Goal: Contribute content: Contribute content

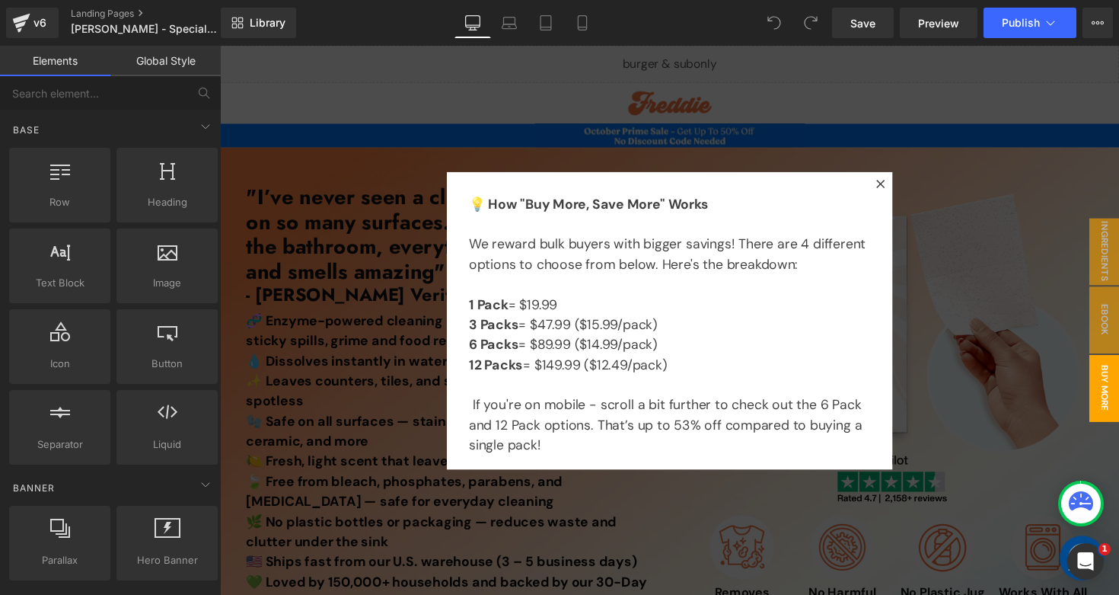
click at [423, 386] on div at bounding box center [680, 327] width 921 height 563
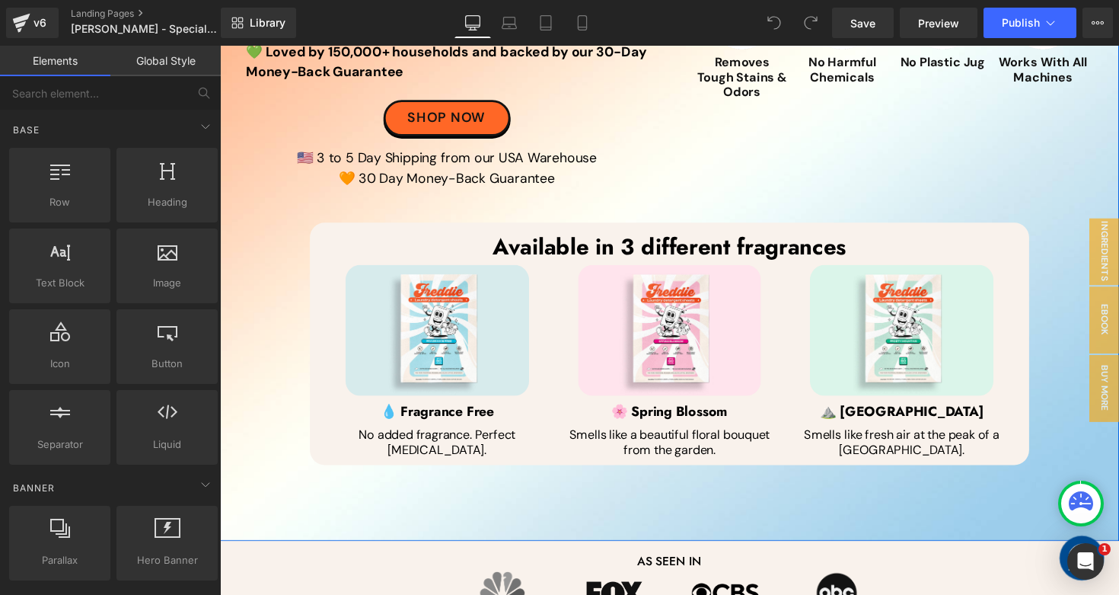
scroll to position [546, 0]
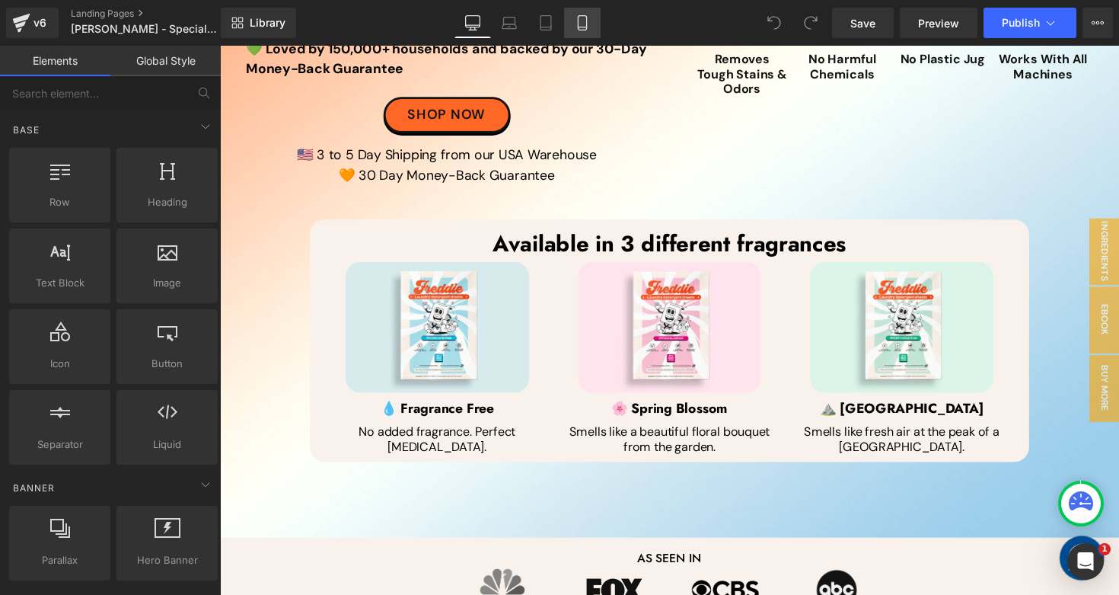
click at [582, 24] on icon at bounding box center [582, 22] width 15 height 15
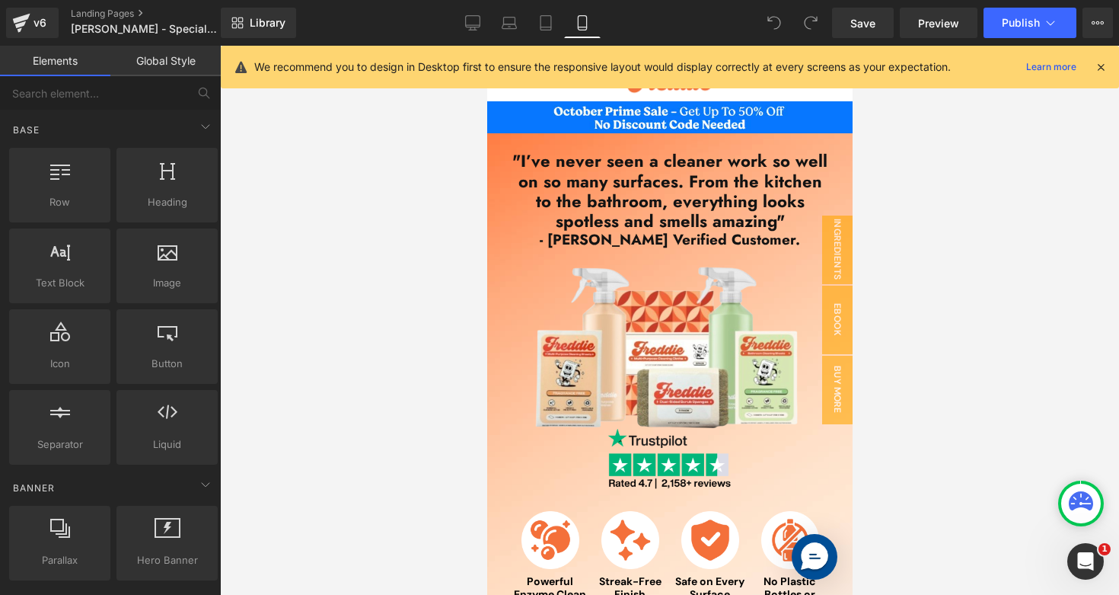
scroll to position [0, 0]
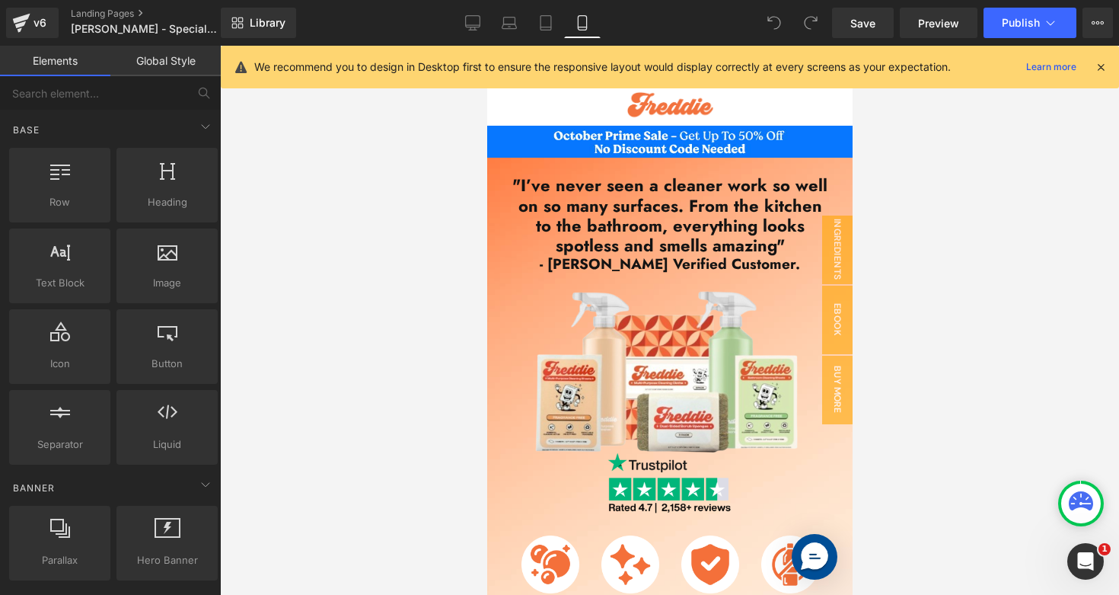
click at [960, 395] on div at bounding box center [669, 320] width 899 height 549
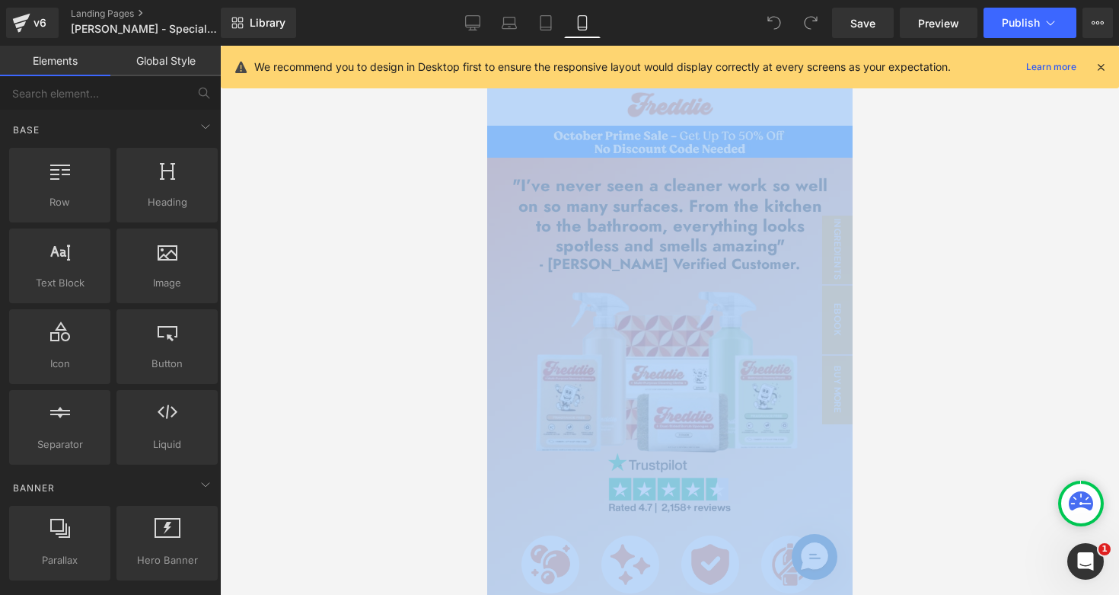
click at [960, 395] on div at bounding box center [669, 320] width 899 height 549
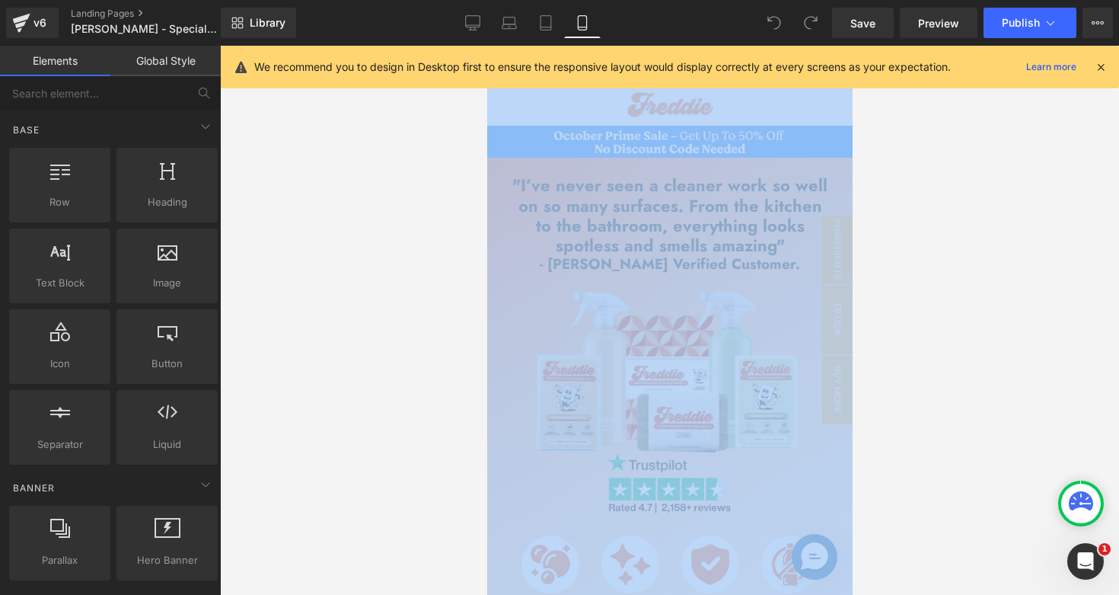
click at [960, 395] on div at bounding box center [669, 320] width 899 height 549
click at [655, 372] on span "Image" at bounding box center [669, 367] width 32 height 18
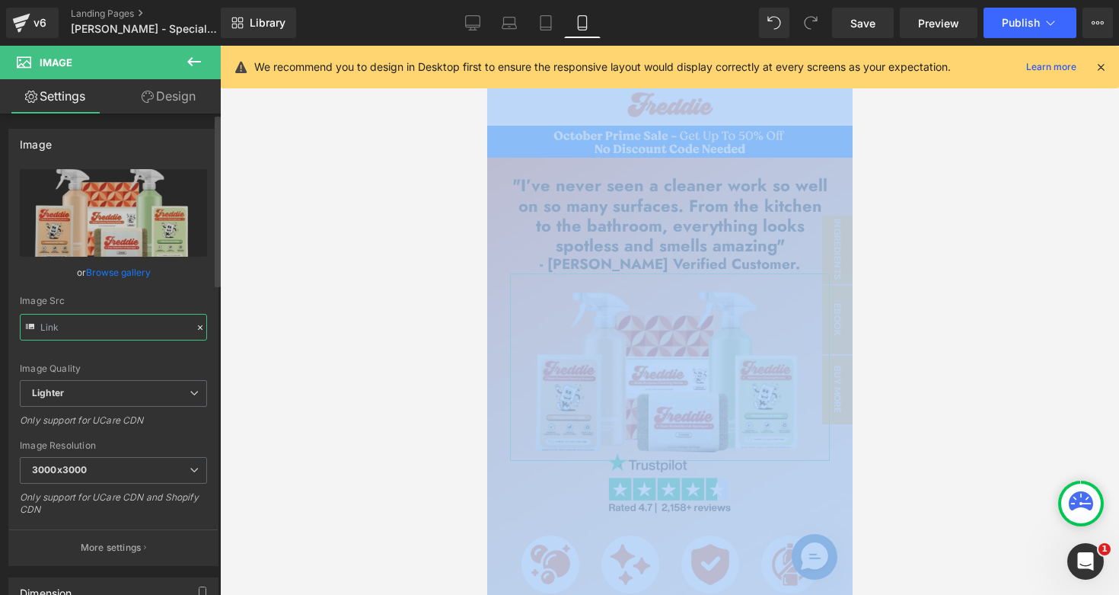
click at [100, 326] on input "text" at bounding box center [113, 327] width 187 height 27
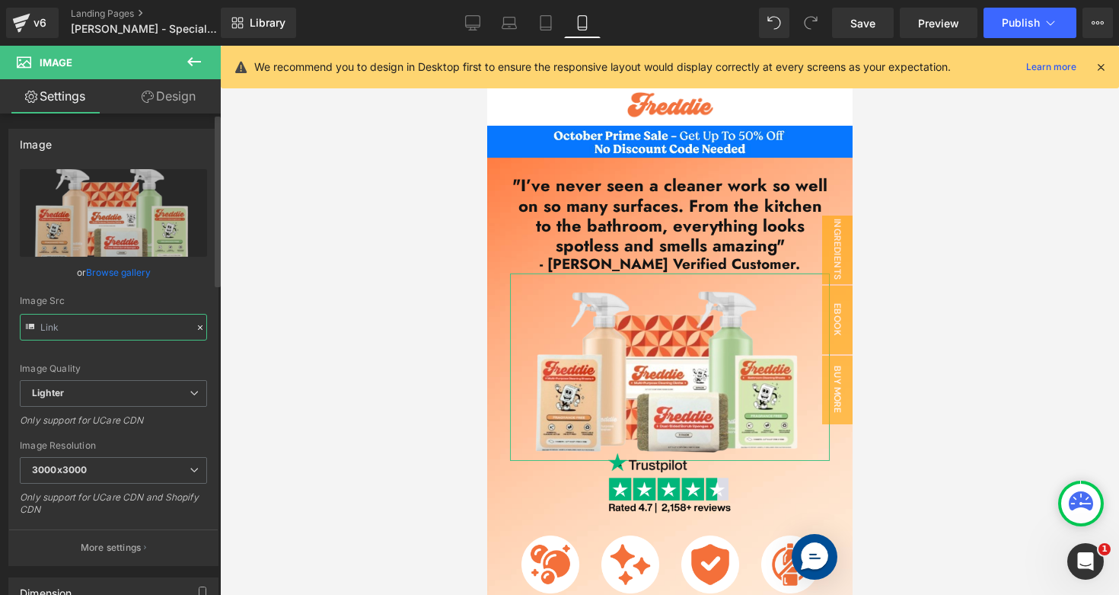
type input "https://ucarecdn.com/1b4fa8bf-d4c7-4755-bbc1-359d5c4545b8/-/format/auto/-/previ…"
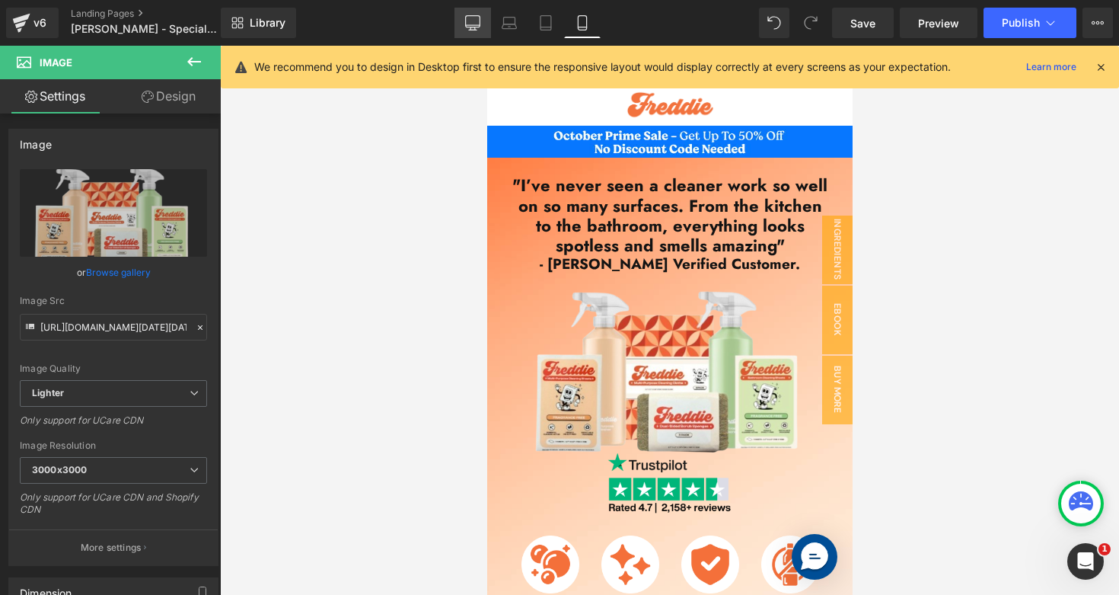
click at [467, 28] on icon at bounding box center [472, 22] width 15 height 15
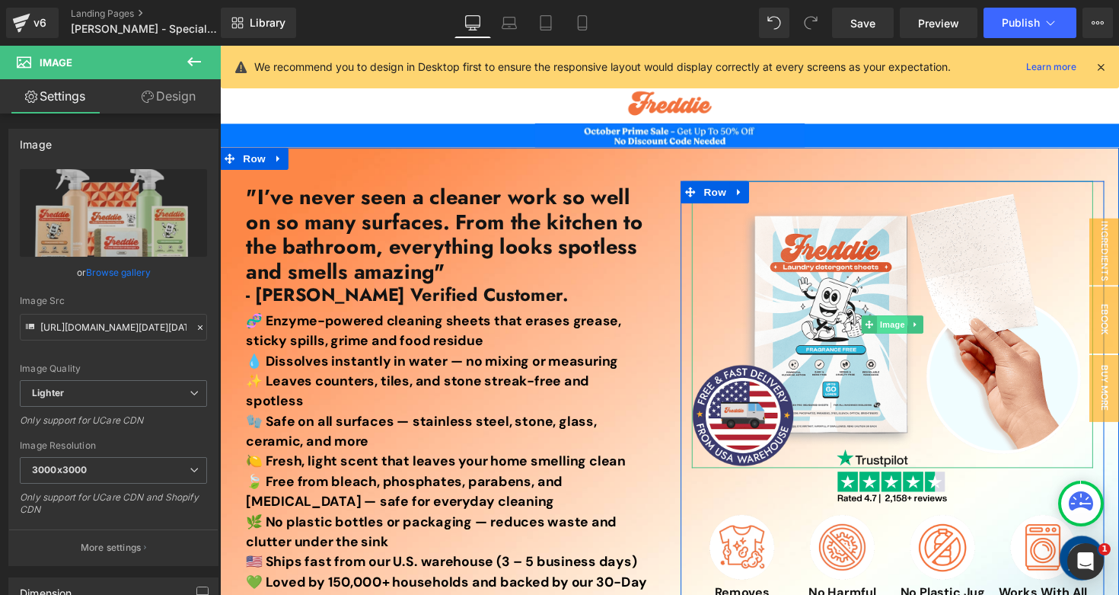
click at [904, 333] on span "Image" at bounding box center [909, 331] width 32 height 18
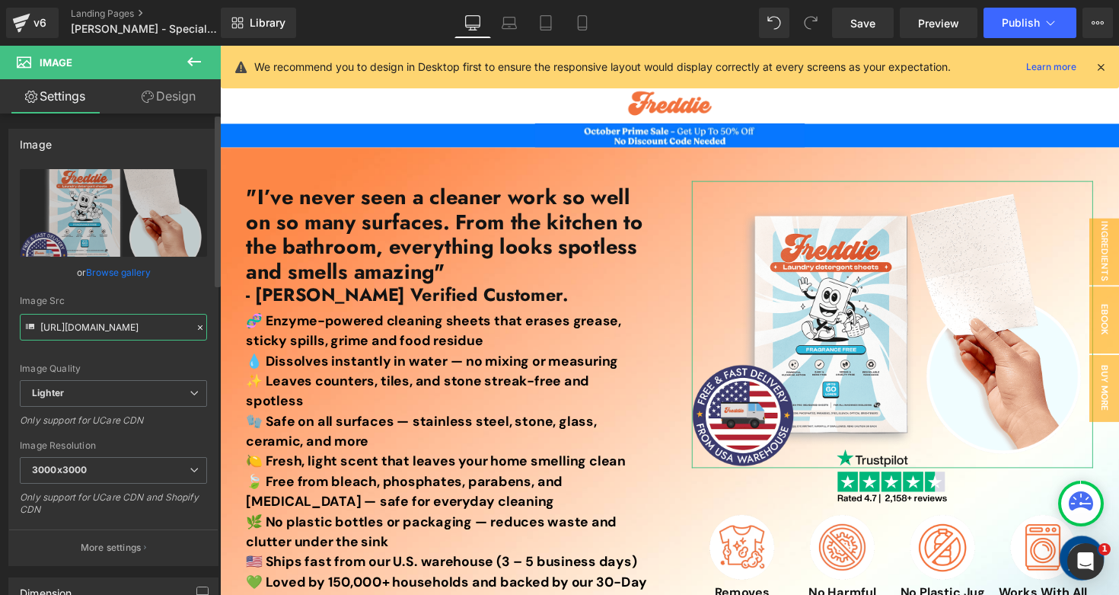
click at [114, 333] on input "https://ucarecdn.com/cfa812a1-e9ee-4036-903c-f41ee1d5ac18/-/format/auto/-/previ…" at bounding box center [113, 327] width 187 height 27
paste input "1b4fa8bf-d4c7-4755-bbc1-359d5c4545b8/-/format/auto/-/preview/3000x3000/-/qualit…"
type input "https://ucarecdn.com/1b4fa8bf-d4c7-4755-bbc1-359d5c4545b8/-/format/auto/-/previ…"
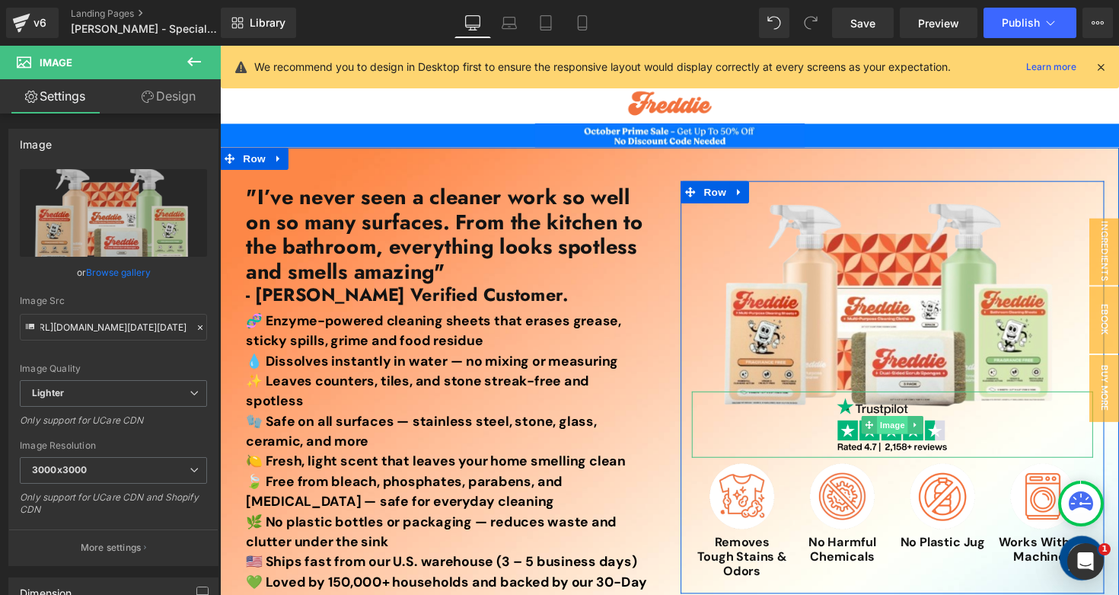
click at [907, 431] on span "Image" at bounding box center [909, 434] width 32 height 18
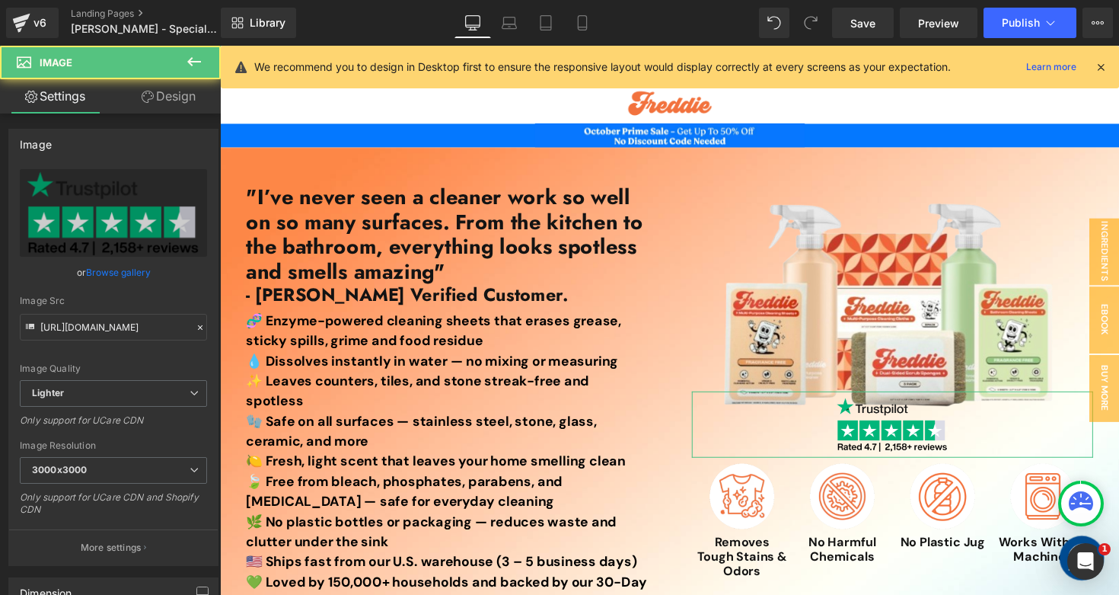
click at [153, 89] on link "Design" at bounding box center [168, 96] width 110 height 34
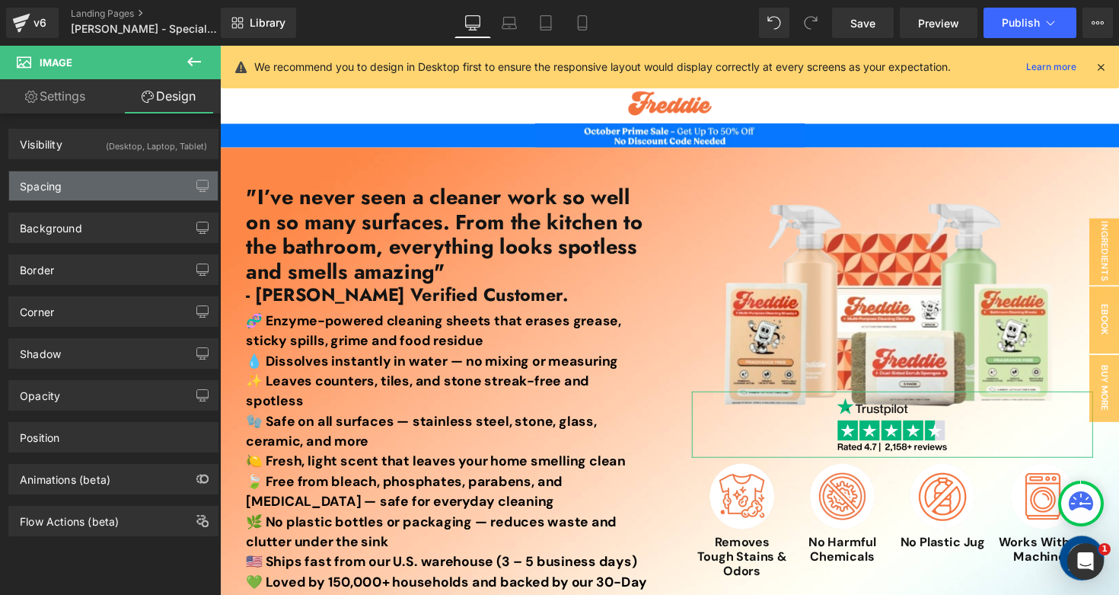
click at [92, 172] on div "Spacing" at bounding box center [113, 185] width 209 height 29
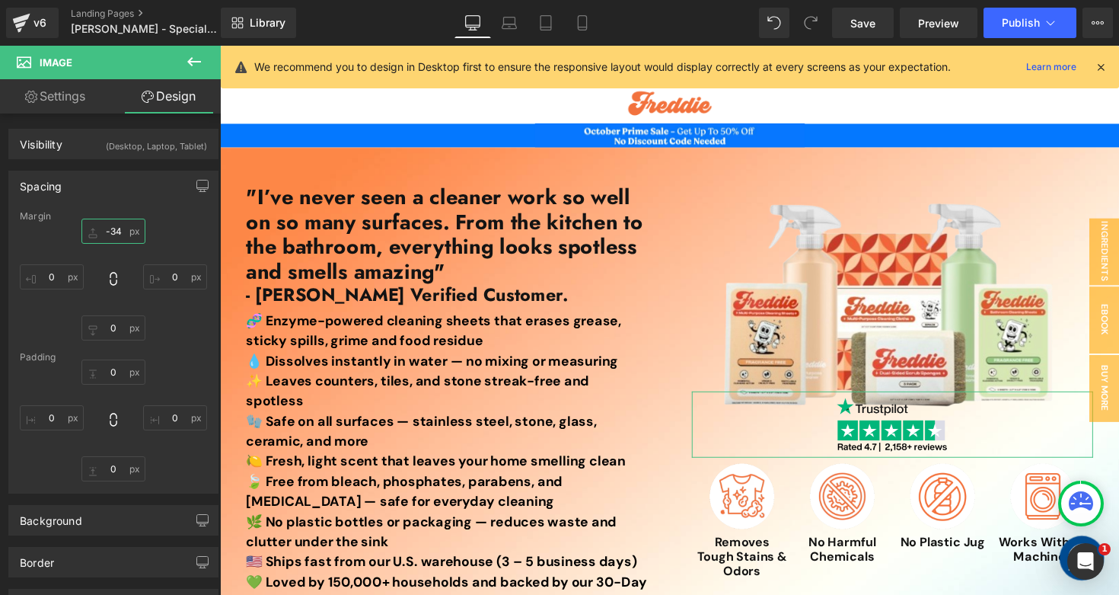
click at [113, 228] on input "text" at bounding box center [113, 231] width 64 height 25
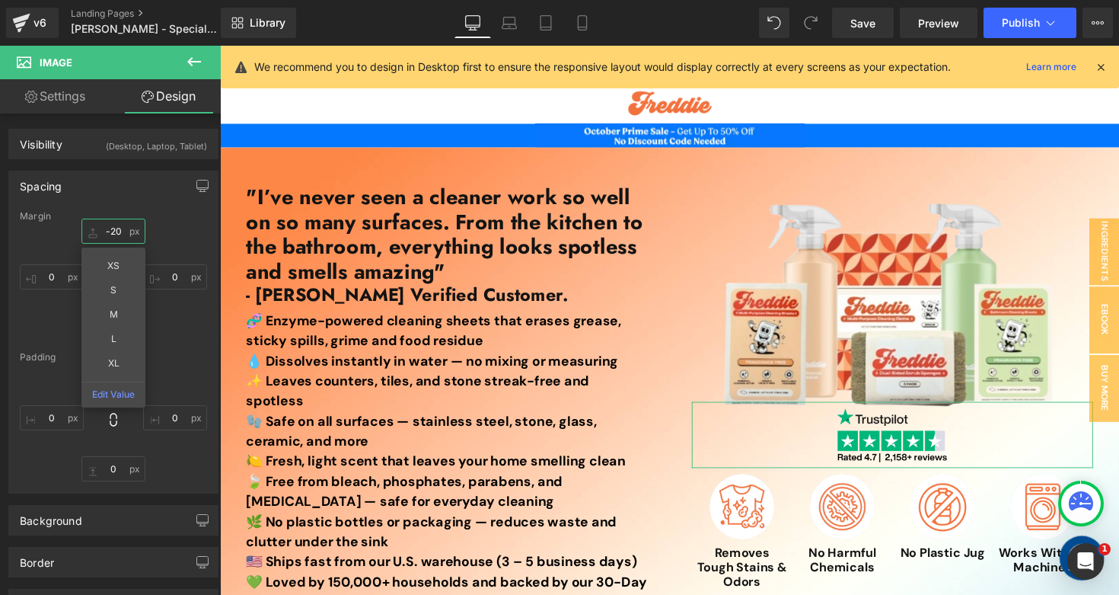
type input "-20"
click at [151, 215] on div "Margin" at bounding box center [113, 216] width 187 height 11
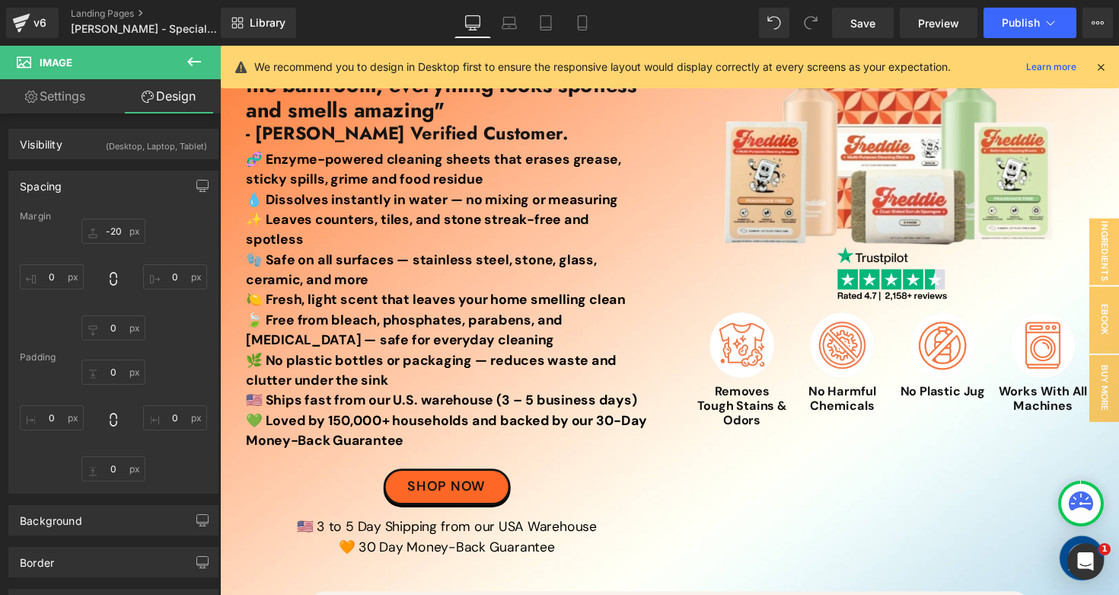
scroll to position [0, 0]
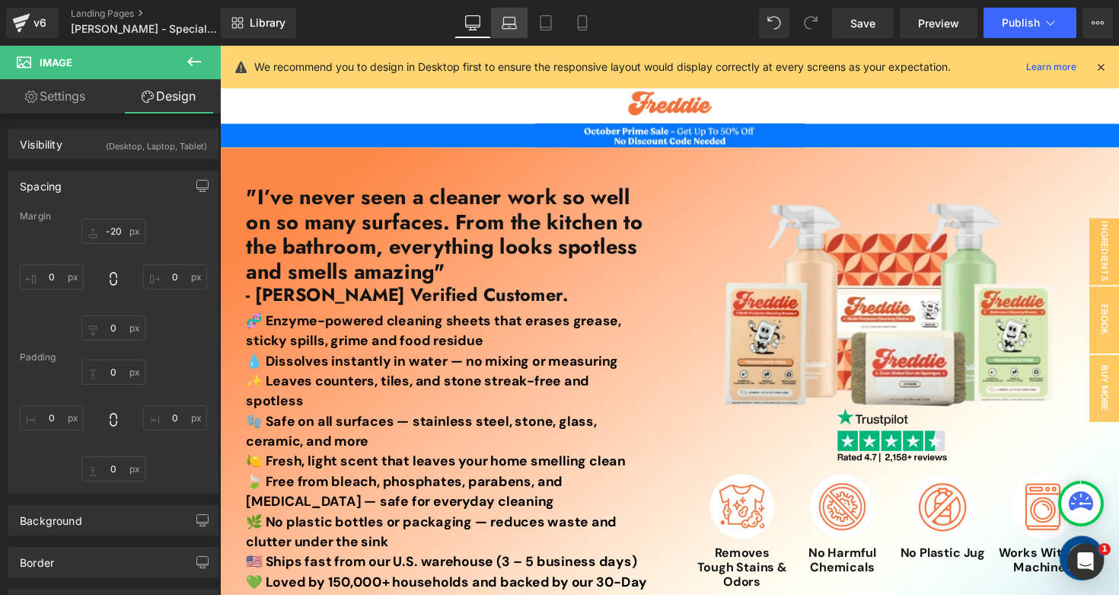
click at [512, 27] on icon at bounding box center [510, 26] width 14 height 5
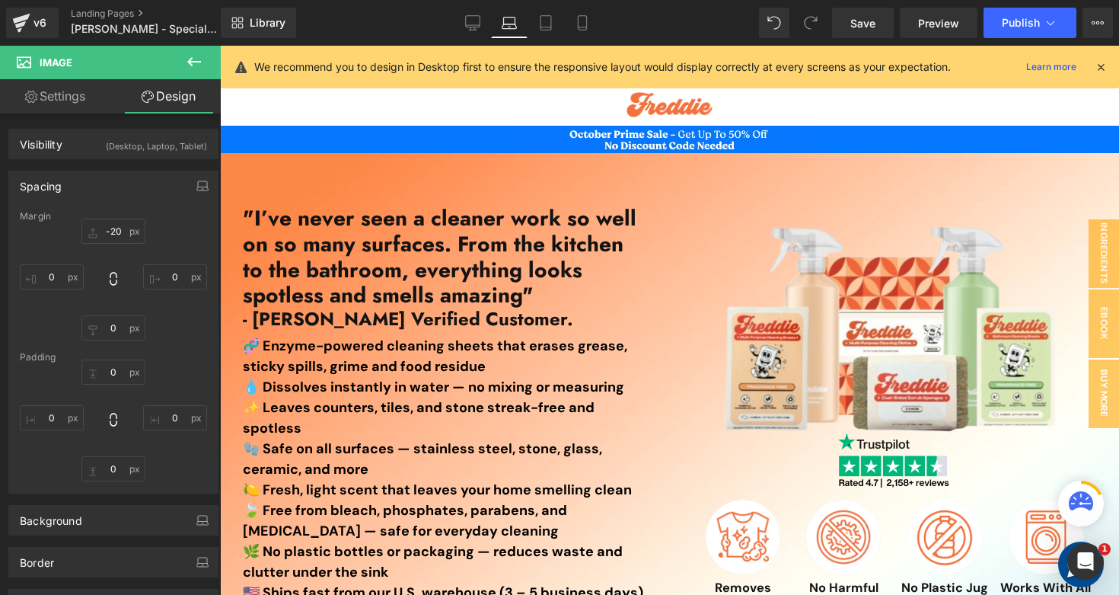
scroll to position [11, 0]
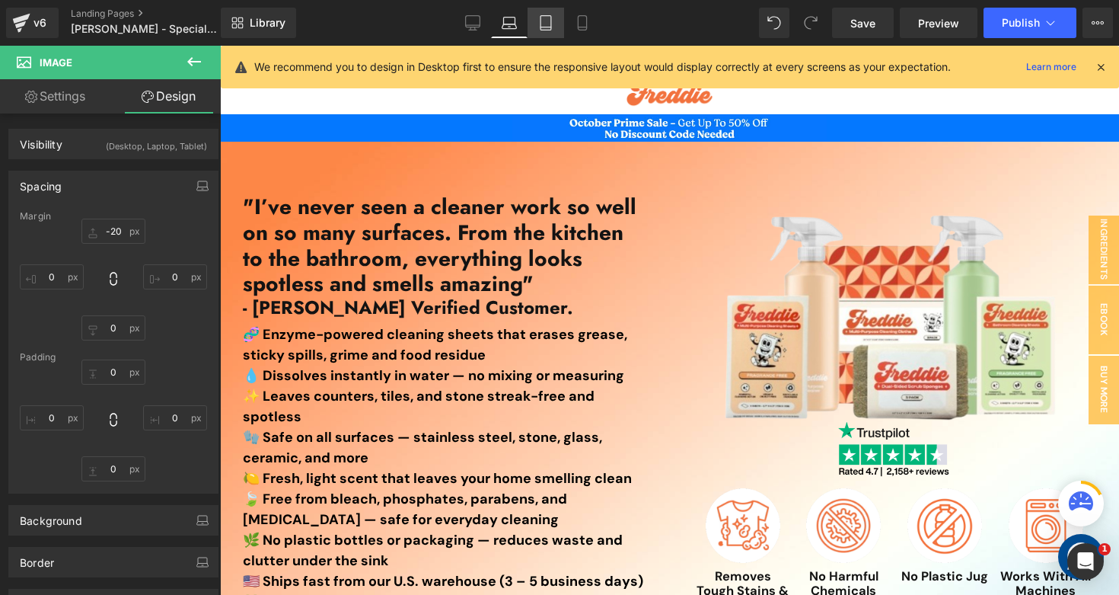
click at [554, 27] on icon at bounding box center [545, 22] width 15 height 15
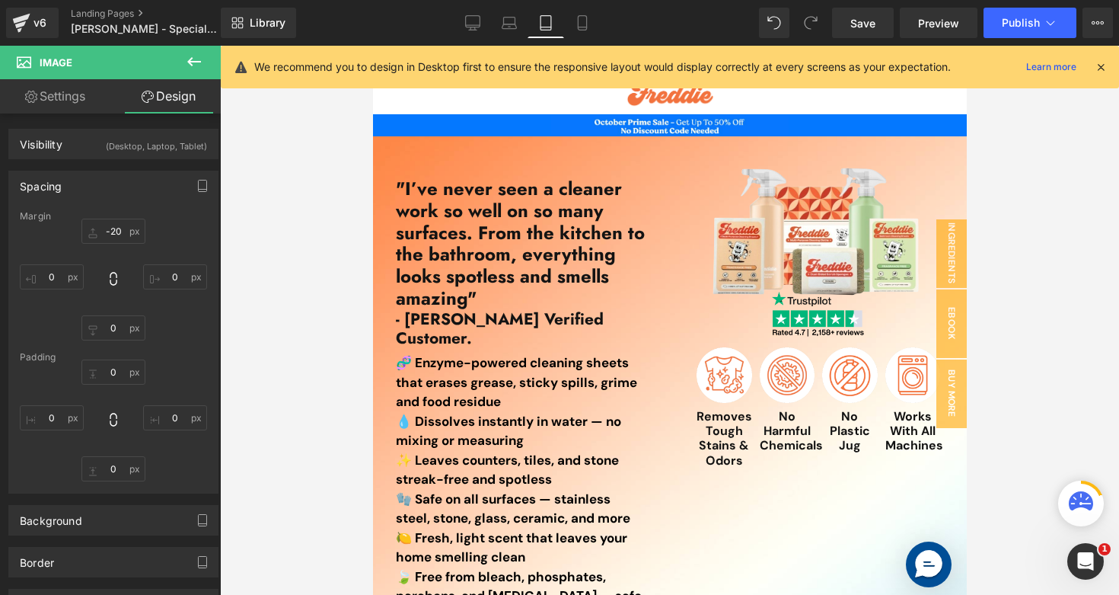
scroll to position [0, 0]
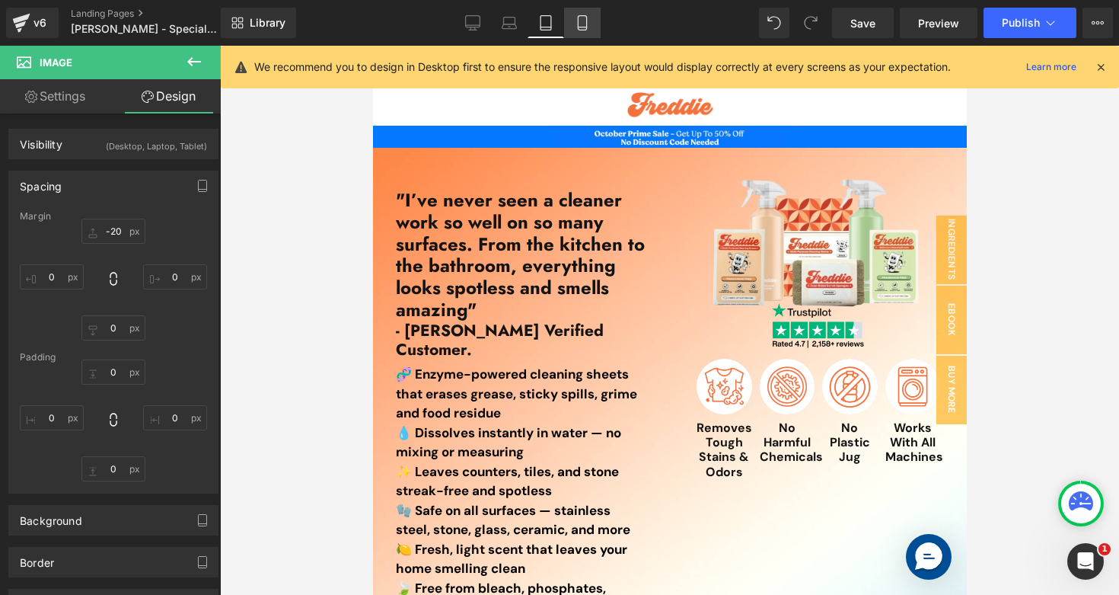
click at [572, 24] on link "Mobile" at bounding box center [582, 23] width 37 height 30
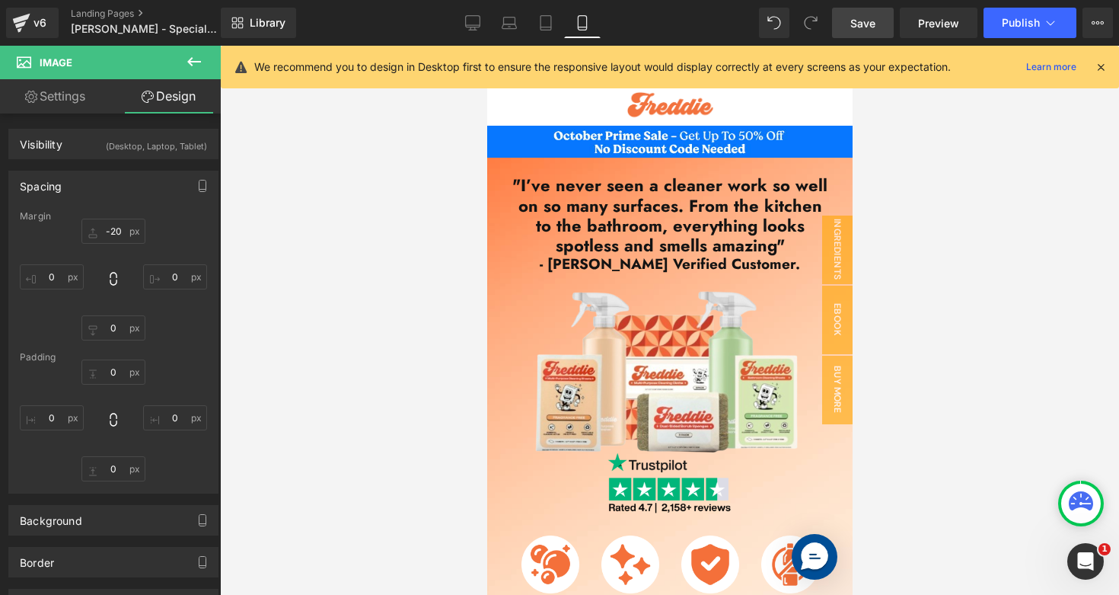
click at [863, 16] on span "Save" at bounding box center [862, 23] width 25 height 16
click at [472, 21] on icon at bounding box center [472, 22] width 15 height 15
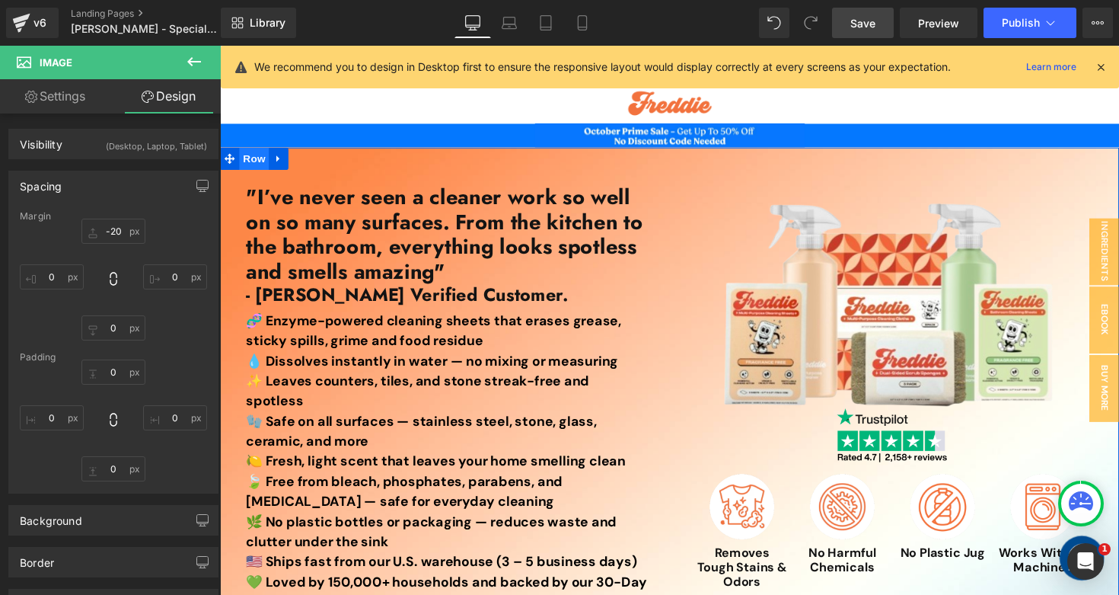
click at [260, 159] on span "Row" at bounding box center [255, 161] width 30 height 23
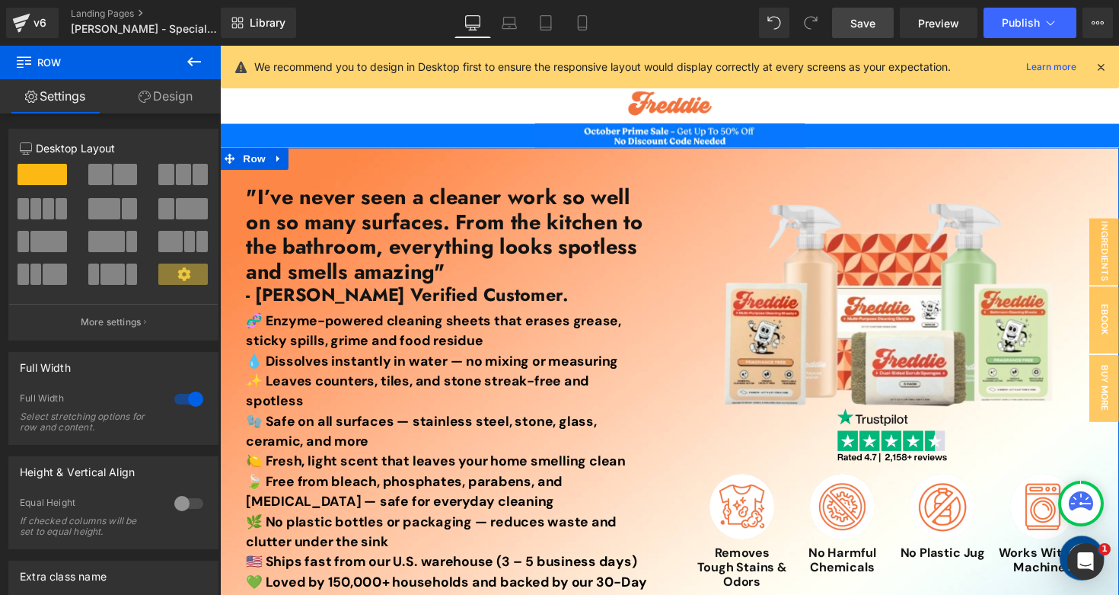
click at [171, 101] on link "Design" at bounding box center [165, 96] width 110 height 34
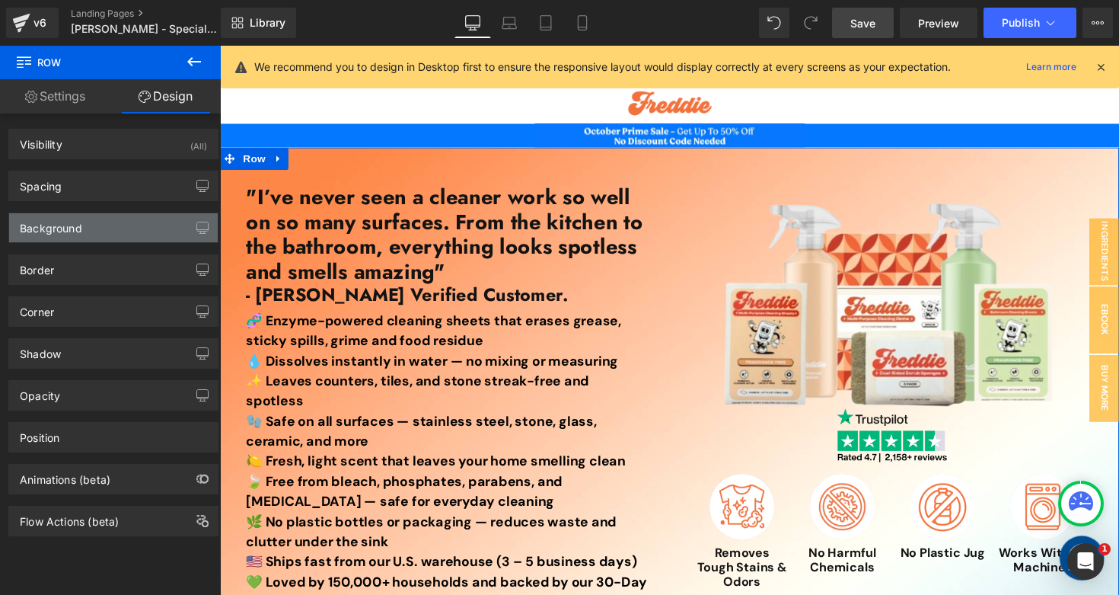
click at [101, 224] on div "Background" at bounding box center [113, 227] width 209 height 29
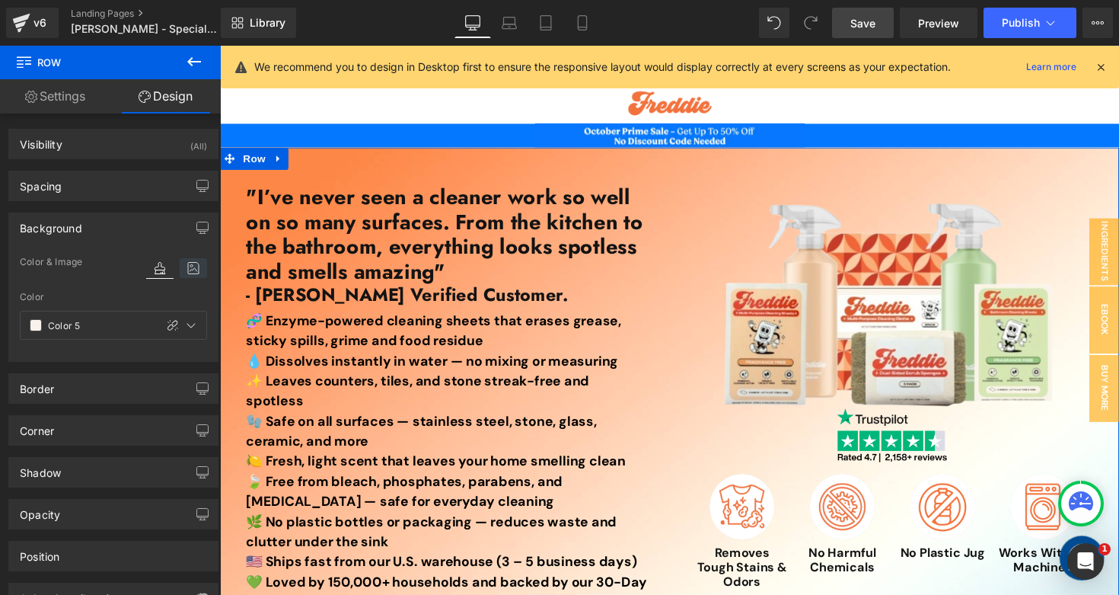
click at [194, 266] on icon at bounding box center [193, 268] width 27 height 20
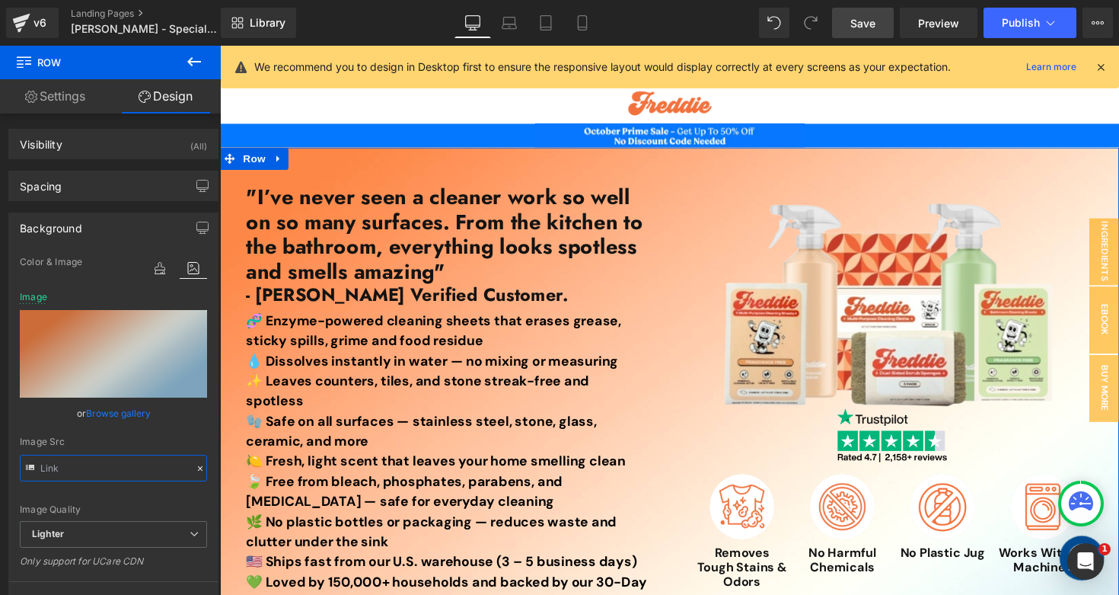
click at [113, 466] on input "text" at bounding box center [113, 468] width 187 height 27
type input "https://ucarecdn.com/d1ba58e2-cbb2-4b64-b659-0a418011e367/-/format/auto/-/previ…"
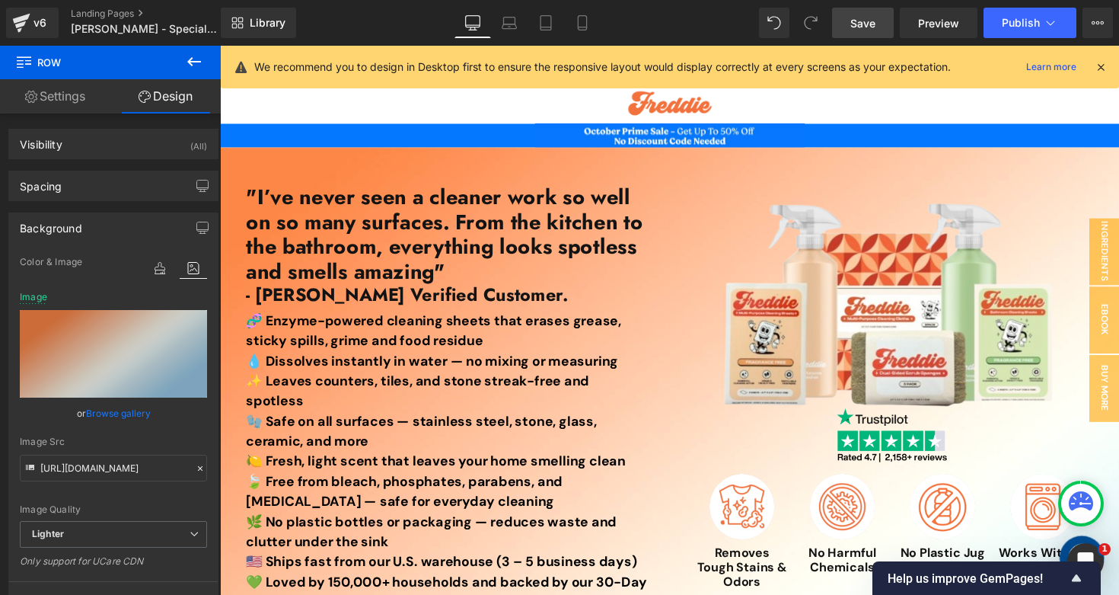
click at [878, 35] on link "Save" at bounding box center [863, 23] width 62 height 30
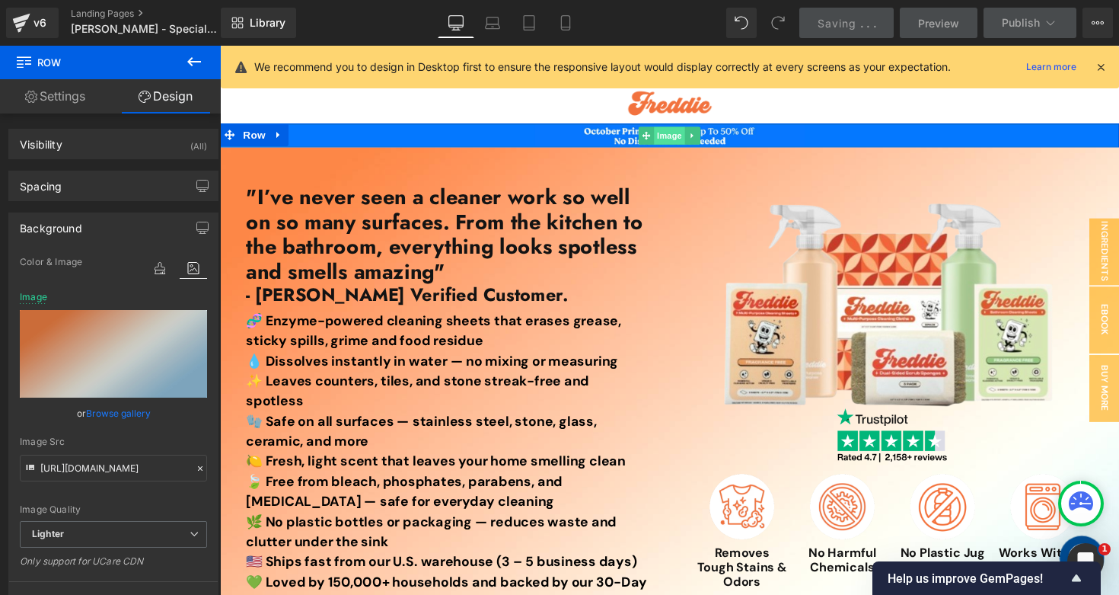
click at [682, 142] on span "Image" at bounding box center [681, 138] width 32 height 18
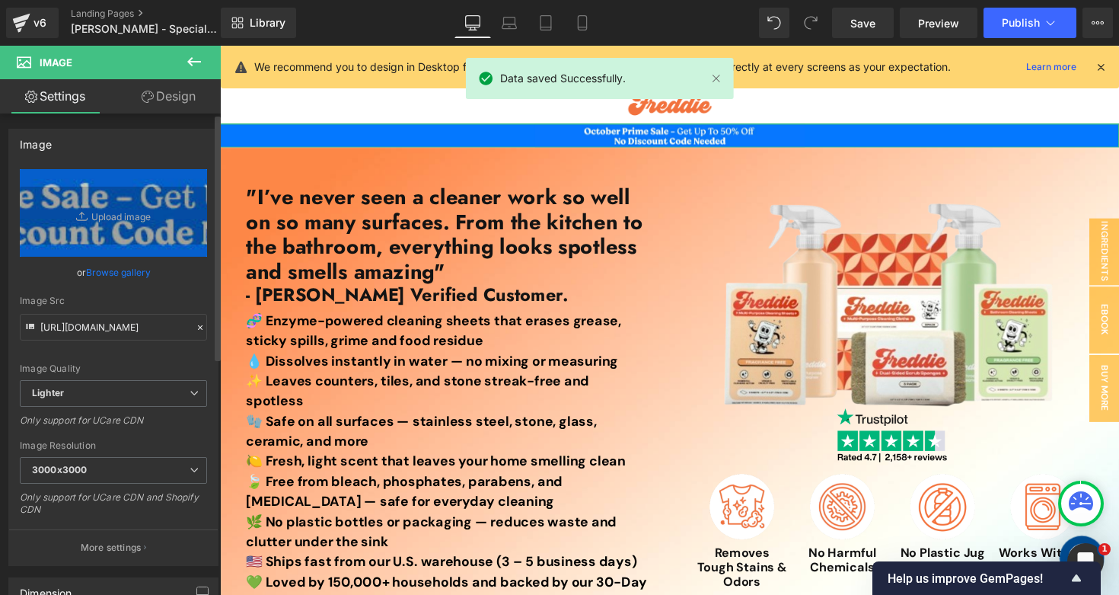
click at [114, 277] on link "Browse gallery" at bounding box center [118, 272] width 65 height 27
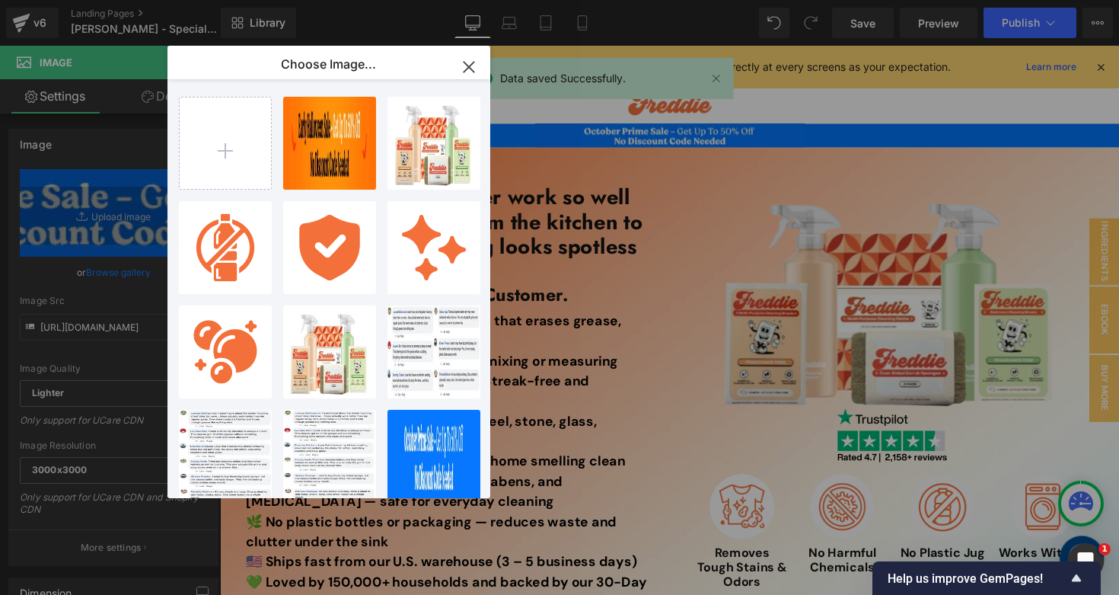
click at [0, 0] on div "Early H...nner.jpg 54.36 KB" at bounding box center [0, 0] width 0 height 0
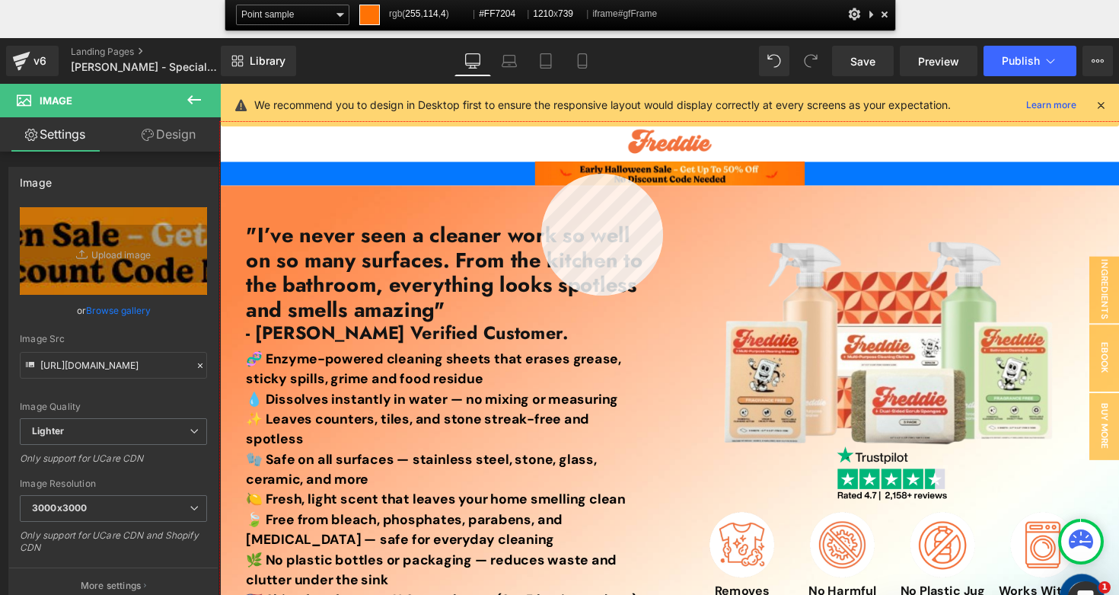
click at [541, 174] on div at bounding box center [680, 403] width 921 height 563
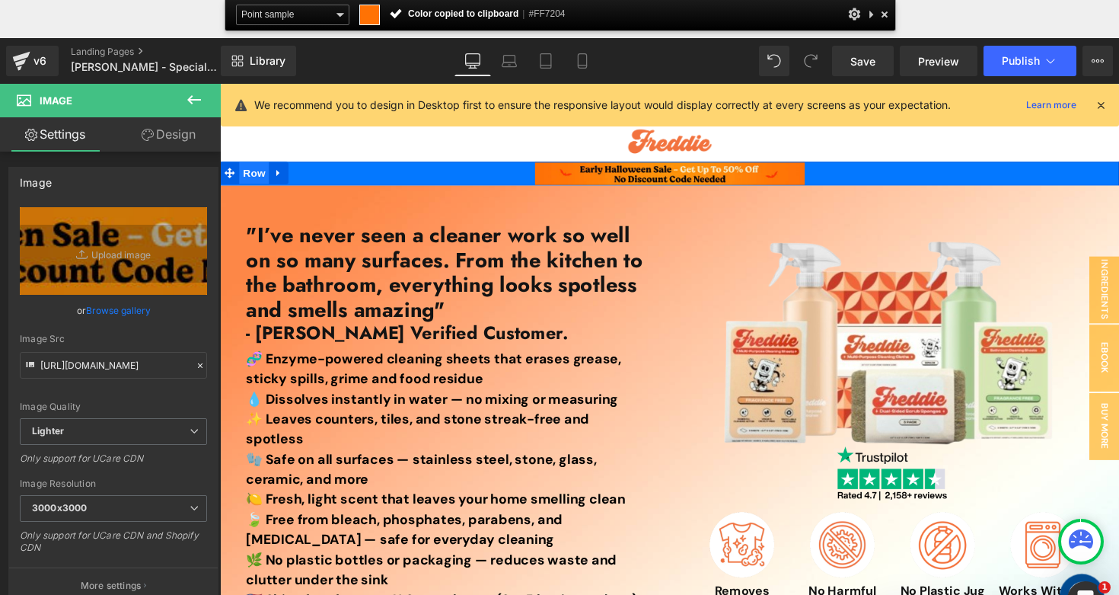
click at [248, 177] on span "Row" at bounding box center [255, 175] width 30 height 23
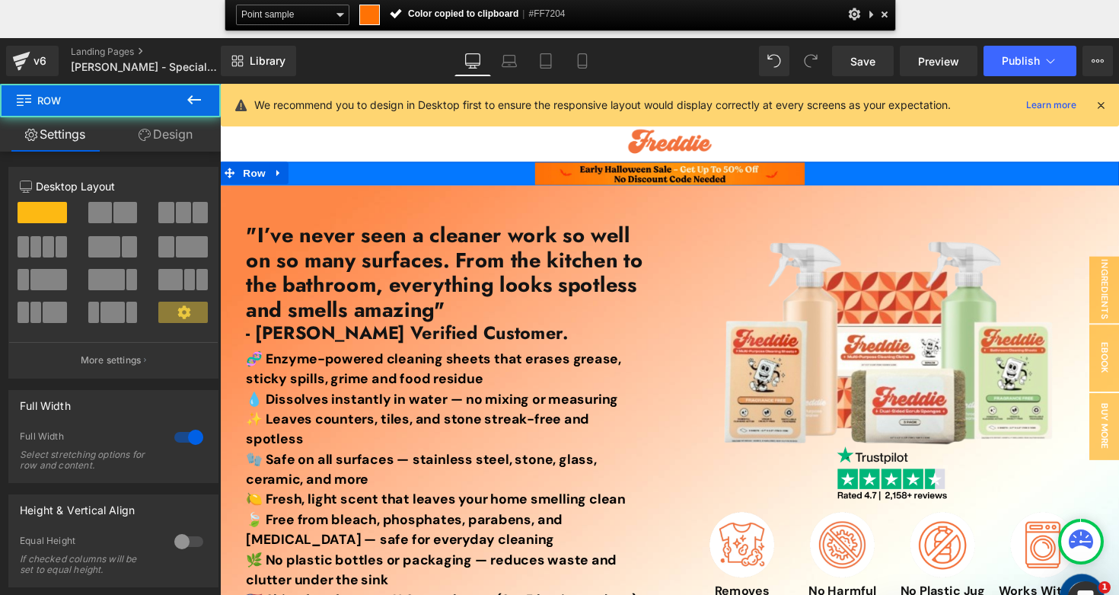
click at [144, 178] on p "Desktop Layout" at bounding box center [113, 186] width 187 height 16
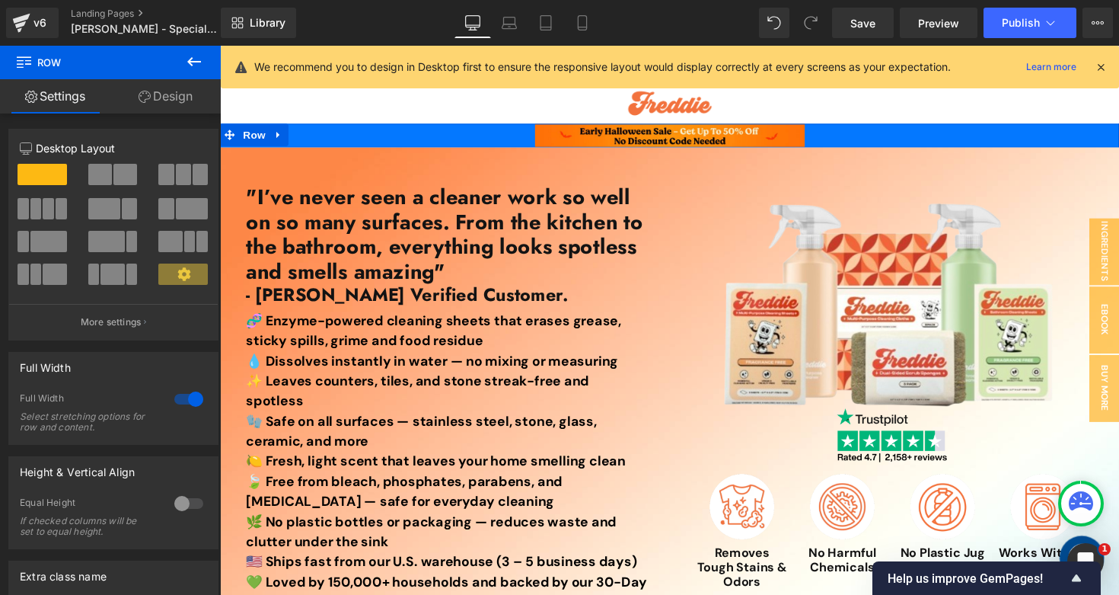
click at [174, 110] on link "Design" at bounding box center [165, 96] width 110 height 34
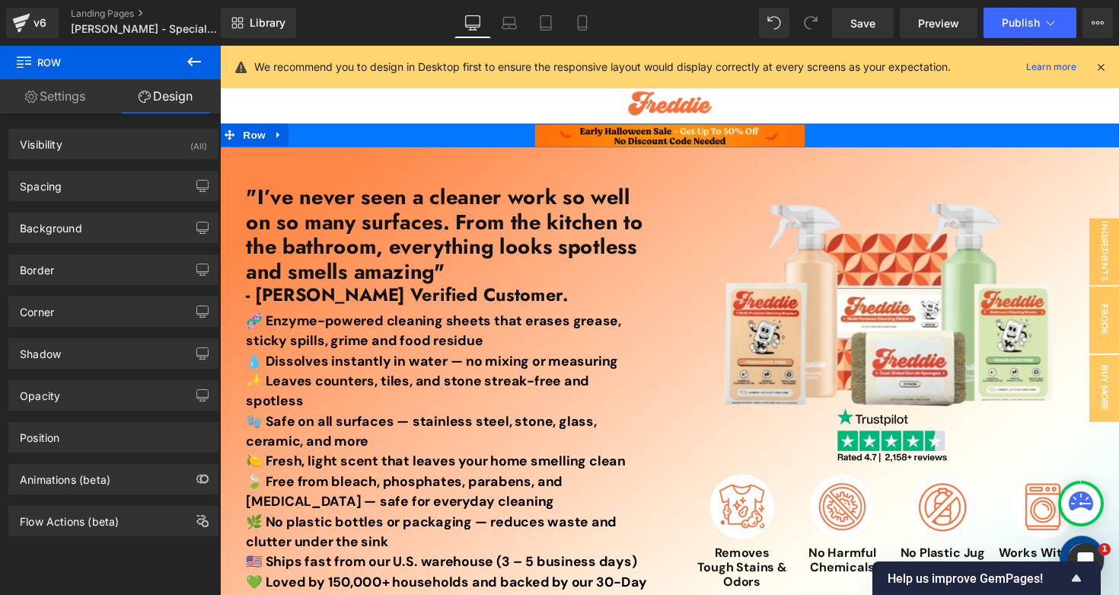
click at [94, 243] on div "Border Border Style Custom Border Solid Border Dashed Border Dotted Custom Cust…" at bounding box center [114, 264] width 228 height 42
click at [120, 235] on div "Background" at bounding box center [113, 227] width 209 height 29
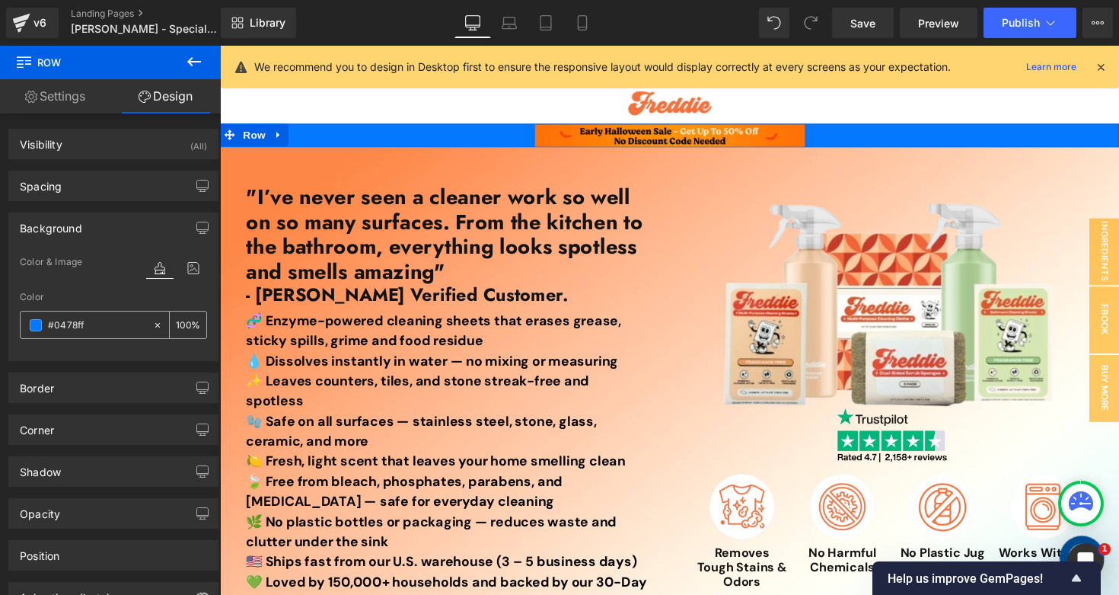
click at [105, 319] on input "#0478ff" at bounding box center [96, 325] width 97 height 17
paste input "FF7204"
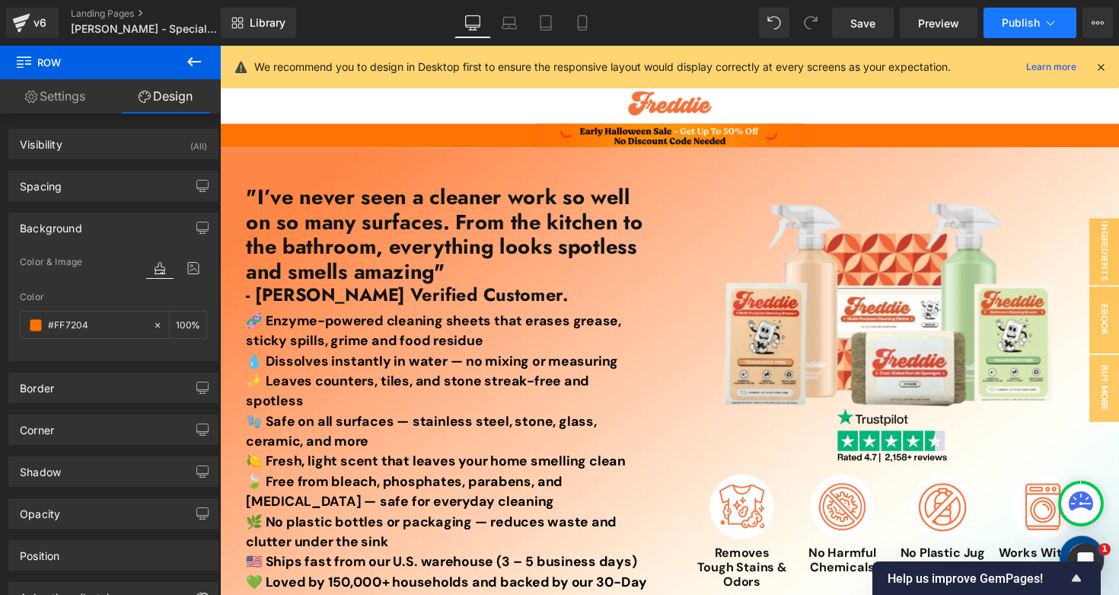
type input "#FF7204"
click at [1009, 32] on button "Publish" at bounding box center [1030, 23] width 93 height 30
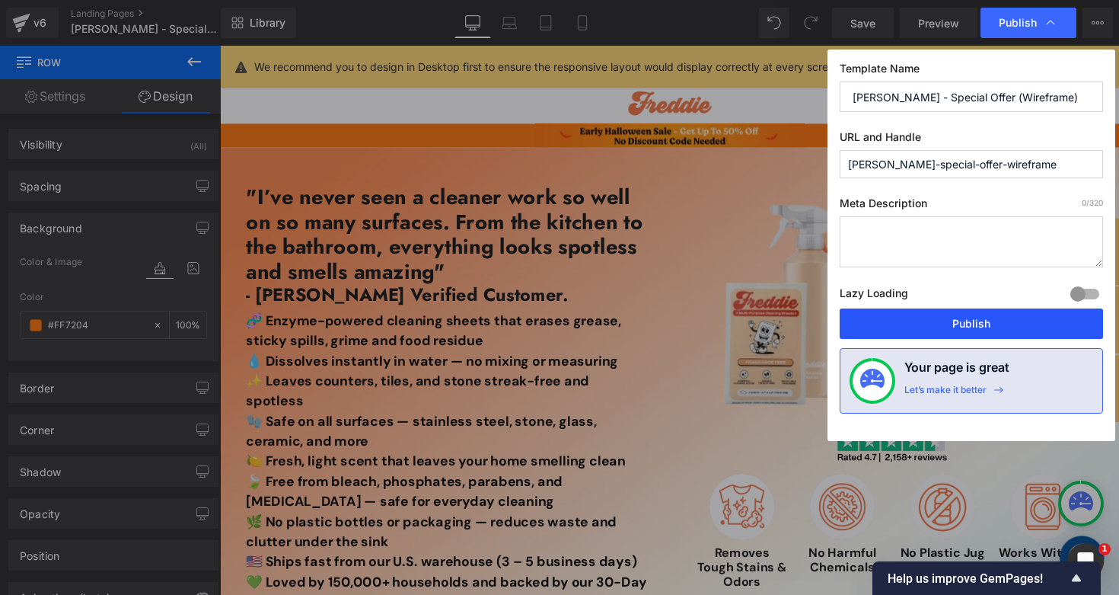
click at [911, 322] on button "Publish" at bounding box center [971, 323] width 263 height 30
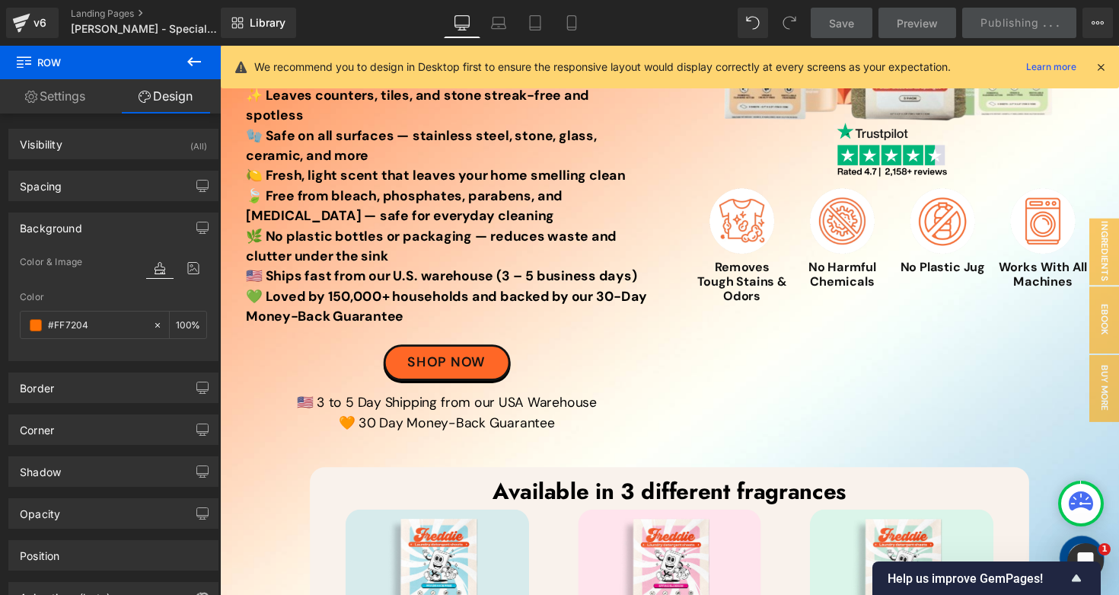
scroll to position [306, 0]
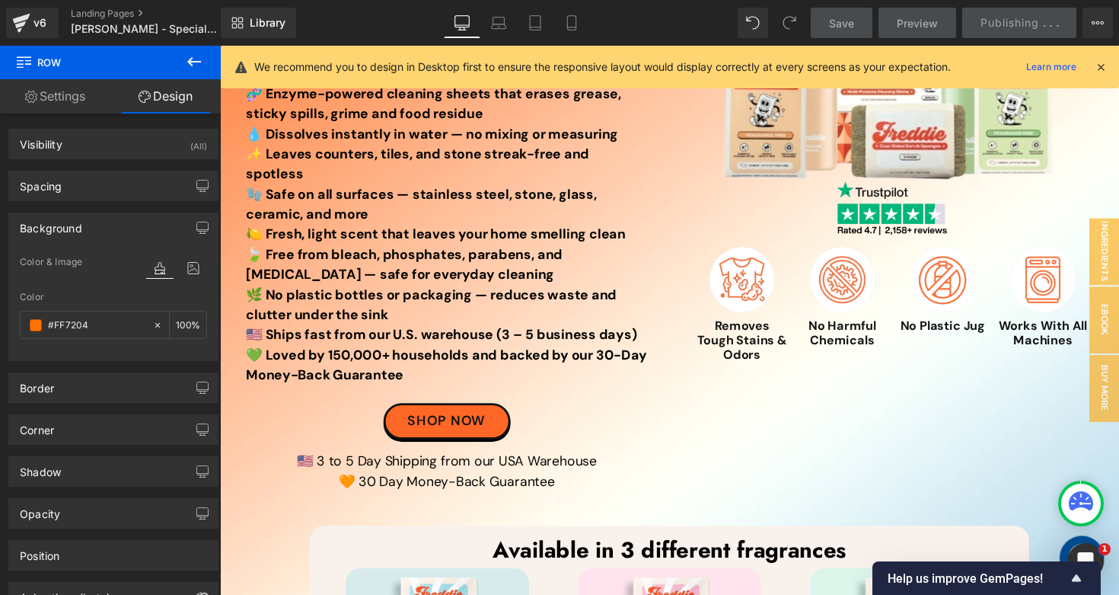
scroll to position [224, 0]
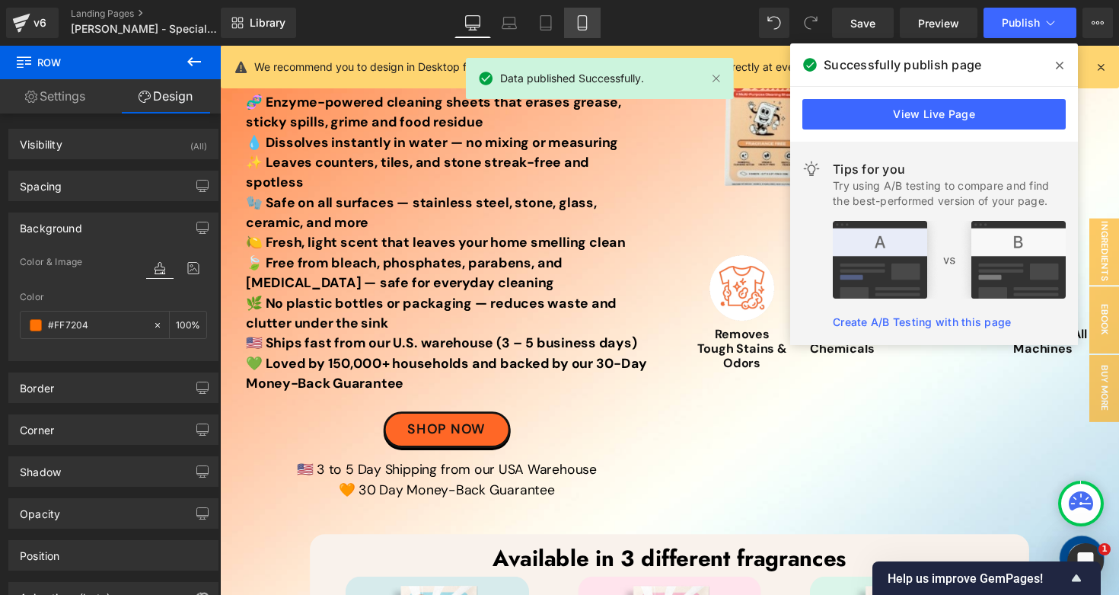
click at [584, 27] on icon at bounding box center [582, 22] width 15 height 15
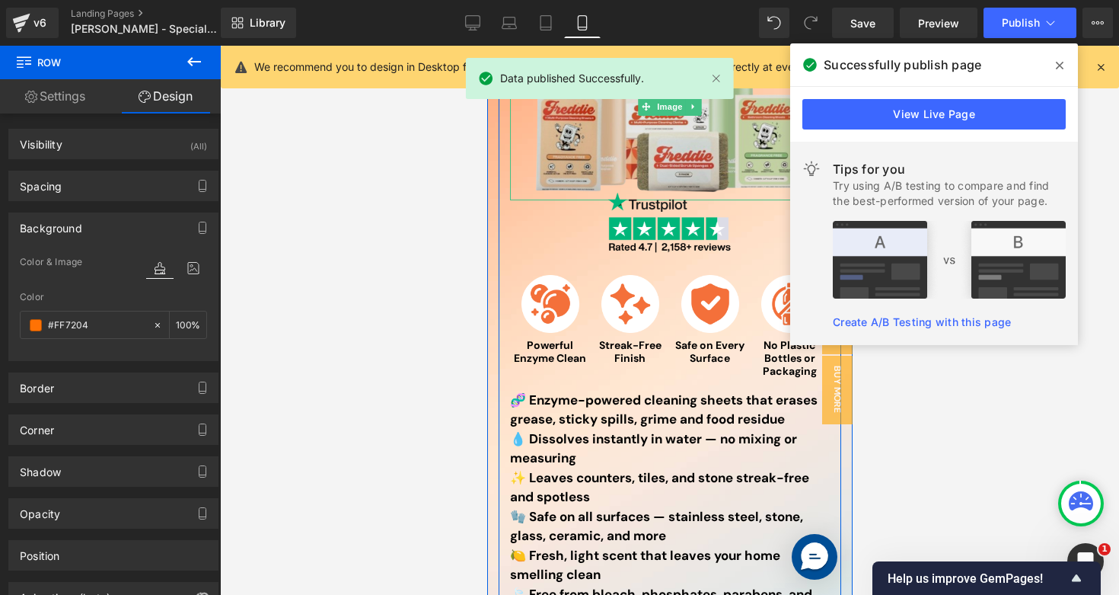
scroll to position [279, 0]
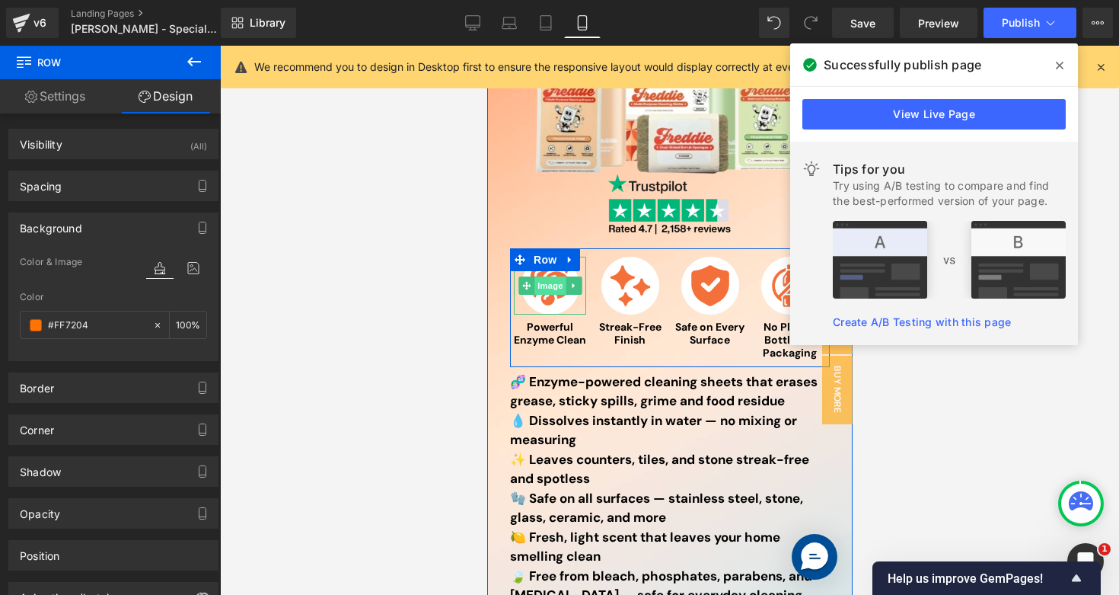
click at [542, 288] on span "Image" at bounding box center [550, 285] width 32 height 18
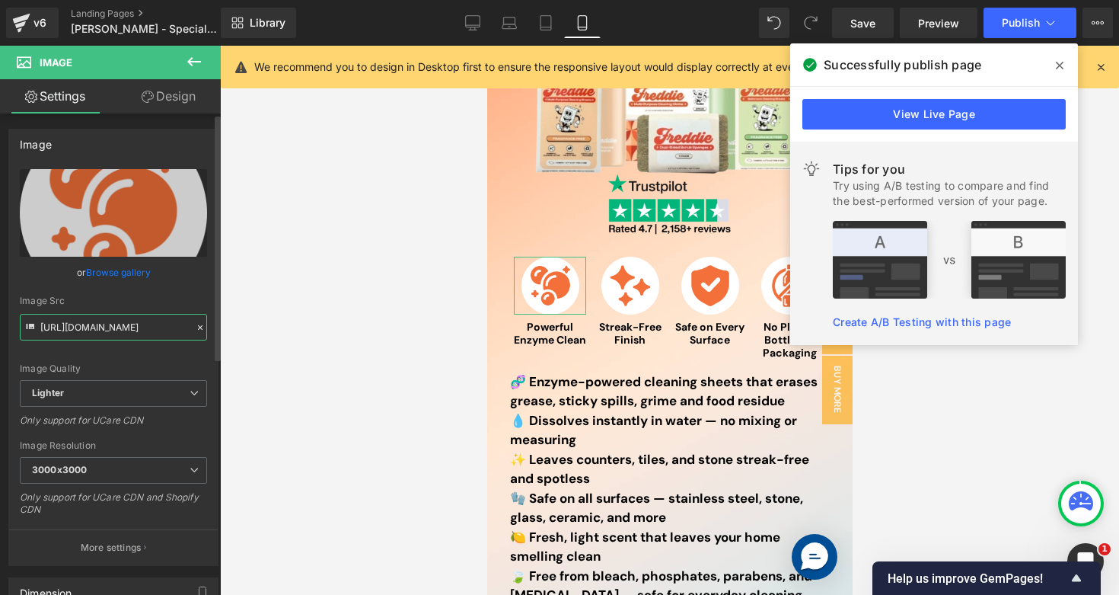
click at [111, 333] on input "https://ucarecdn.com/534045c7-2bb2-41d3-8bef-7a667b72bd20/-/format/auto/-/previ…" at bounding box center [113, 327] width 187 height 27
click at [473, 28] on icon at bounding box center [472, 22] width 15 height 15
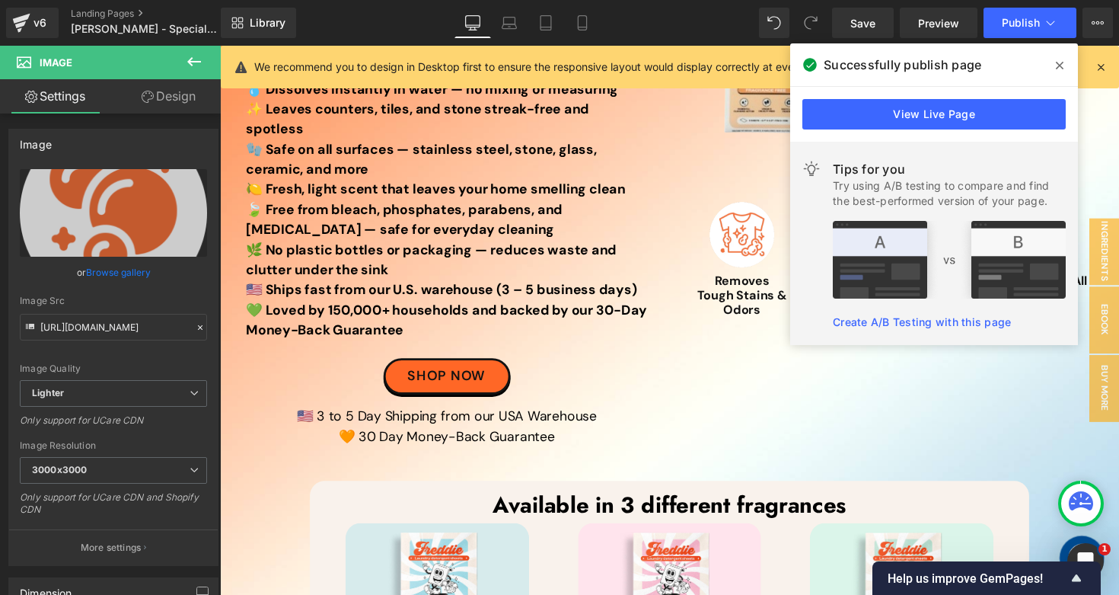
scroll to position [0, 0]
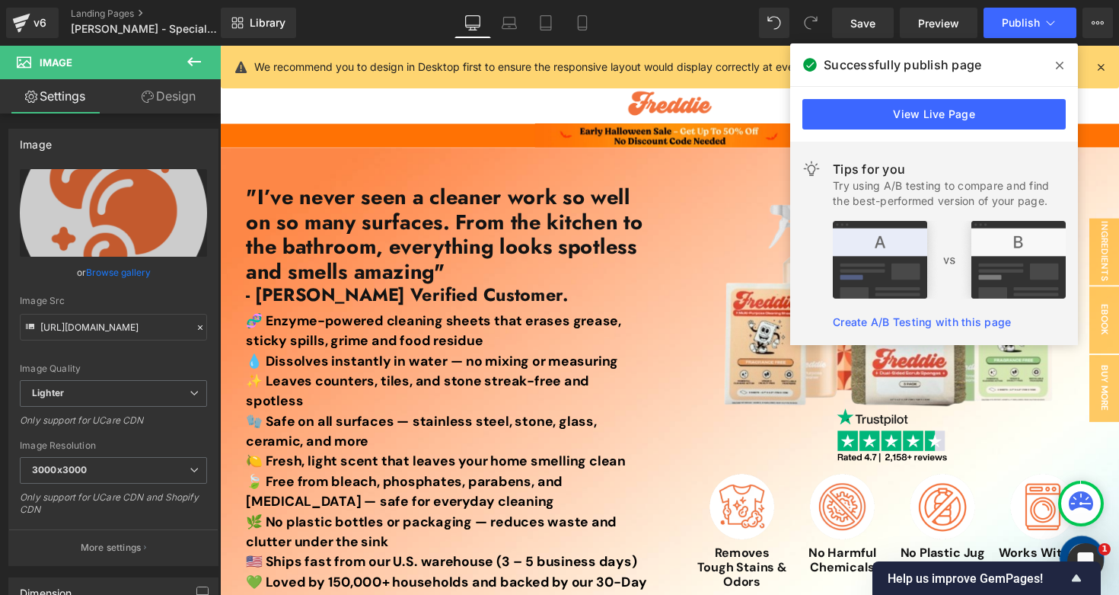
click at [1064, 60] on span at bounding box center [1060, 65] width 24 height 24
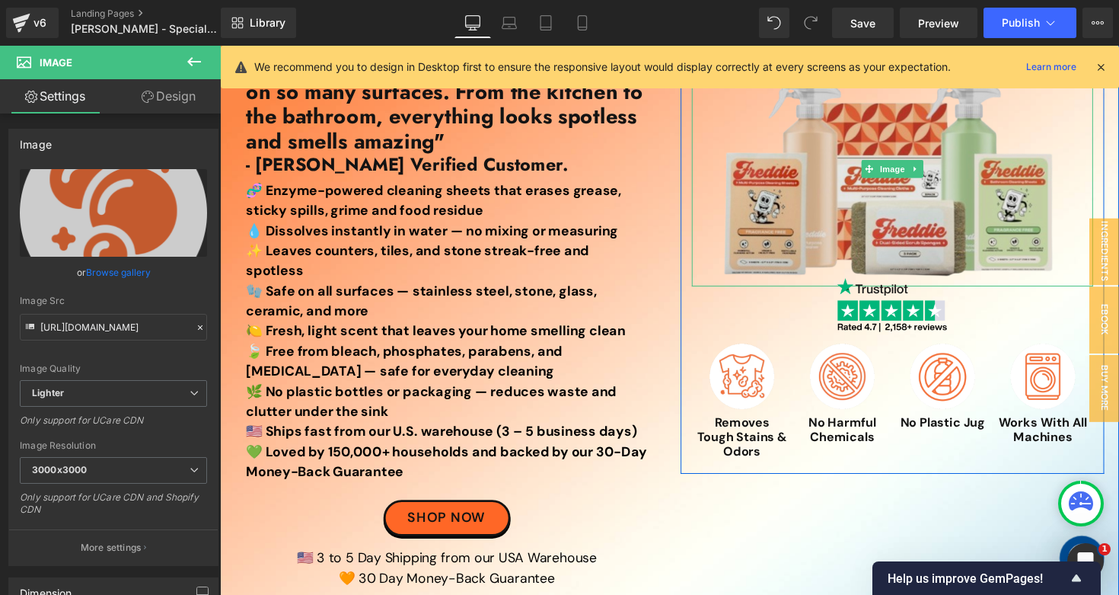
scroll to position [166, 0]
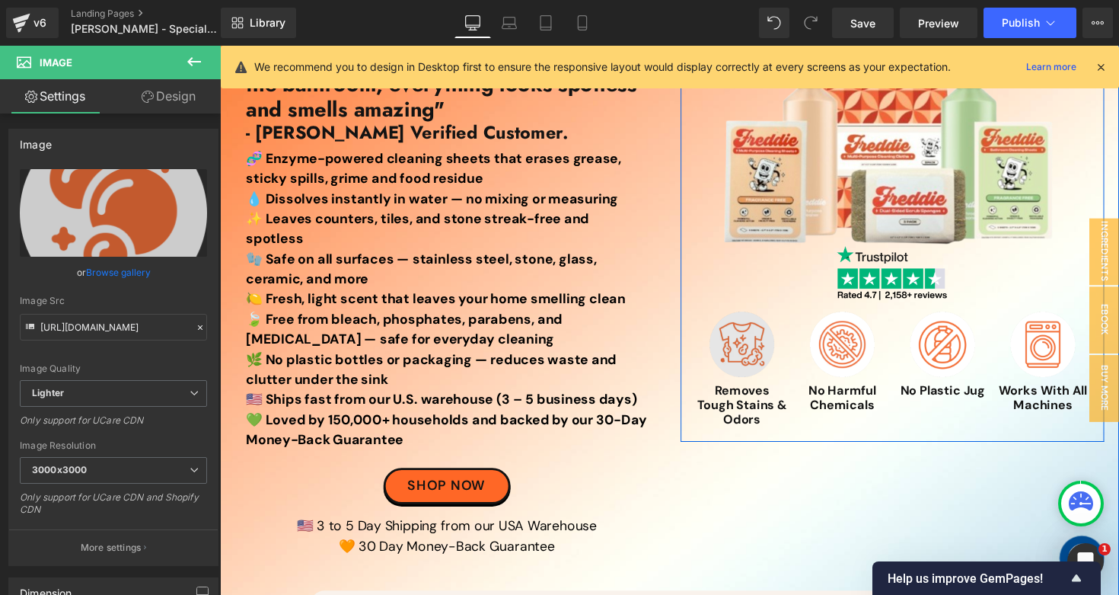
click at [751, 352] on div "Image" at bounding box center [754, 351] width 95 height 67
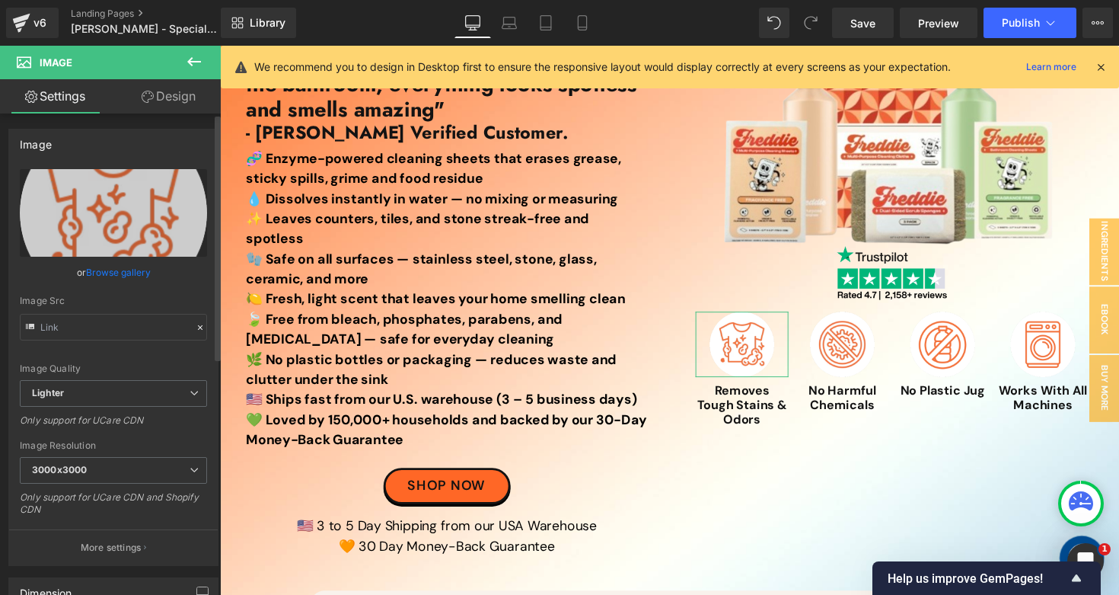
click at [115, 275] on link "Browse gallery" at bounding box center [118, 272] width 65 height 27
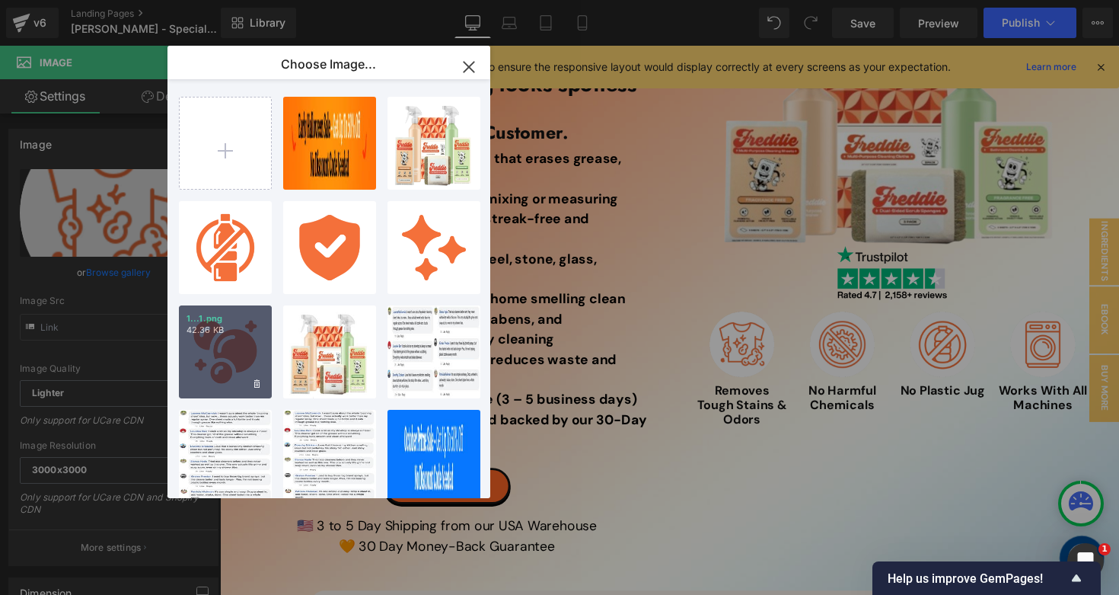
click at [220, 346] on div "1...1.png 42.36 KB" at bounding box center [225, 351] width 93 height 93
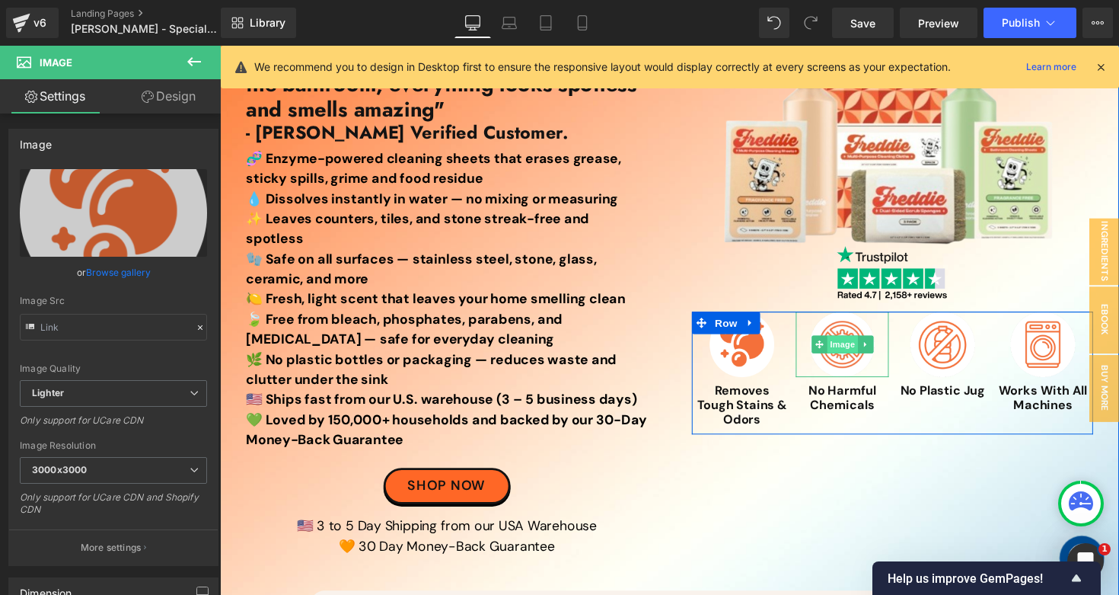
click at [854, 352] on span "Image" at bounding box center [858, 352] width 32 height 18
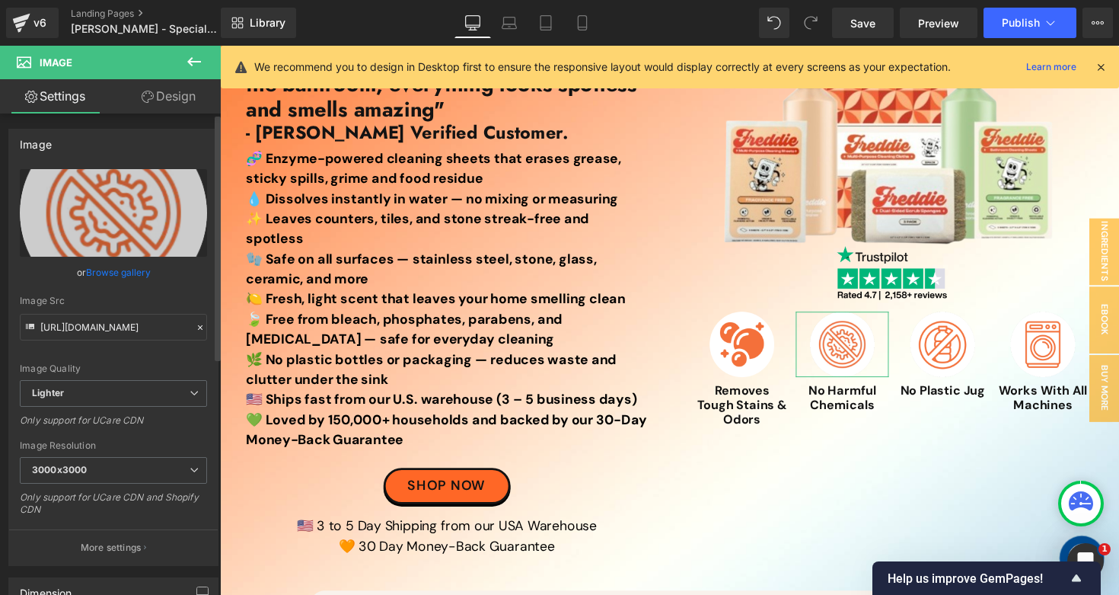
click at [116, 273] on link "Browse gallery" at bounding box center [118, 272] width 65 height 27
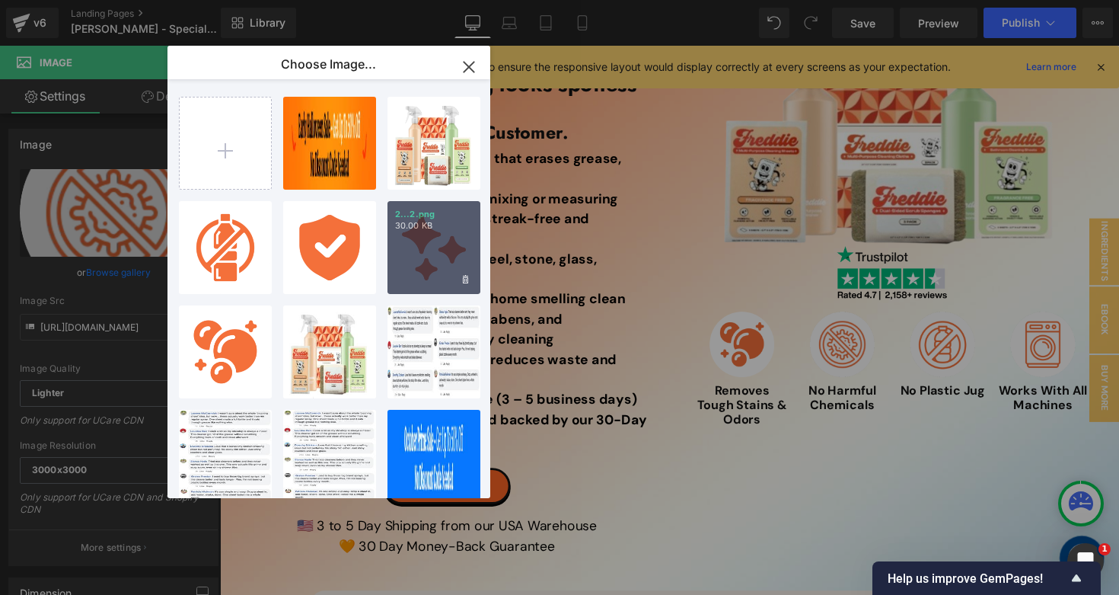
click at [457, 245] on div "2...2.png 30.00 KB" at bounding box center [434, 247] width 93 height 93
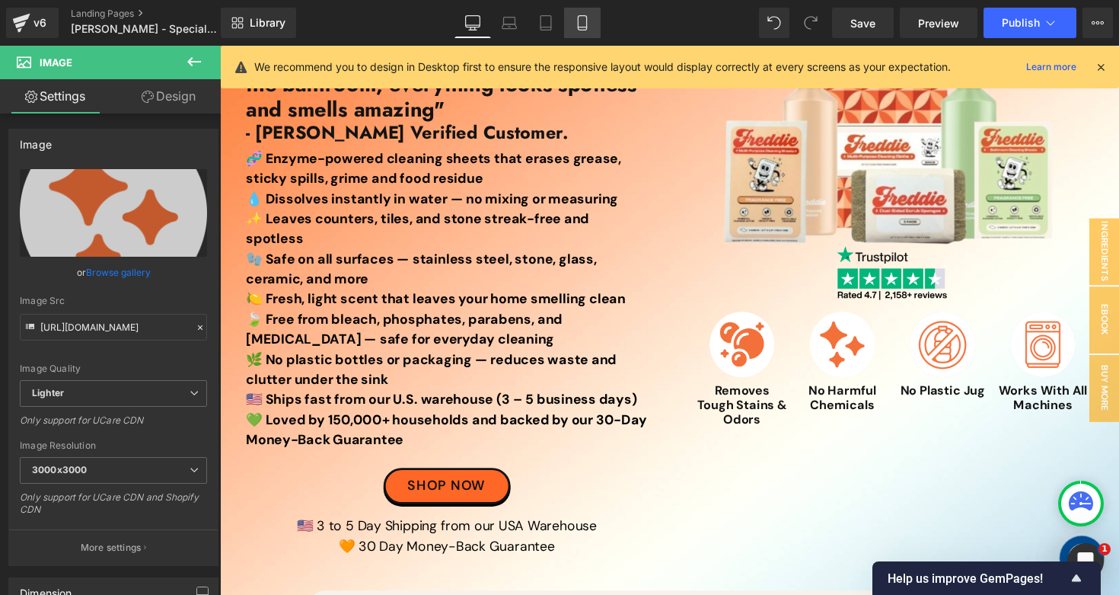
click at [593, 32] on link "Mobile" at bounding box center [582, 23] width 37 height 30
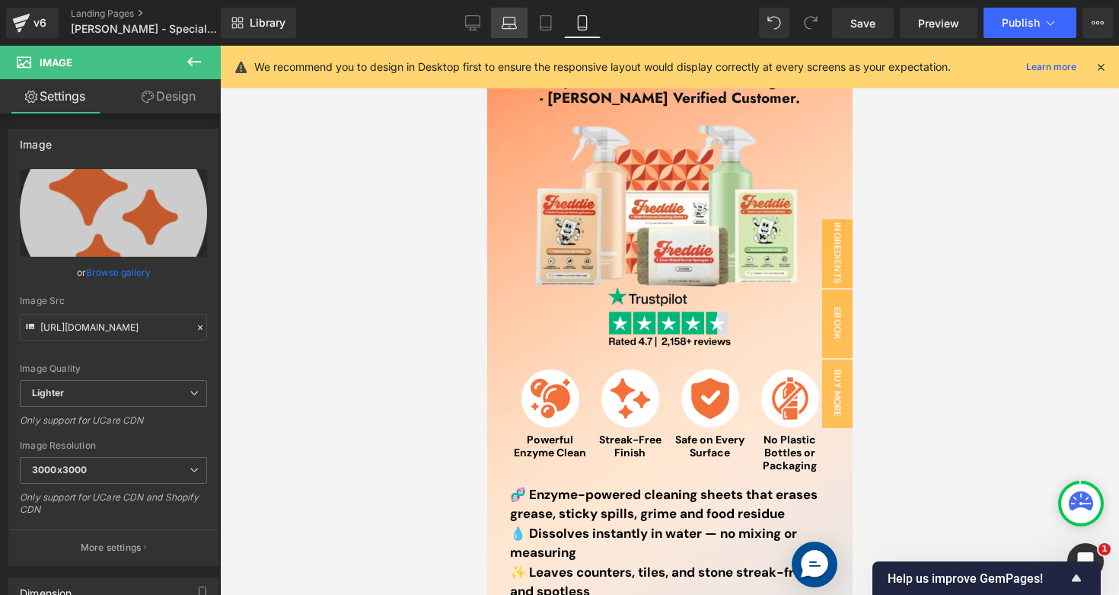
scroll to position [0, 0]
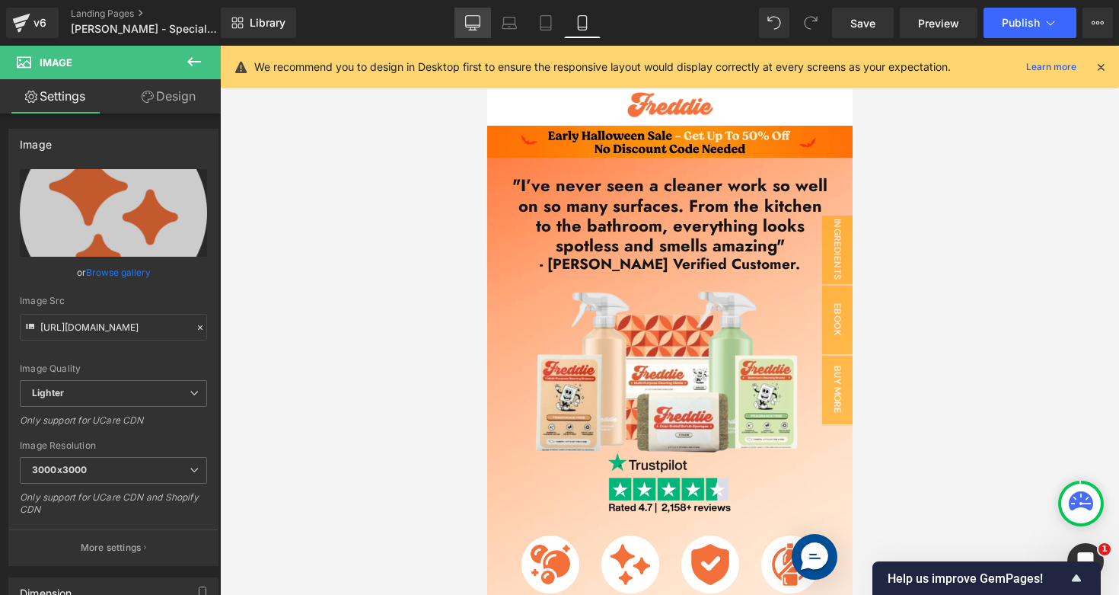
click at [467, 29] on icon at bounding box center [472, 22] width 15 height 15
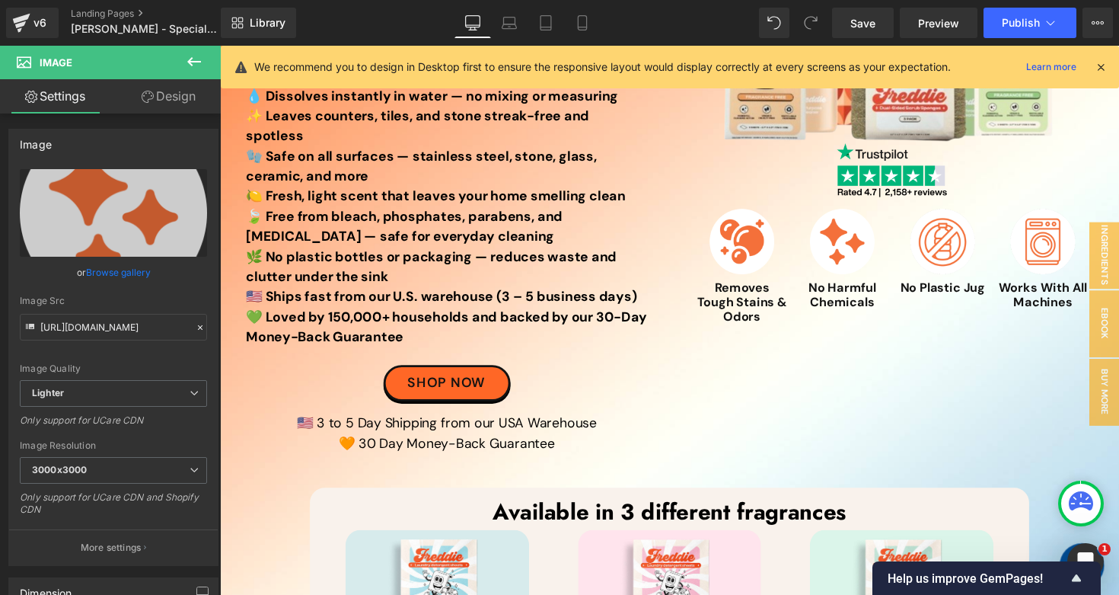
scroll to position [253, 0]
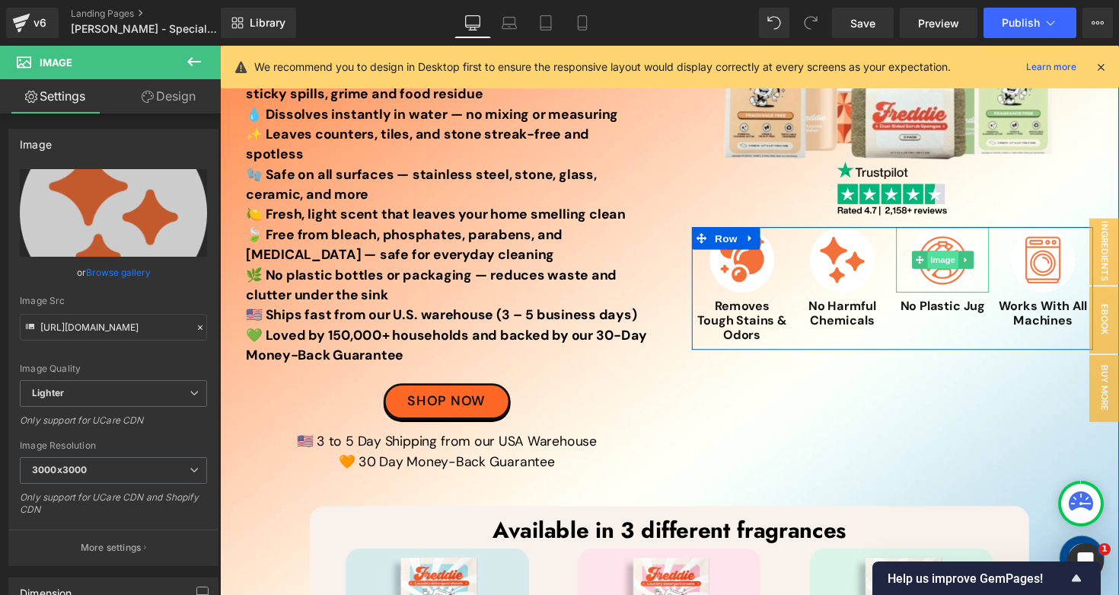
click at [959, 267] on span "Image" at bounding box center [961, 265] width 32 height 18
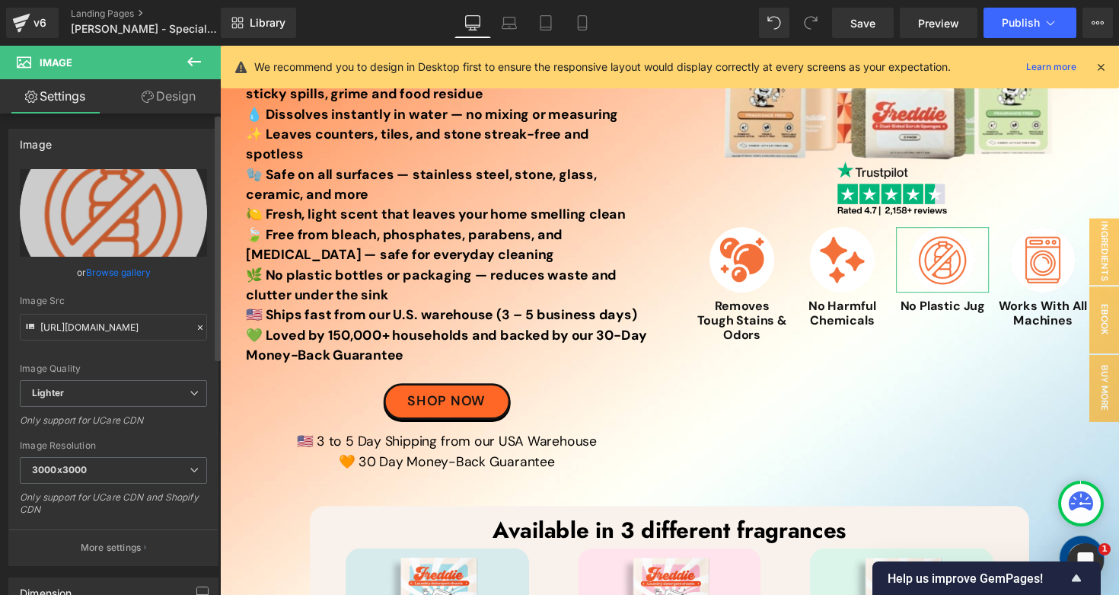
click at [118, 279] on link "Browse gallery" at bounding box center [118, 272] width 65 height 27
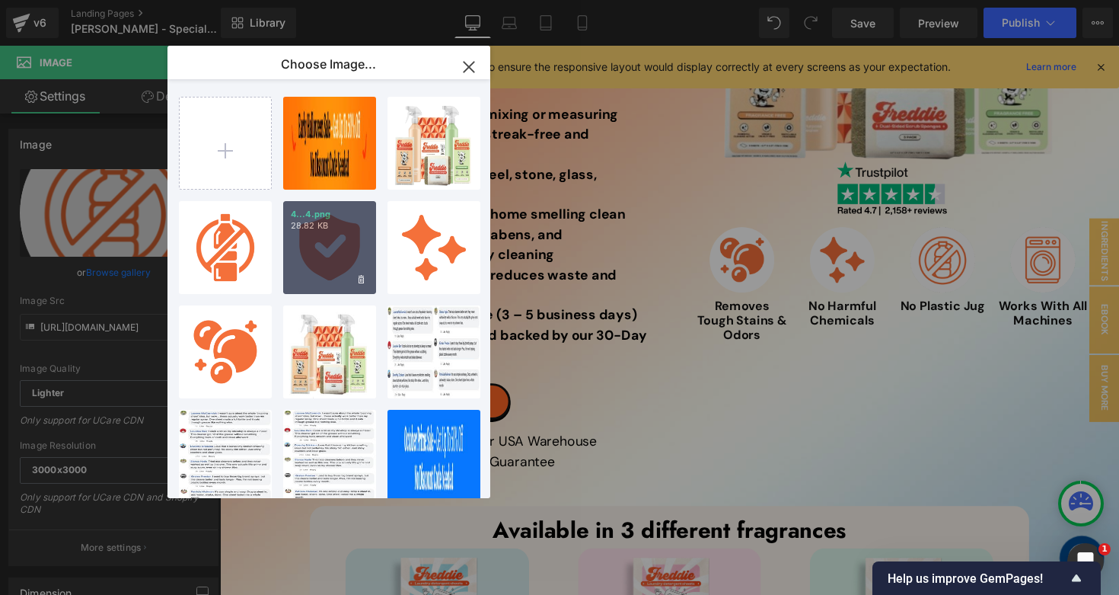
click at [328, 263] on div "4...4.png 28.82 KB" at bounding box center [329, 247] width 93 height 93
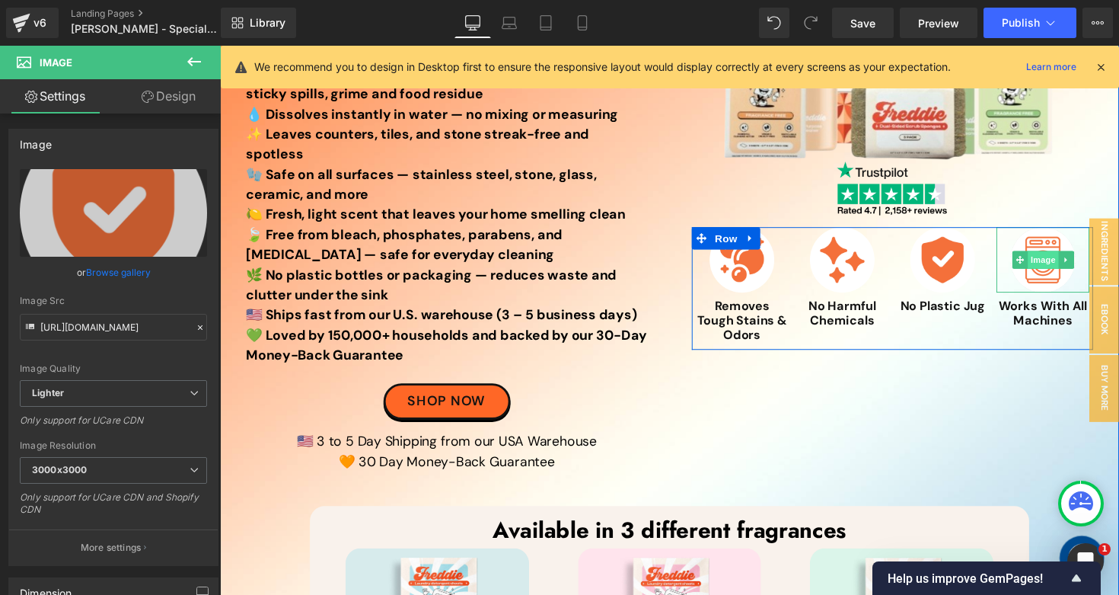
click at [1060, 265] on span "Image" at bounding box center [1064, 265] width 32 height 18
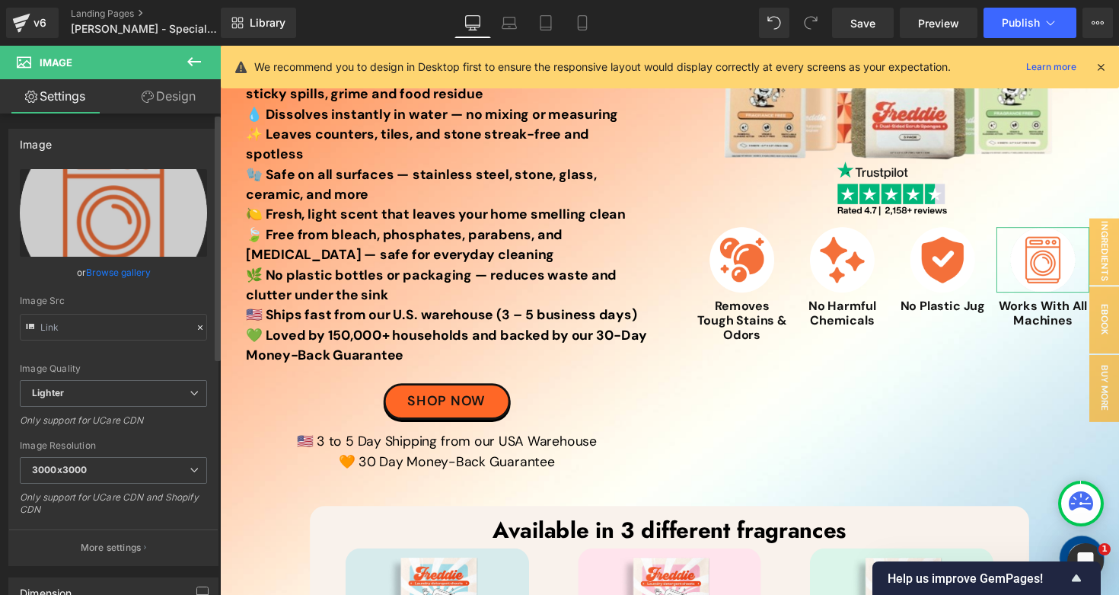
click at [94, 271] on link "Browse gallery" at bounding box center [118, 272] width 65 height 27
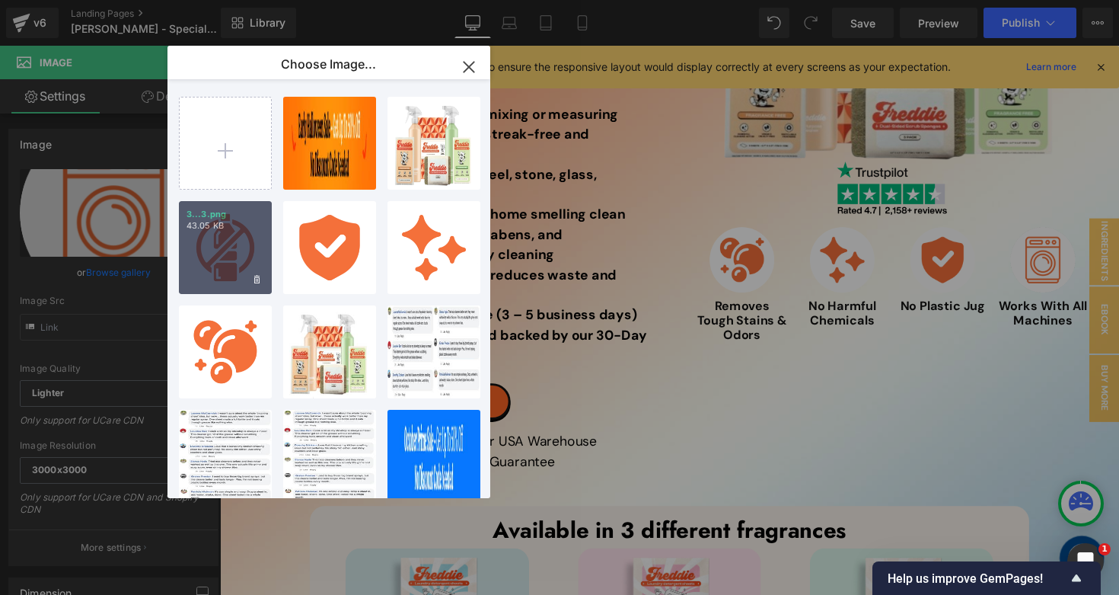
click at [238, 244] on div "3...3.png 43.05 KB" at bounding box center [225, 247] width 93 height 93
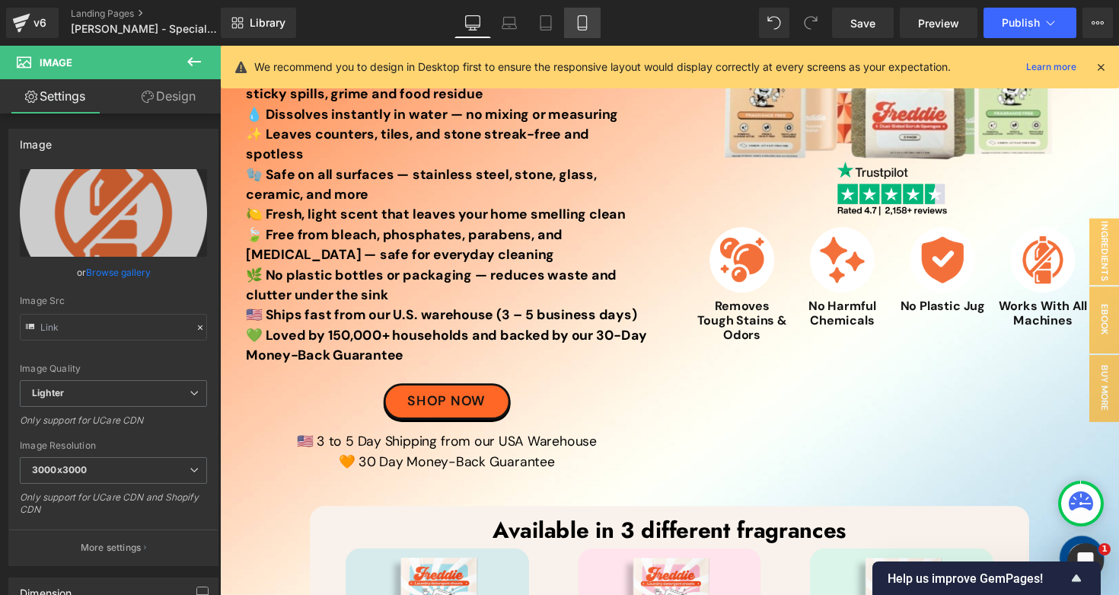
click at [587, 35] on link "Mobile" at bounding box center [582, 23] width 37 height 30
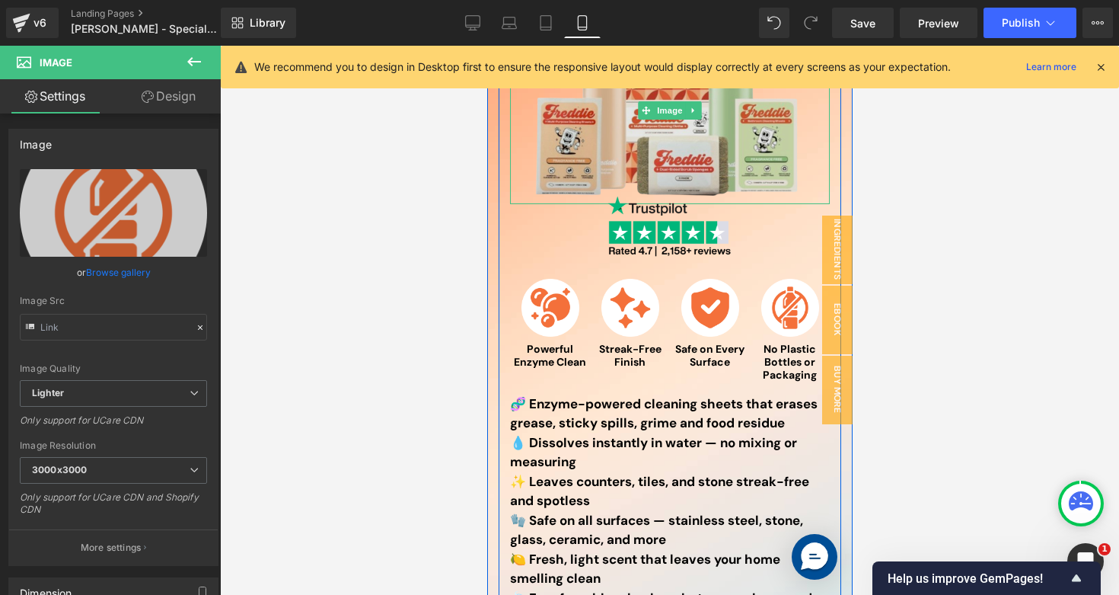
scroll to position [272, 0]
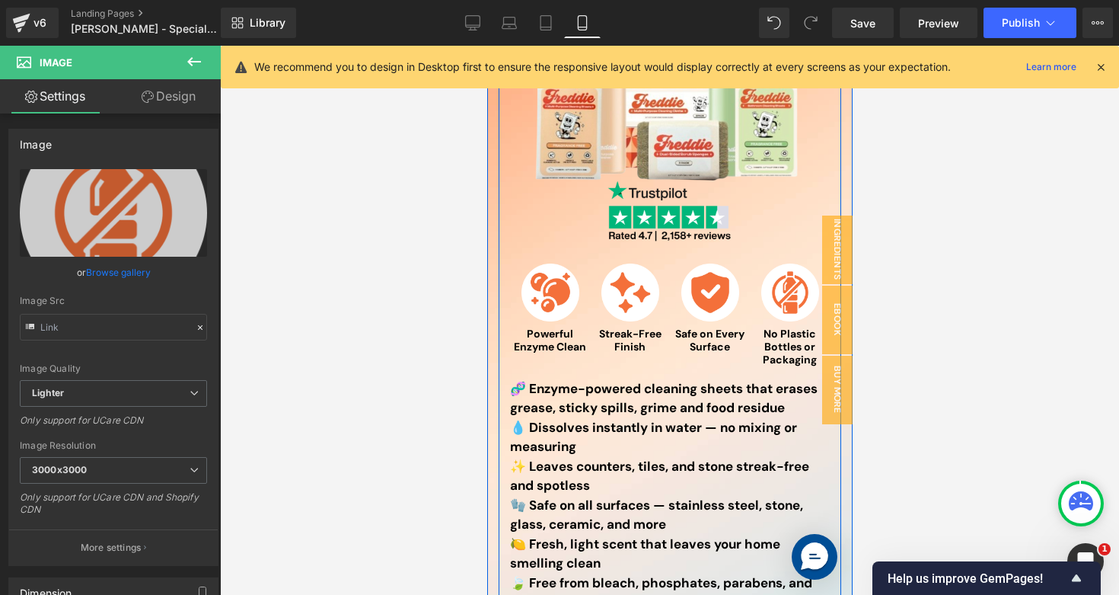
click at [534, 352] on div "Powerful Enzyme Clean Text Block" at bounding box center [549, 340] width 72 height 26
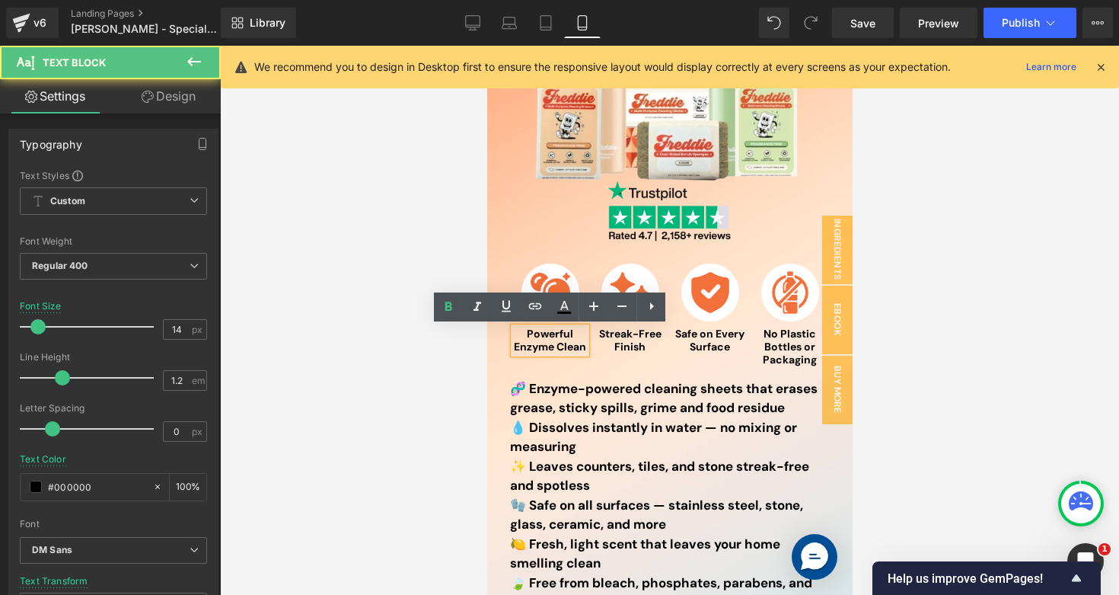
click at [534, 352] on strong "Powerful Enzyme Clean" at bounding box center [549, 340] width 72 height 27
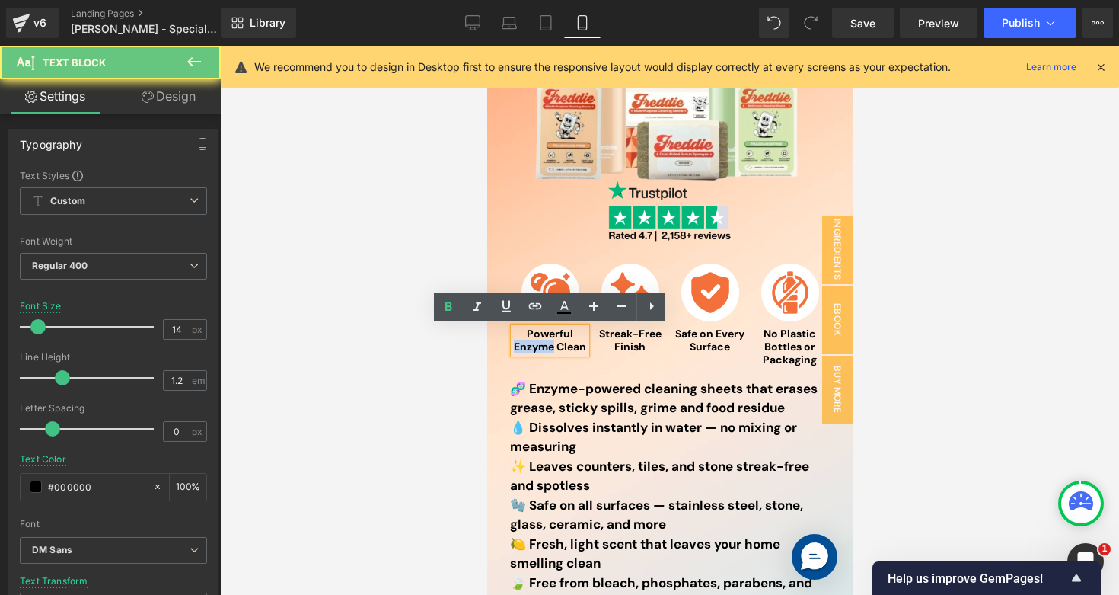
click at [534, 352] on strong "Powerful Enzyme Clean" at bounding box center [549, 340] width 72 height 27
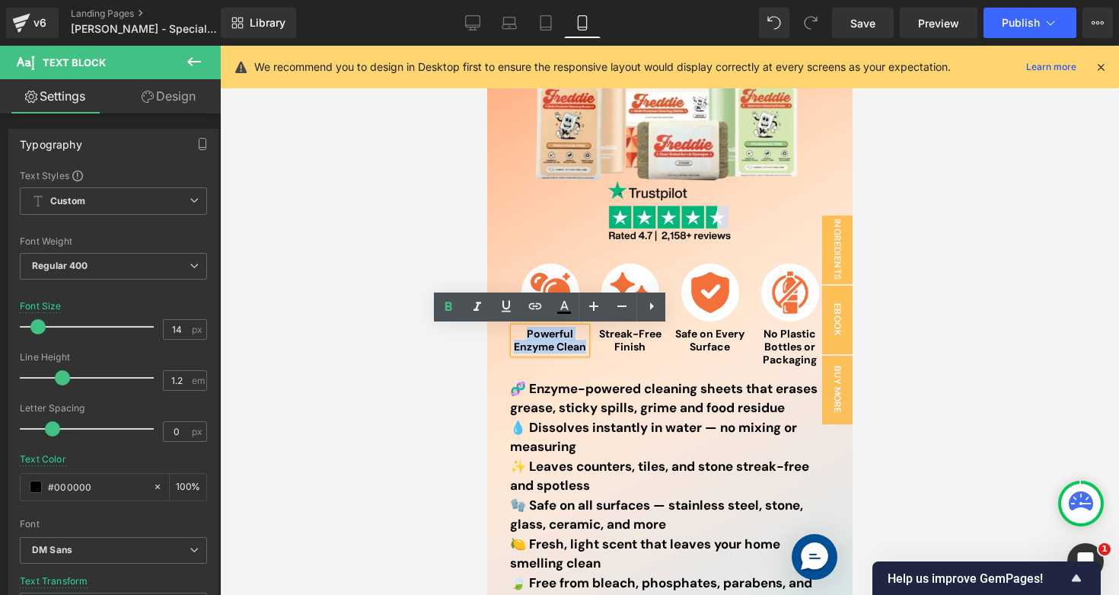
copy strong "Powerful Enzyme Clean"
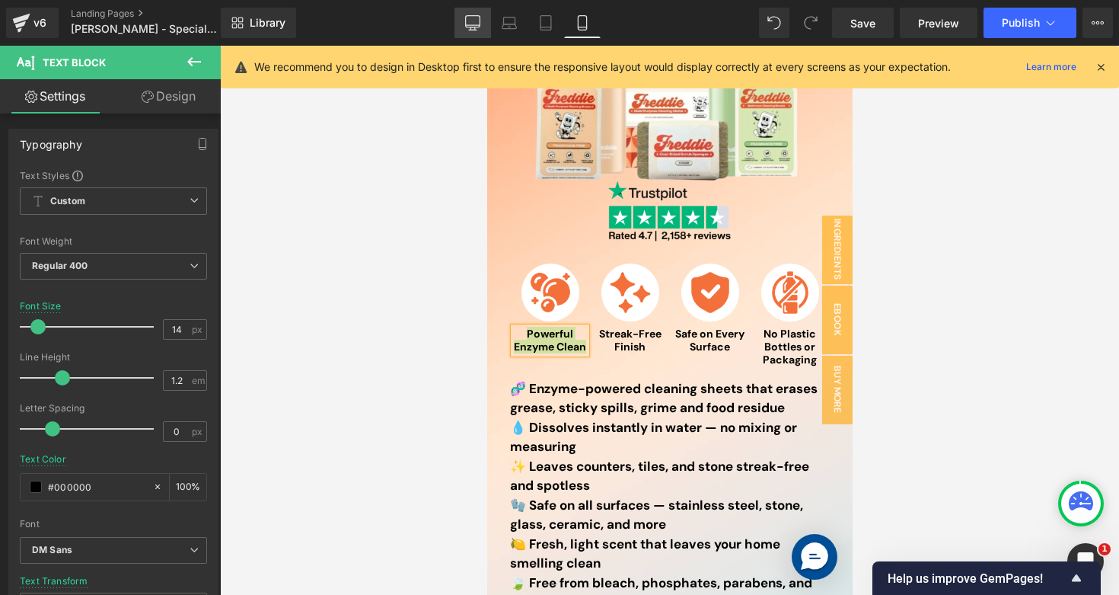
click at [471, 30] on link "Desktop" at bounding box center [473, 23] width 37 height 30
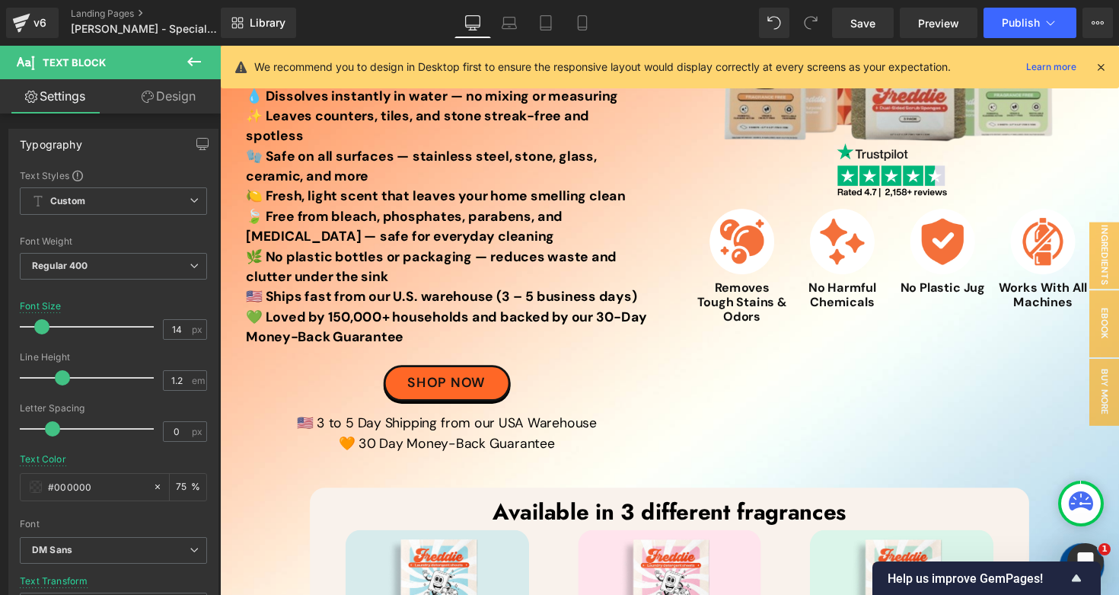
scroll to position [0, 0]
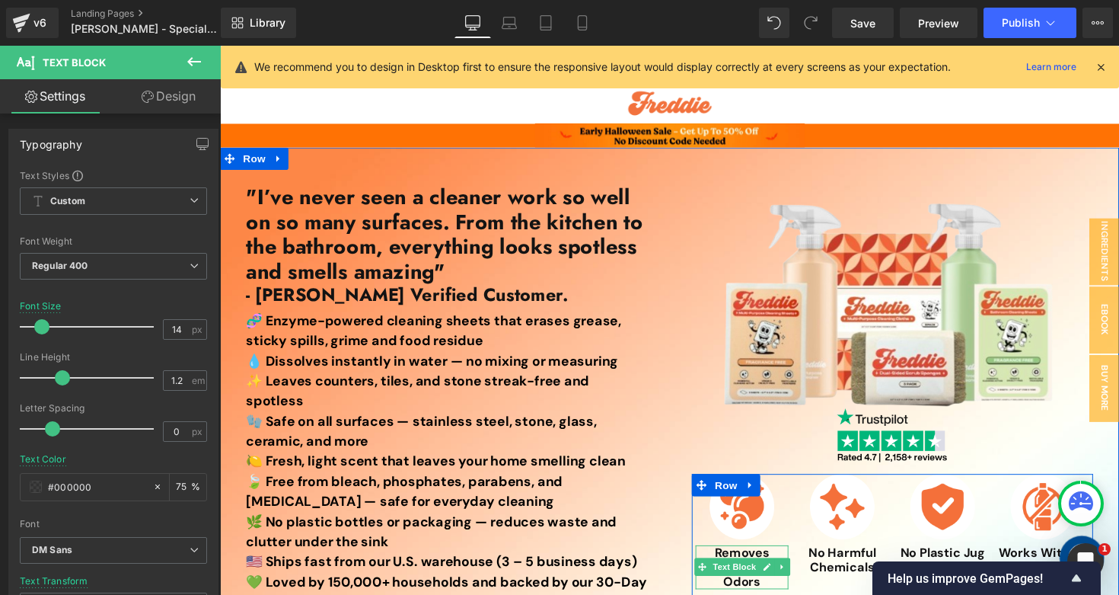
click at [730, 594] on p "Removes Tough Stains & Odors" at bounding box center [754, 579] width 95 height 45
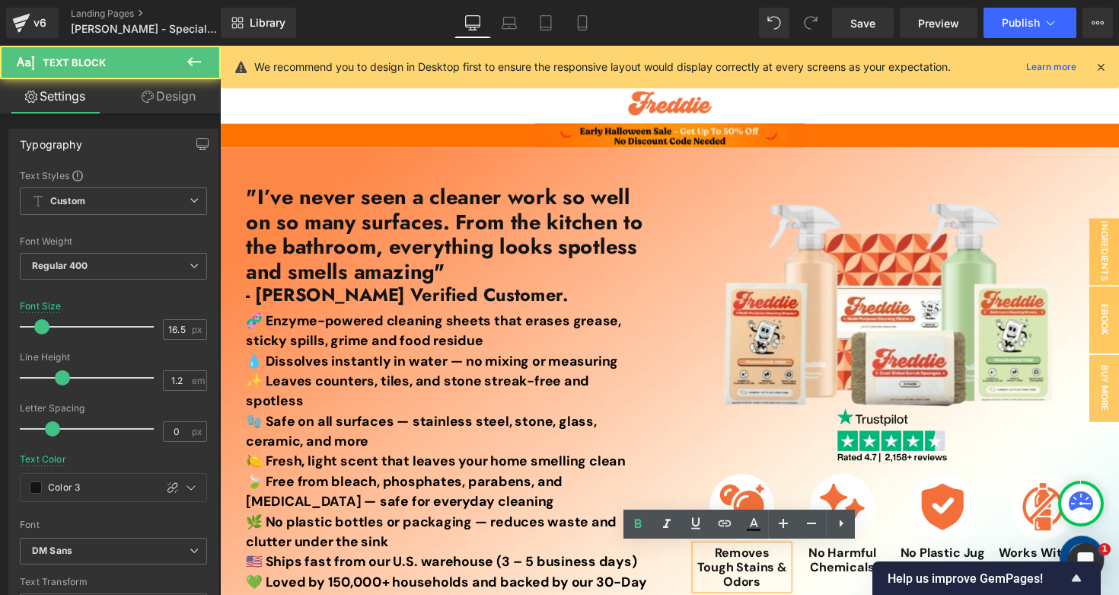
click at [730, 594] on p "Removes Tough Stains & Odors" at bounding box center [754, 579] width 95 height 45
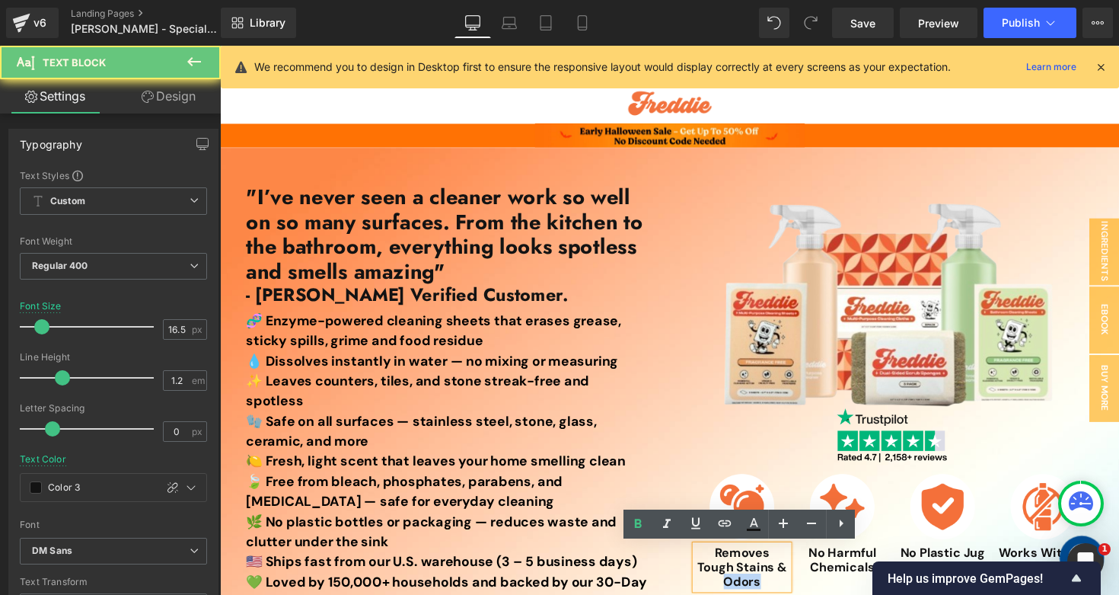
click at [730, 594] on p "Removes Tough Stains & Odors" at bounding box center [754, 579] width 95 height 45
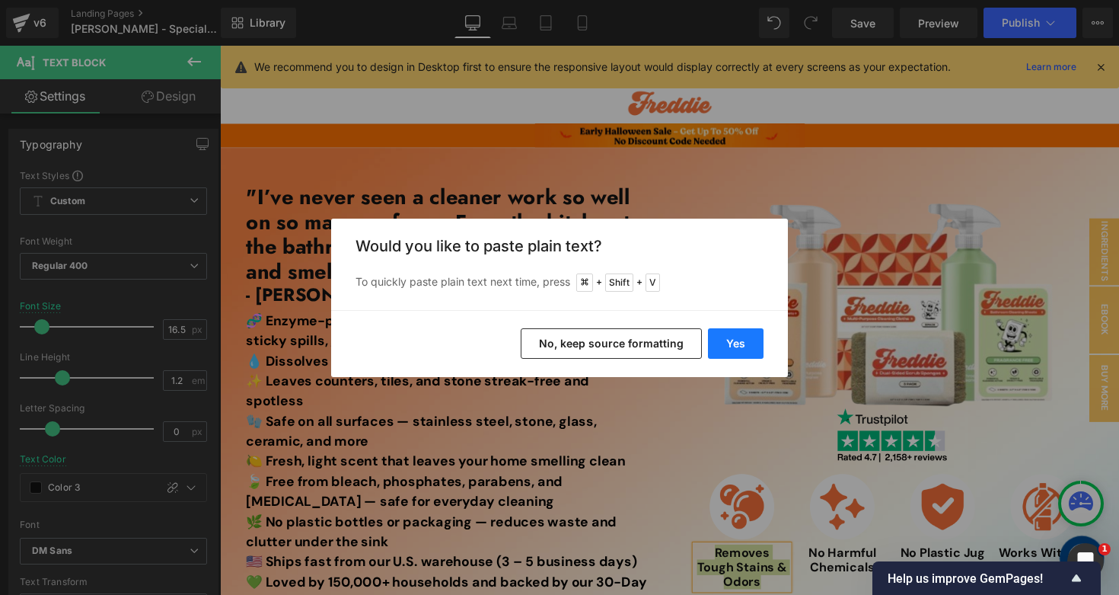
click at [742, 341] on button "Yes" at bounding box center [736, 343] width 56 height 30
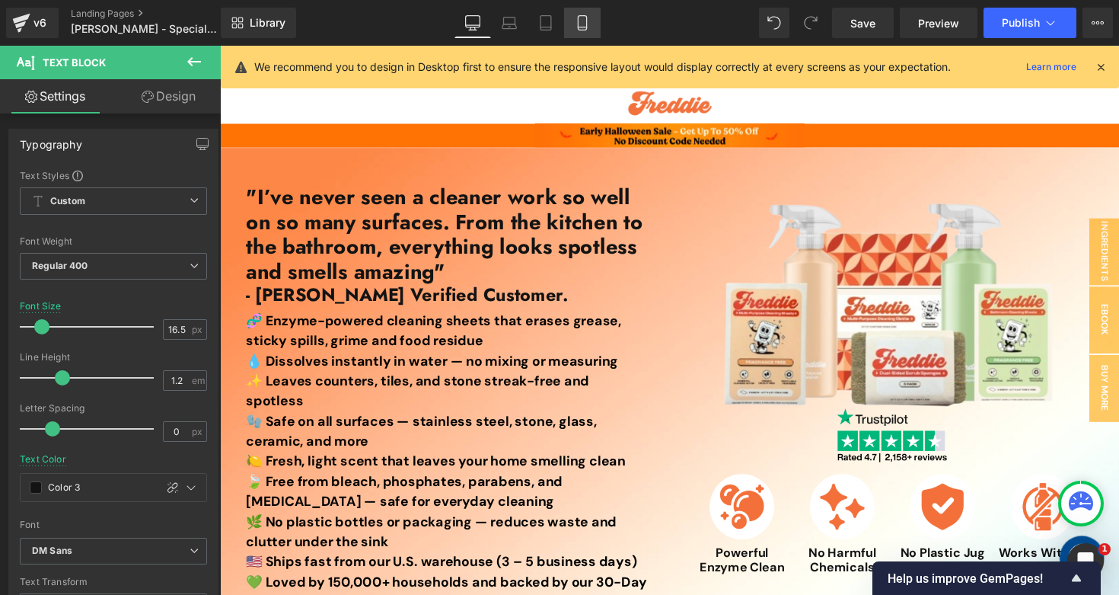
click at [576, 18] on icon at bounding box center [582, 22] width 15 height 15
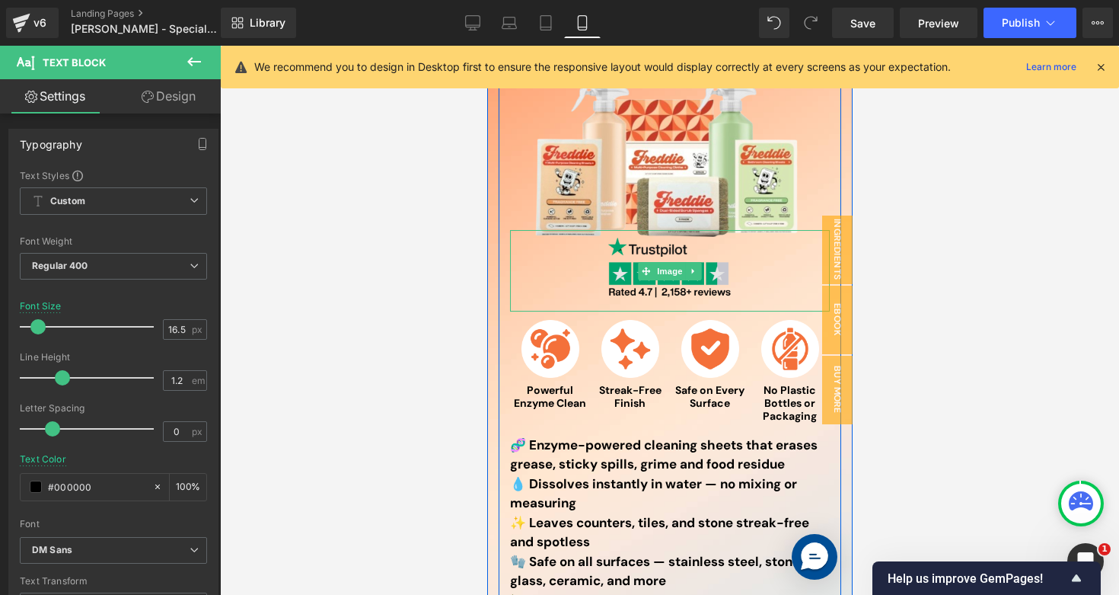
scroll to position [245, 0]
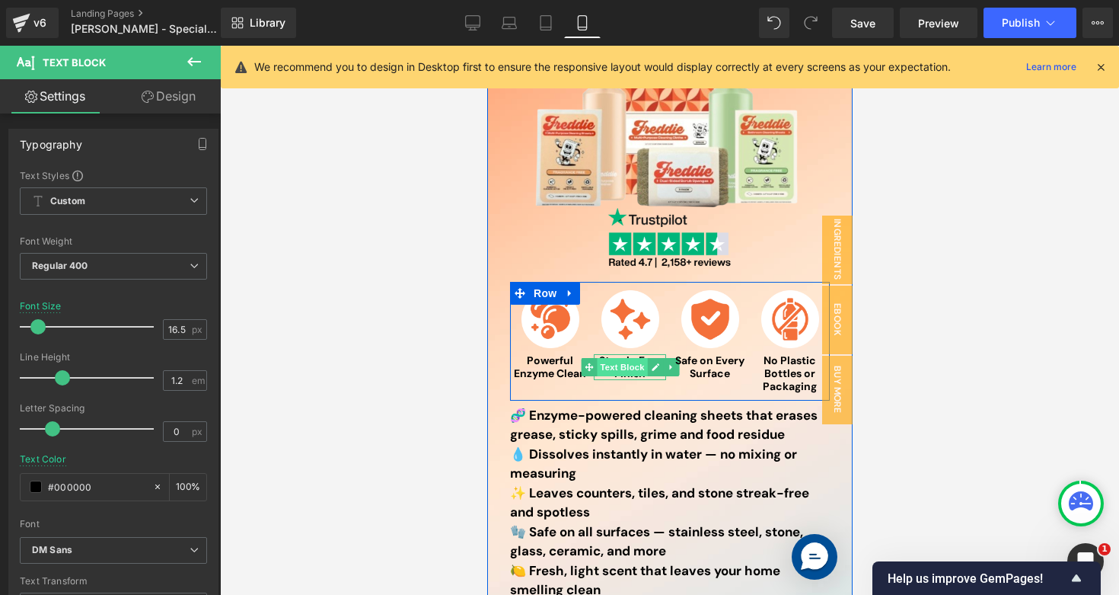
click at [604, 365] on span "Text Block" at bounding box center [621, 367] width 50 height 18
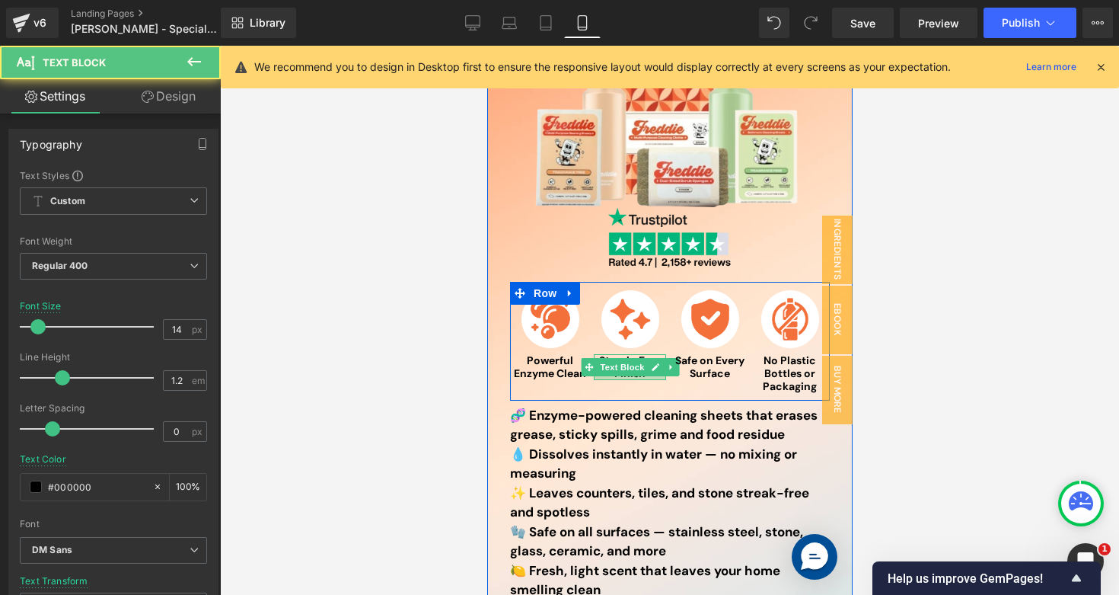
click at [631, 376] on div at bounding box center [629, 378] width 72 height 4
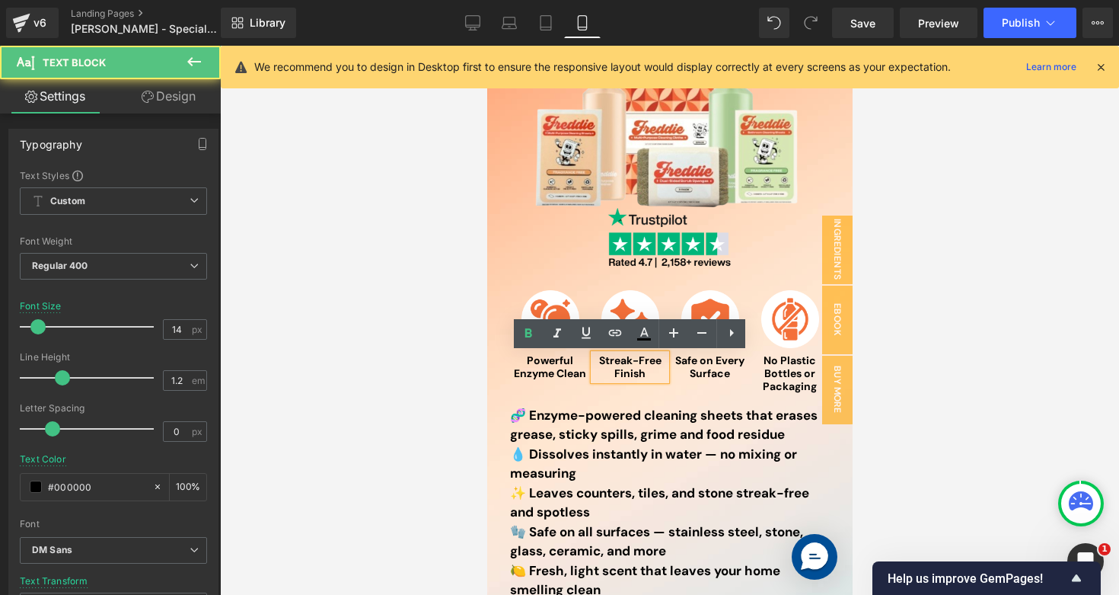
click at [631, 376] on strong "Streak-Free Finish" at bounding box center [629, 366] width 62 height 27
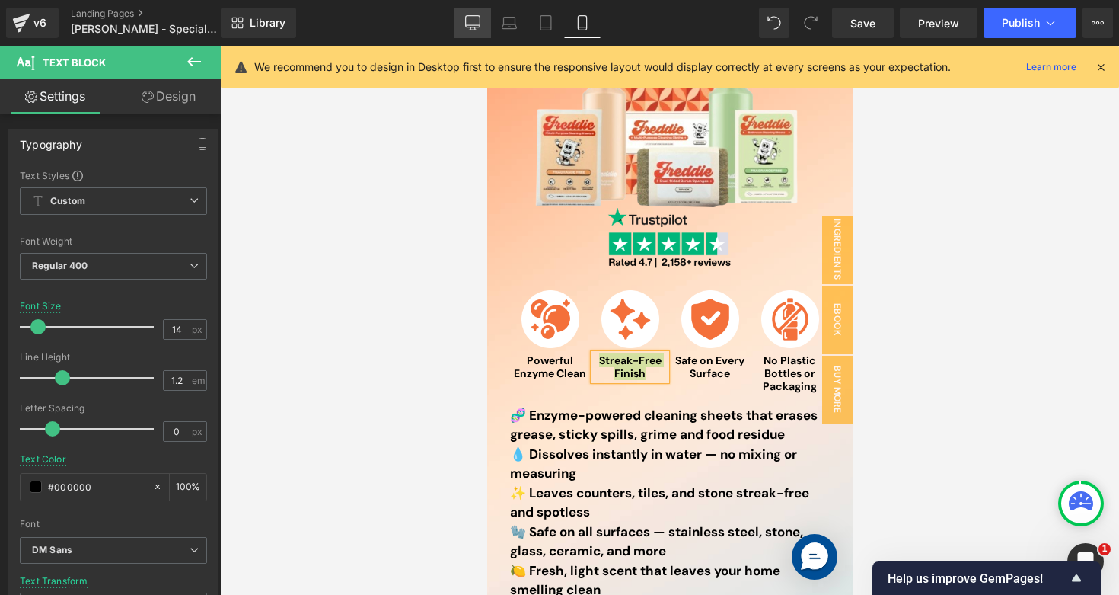
click at [455, 20] on link "Desktop" at bounding box center [473, 23] width 37 height 30
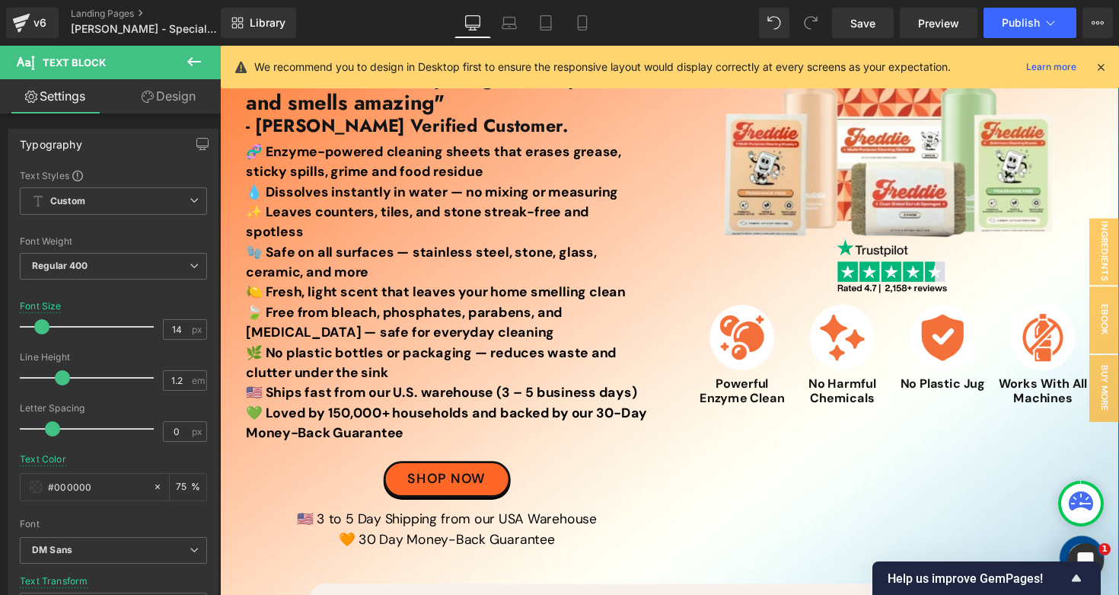
scroll to position [177, 0]
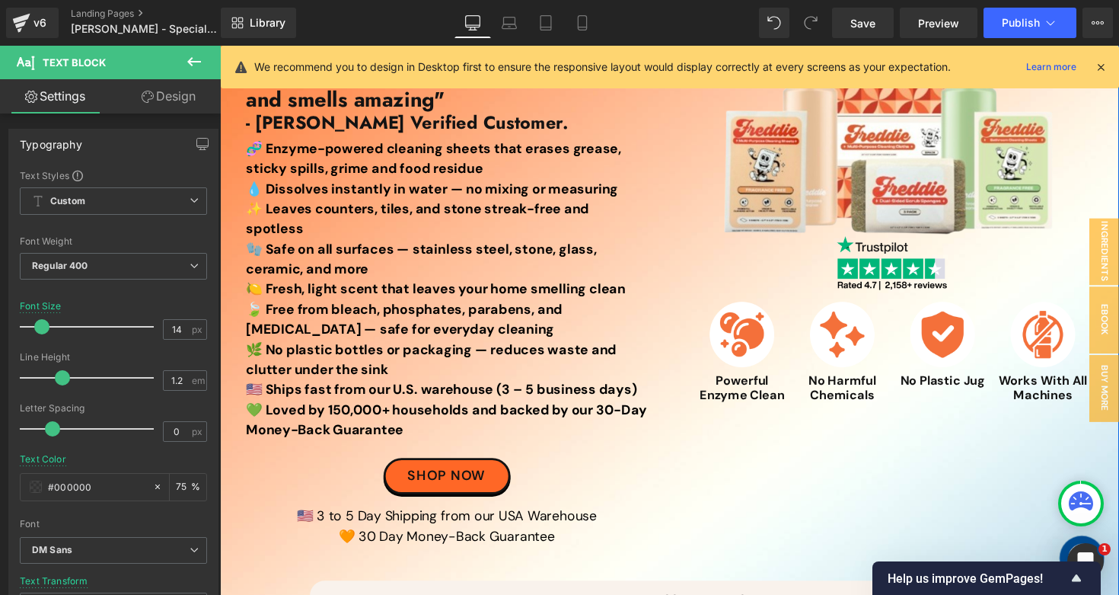
click at [834, 405] on strong "No Harmful Chemicals" at bounding box center [857, 395] width 69 height 31
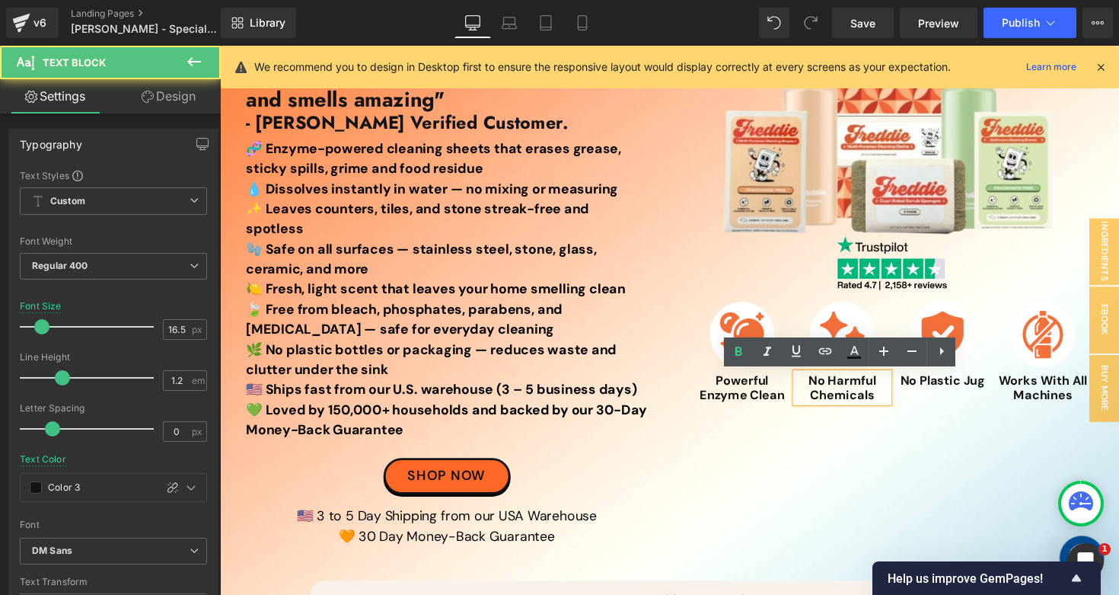
click at [834, 405] on strong "No Harmful Chemicals" at bounding box center [857, 395] width 69 height 31
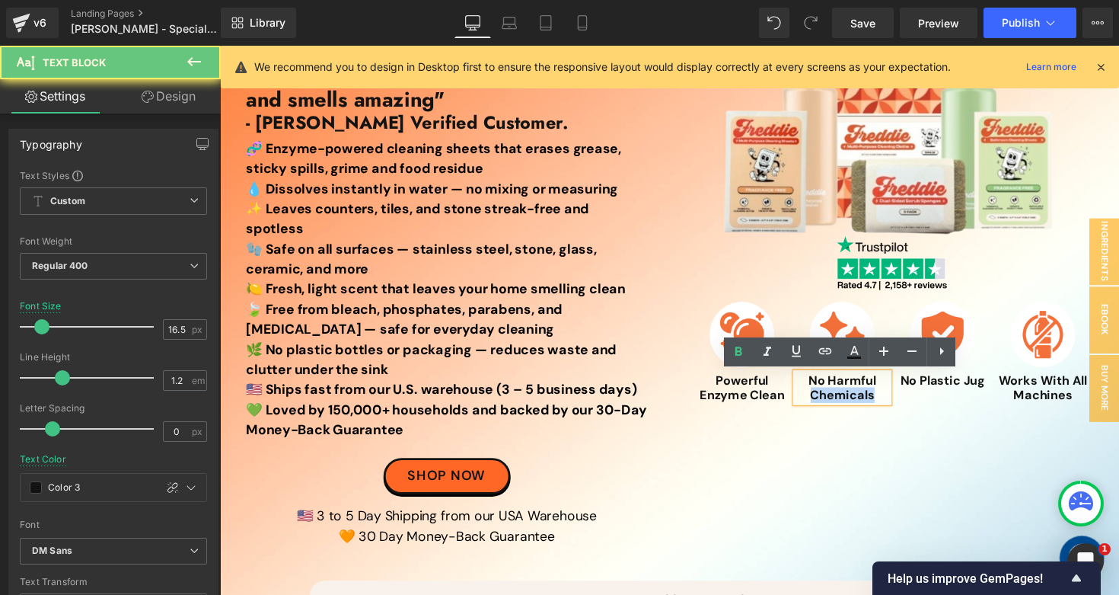
click at [834, 405] on strong "No Harmful Chemicals" at bounding box center [857, 395] width 69 height 31
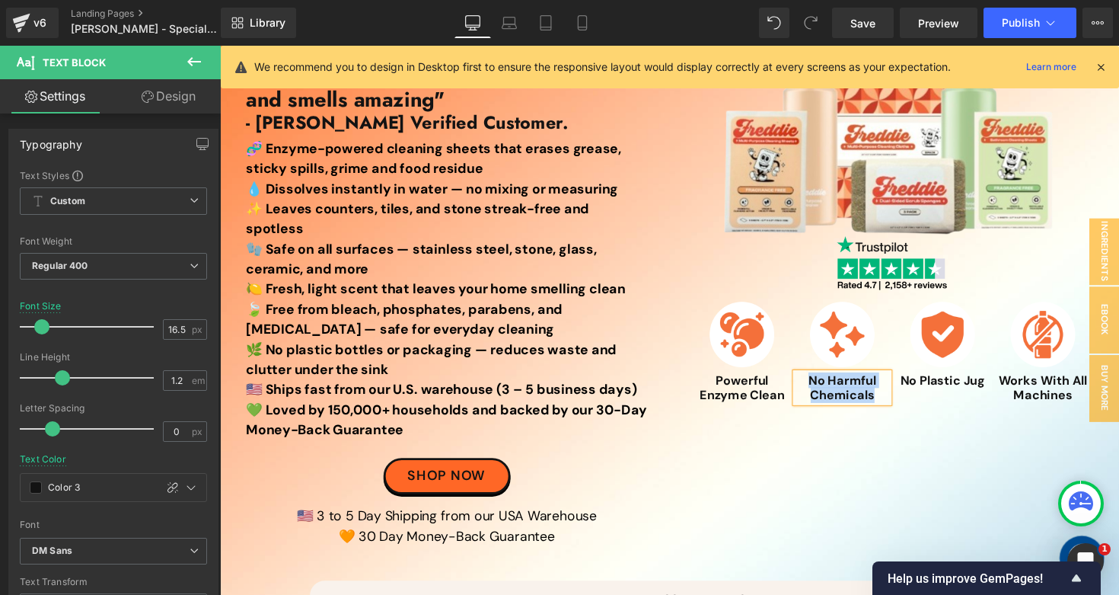
paste div
click at [540, 11] on link "Tablet" at bounding box center [546, 23] width 37 height 30
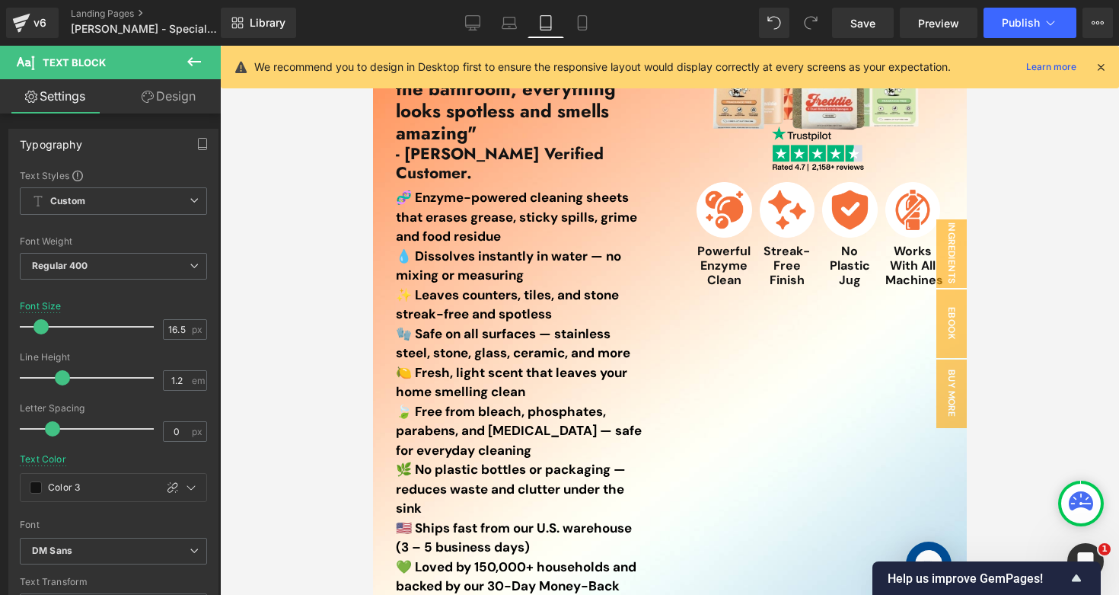
scroll to position [9, 0]
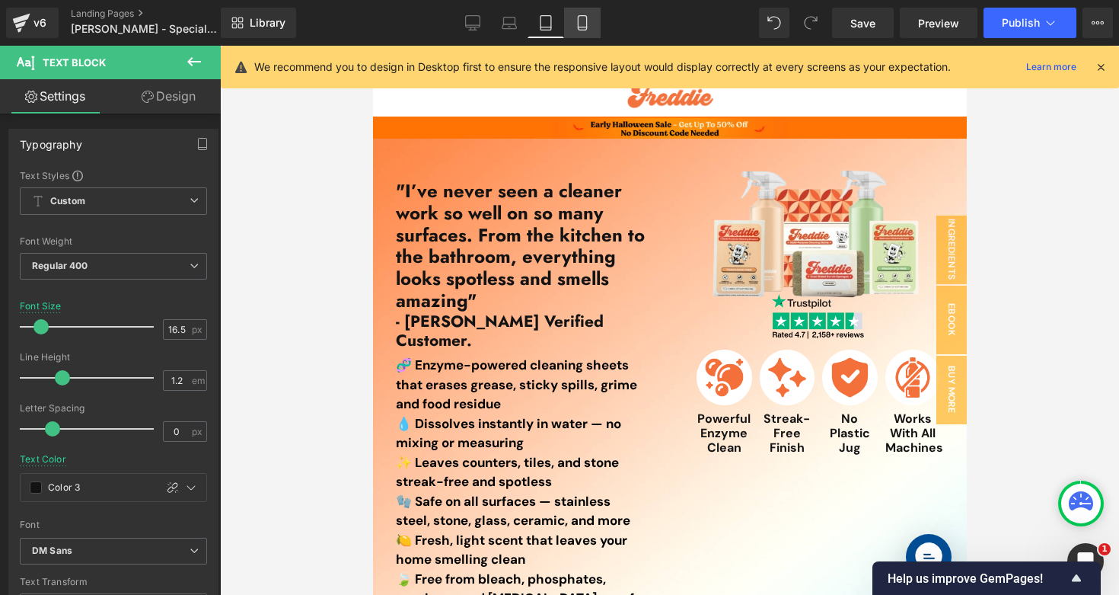
click at [573, 18] on link "Mobile" at bounding box center [582, 23] width 37 height 30
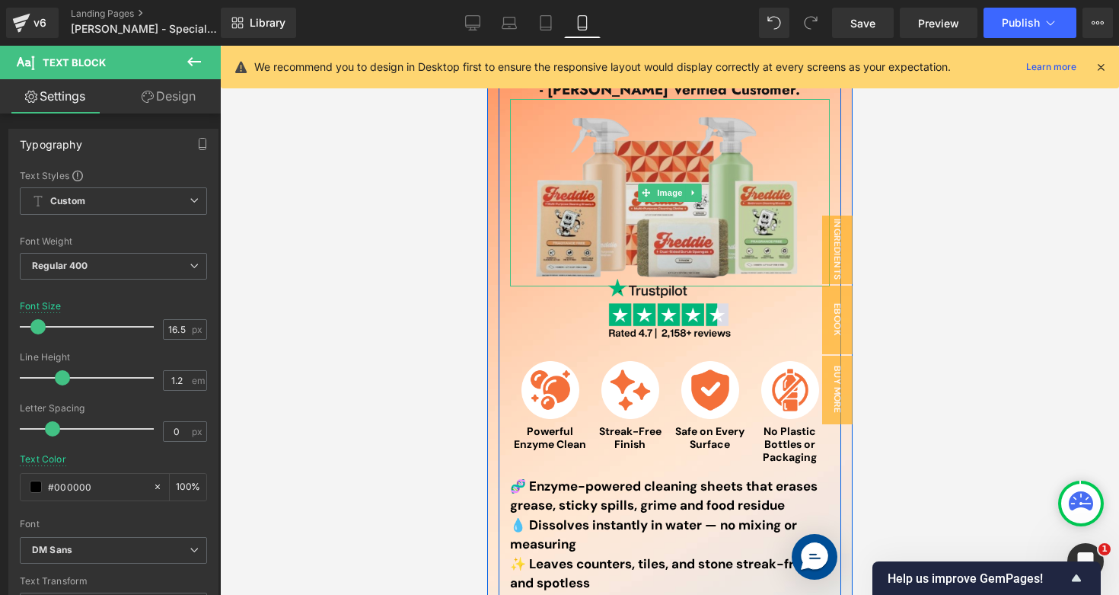
scroll to position [190, 0]
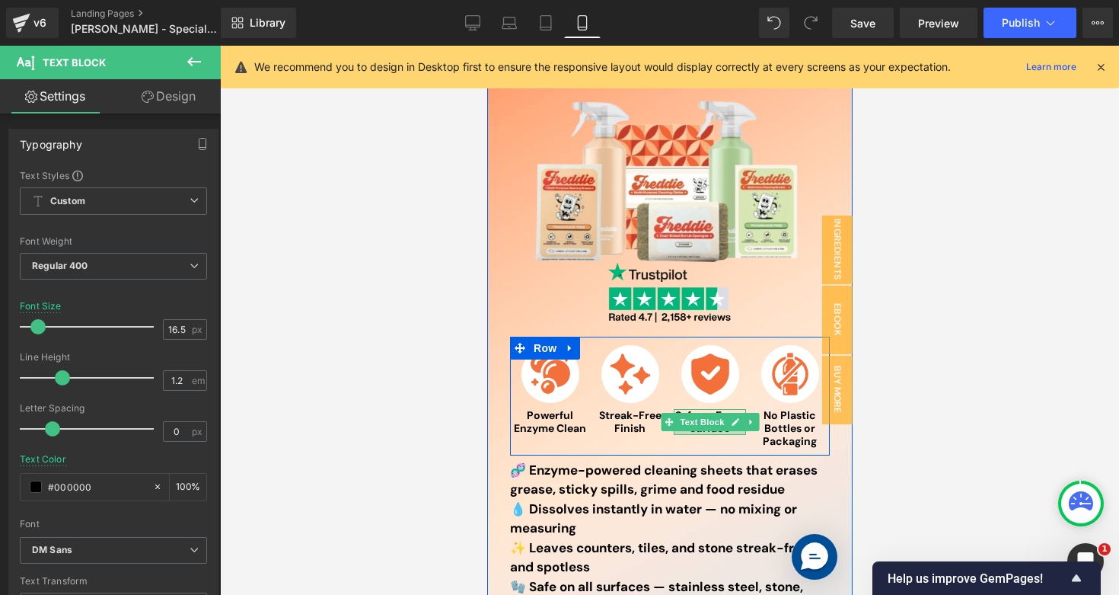
click at [691, 434] on div at bounding box center [709, 433] width 72 height 4
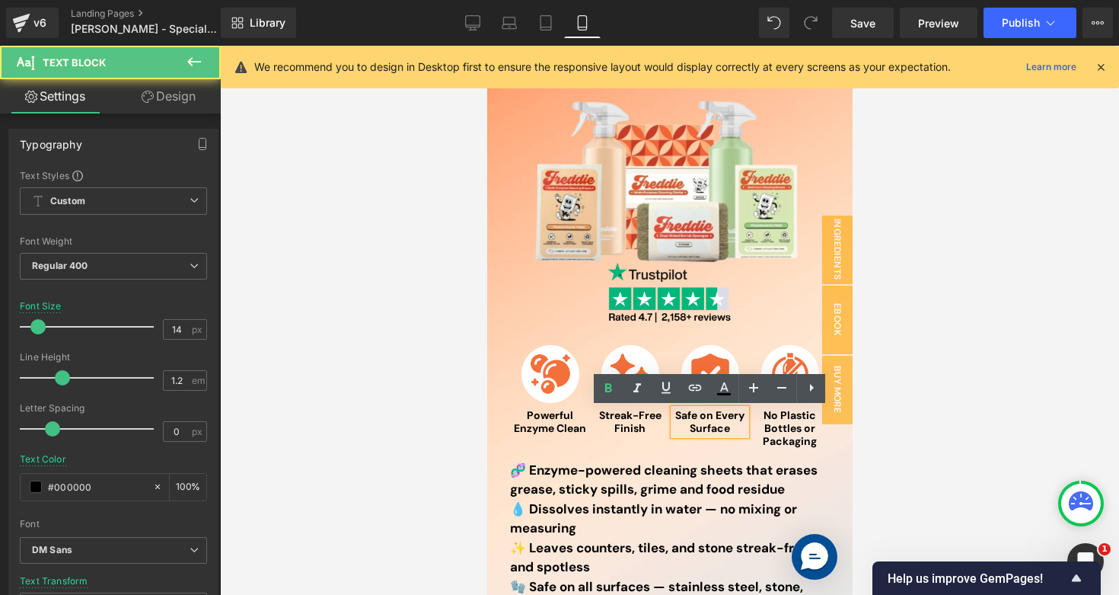
click at [691, 434] on strong "Safe on Every Surface" at bounding box center [709, 421] width 69 height 27
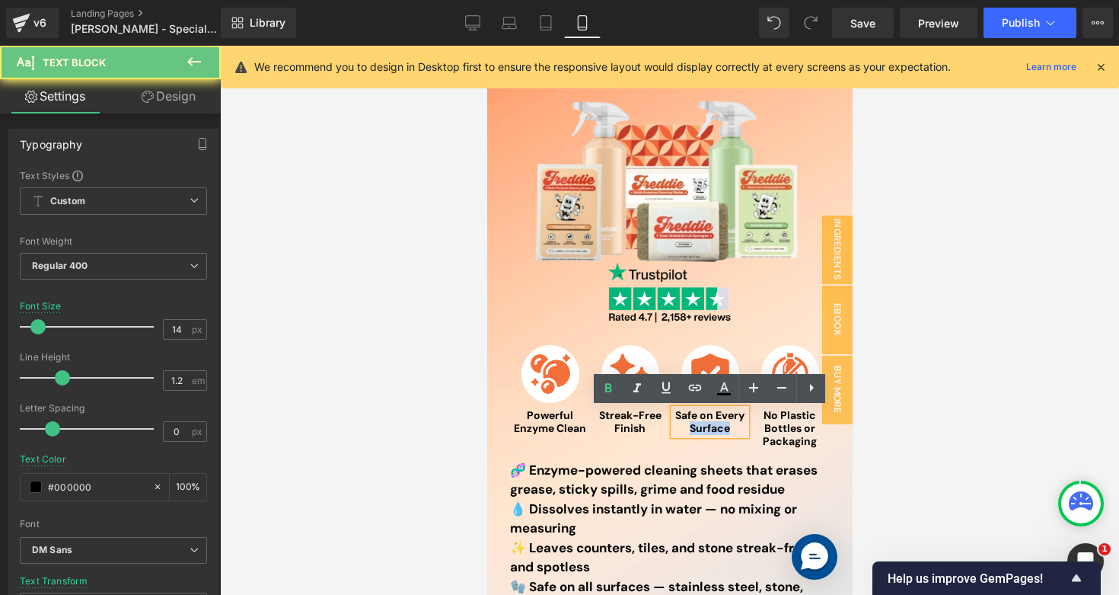
click at [691, 434] on strong "Safe on Every Surface" at bounding box center [709, 421] width 69 height 27
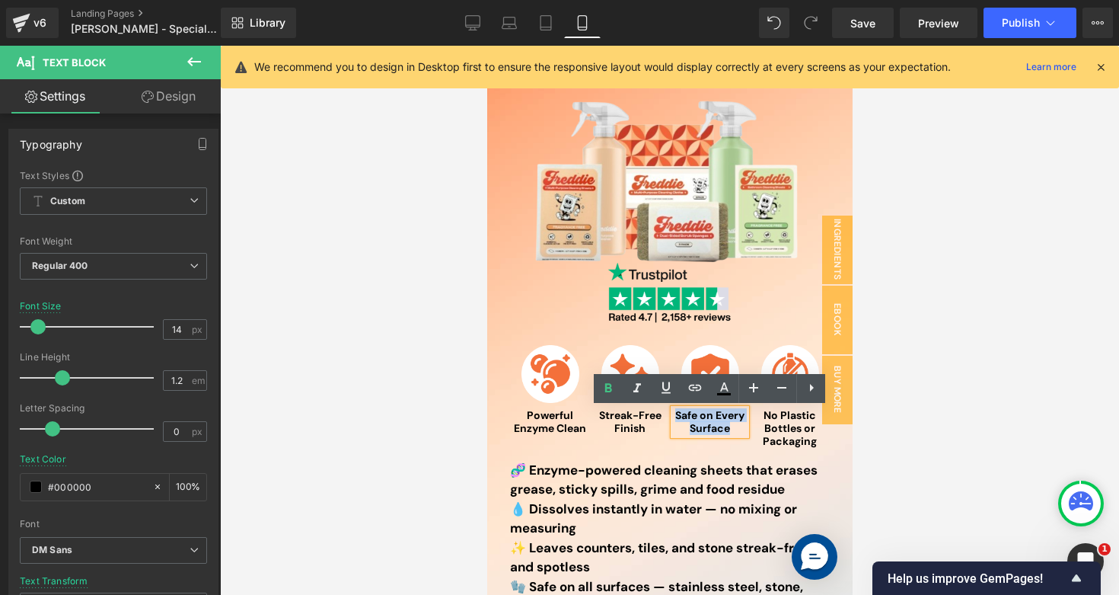
copy strong "Safe on Every Surface"
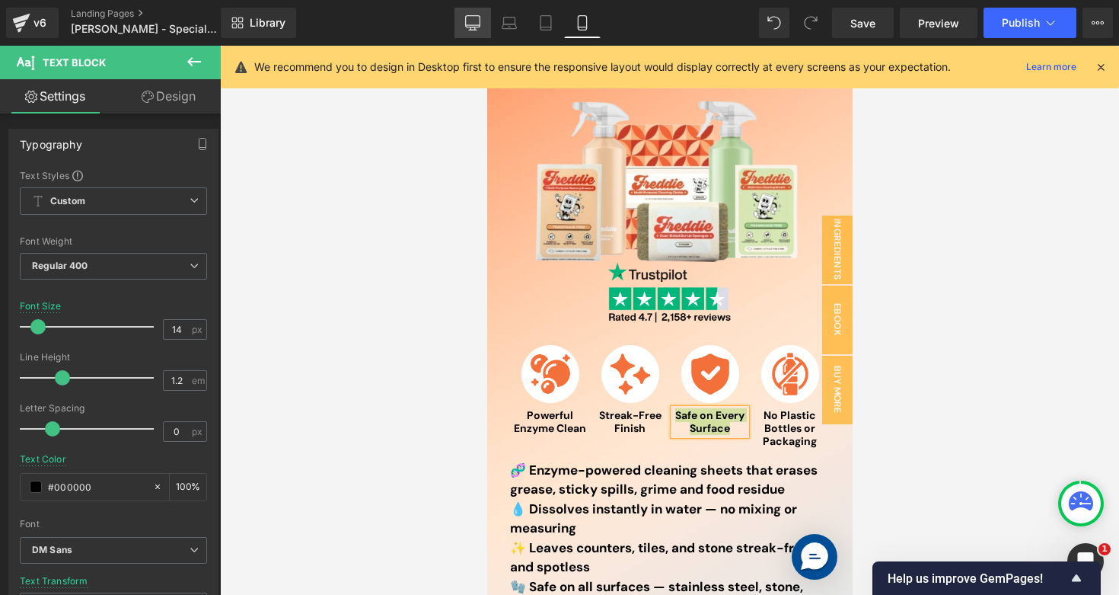
click at [474, 27] on icon at bounding box center [473, 21] width 14 height 11
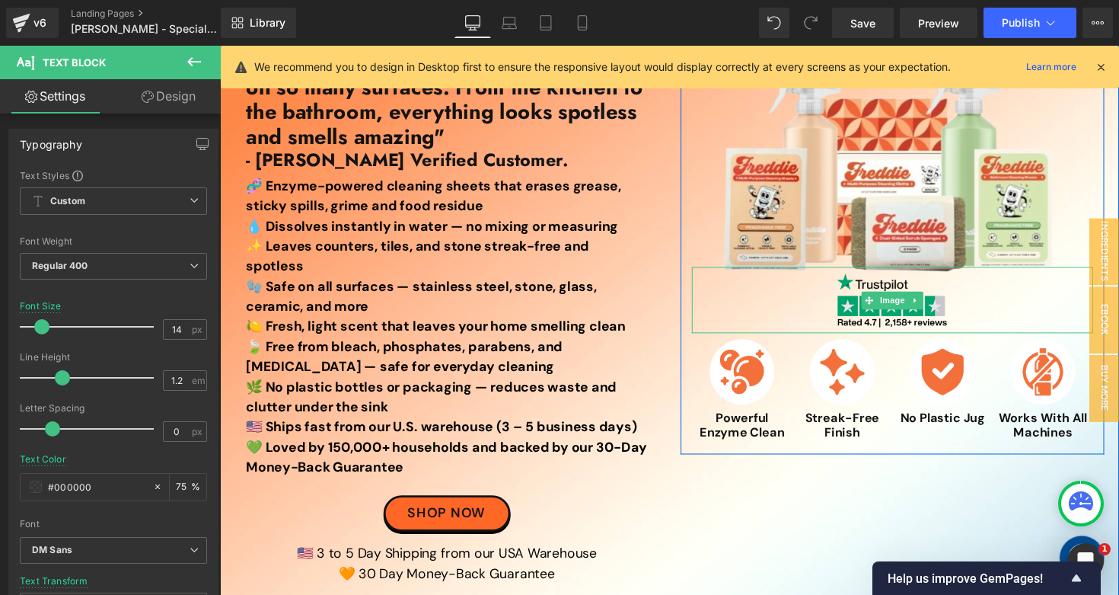
scroll to position [163, 0]
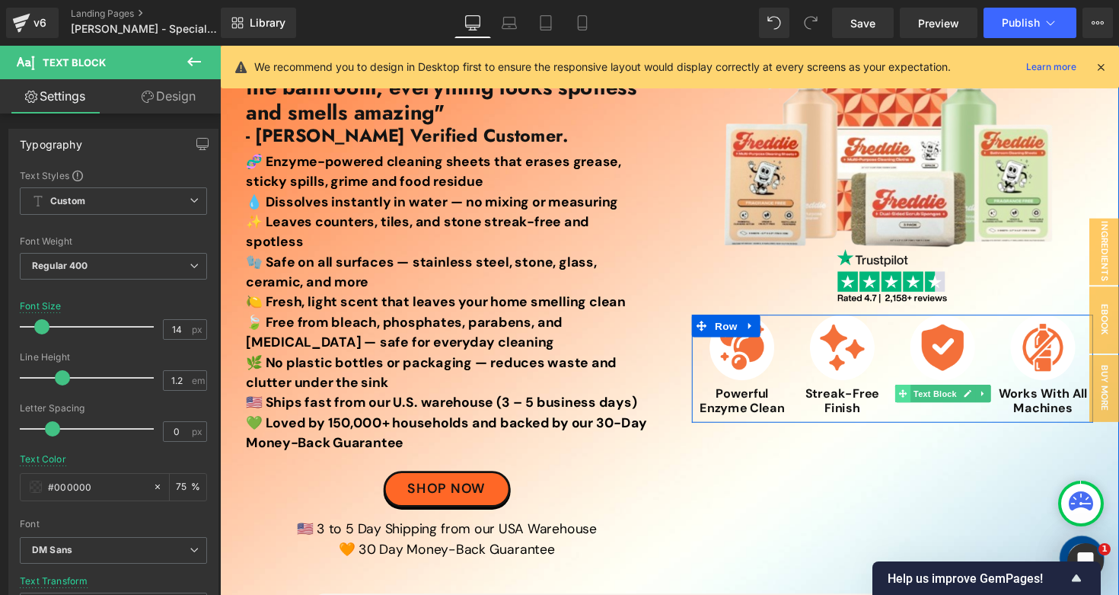
click at [924, 406] on span at bounding box center [919, 402] width 16 height 18
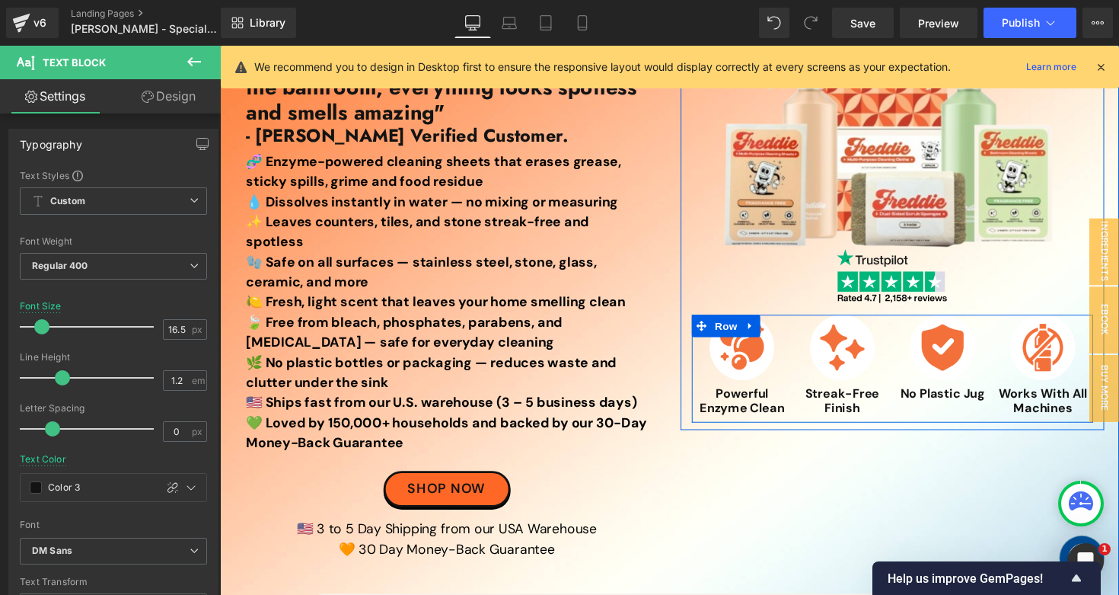
click at [950, 411] on div "Image Powerful Enzyme Clean Text Block Image Streak-Free Finish Text Block Imag…" at bounding box center [909, 376] width 411 height 110
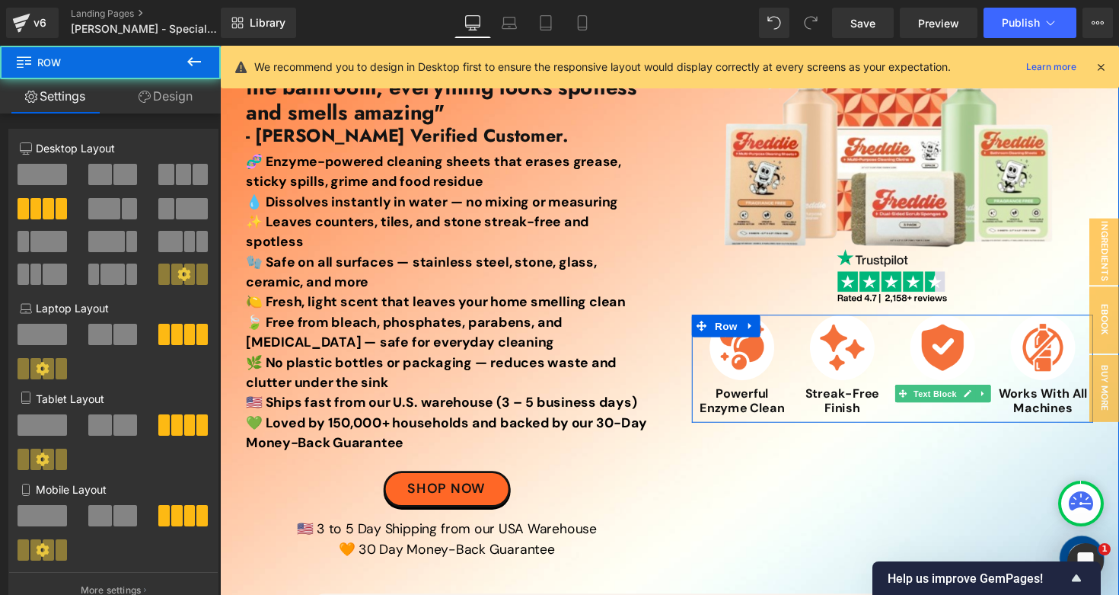
click at [962, 409] on span "Text Block" at bounding box center [952, 402] width 50 height 18
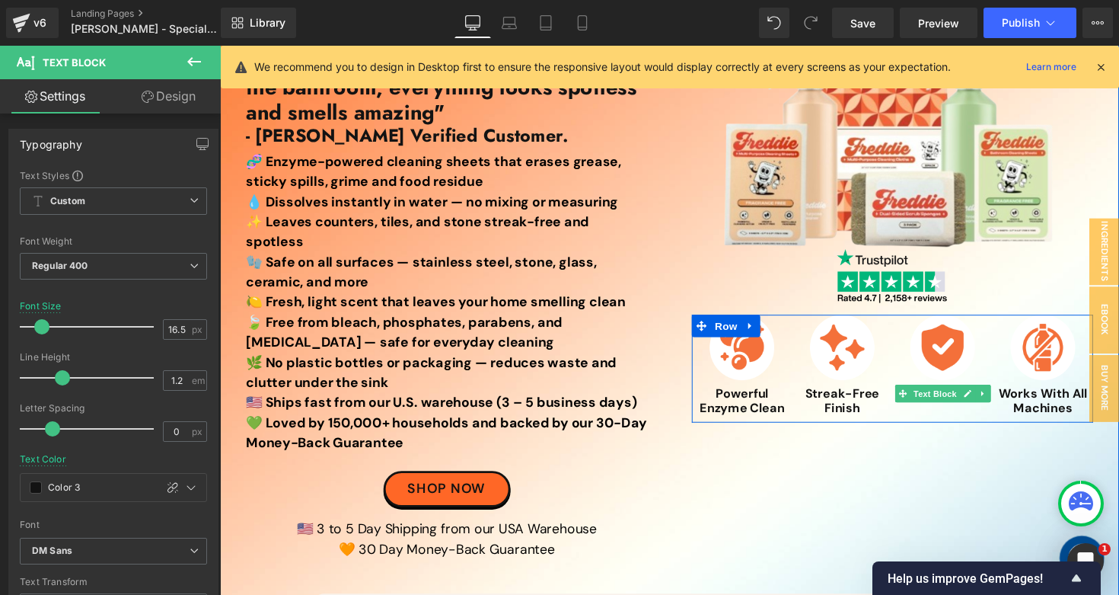
click at [961, 409] on span "Text Block" at bounding box center [952, 402] width 50 height 18
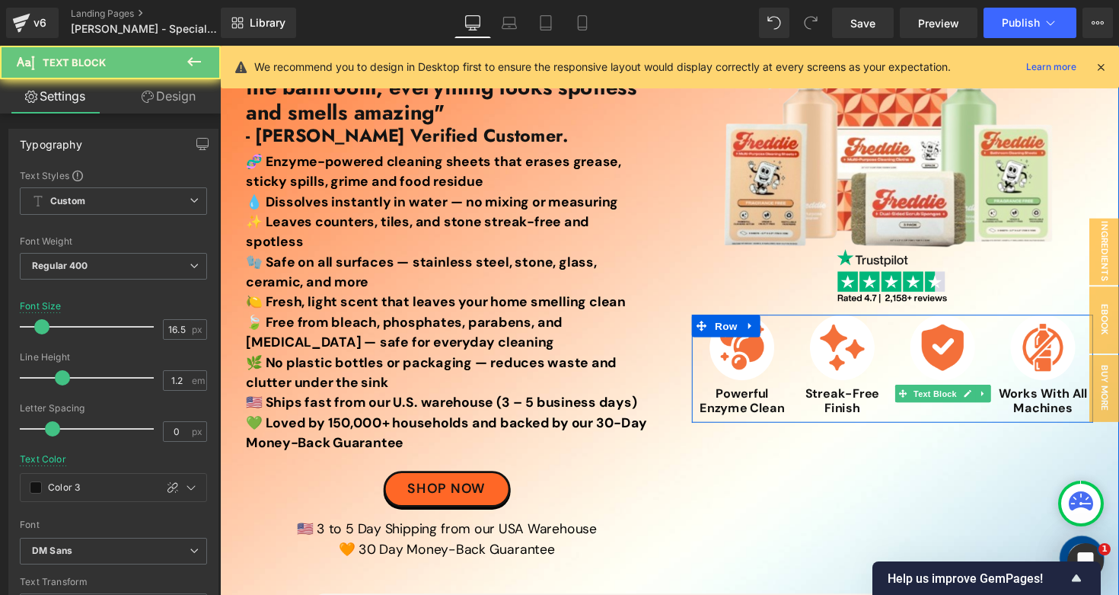
click at [961, 409] on span "Text Block" at bounding box center [952, 402] width 50 height 18
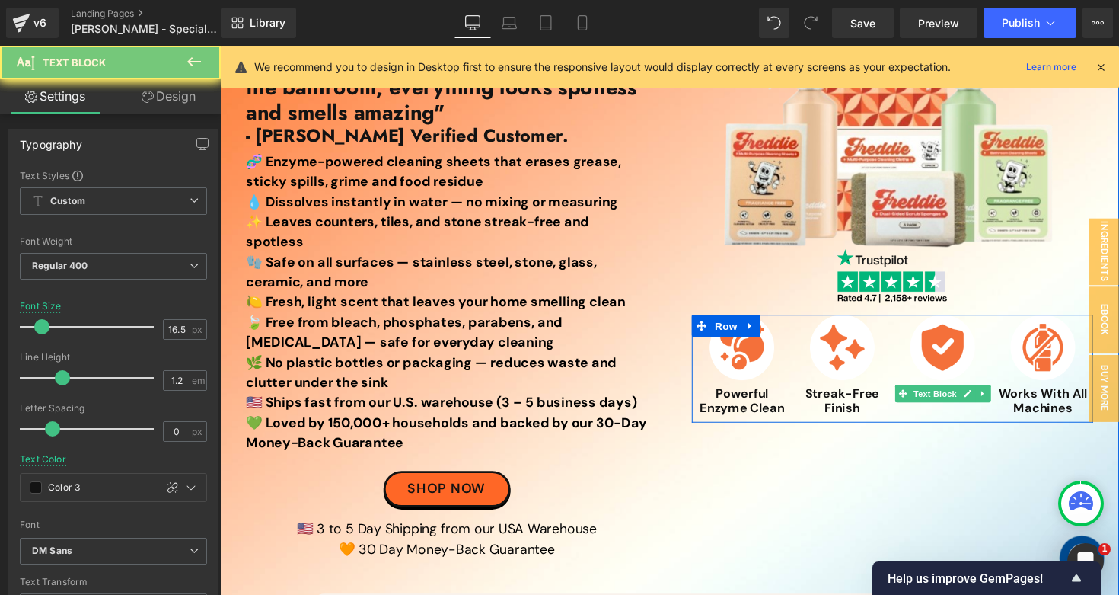
click at [961, 409] on span "Text Block" at bounding box center [952, 402] width 50 height 18
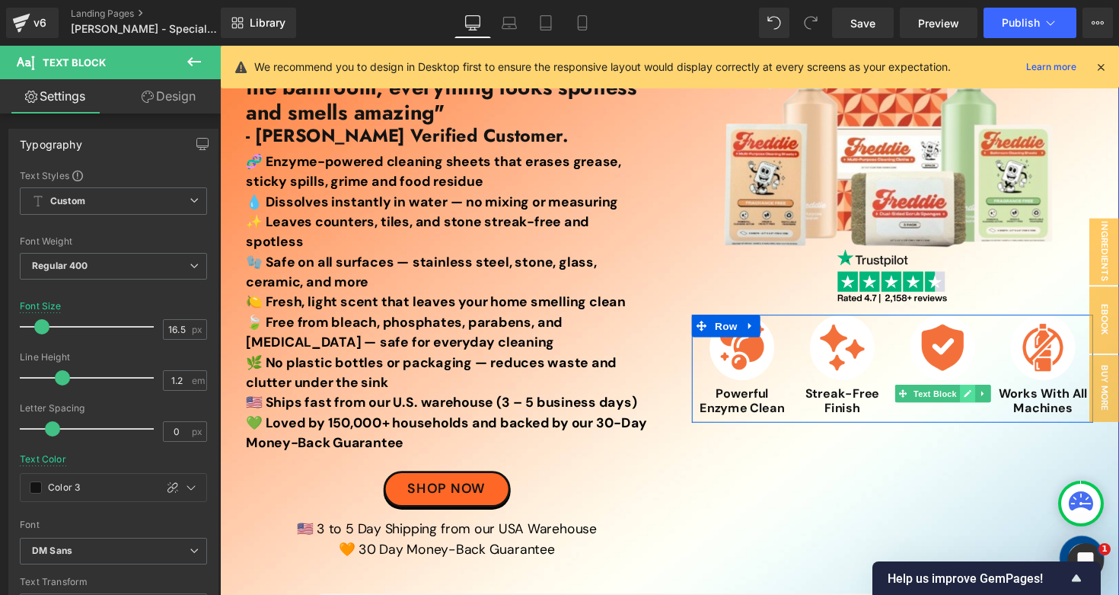
click at [984, 400] on icon at bounding box center [986, 402] width 8 height 8
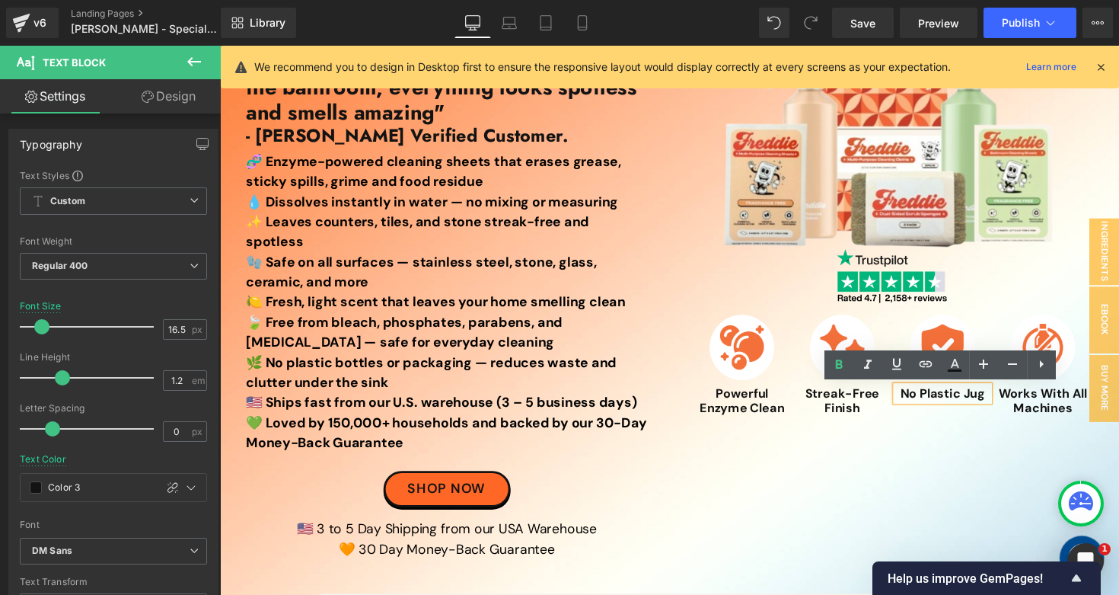
click at [955, 399] on strong "No Plastic Jug" at bounding box center [960, 402] width 87 height 16
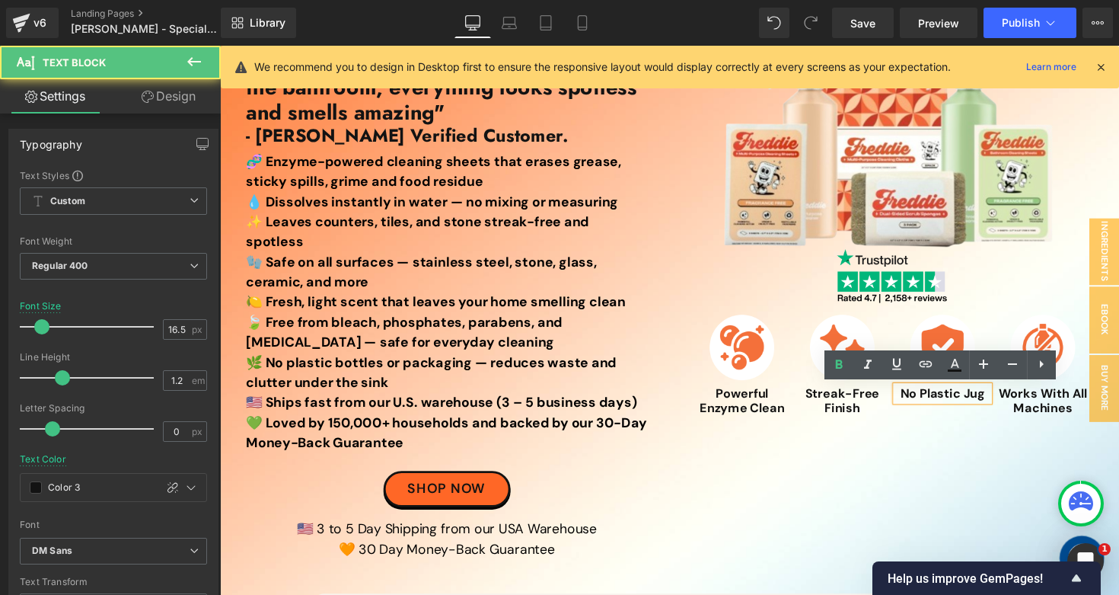
click at [955, 399] on strong "No Plastic Jug" at bounding box center [960, 402] width 87 height 16
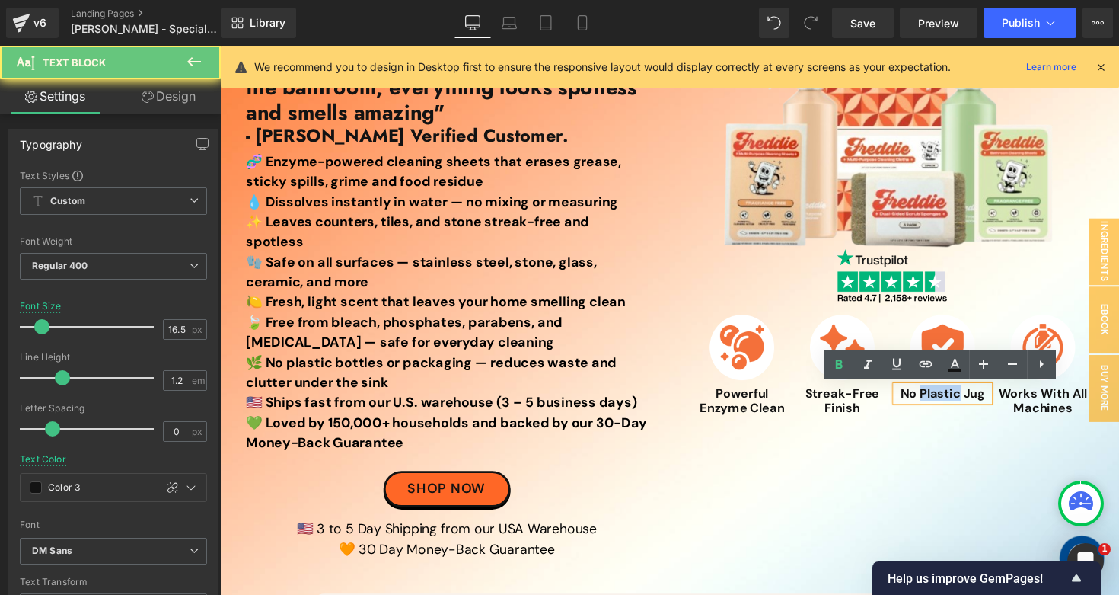
click at [955, 399] on strong "No Plastic Jug" at bounding box center [960, 402] width 87 height 16
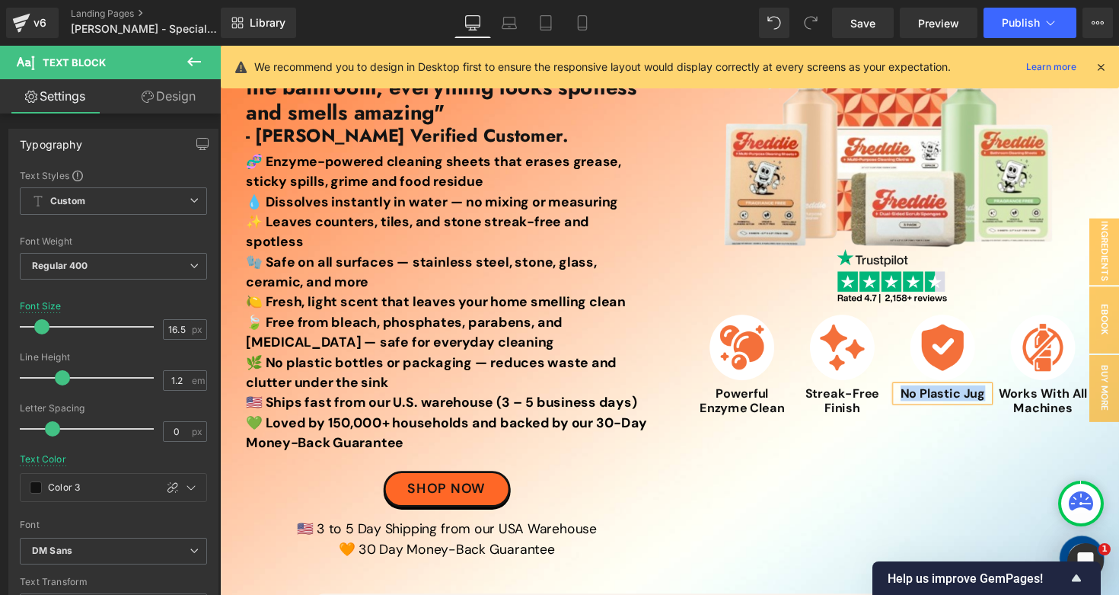
paste div
click at [578, 24] on icon at bounding box center [582, 22] width 15 height 15
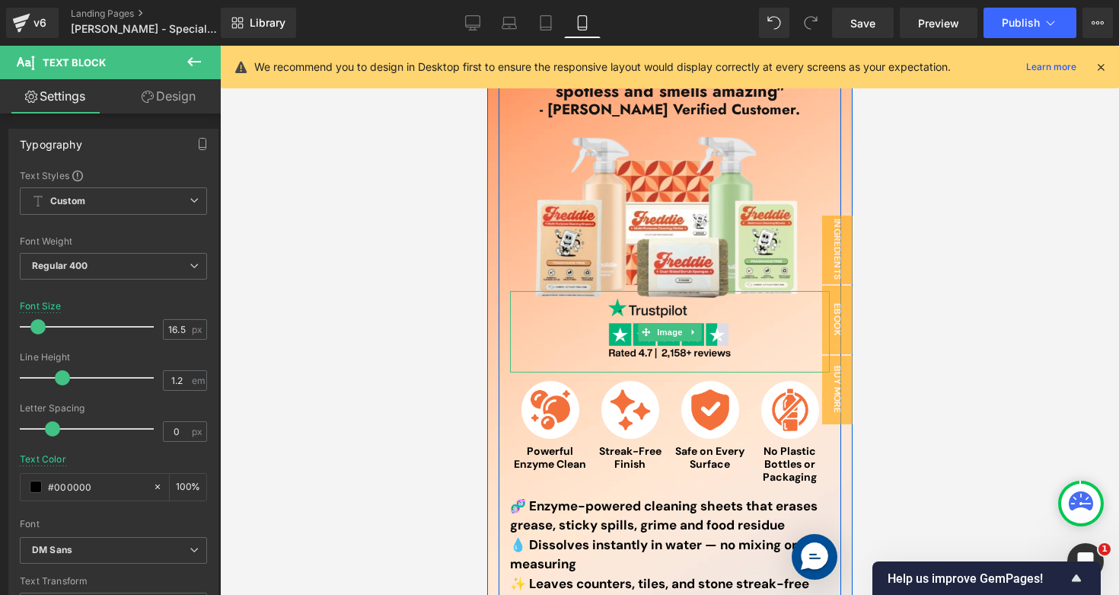
scroll to position [181, 0]
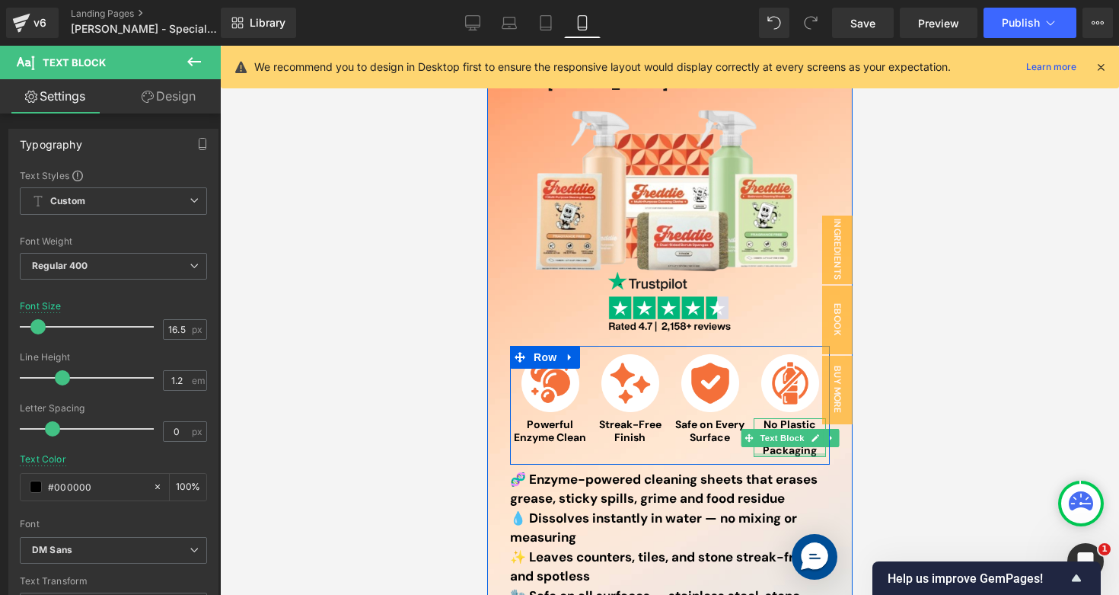
click at [769, 453] on div at bounding box center [789, 455] width 72 height 4
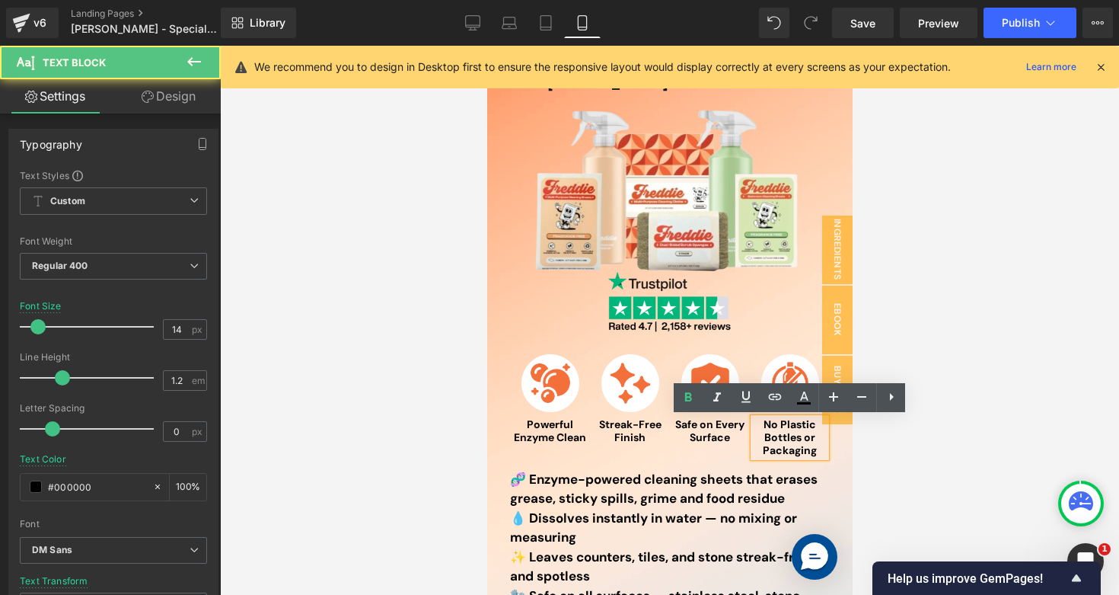
click at [769, 452] on strong "No Plastic Bottles or Packaging" at bounding box center [789, 437] width 54 height 40
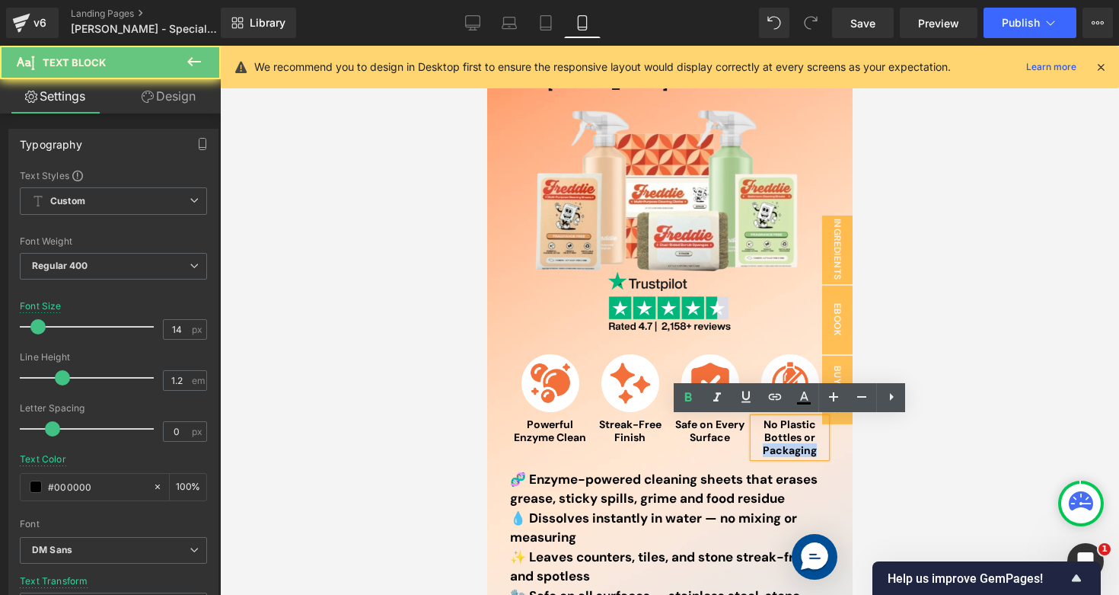
click at [769, 452] on strong "No Plastic Bottles or Packaging" at bounding box center [789, 437] width 54 height 40
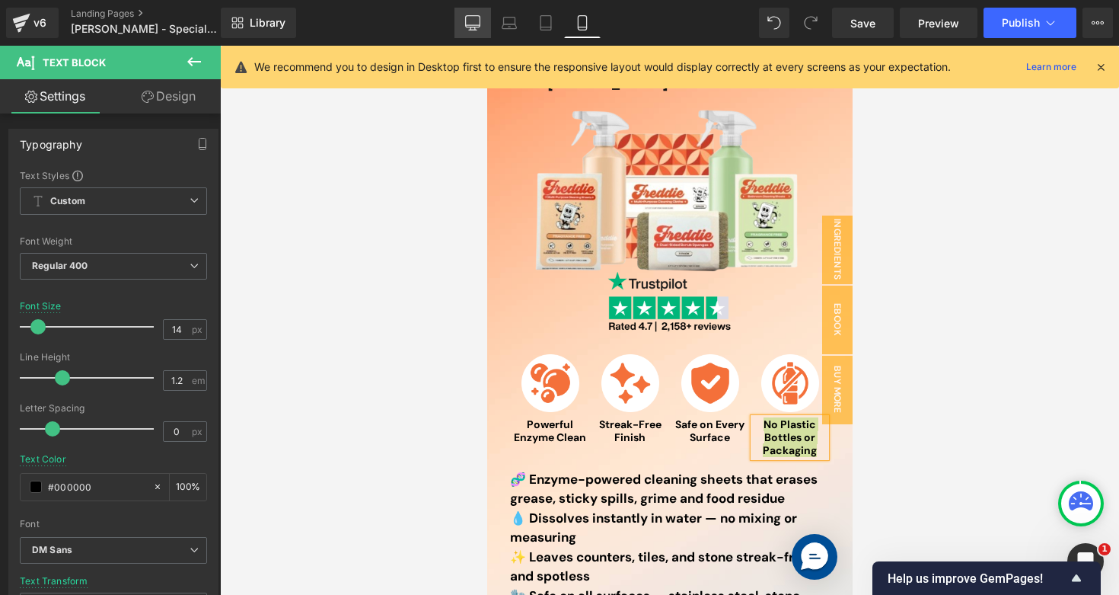
click at [480, 23] on icon at bounding box center [472, 22] width 15 height 15
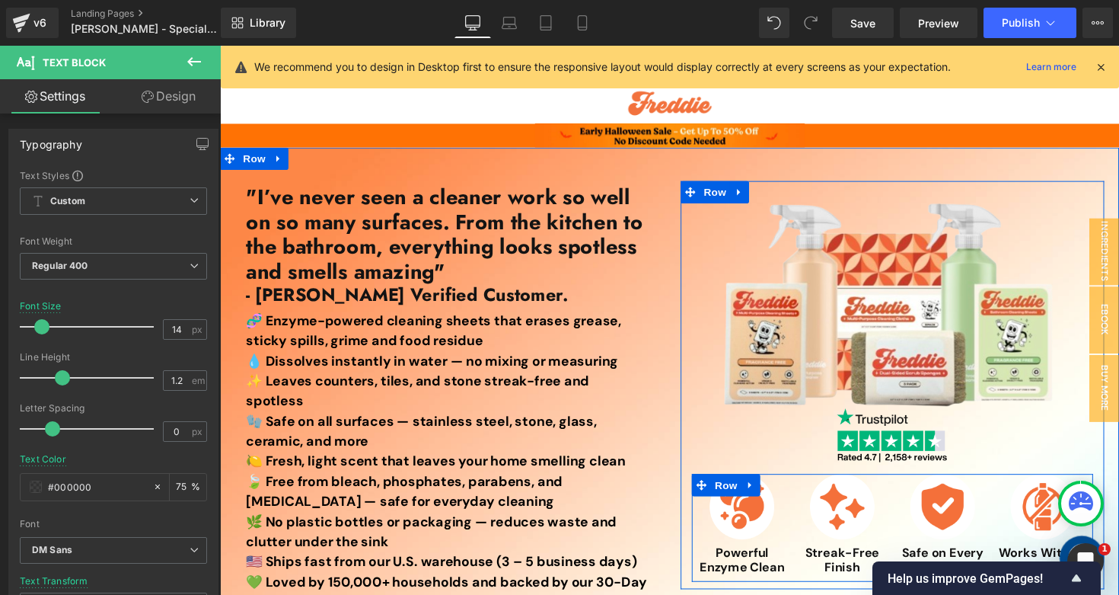
scroll to position [120, 0]
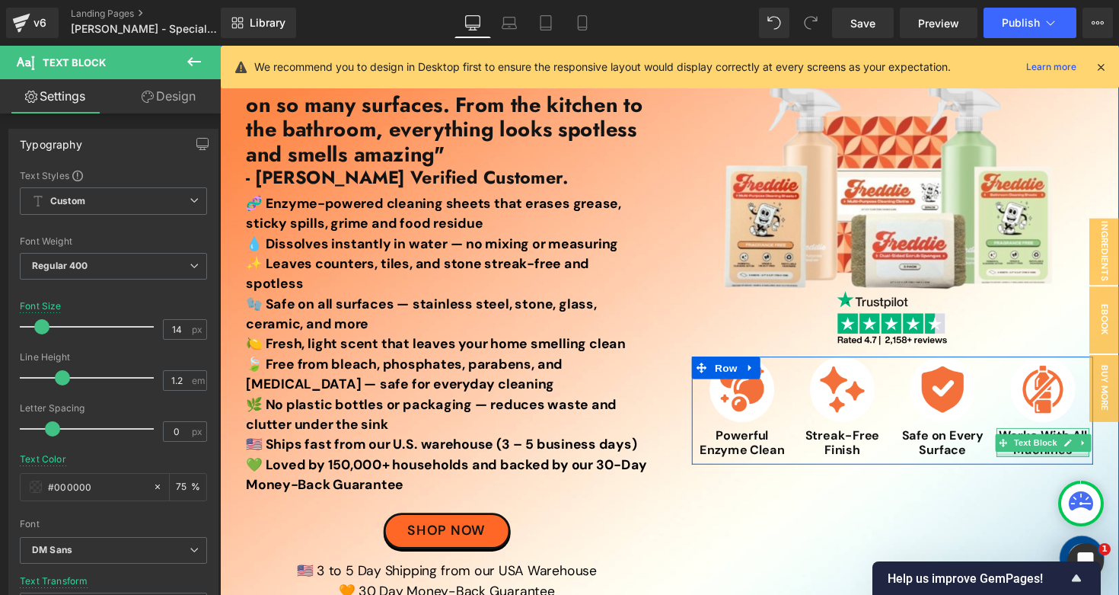
click at [1029, 466] on div at bounding box center [1063, 465] width 95 height 4
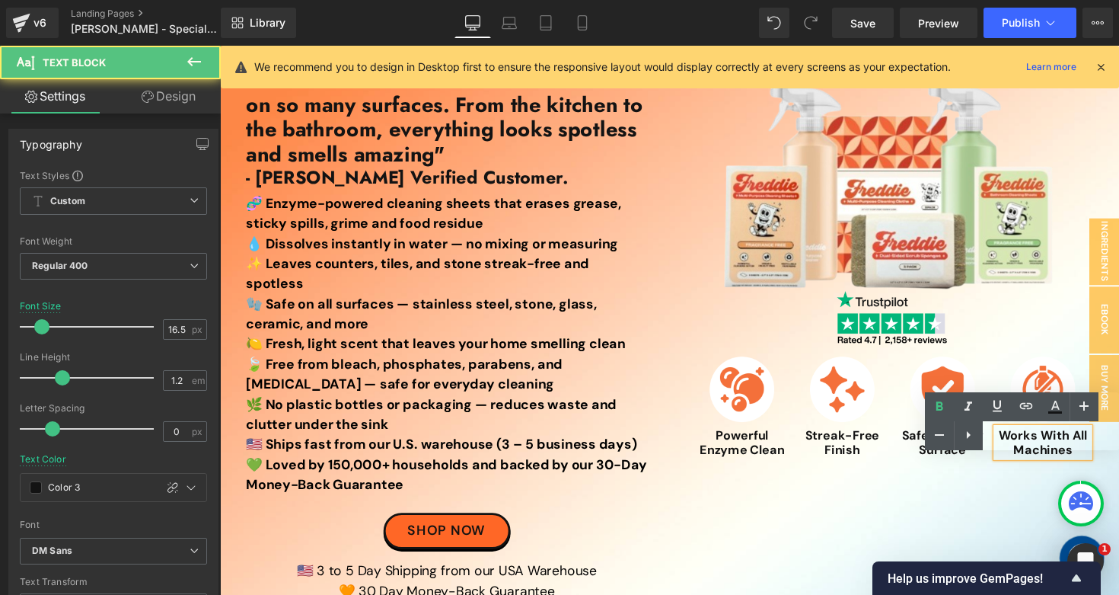
click at [1029, 466] on p "Works With All Machines" at bounding box center [1063, 452] width 95 height 30
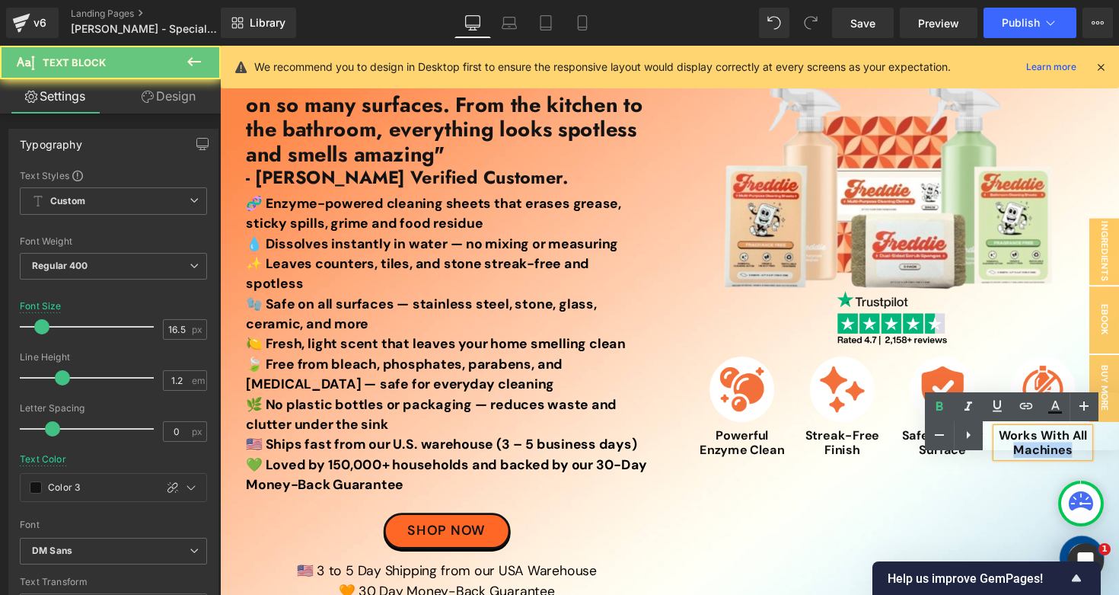
click at [1029, 466] on p "Works With All Machines" at bounding box center [1063, 452] width 95 height 30
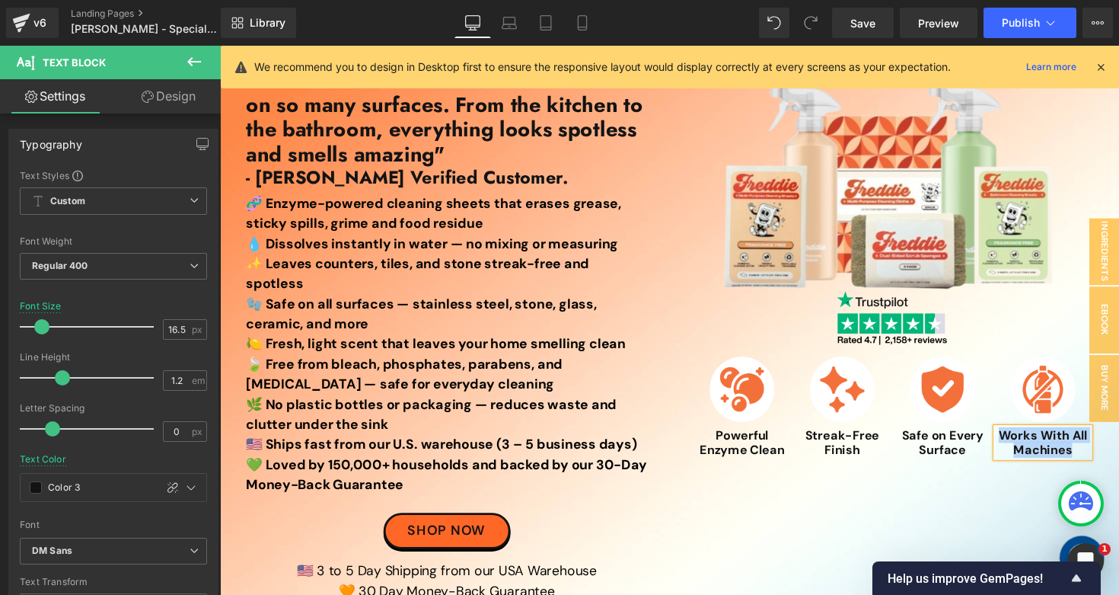
paste div
click at [867, 22] on span "Save" at bounding box center [862, 23] width 25 height 16
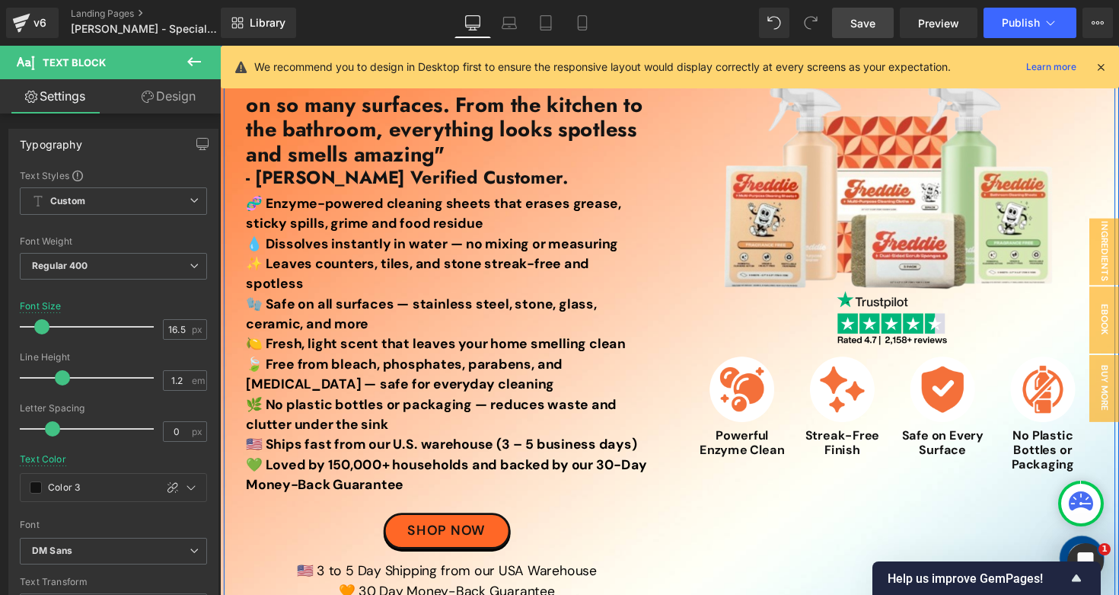
scroll to position [0, 0]
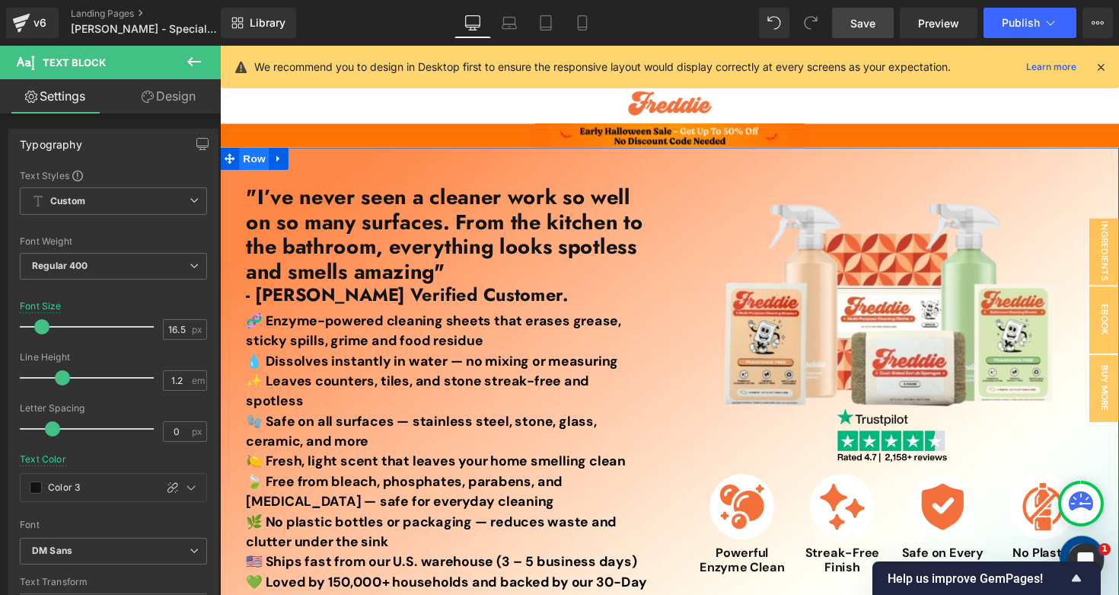
click at [263, 161] on span "Row" at bounding box center [255, 161] width 30 height 23
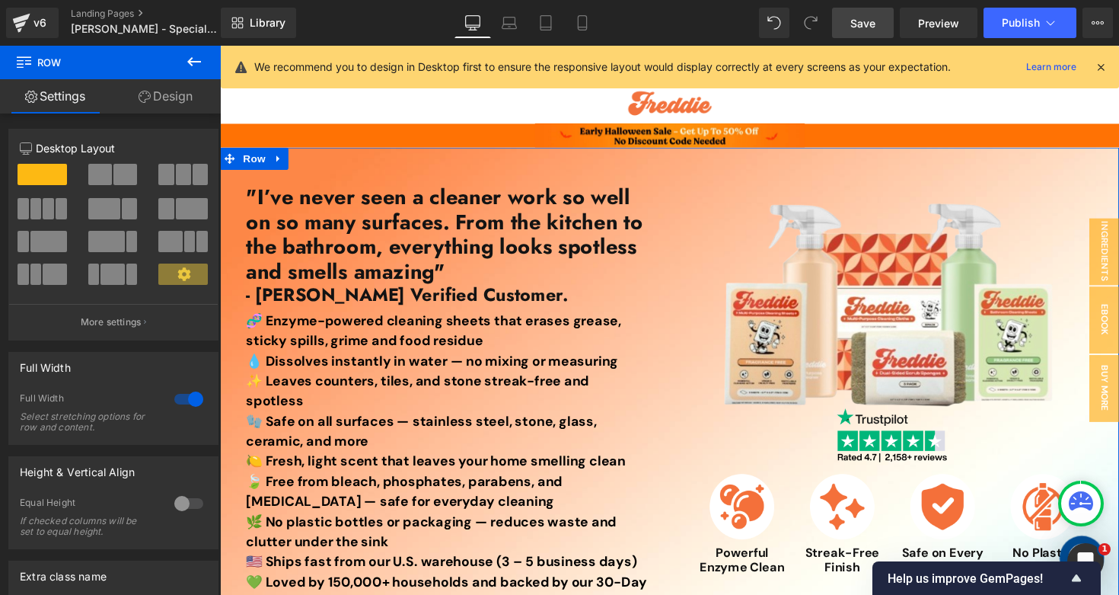
click at [164, 97] on link "Design" at bounding box center [165, 96] width 110 height 34
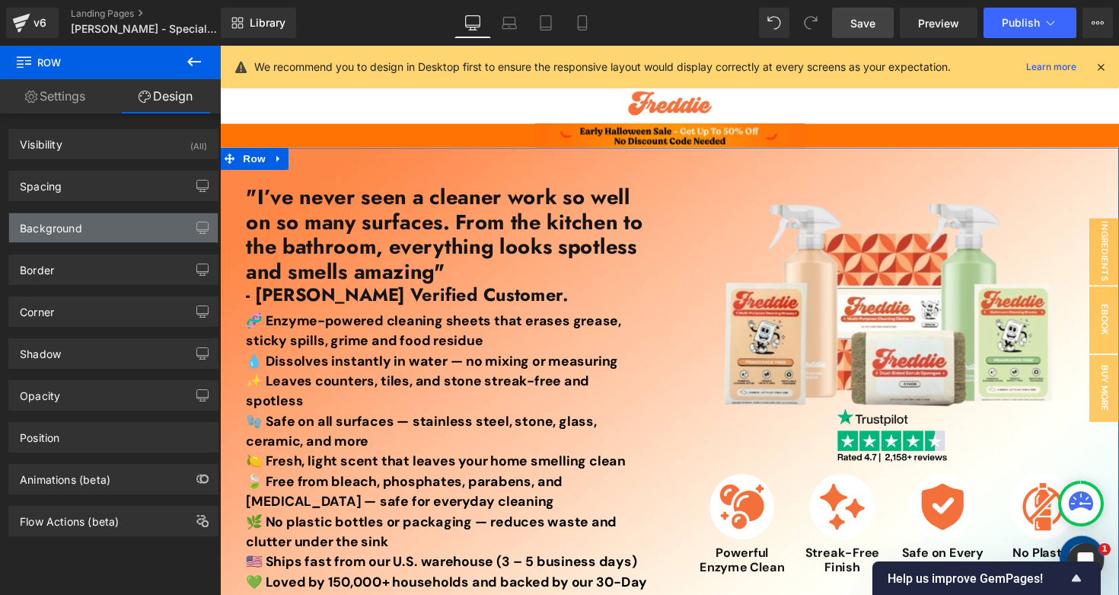
click at [107, 228] on div "Background" at bounding box center [113, 227] width 209 height 29
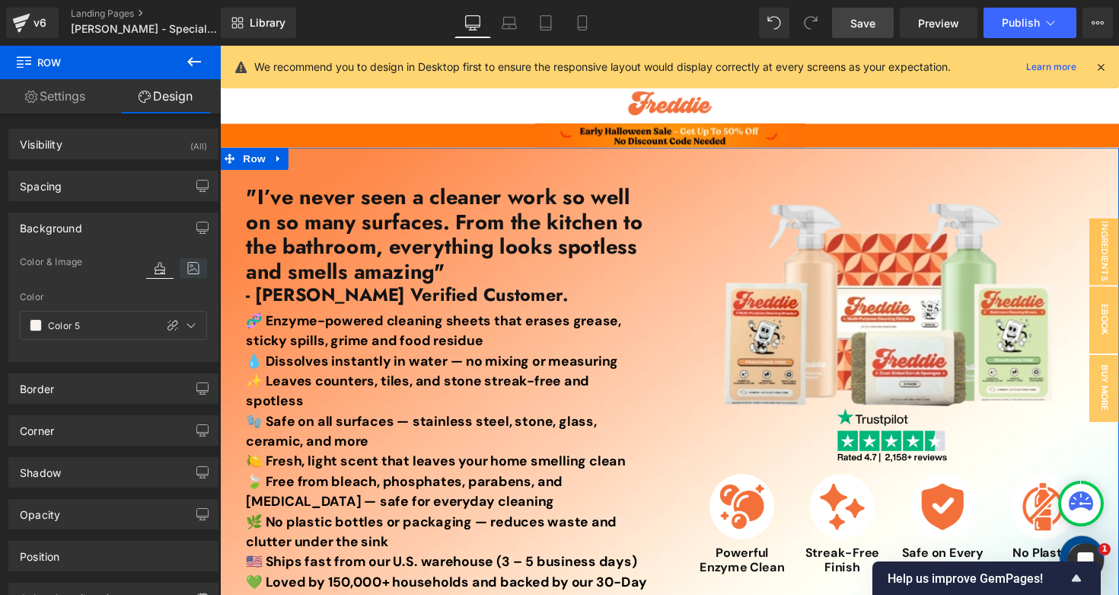
click at [188, 271] on icon at bounding box center [193, 268] width 27 height 20
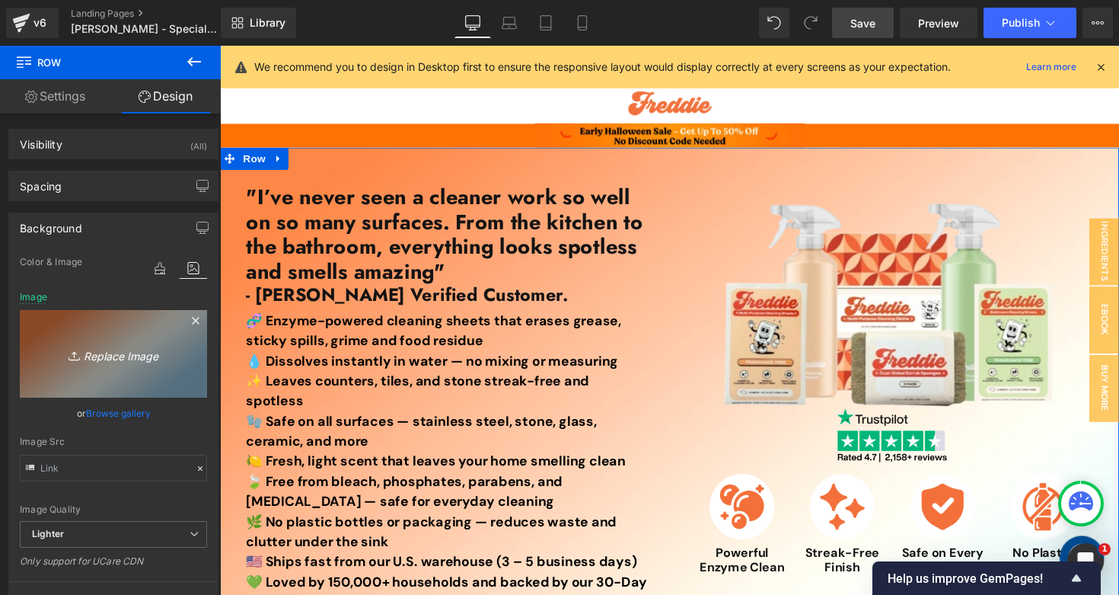
click at [129, 360] on icon "Replace Image" at bounding box center [114, 353] width 122 height 19
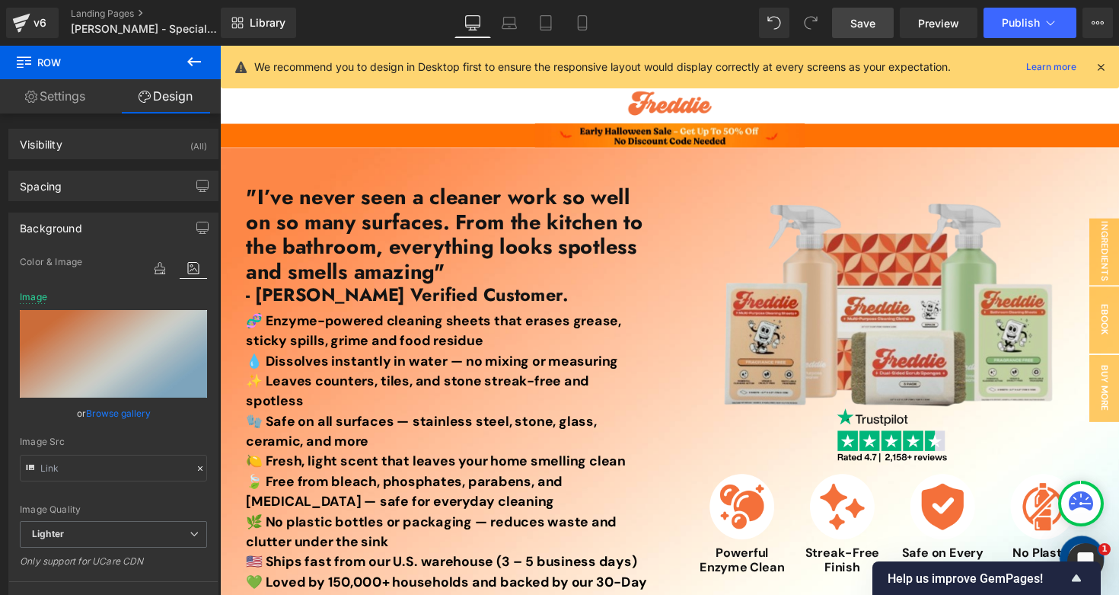
type input "C:\fakepath\blue gradient bg (2400x1350).jpg"
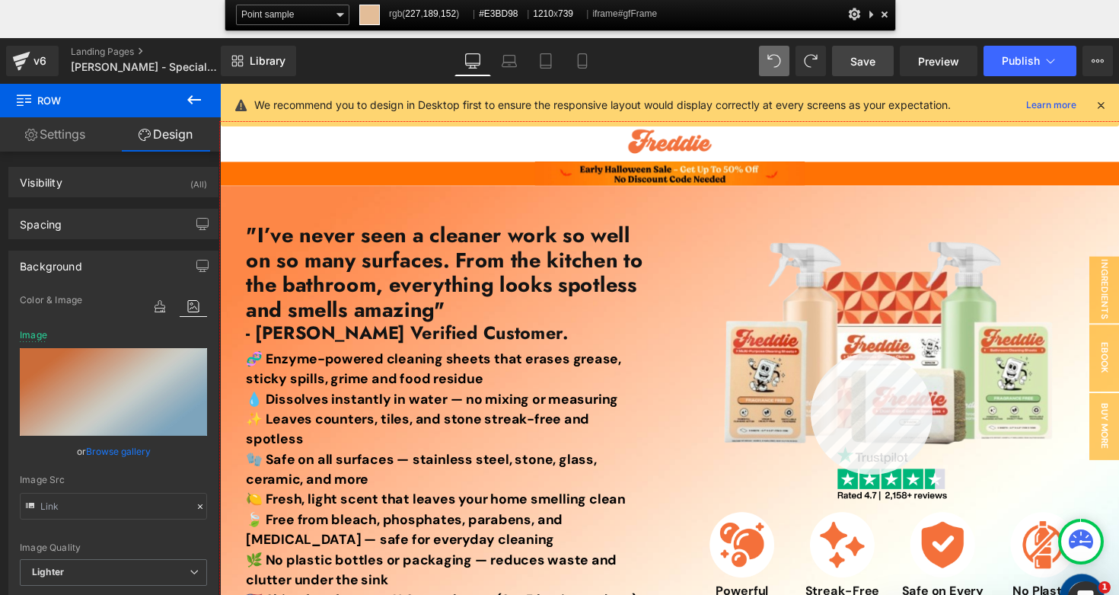
click at [811, 353] on div at bounding box center [680, 403] width 921 height 563
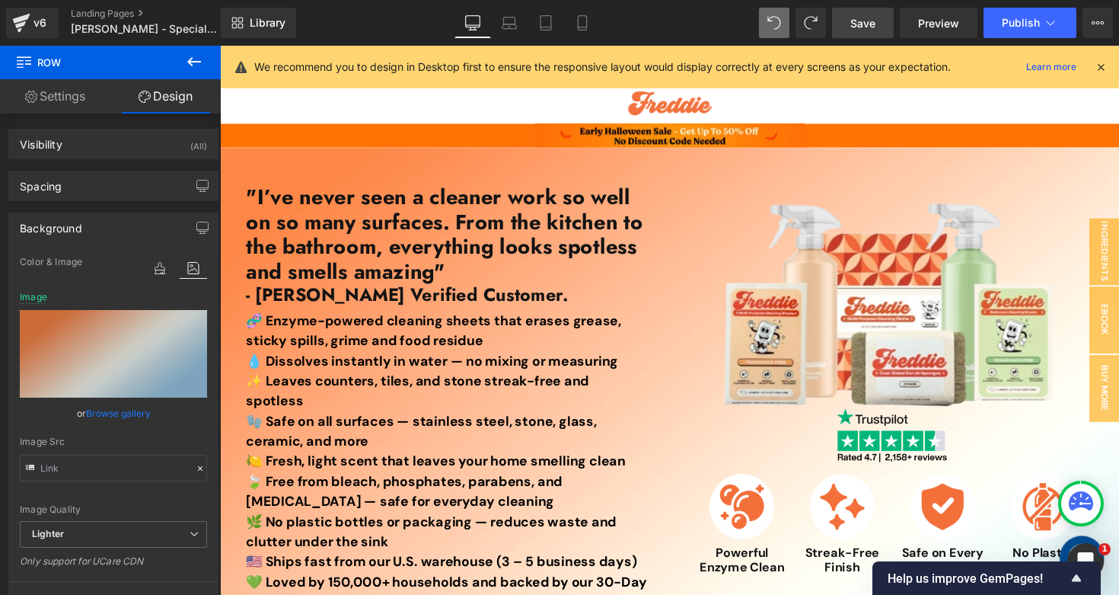
click at [1109, 58] on div "We recommend you to design in Desktop first to ensure the responsive layout wou…" at bounding box center [670, 67] width 898 height 43
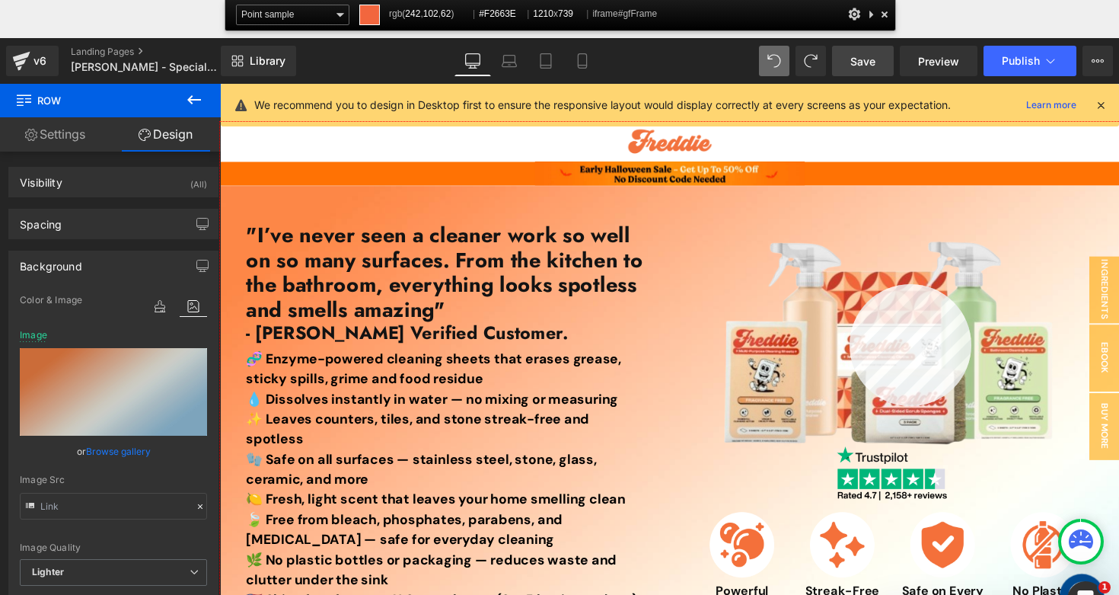
click at [850, 284] on div at bounding box center [680, 403] width 921 height 563
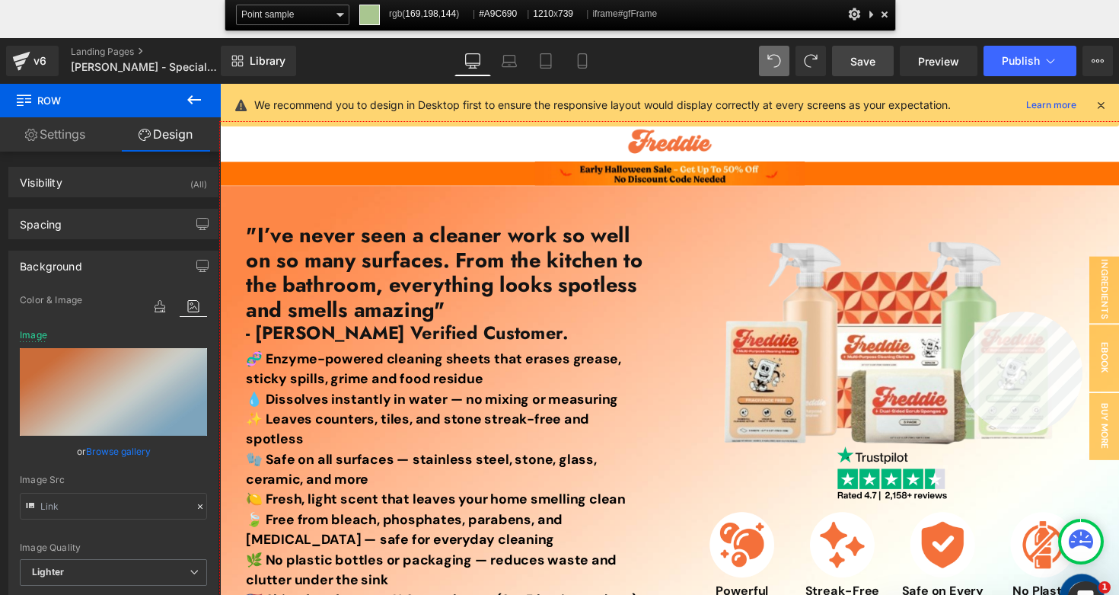
click at [961, 311] on div at bounding box center [680, 403] width 921 height 563
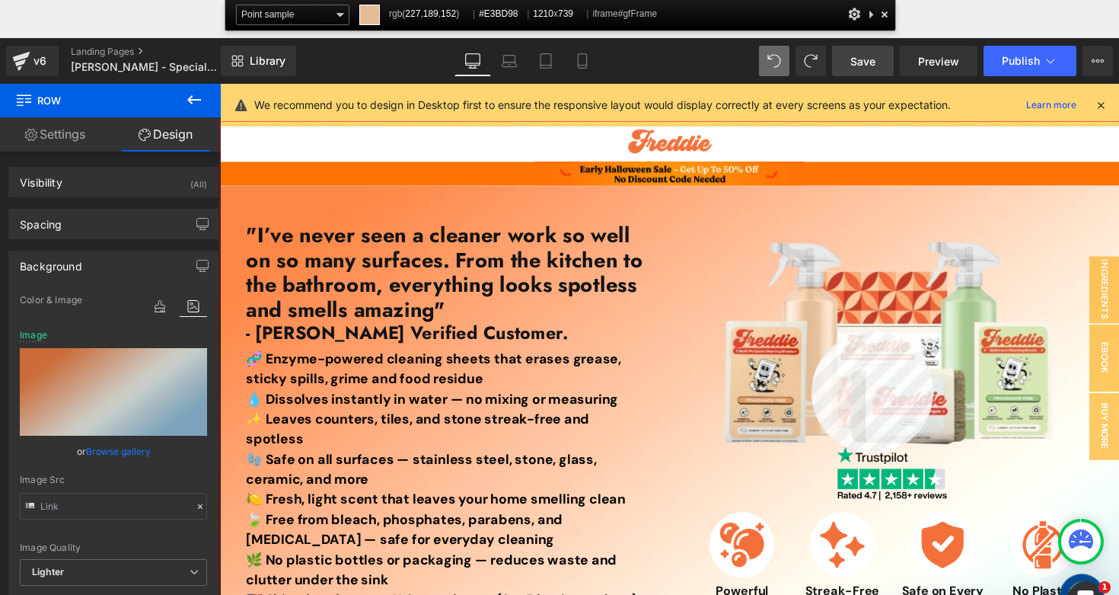
click at [812, 331] on div at bounding box center [680, 403] width 921 height 563
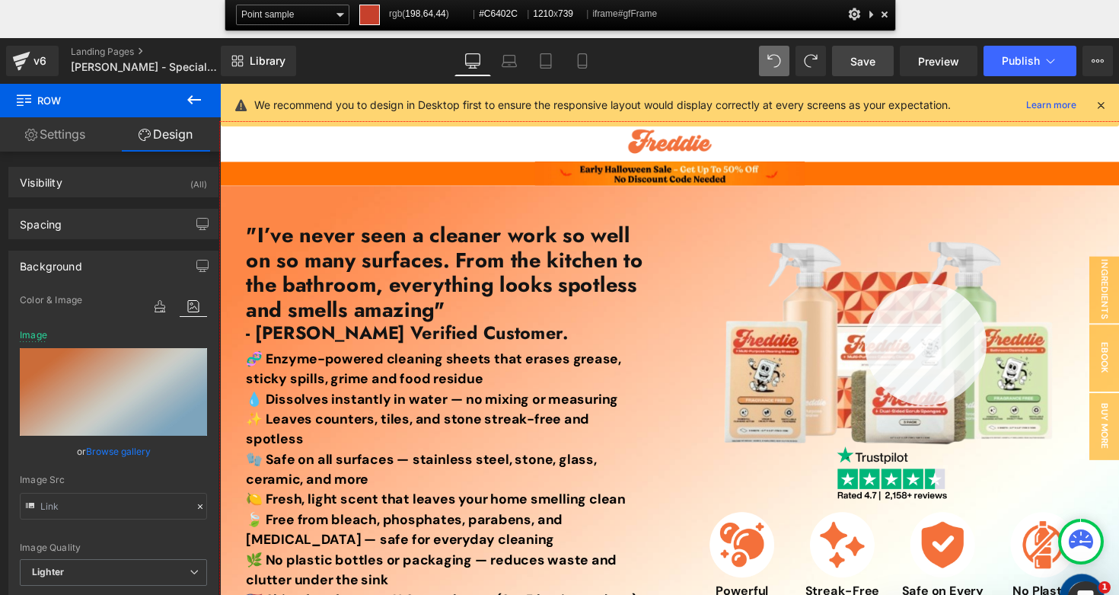
click at [865, 283] on div at bounding box center [680, 403] width 921 height 563
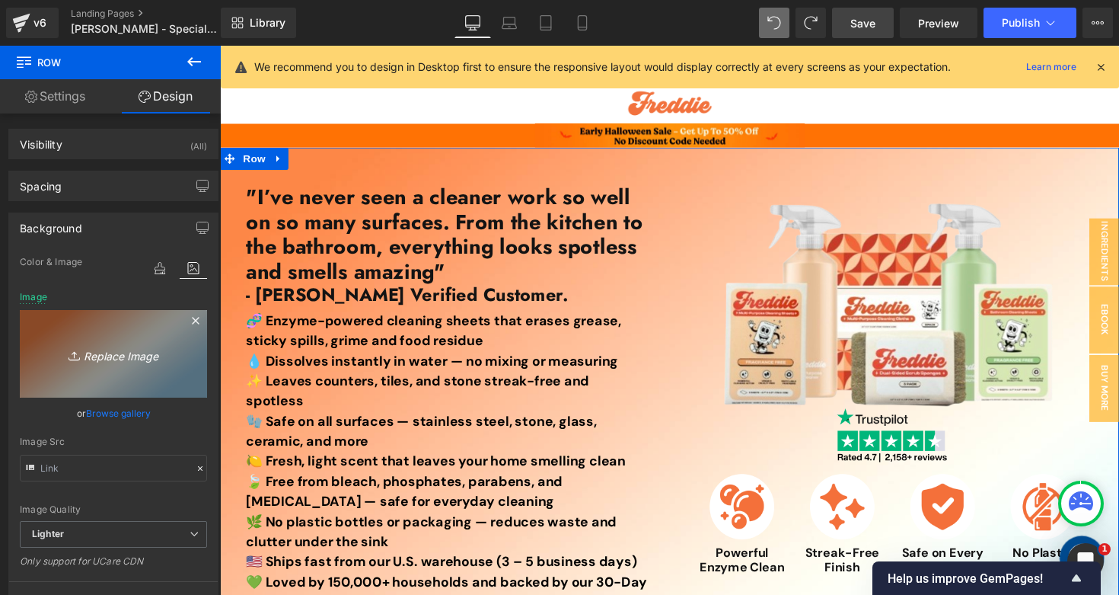
click at [110, 377] on link "Replace Image" at bounding box center [113, 354] width 187 height 88
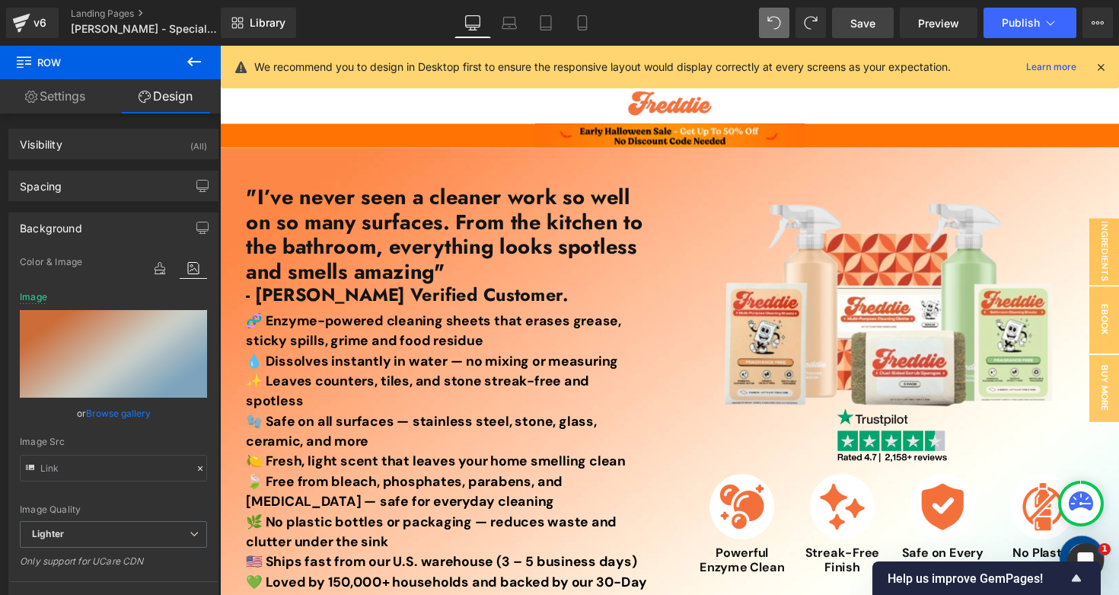
type input "C:\fakepath\Untitled design (4).jpg"
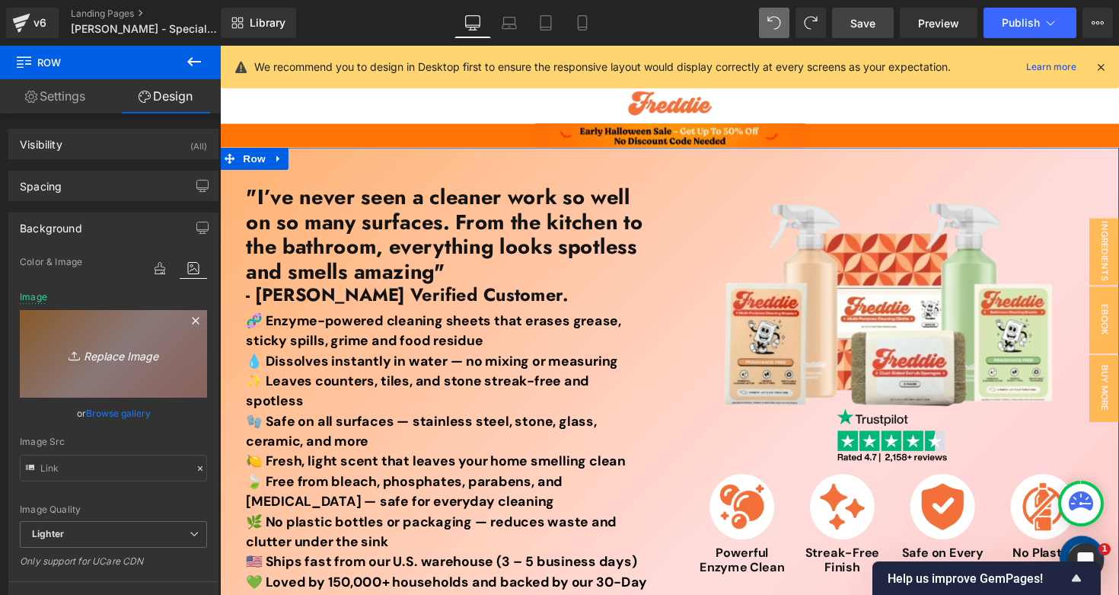
click at [134, 361] on icon "Replace Image" at bounding box center [114, 353] width 122 height 19
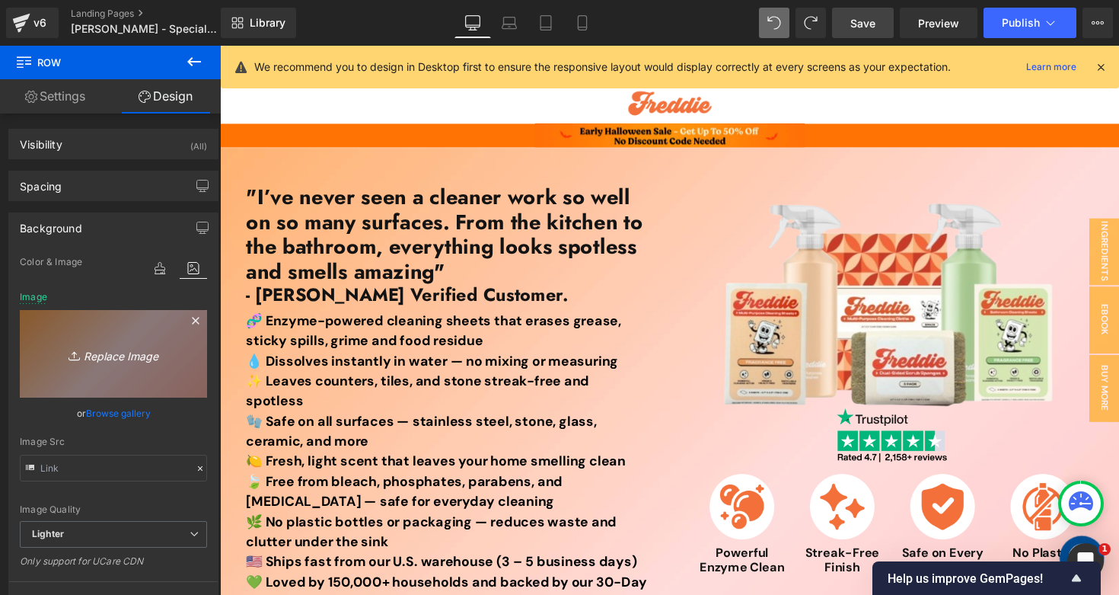
type input "C:\fakepath\Untitled design (5).jpg"
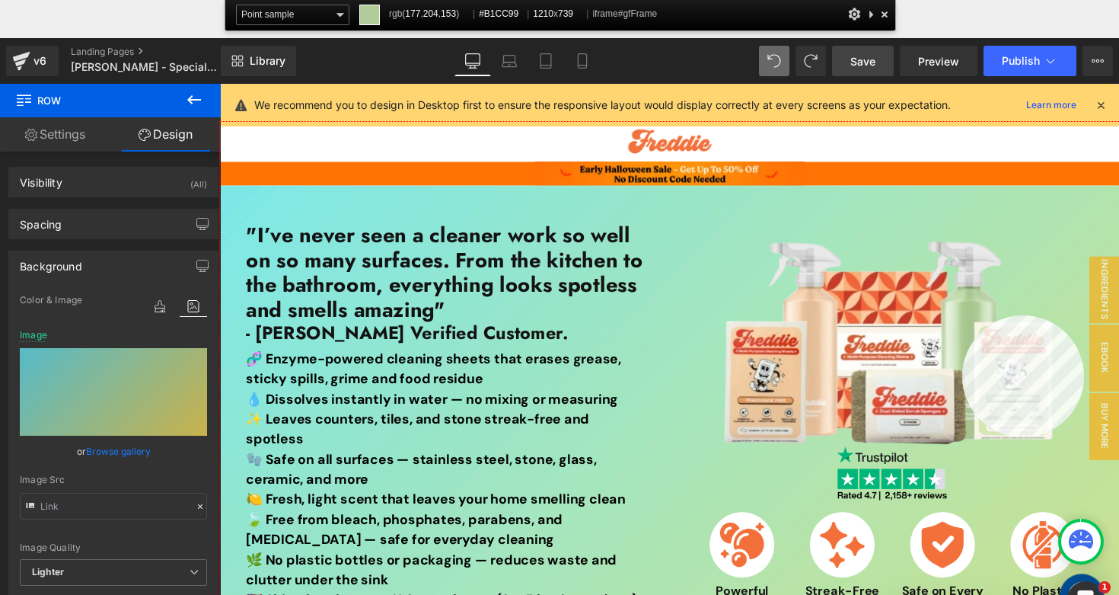
click at [962, 315] on div at bounding box center [680, 403] width 921 height 563
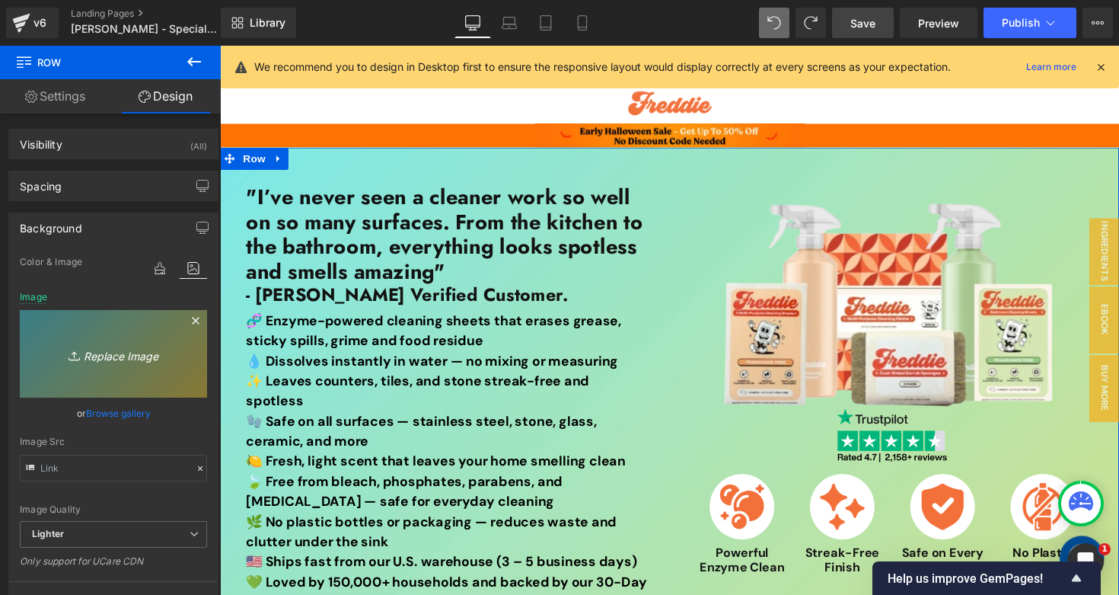
click at [135, 344] on icon "Replace Image" at bounding box center [114, 353] width 122 height 19
type input "C:\fakepath\Untitled design (4).png"
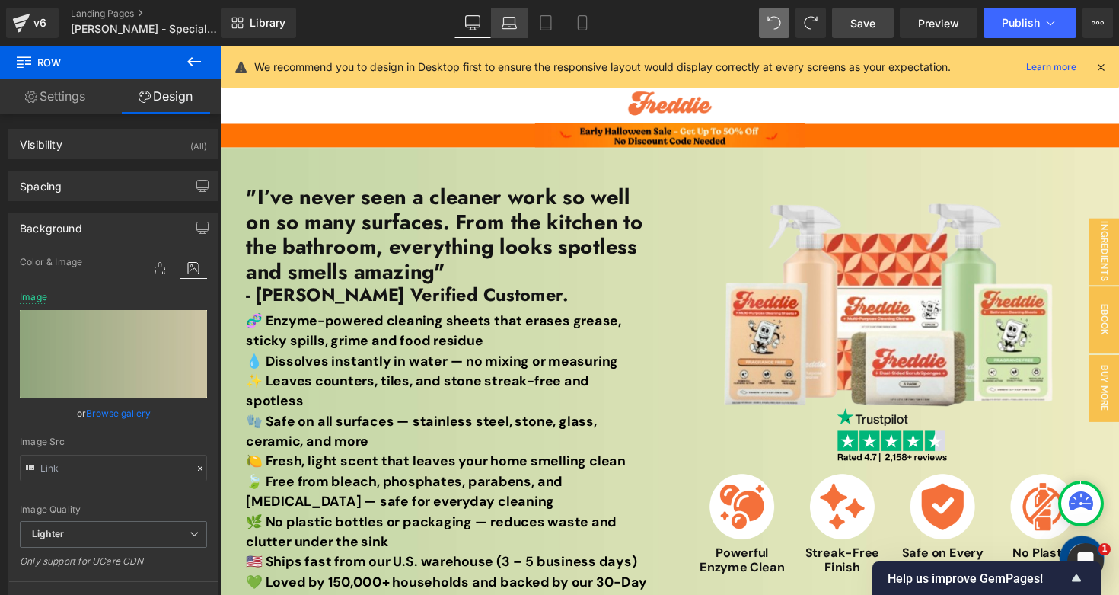
click at [512, 28] on icon at bounding box center [509, 22] width 15 height 15
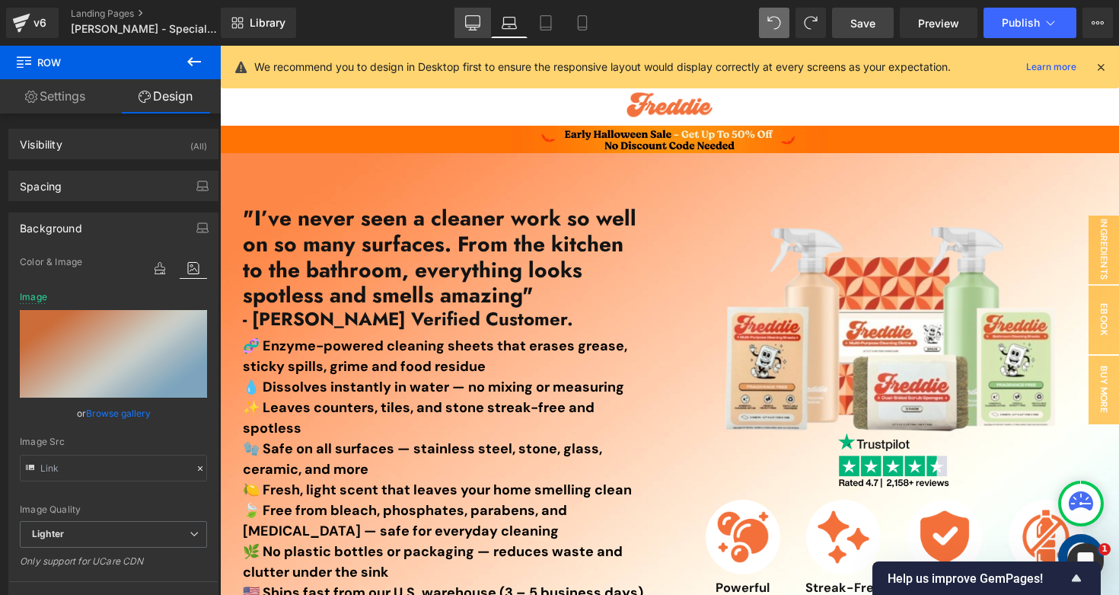
click at [474, 24] on icon at bounding box center [472, 22] width 15 height 15
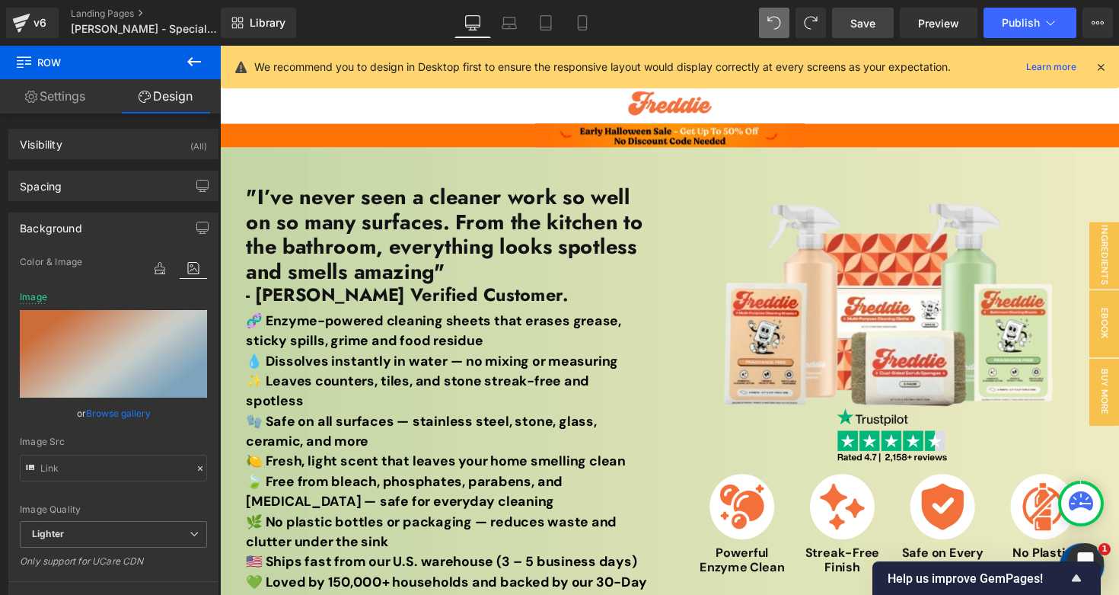
scroll to position [1, 0]
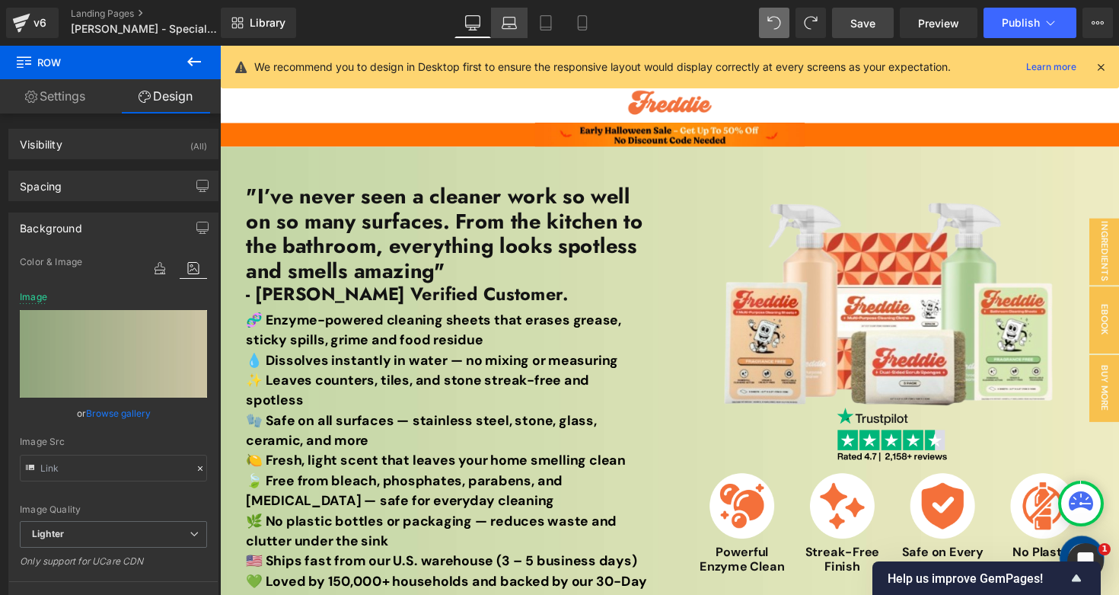
click at [510, 21] on icon at bounding box center [509, 22] width 15 height 15
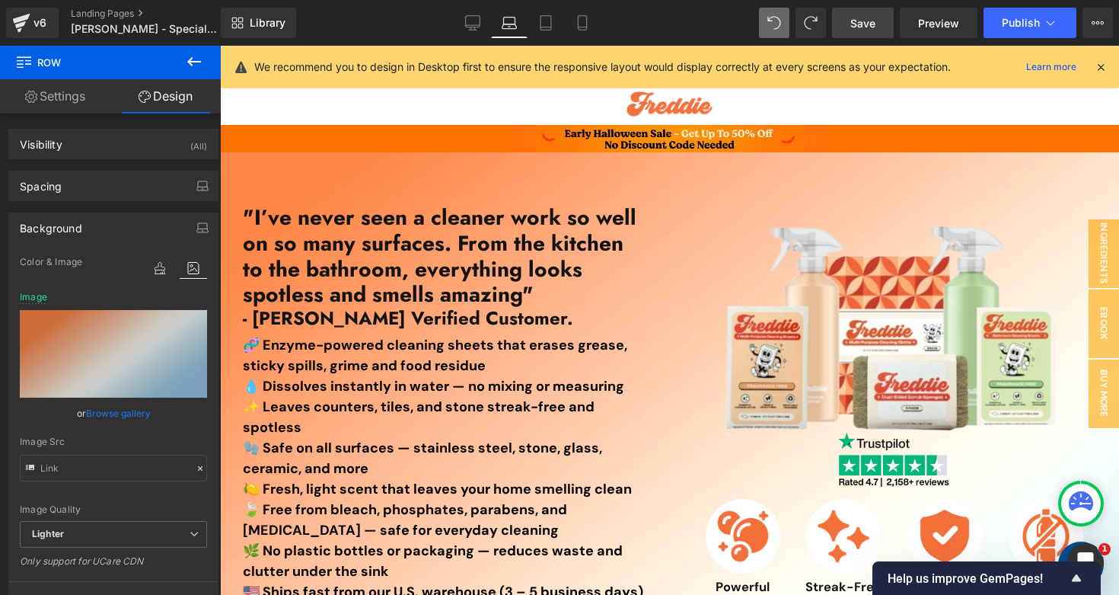
scroll to position [0, 0]
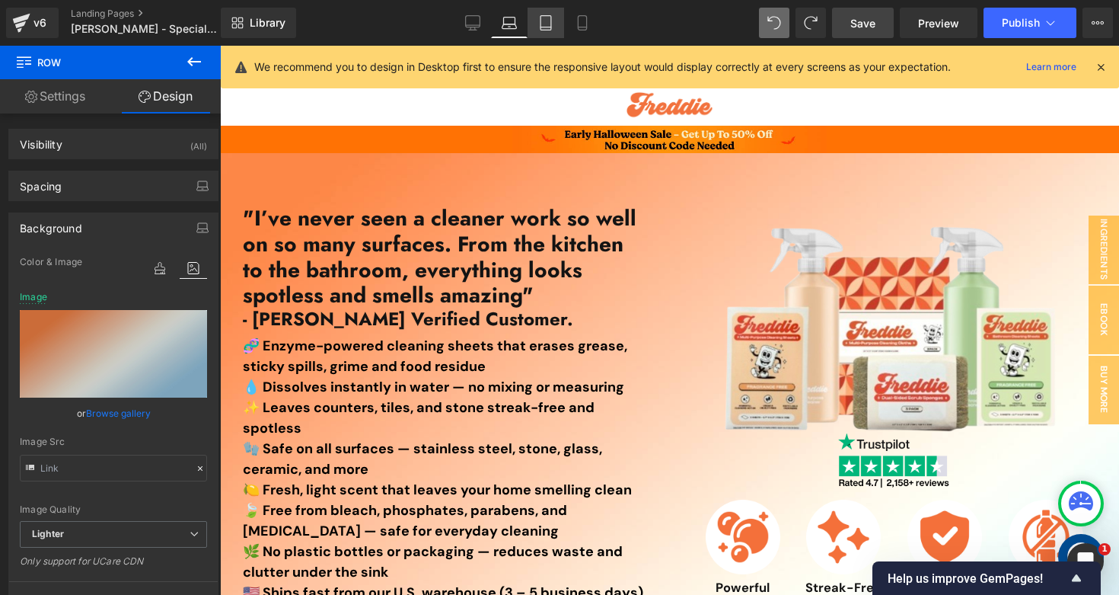
click at [554, 30] on link "Tablet" at bounding box center [546, 23] width 37 height 30
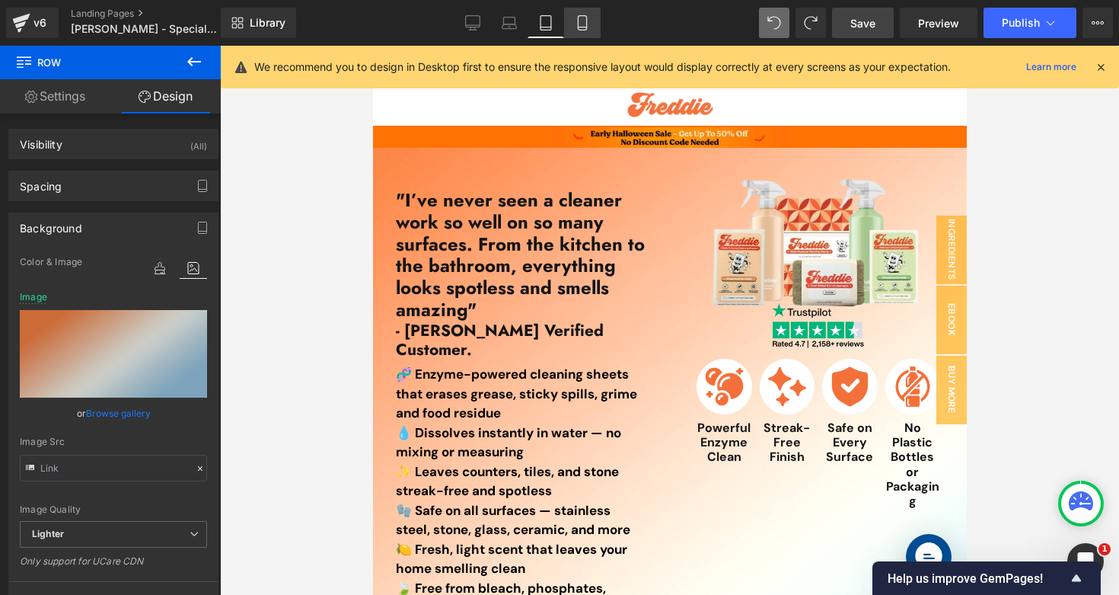
click at [578, 29] on icon at bounding box center [582, 22] width 15 height 15
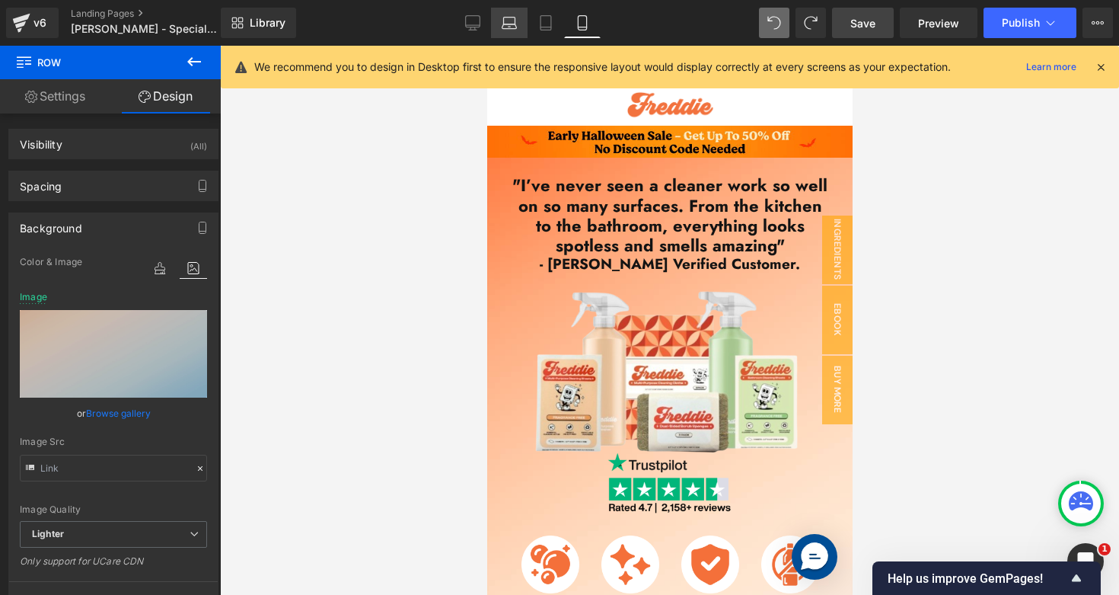
click at [507, 21] on icon at bounding box center [509, 22] width 15 height 15
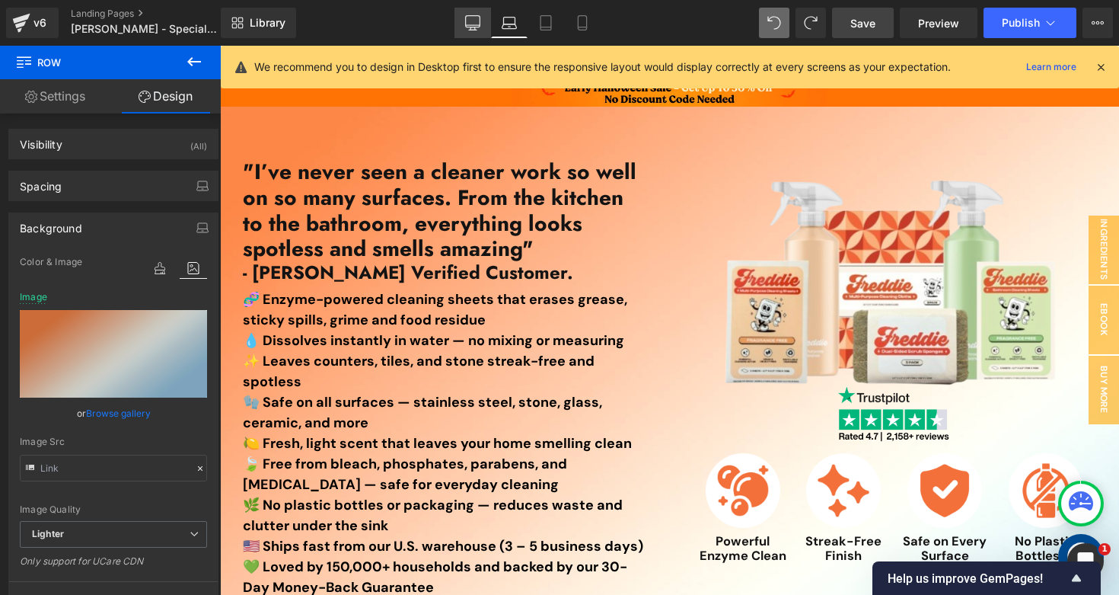
click at [481, 28] on link "Desktop" at bounding box center [473, 23] width 37 height 30
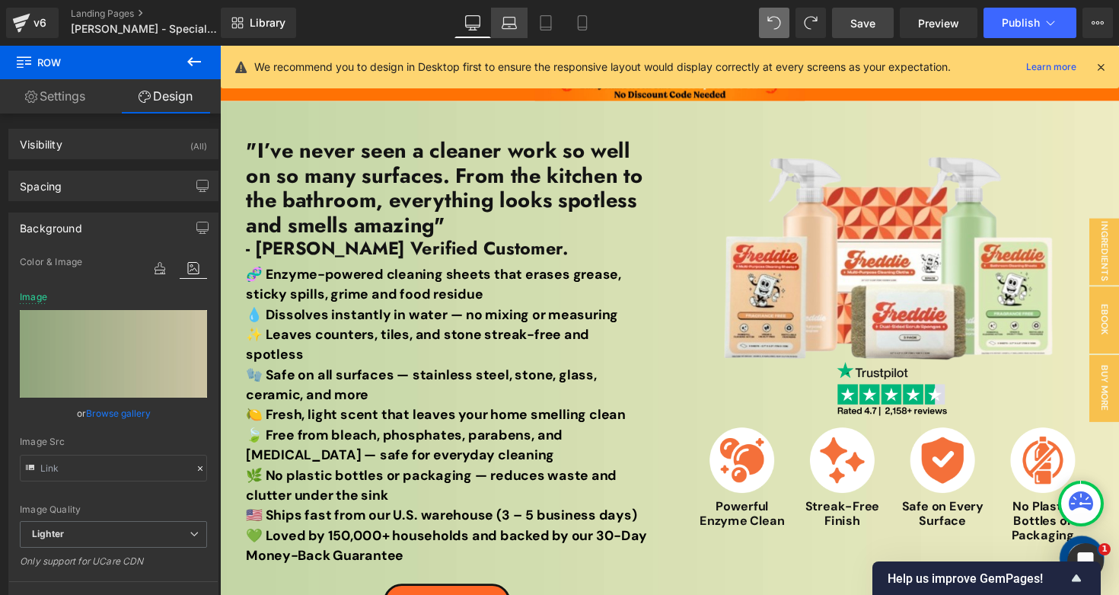
click at [506, 28] on icon at bounding box center [510, 26] width 14 height 5
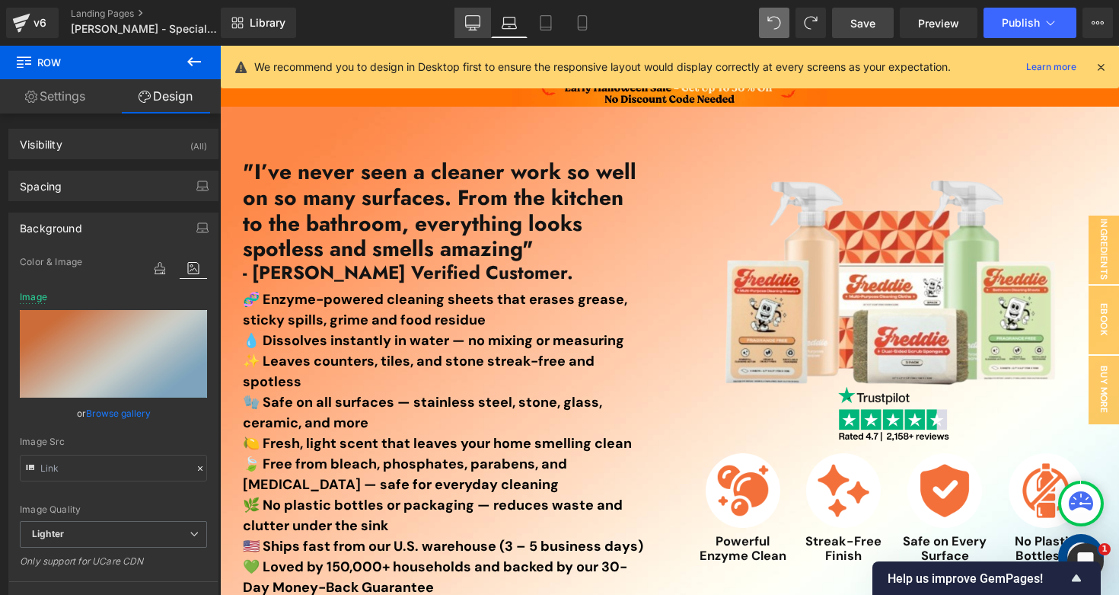
click at [475, 17] on icon at bounding box center [472, 22] width 15 height 15
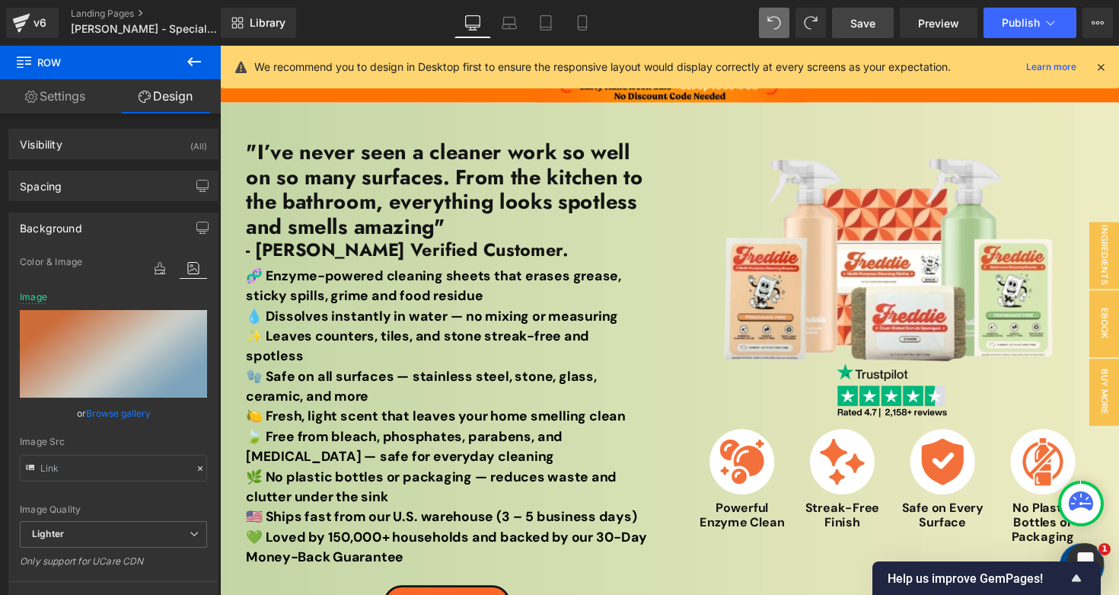
scroll to position [47, 0]
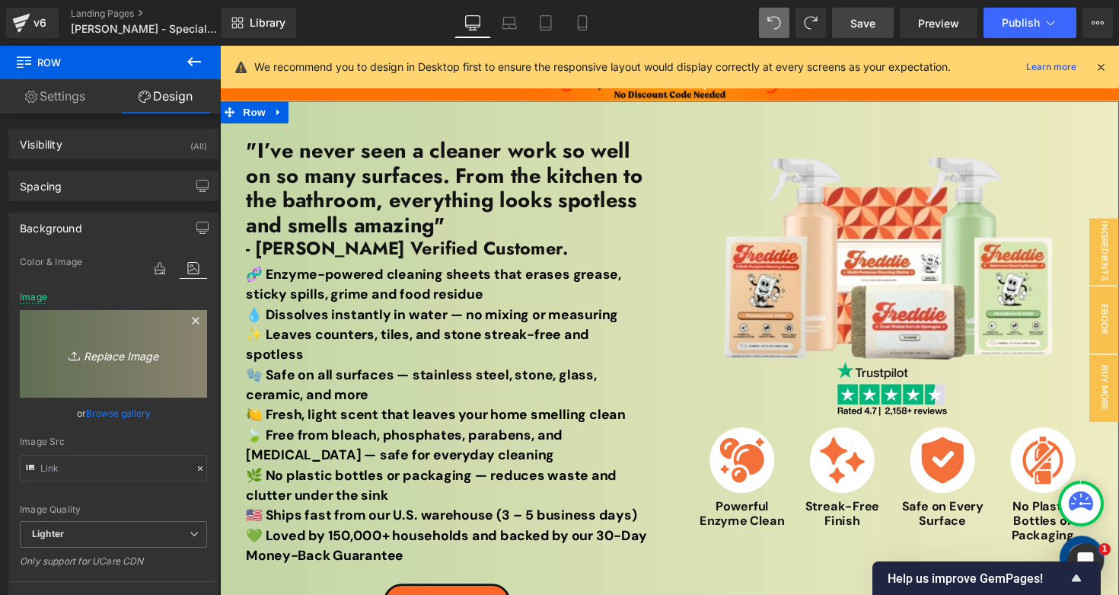
click at [92, 362] on icon "Replace Image" at bounding box center [114, 353] width 122 height 19
type input "C:\fakepath\Untitled design (5).png"
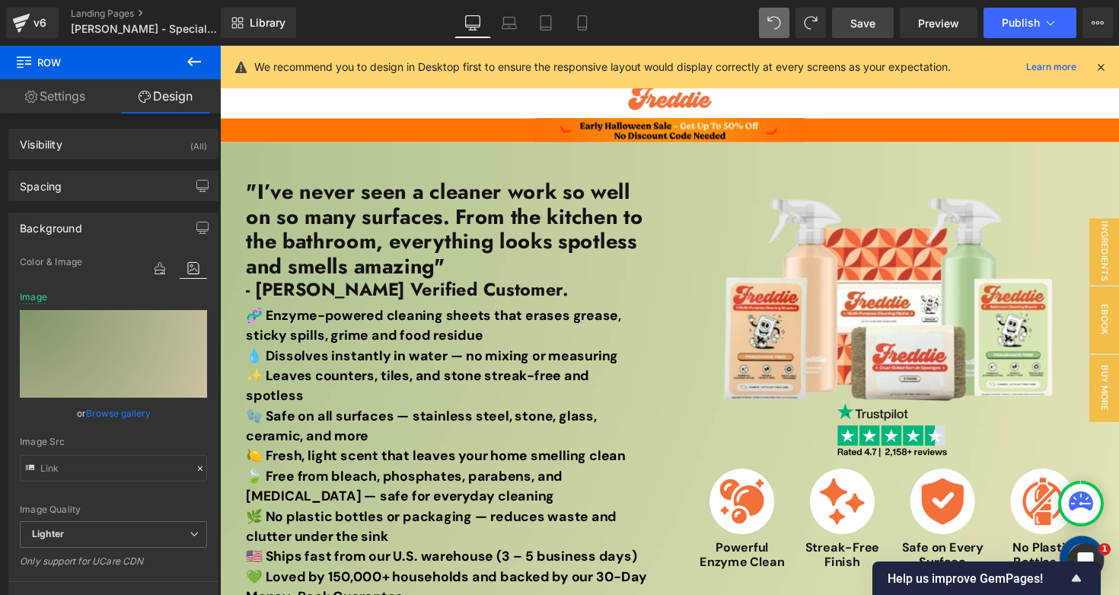
scroll to position [0, 0]
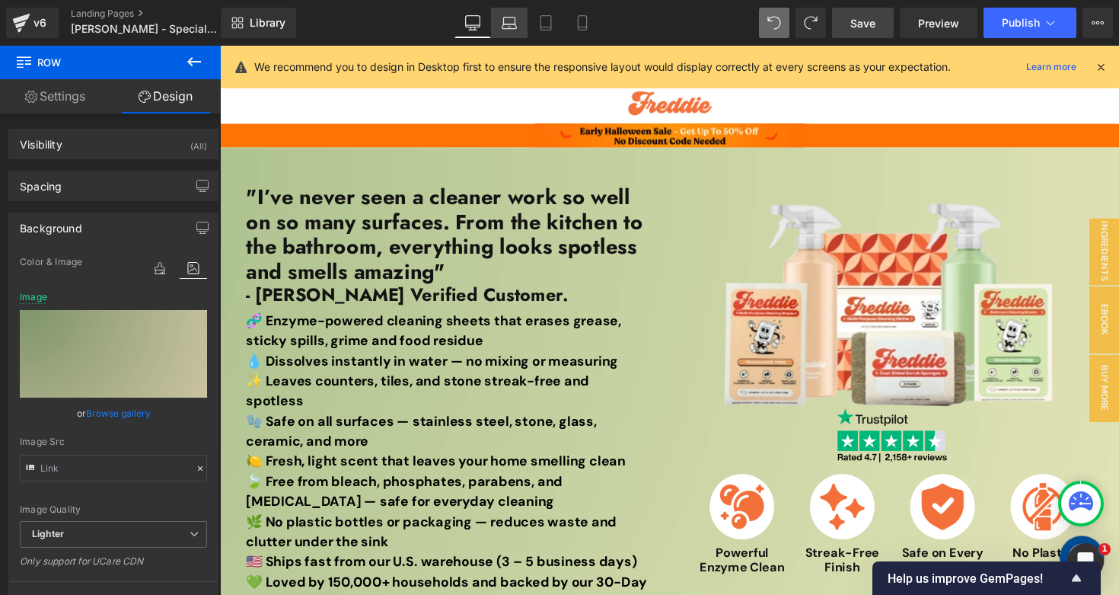
click at [520, 35] on link "Laptop" at bounding box center [509, 23] width 37 height 30
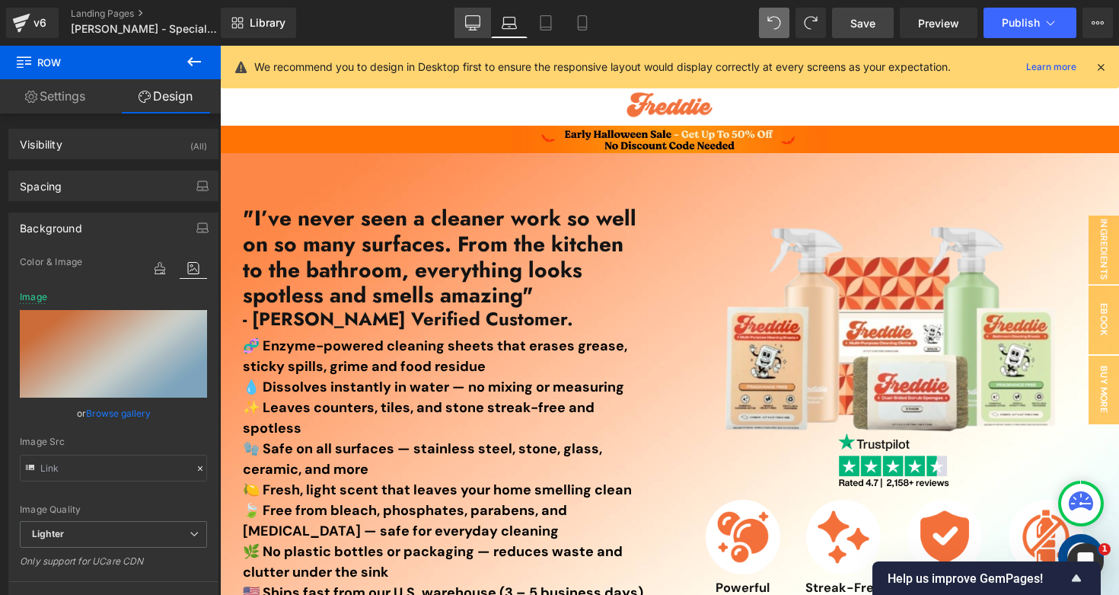
click at [476, 25] on icon at bounding box center [473, 25] width 14 height 0
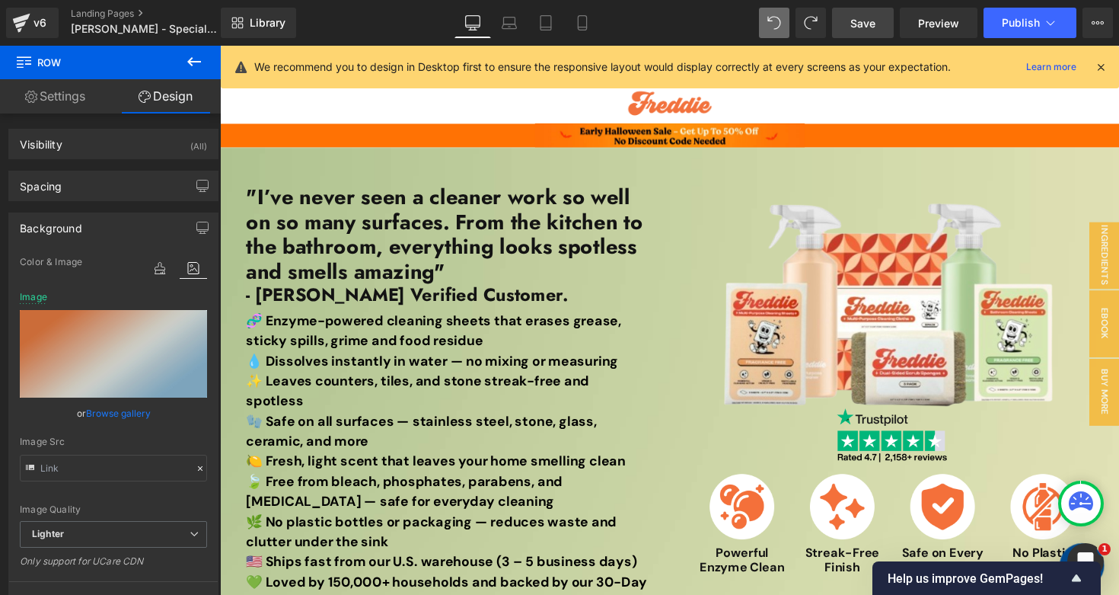
scroll to position [1, 0]
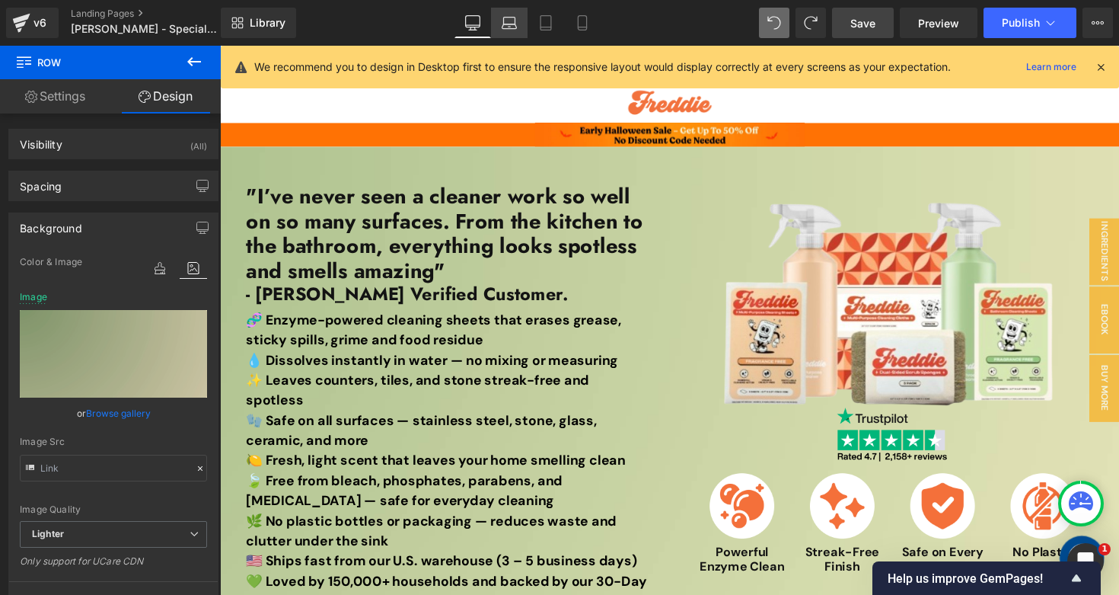
click at [510, 27] on icon at bounding box center [510, 27] width 2 height 0
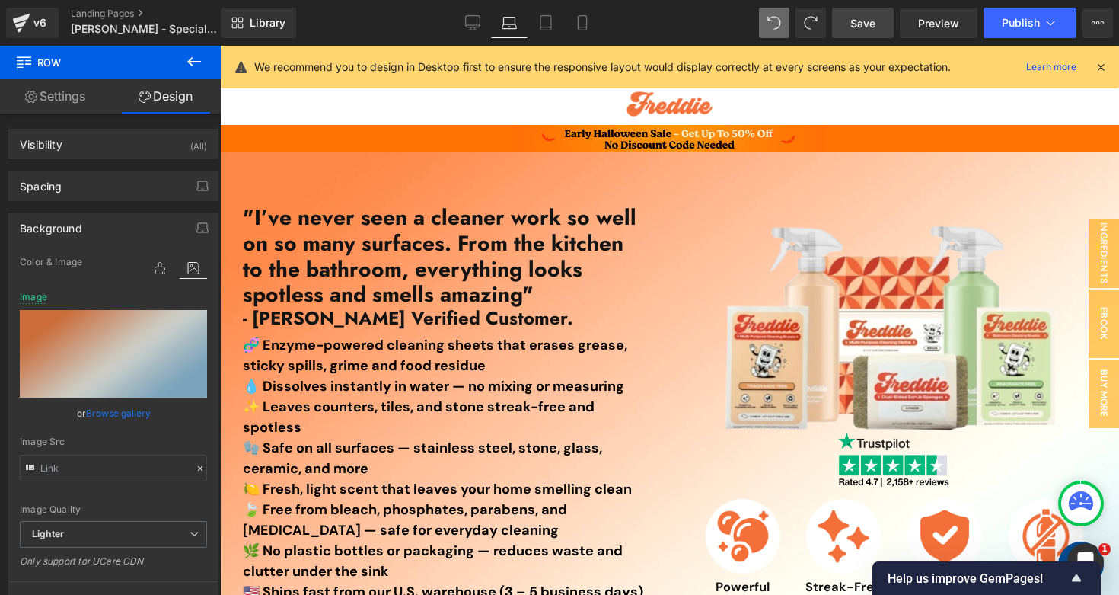
scroll to position [0, 0]
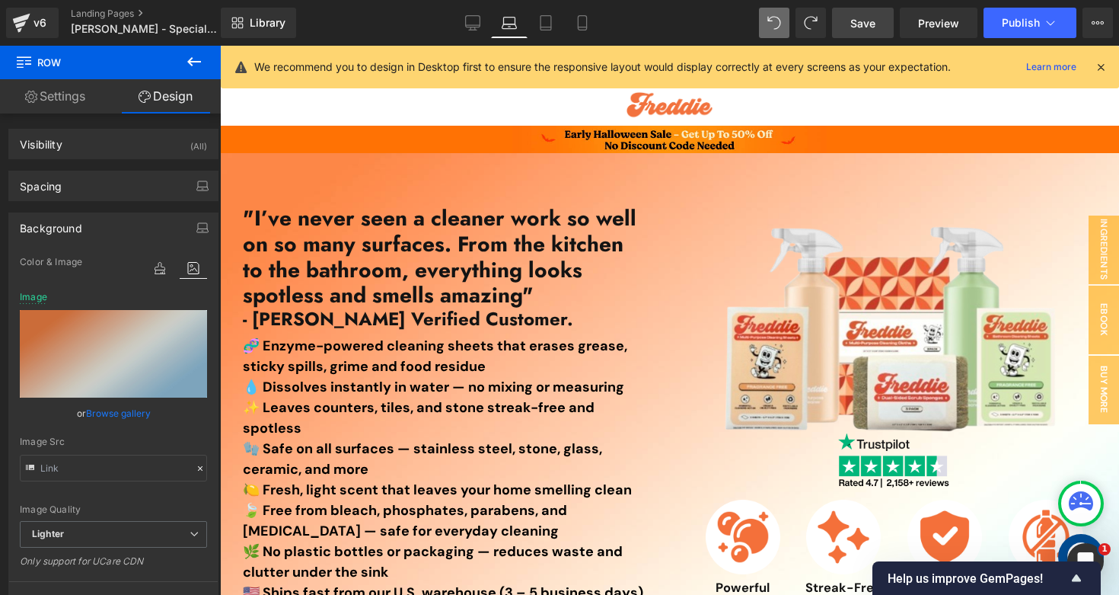
click at [625, 30] on div "Library Laptop Desktop Laptop Tablet Mobile Save Preview Publish Scheduled View…" at bounding box center [670, 23] width 898 height 30
click at [483, 19] on link "Desktop" at bounding box center [473, 23] width 37 height 30
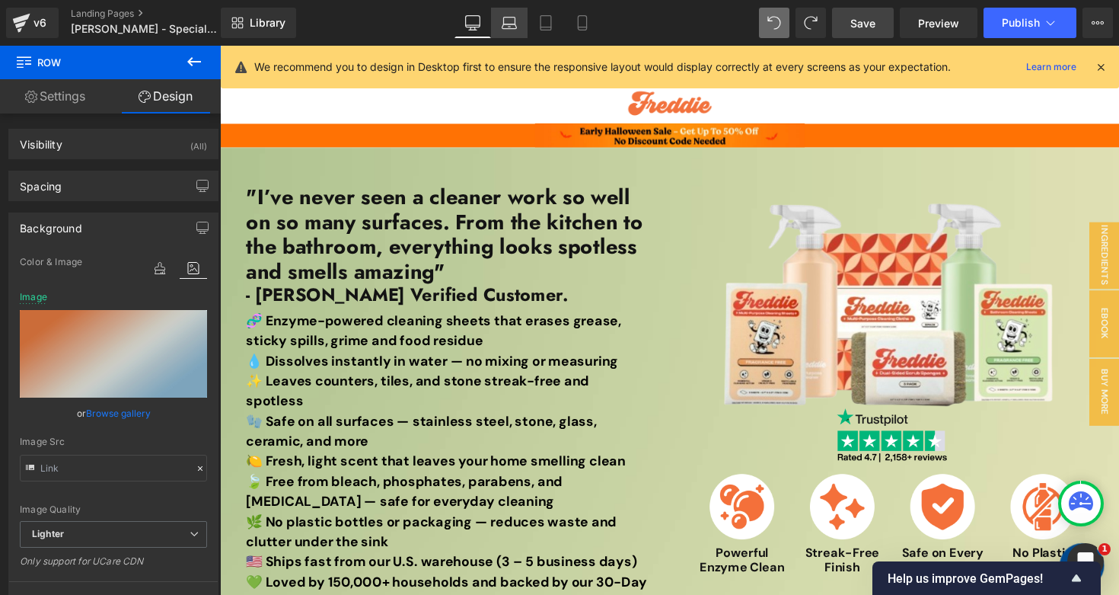
scroll to position [1, 0]
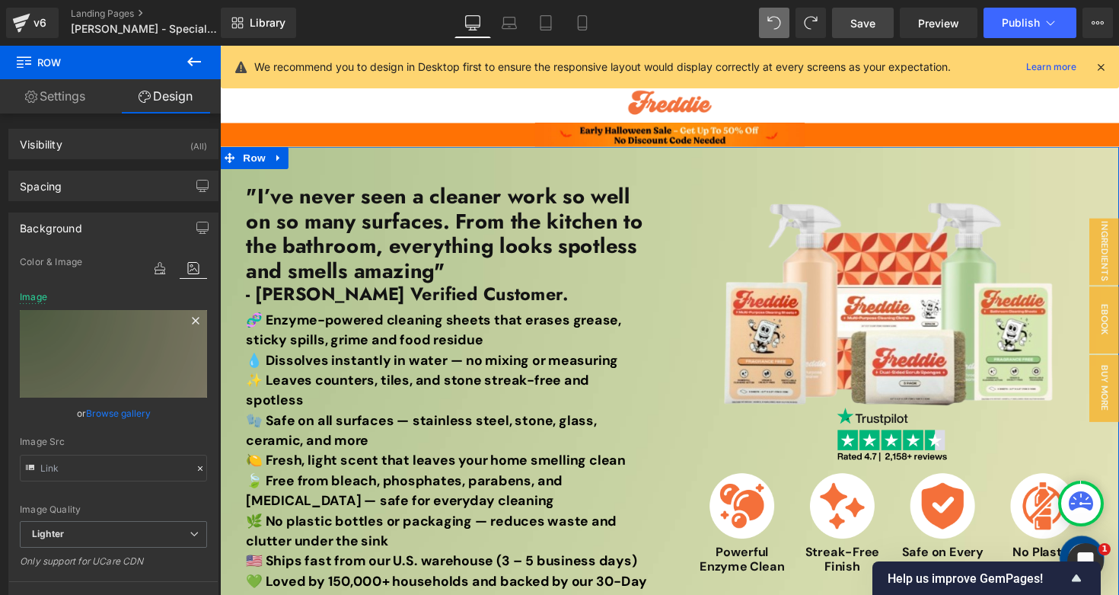
click at [188, 324] on icon at bounding box center [196, 320] width 18 height 18
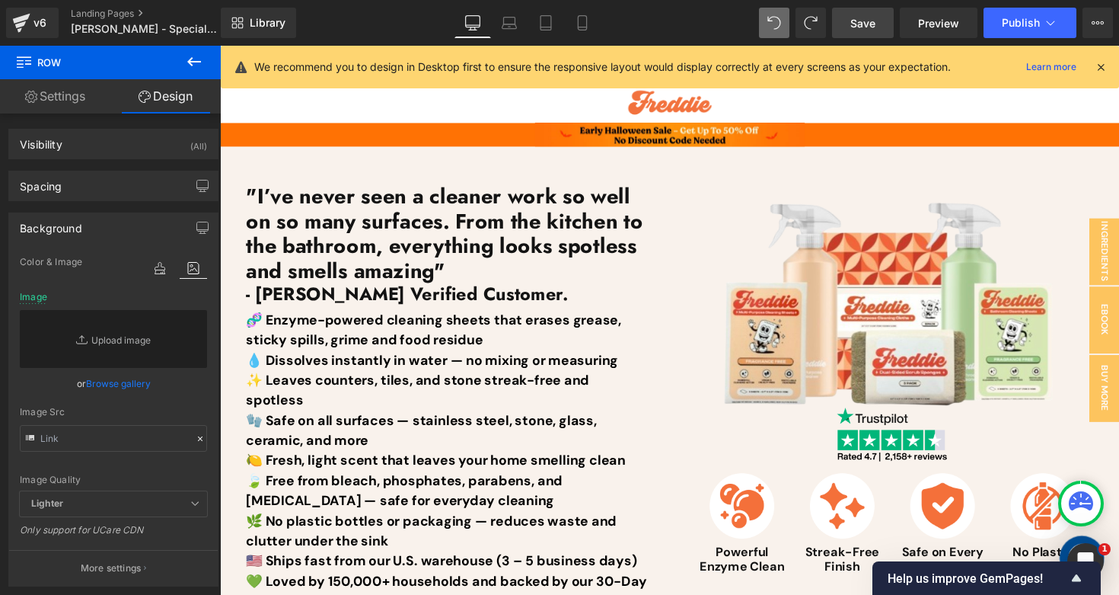
click at [640, 36] on div "Library Desktop Desktop Laptop Tablet Mobile Save Preview Publish Scheduled Vie…" at bounding box center [670, 23] width 898 height 30
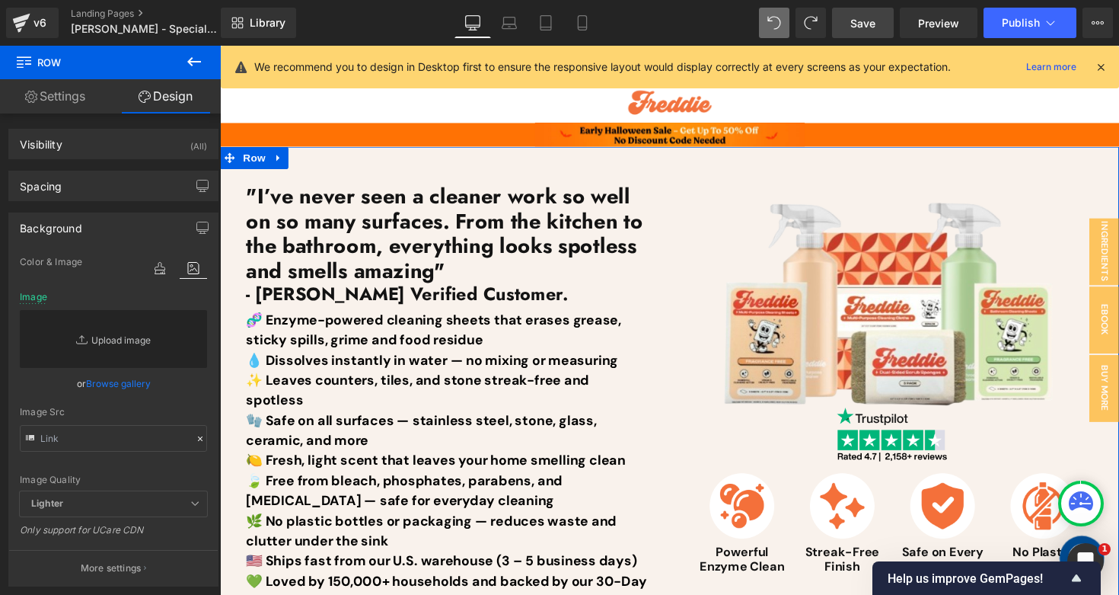
click at [126, 346] on link "Replace Image" at bounding box center [113, 339] width 187 height 58
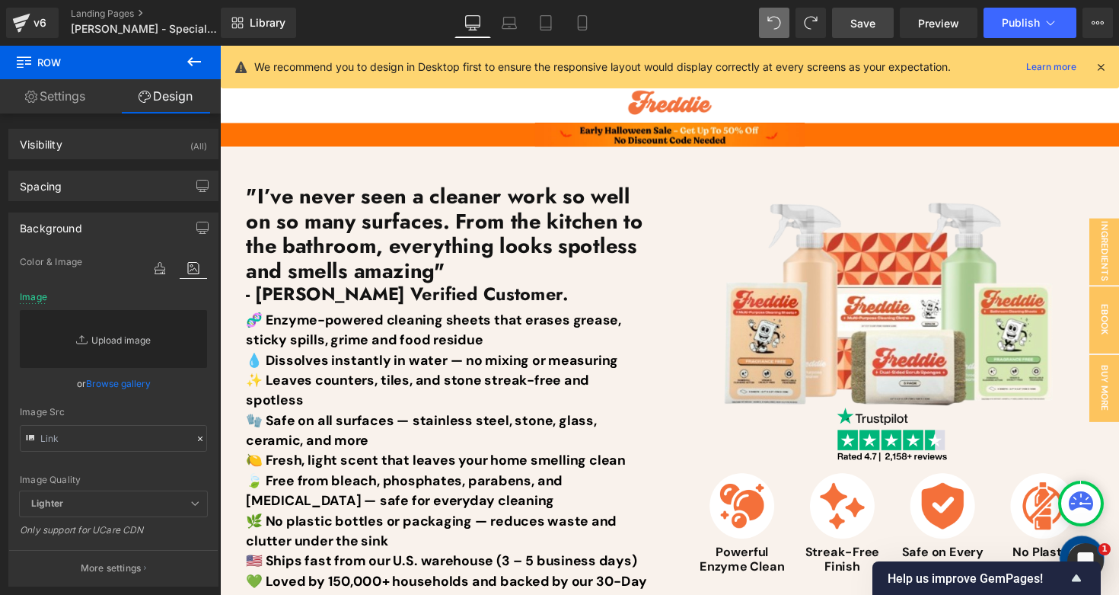
type input "C:\fakepath\2.png"
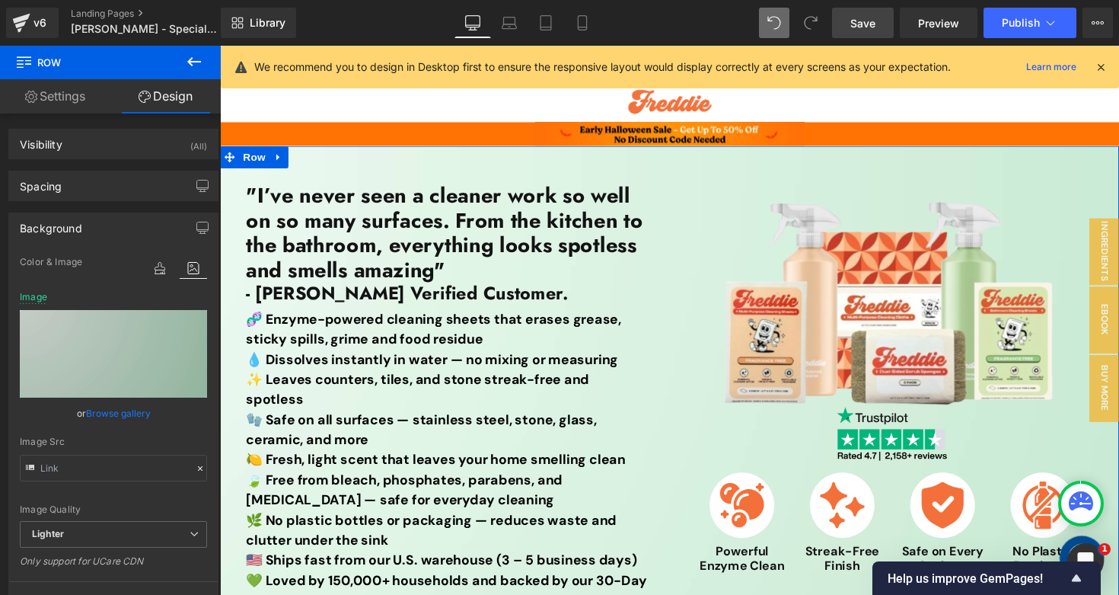
scroll to position [0, 0]
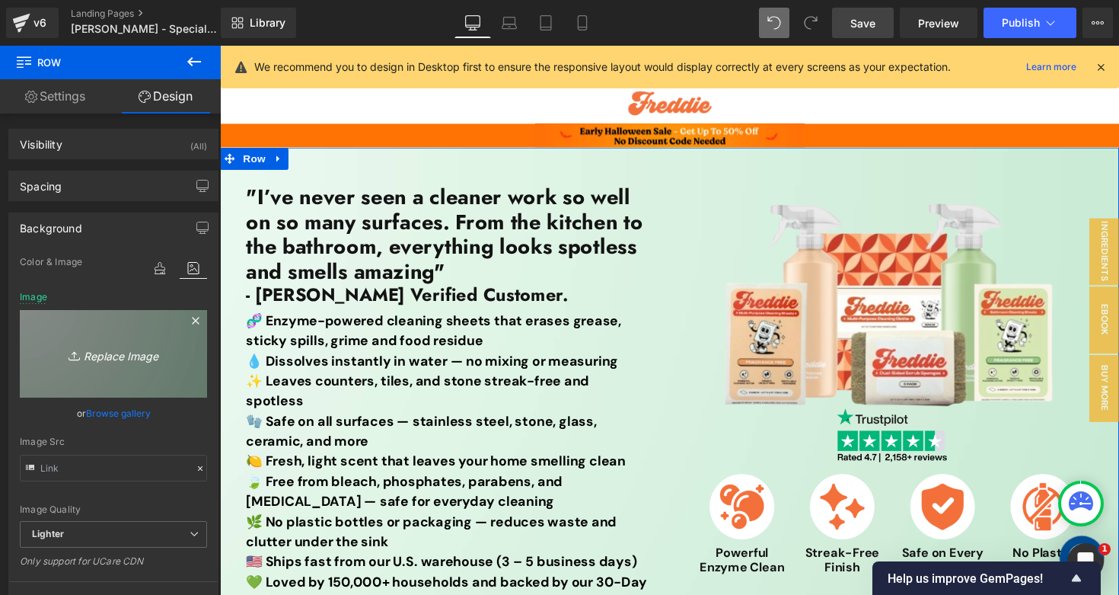
click at [132, 344] on icon "Replace Image" at bounding box center [114, 353] width 122 height 19
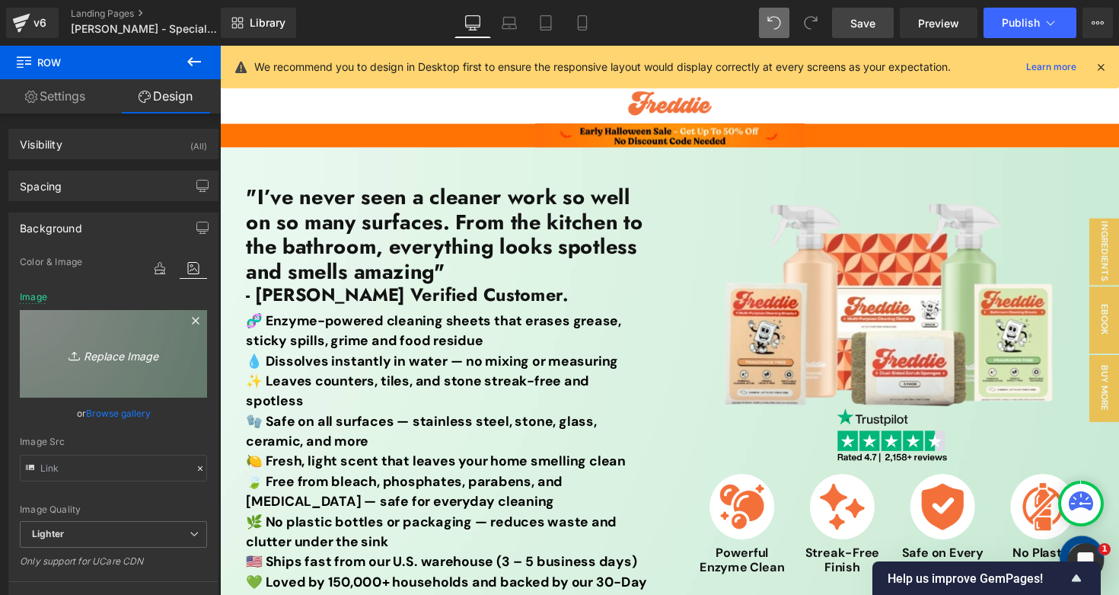
type input "C:\fakepath\1.png"
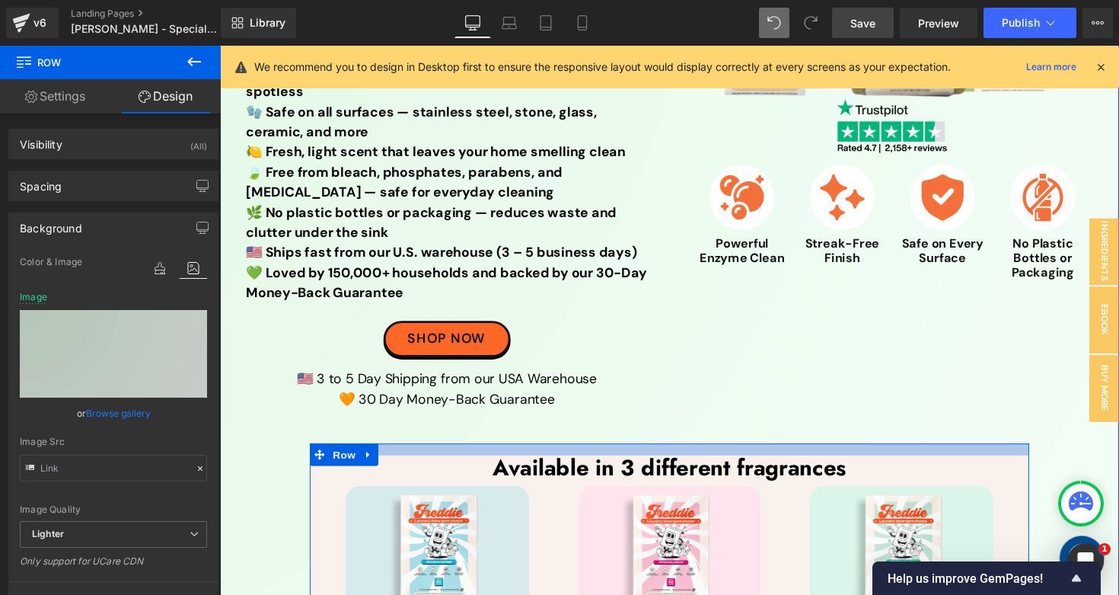
scroll to position [317, 0]
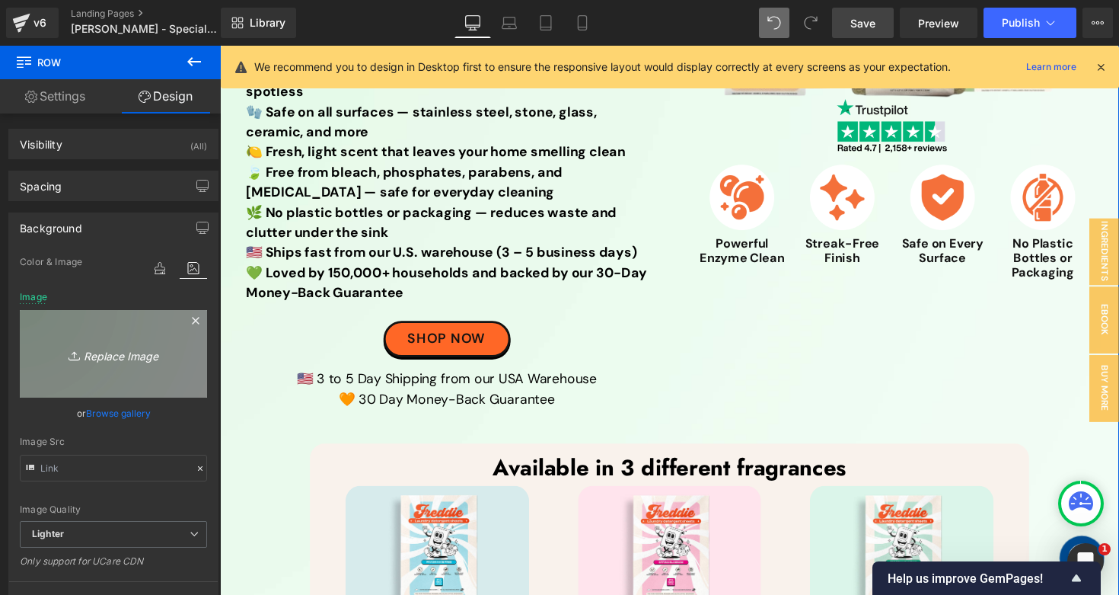
click at [93, 356] on icon "Replace Image" at bounding box center [114, 353] width 122 height 19
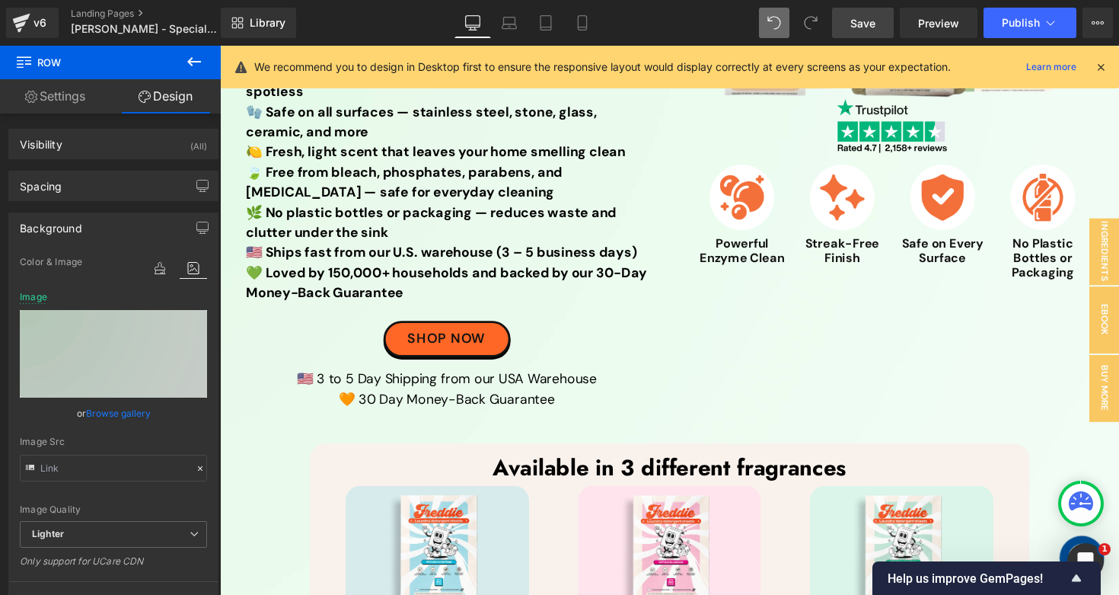
type input "C:\fakepath\Untitled design (7).png"
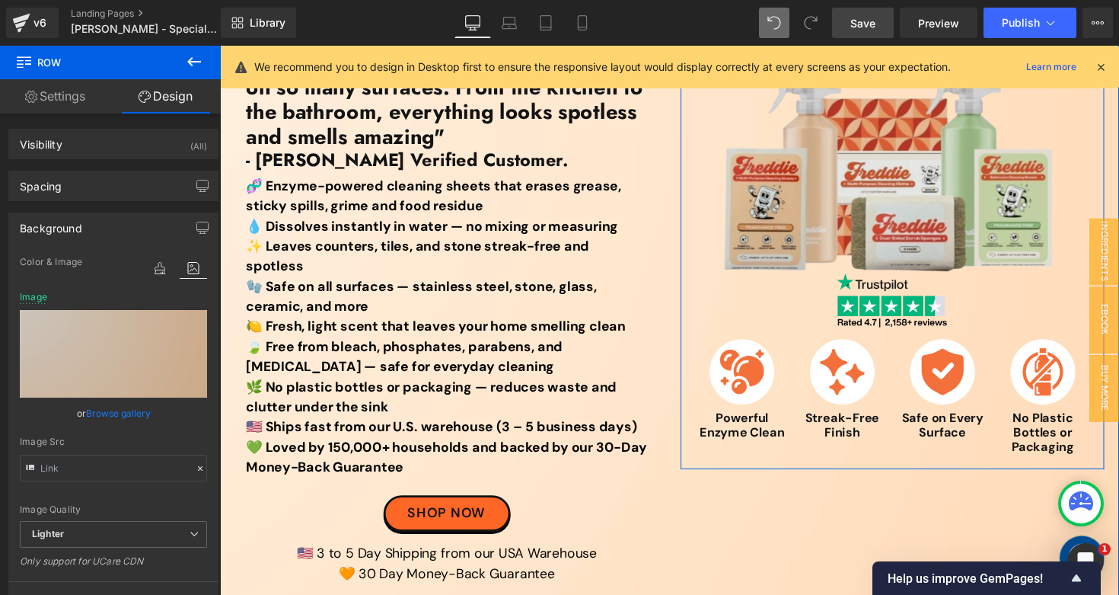
scroll to position [166, 0]
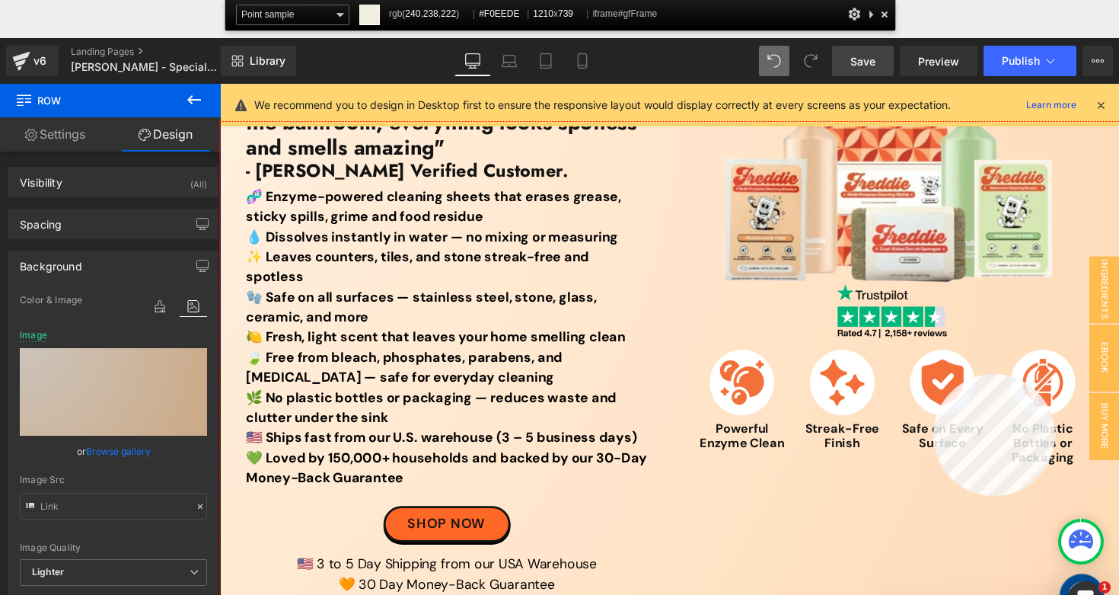
click at [933, 374] on div at bounding box center [680, 403] width 921 height 563
drag, startPoint x: 932, startPoint y: 372, endPoint x: 732, endPoint y: 286, distance: 217.2
click at [932, 372] on div at bounding box center [680, 403] width 921 height 563
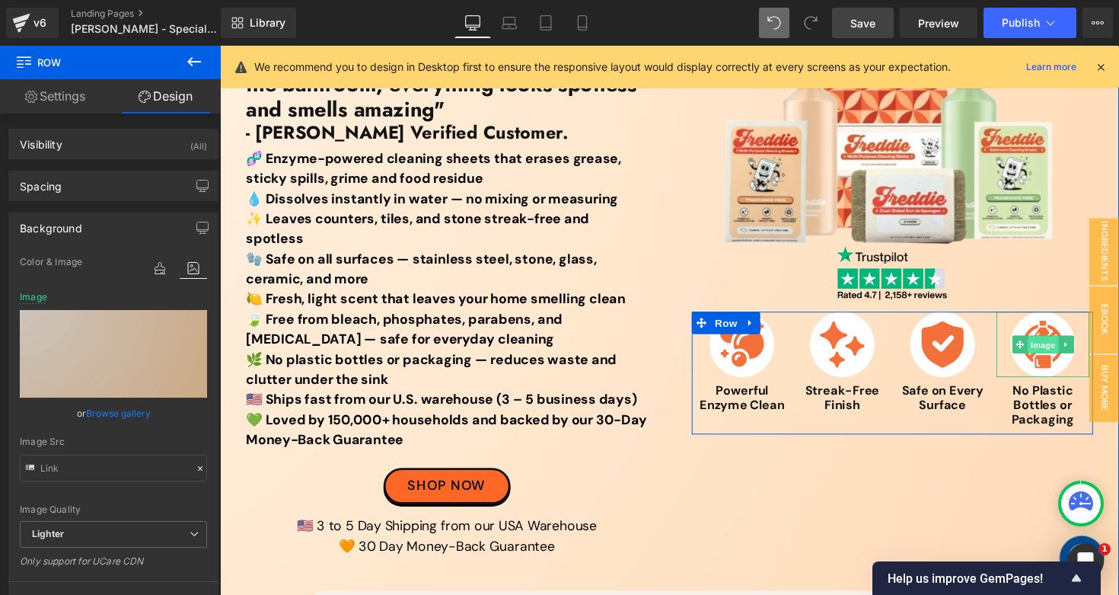
click at [1052, 354] on span "Image" at bounding box center [1064, 352] width 32 height 18
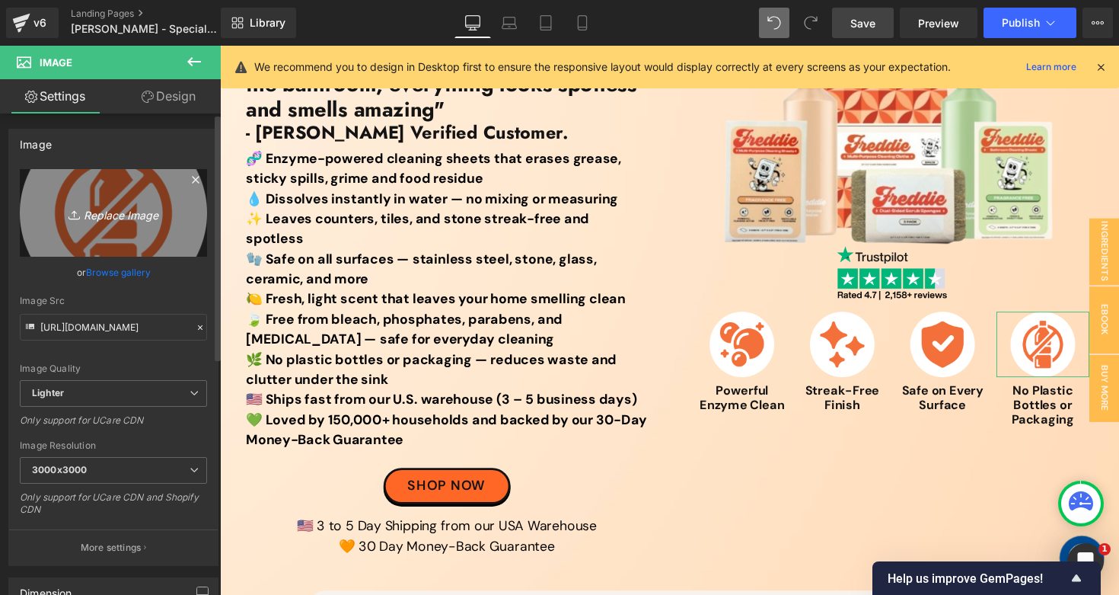
click at [110, 198] on link "Replace Image" at bounding box center [113, 213] width 187 height 88
type input "C:\fakepath\spray cleaner icons.png"
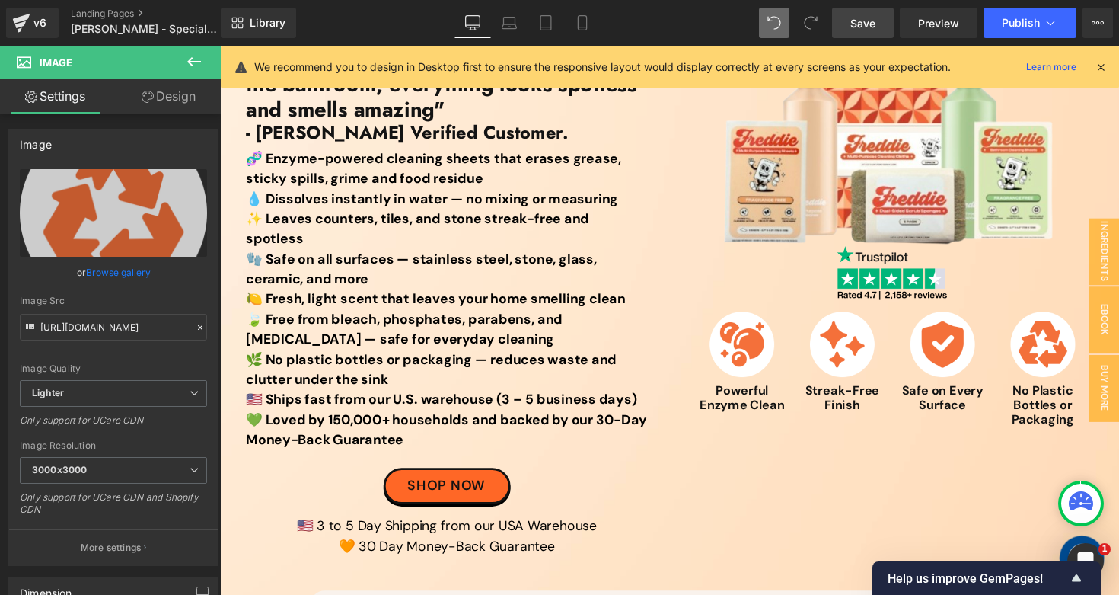
drag, startPoint x: 860, startPoint y: 23, endPoint x: 404, endPoint y: 529, distance: 681.4
click at [860, 23] on span "Save" at bounding box center [862, 23] width 25 height 16
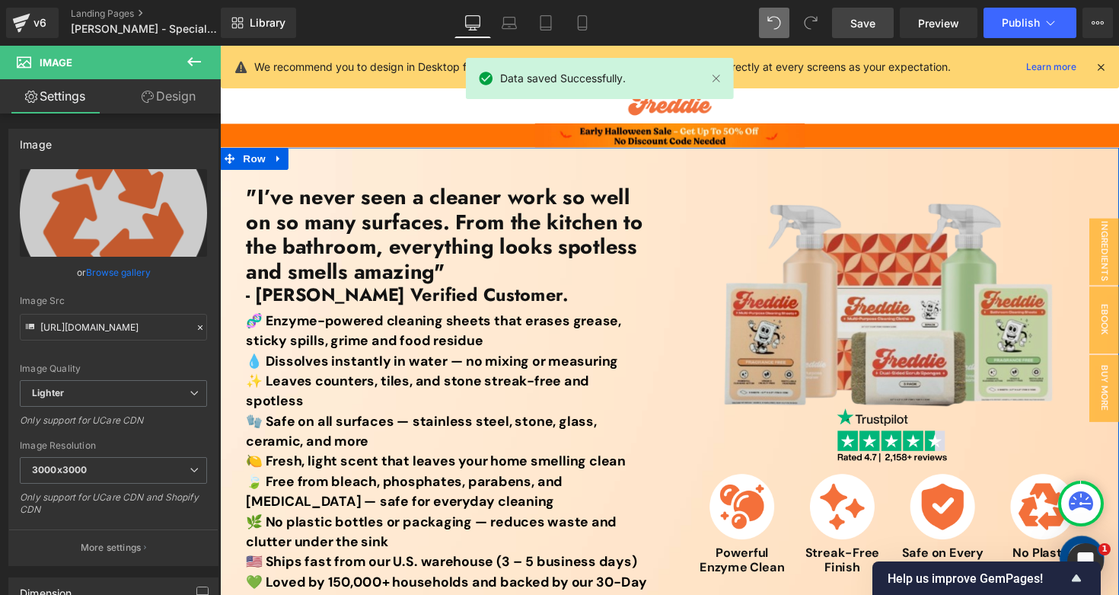
scroll to position [475, 0]
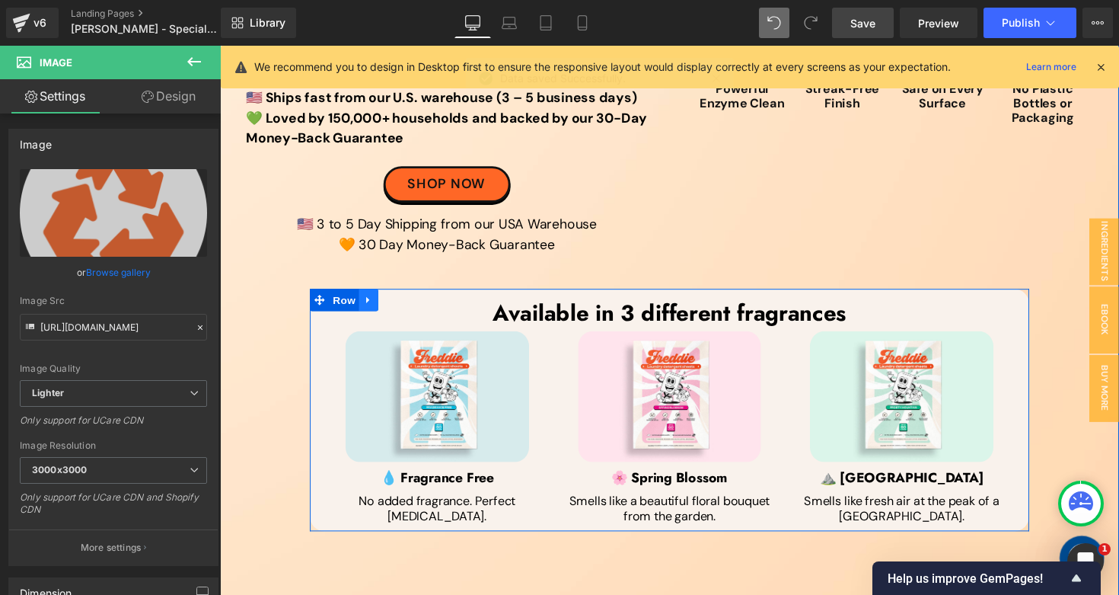
click at [367, 301] on icon at bounding box center [372, 306] width 11 height 11
click at [407, 301] on icon at bounding box center [412, 306] width 11 height 11
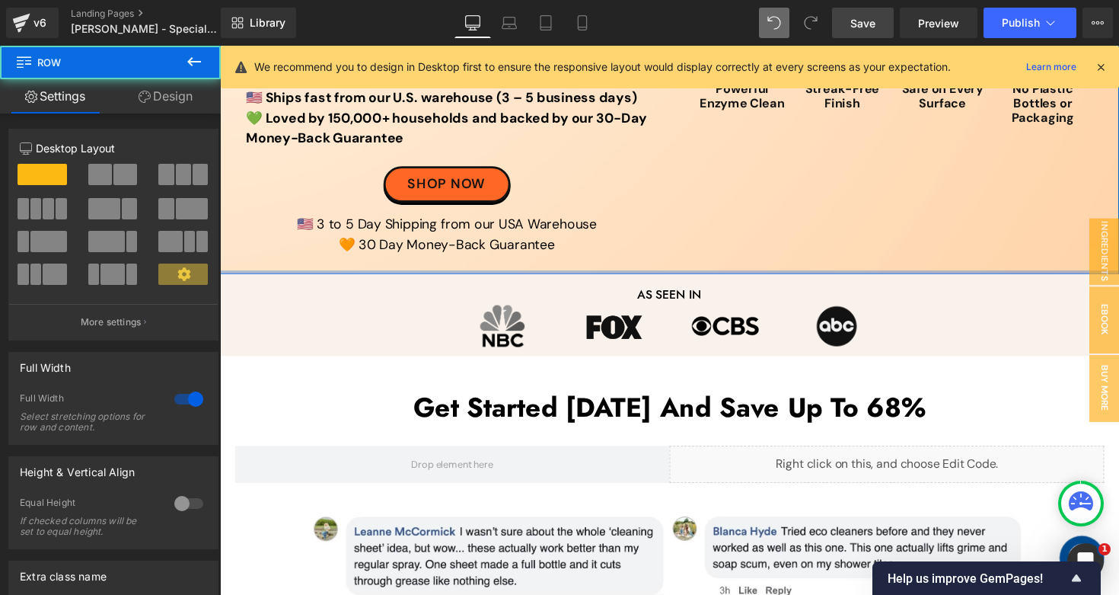
drag, startPoint x: 630, startPoint y: 311, endPoint x: 624, endPoint y: 189, distance: 122.7
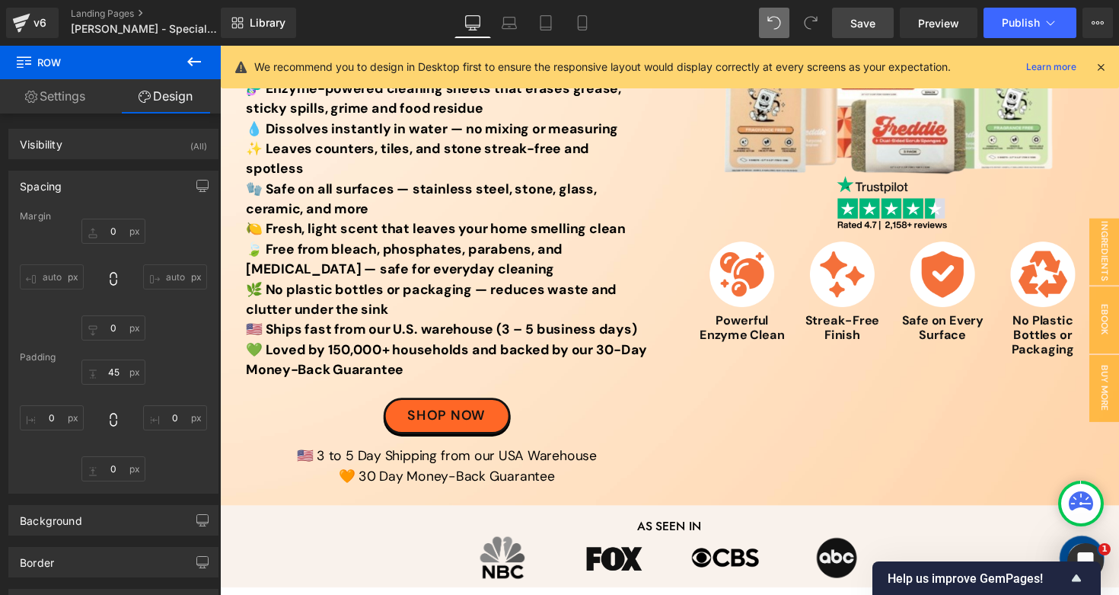
scroll to position [469, 0]
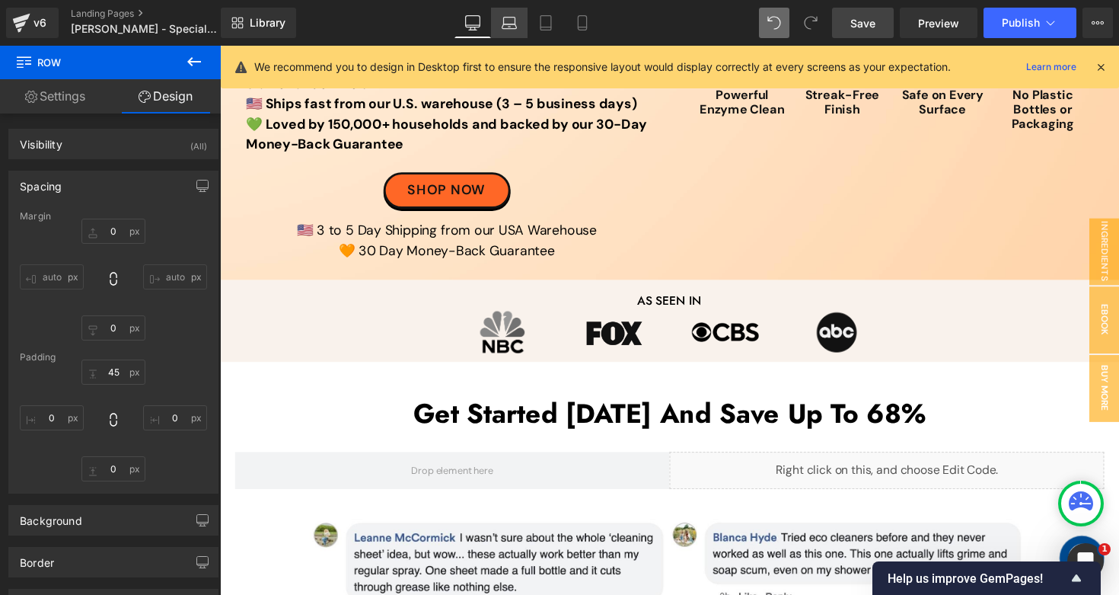
click at [515, 22] on icon at bounding box center [509, 21] width 11 height 7
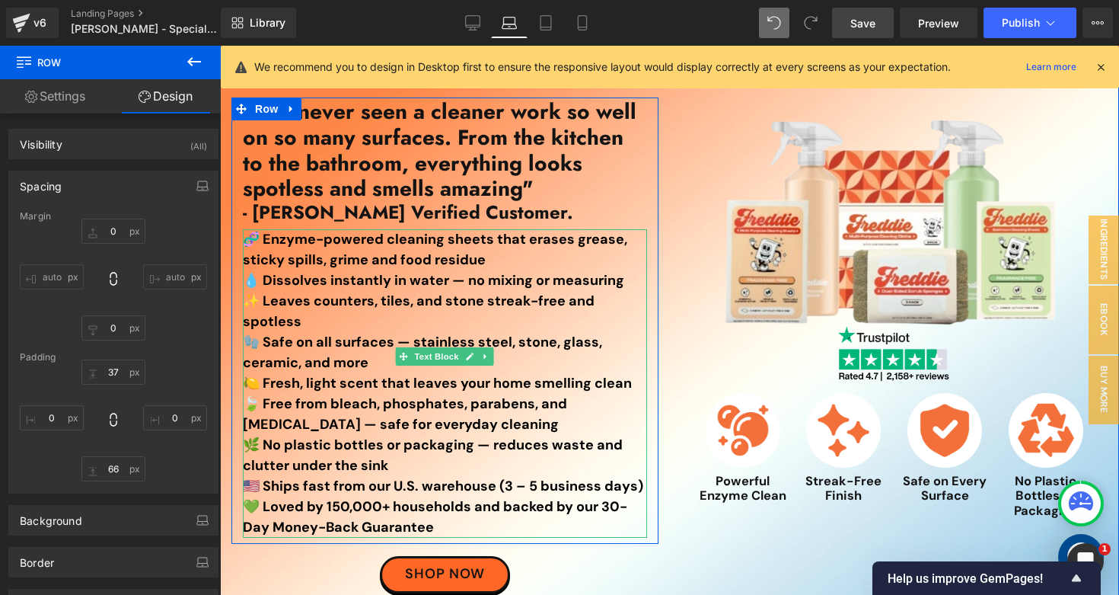
scroll to position [0, 0]
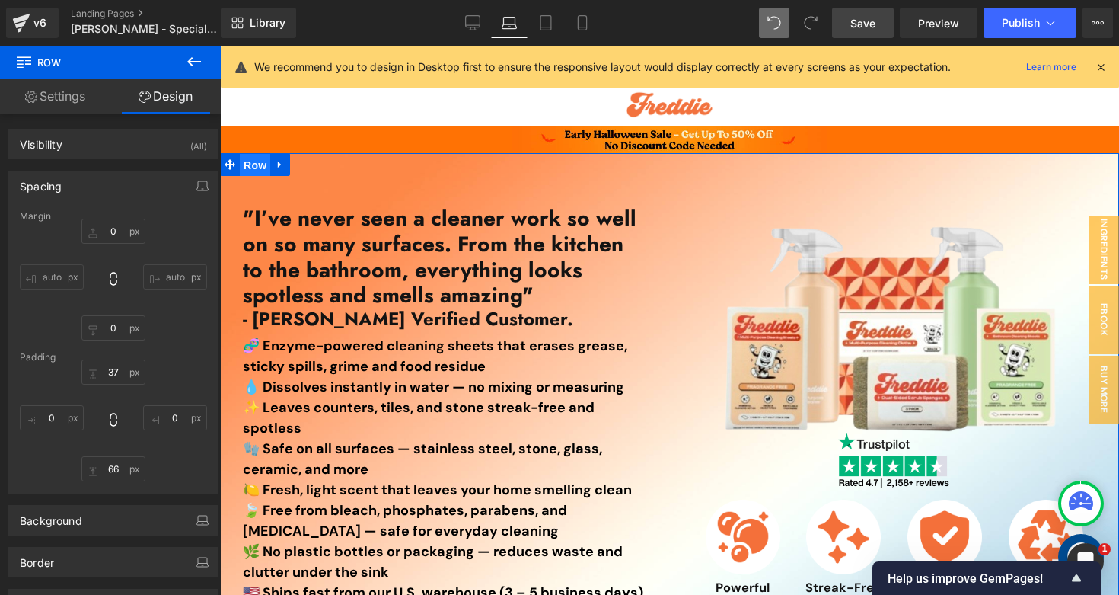
click at [251, 164] on span "Row" at bounding box center [255, 165] width 30 height 23
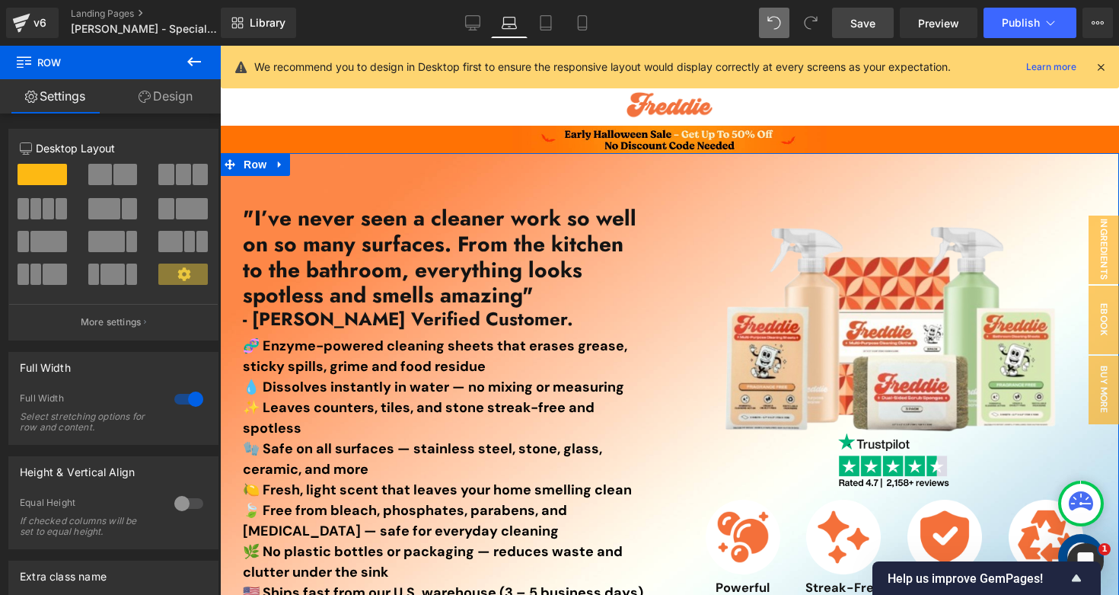
click at [250, 164] on span "Row" at bounding box center [255, 164] width 30 height 23
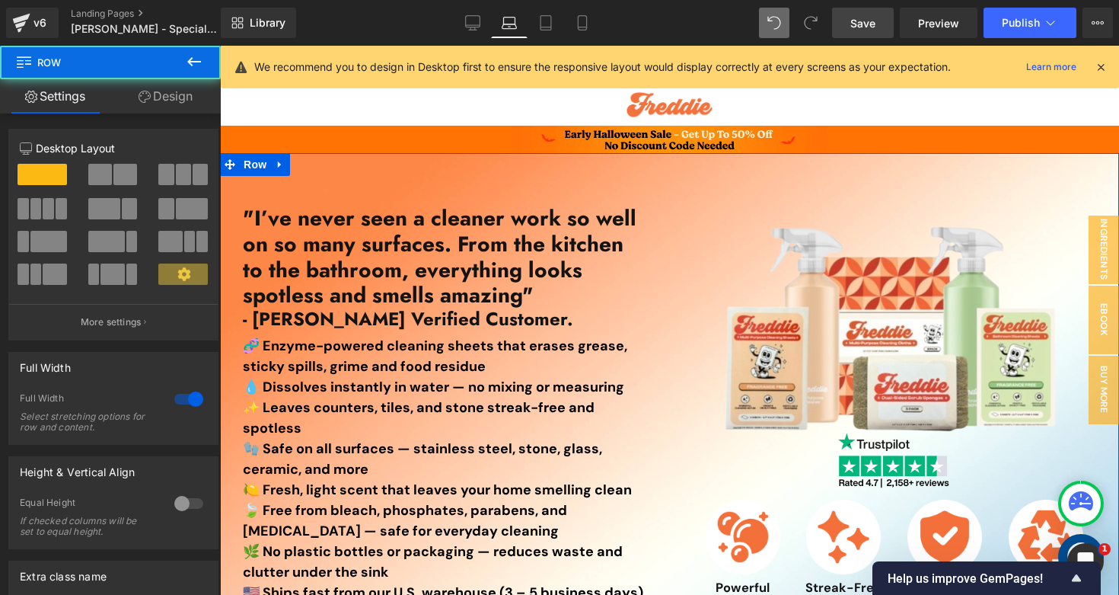
click at [189, 109] on link "Design" at bounding box center [165, 96] width 110 height 34
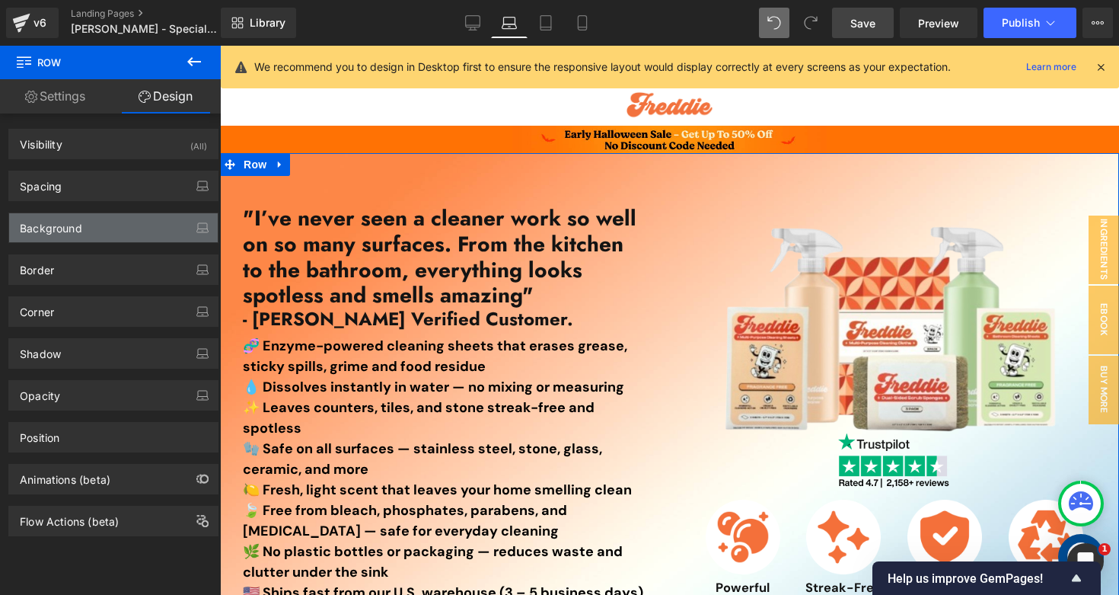
click at [101, 234] on div "Background" at bounding box center [113, 227] width 209 height 29
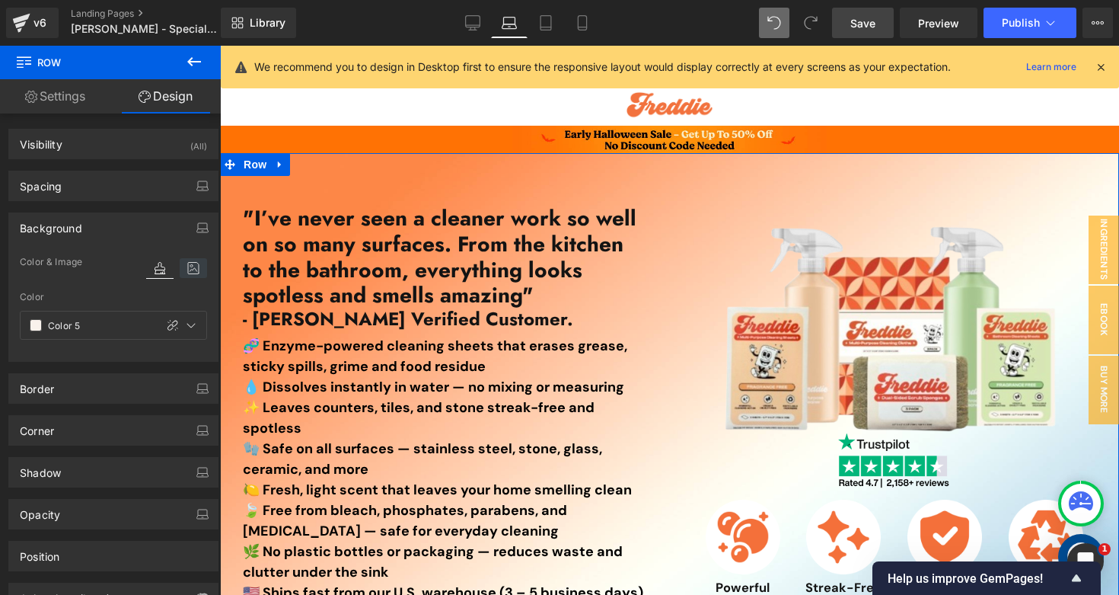
click at [180, 266] on icon at bounding box center [193, 268] width 27 height 20
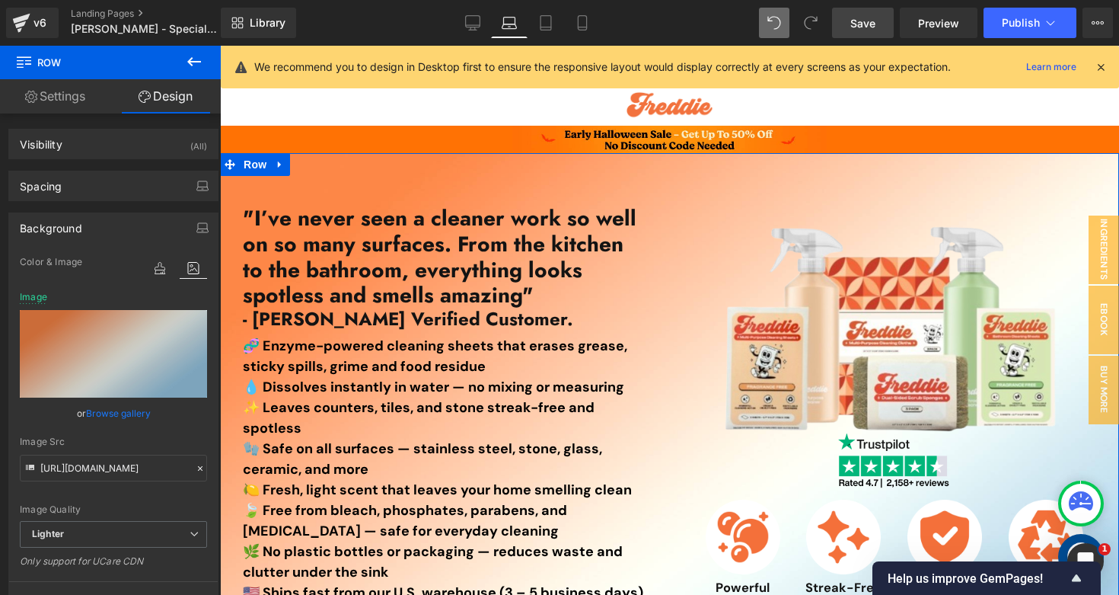
click at [117, 413] on link "Browse gallery" at bounding box center [118, 413] width 65 height 27
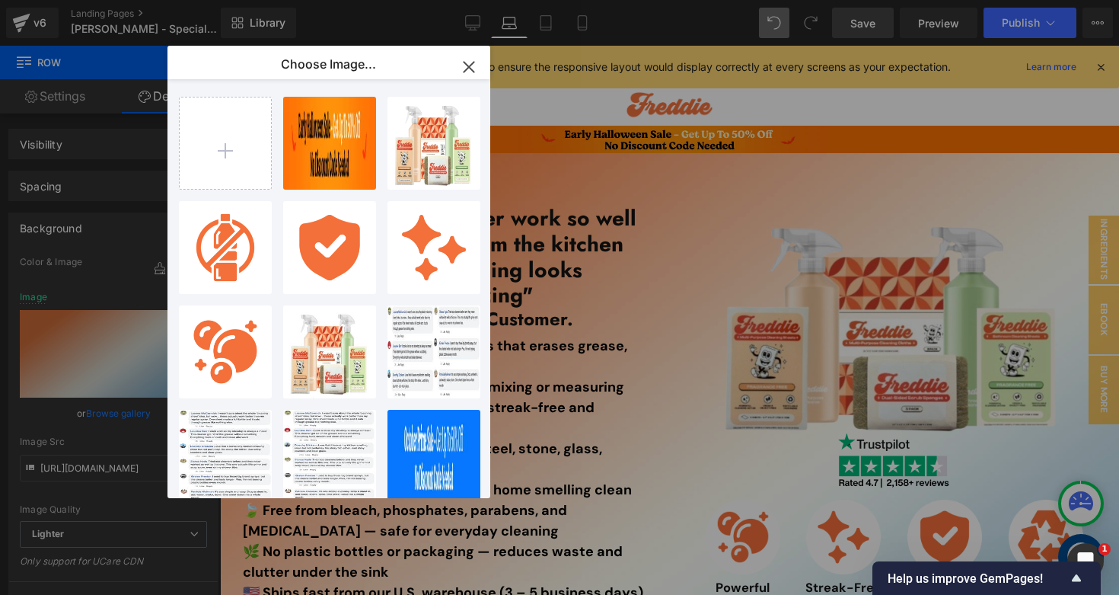
click at [468, 70] on icon "button" at bounding box center [469, 67] width 24 height 24
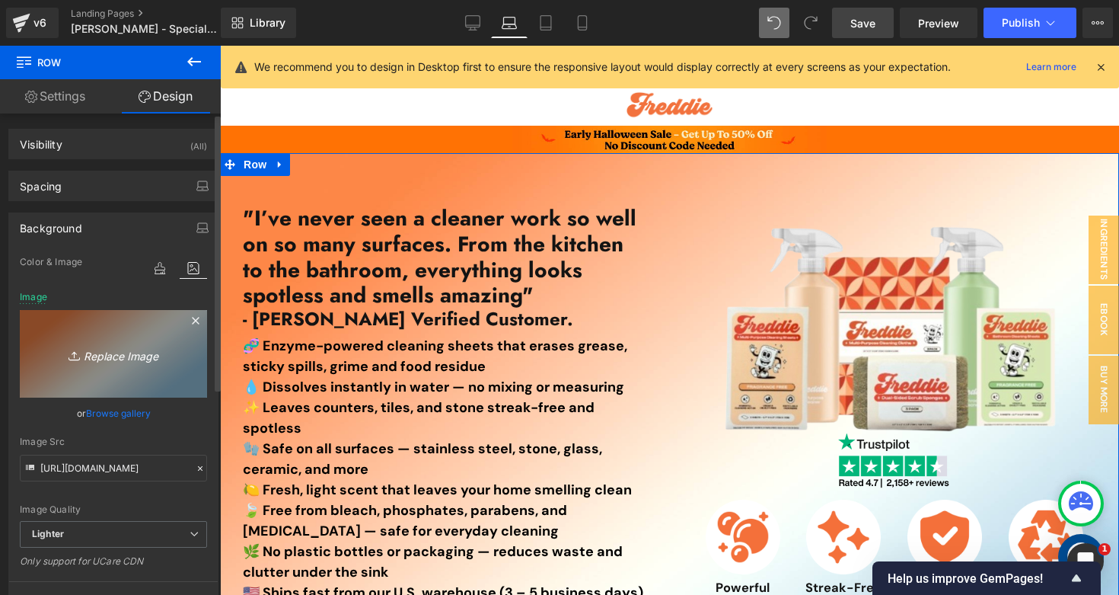
click at [99, 353] on icon "Replace Image" at bounding box center [114, 353] width 122 height 19
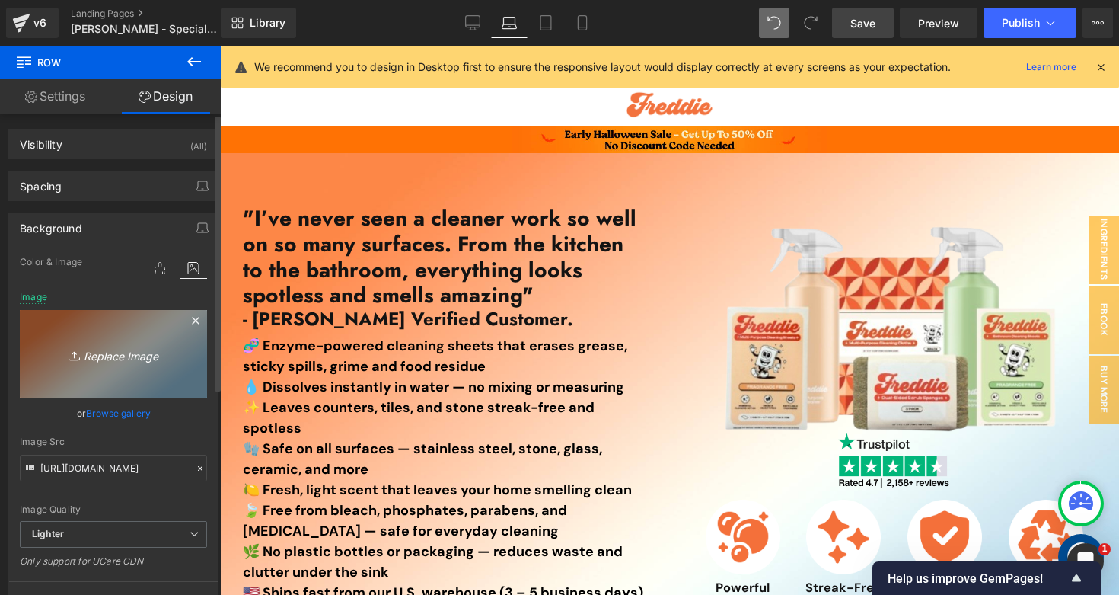
type input "C:\fakepath\Untitled design (7).png"
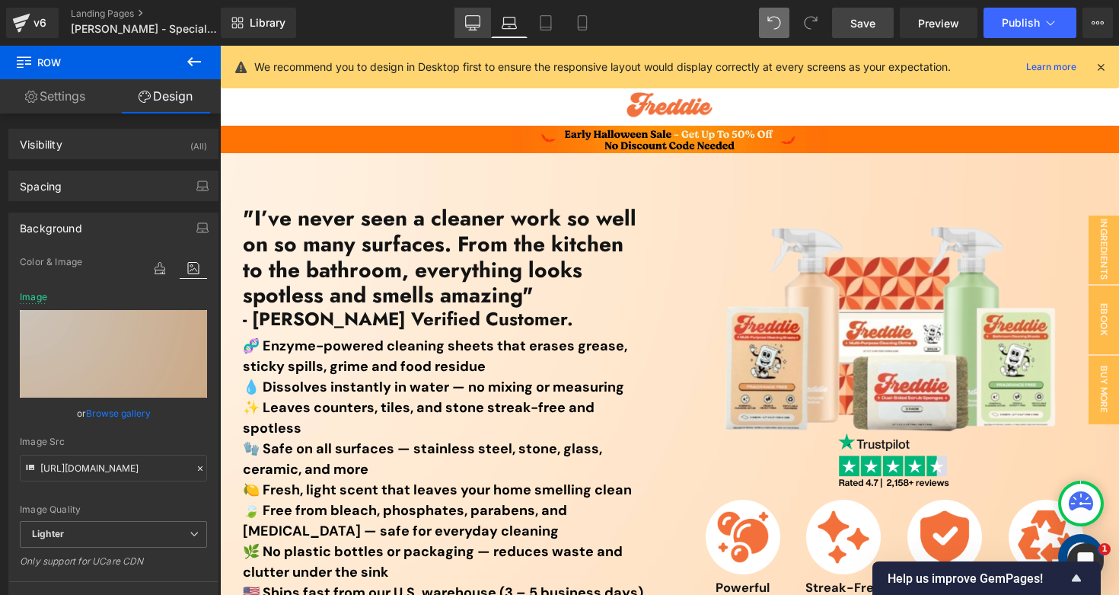
click at [472, 18] on icon at bounding box center [472, 22] width 15 height 15
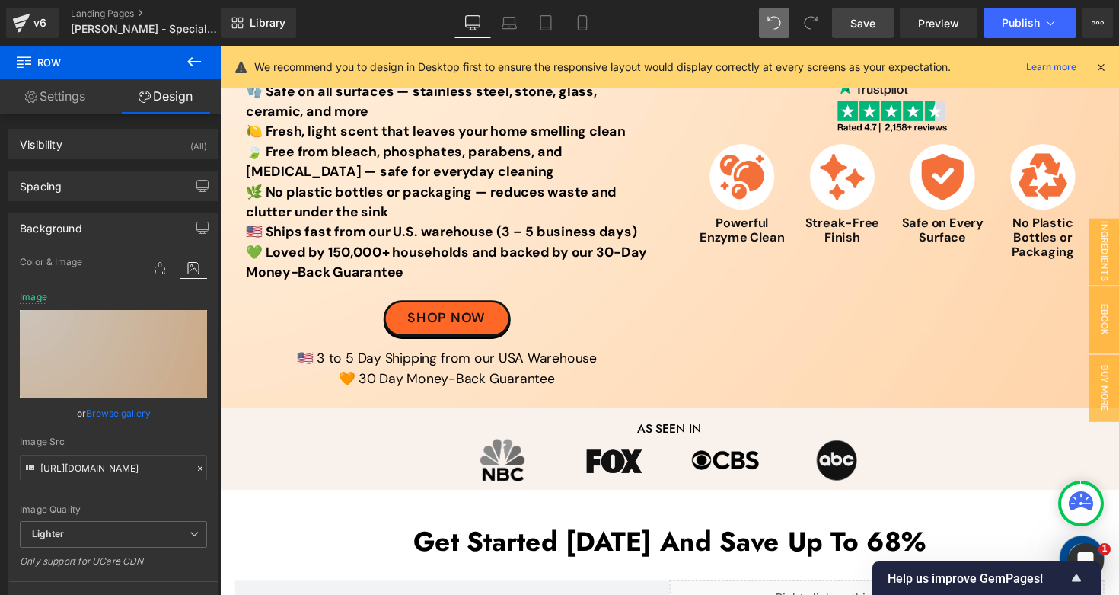
scroll to position [410, 0]
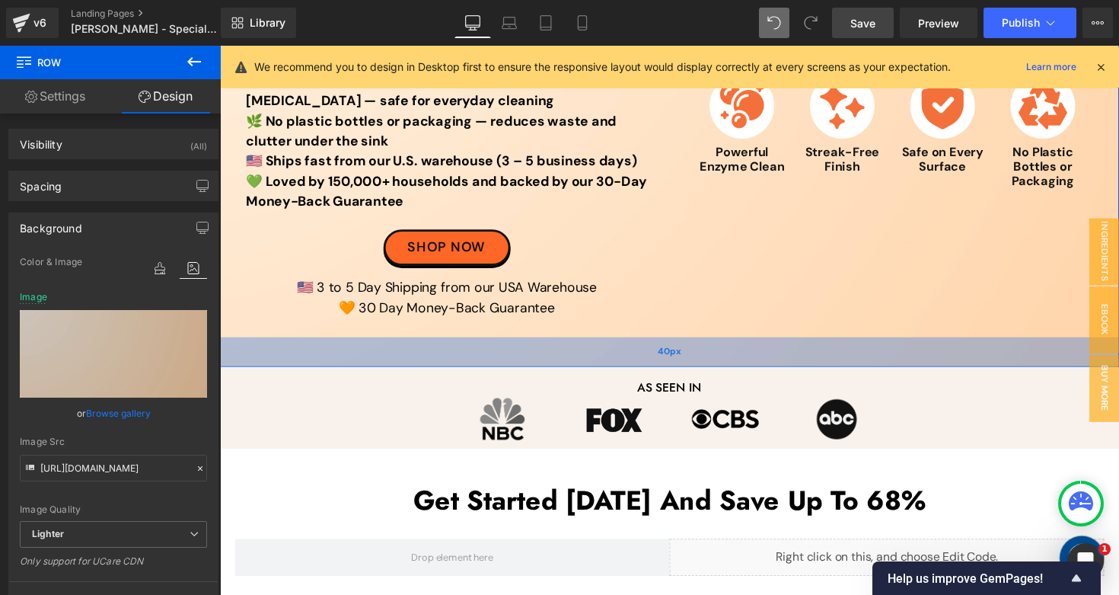
drag, startPoint x: 665, startPoint y: 319, endPoint x: 667, endPoint y: 349, distance: 30.5
click at [667, 349] on div "40px" at bounding box center [680, 359] width 921 height 30
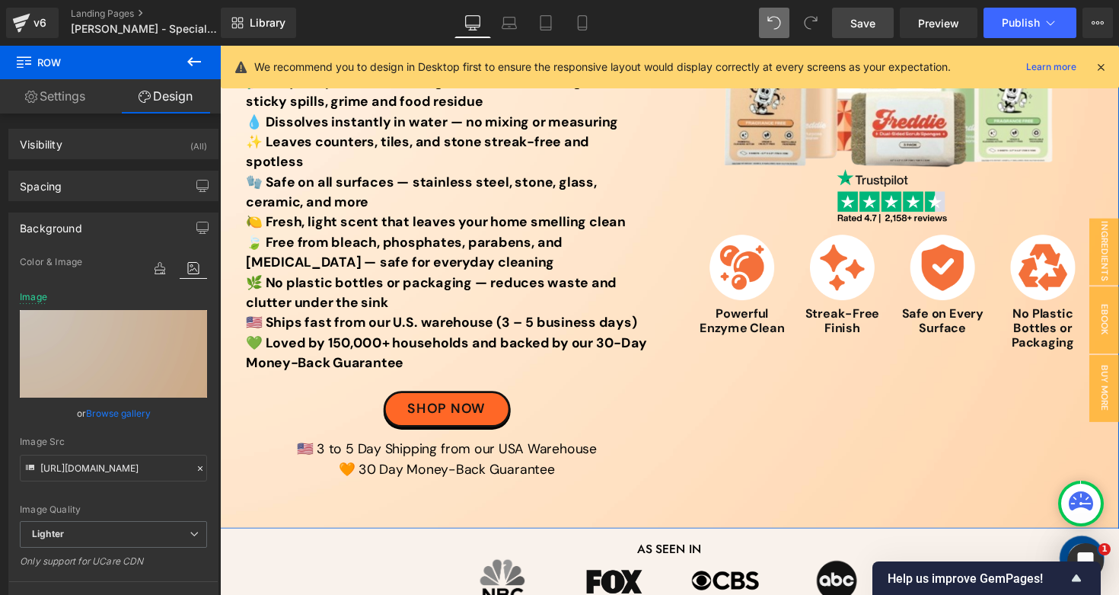
scroll to position [179, 0]
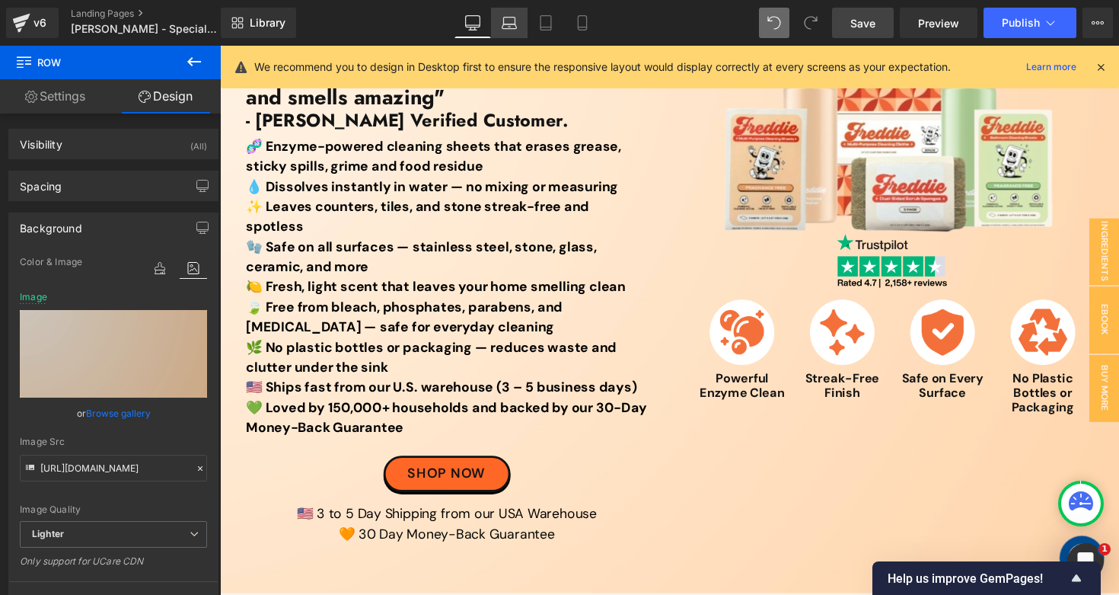
click at [519, 18] on link "Laptop" at bounding box center [509, 23] width 37 height 30
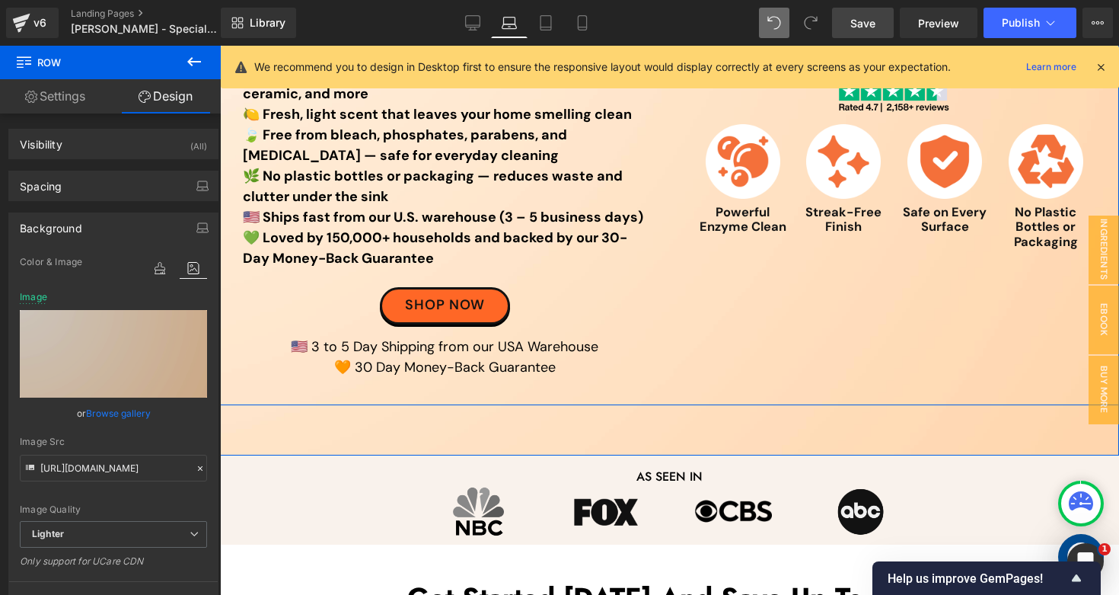
scroll to position [374, 0]
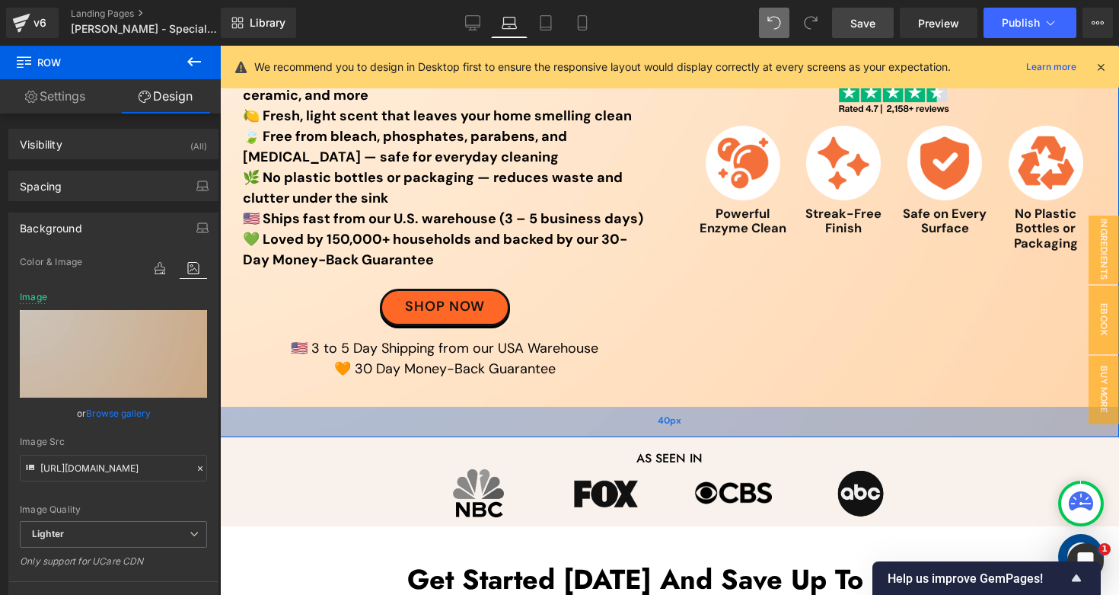
drag, startPoint x: 680, startPoint y: 442, endPoint x: 685, endPoint y: 422, distance: 20.5
click at [685, 422] on div "40px" at bounding box center [669, 422] width 899 height 30
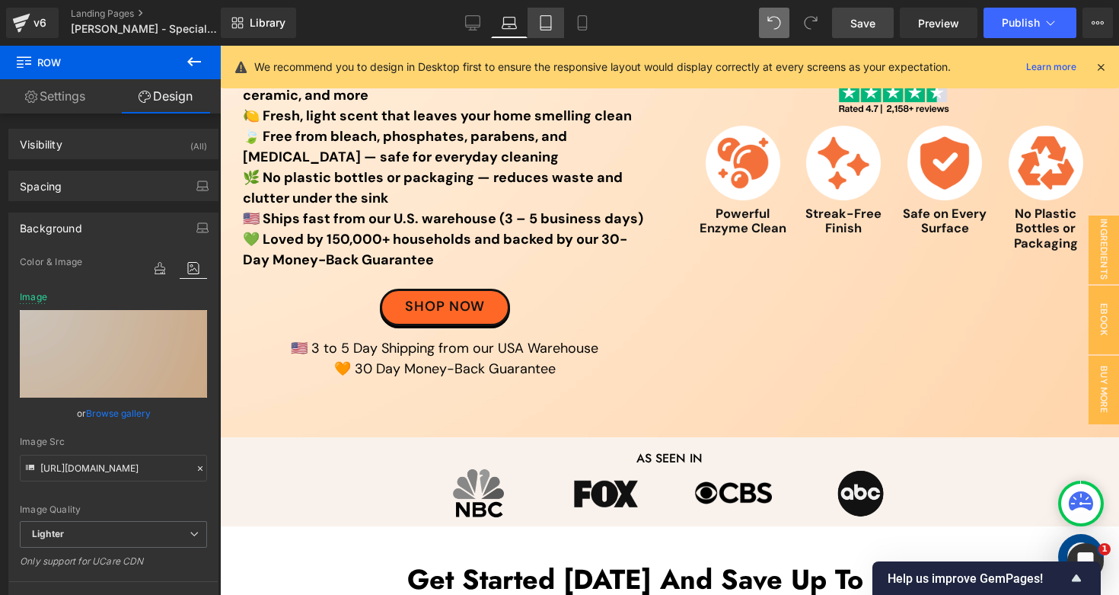
click at [555, 21] on link "Tablet" at bounding box center [546, 23] width 37 height 30
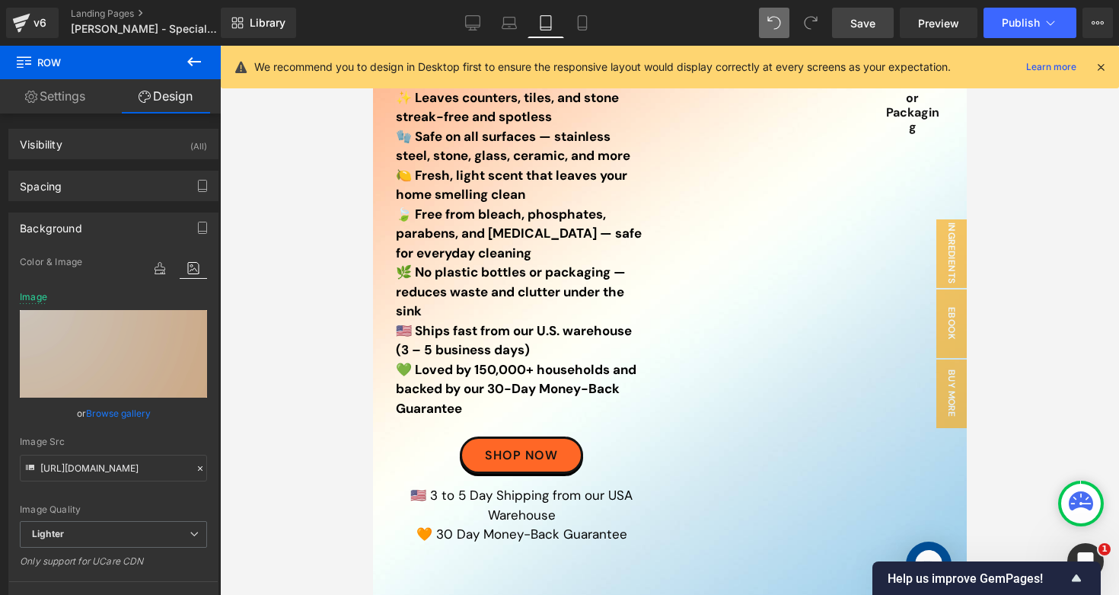
scroll to position [0, 0]
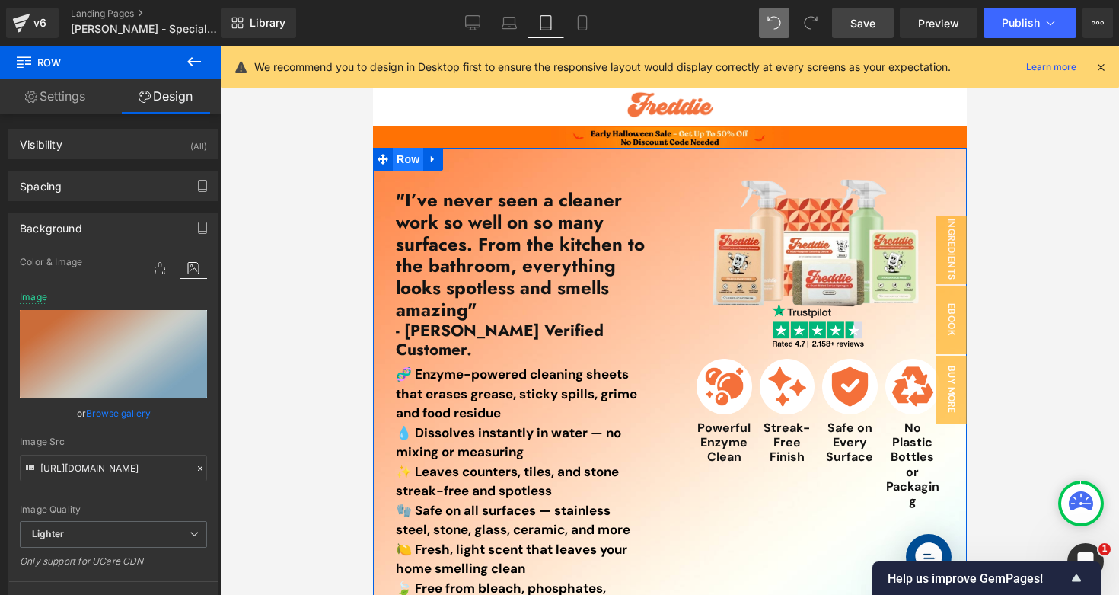
click at [400, 164] on span "Row" at bounding box center [407, 159] width 30 height 23
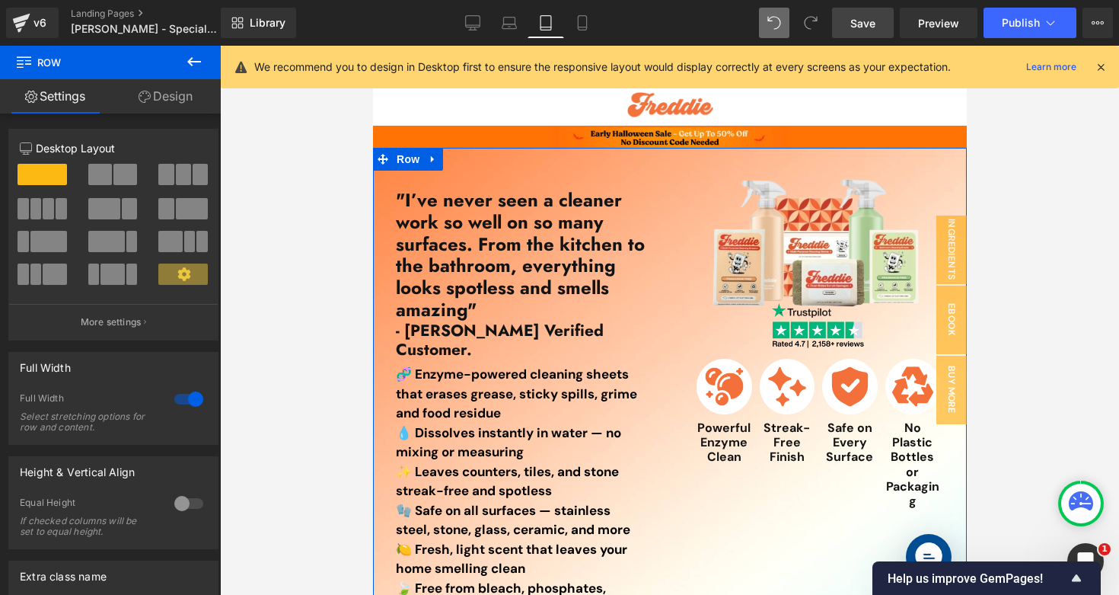
click at [177, 106] on link "Design" at bounding box center [165, 96] width 110 height 34
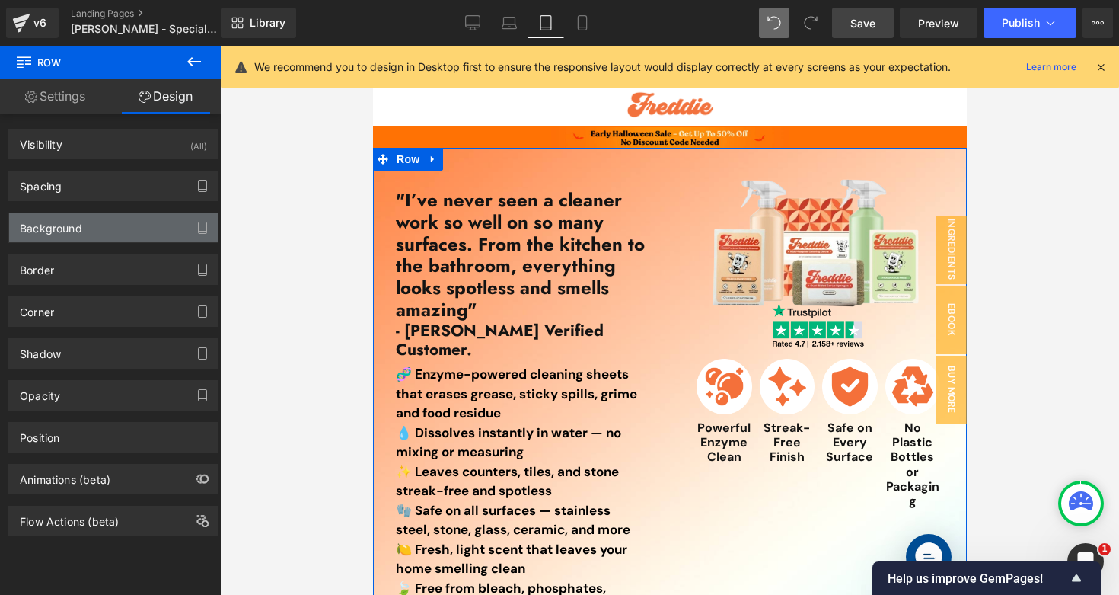
click at [105, 232] on div "Background" at bounding box center [113, 227] width 209 height 29
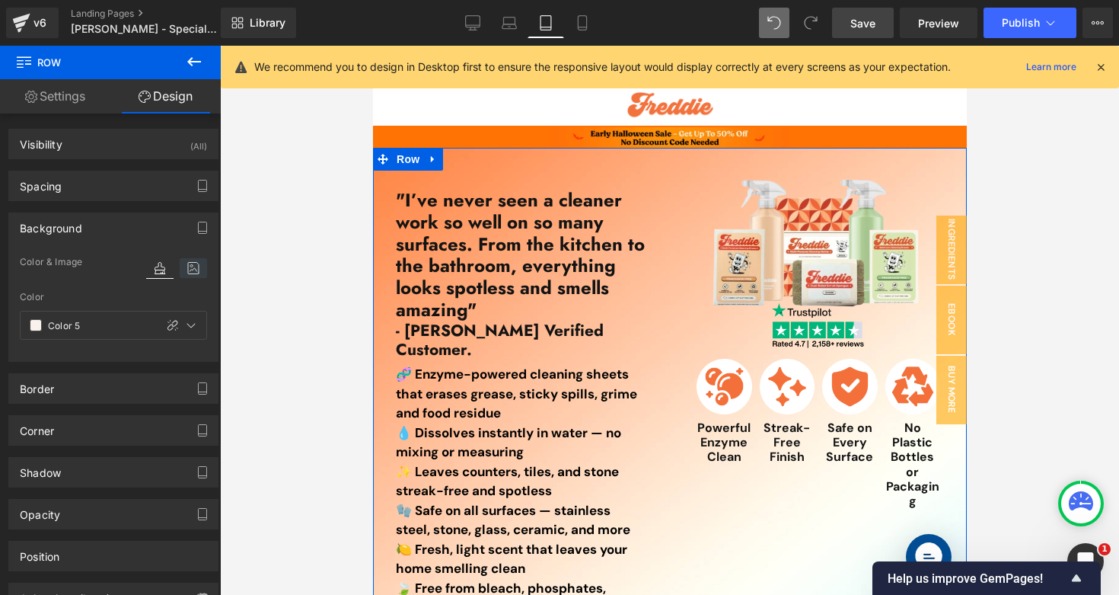
click at [180, 270] on icon at bounding box center [193, 268] width 27 height 20
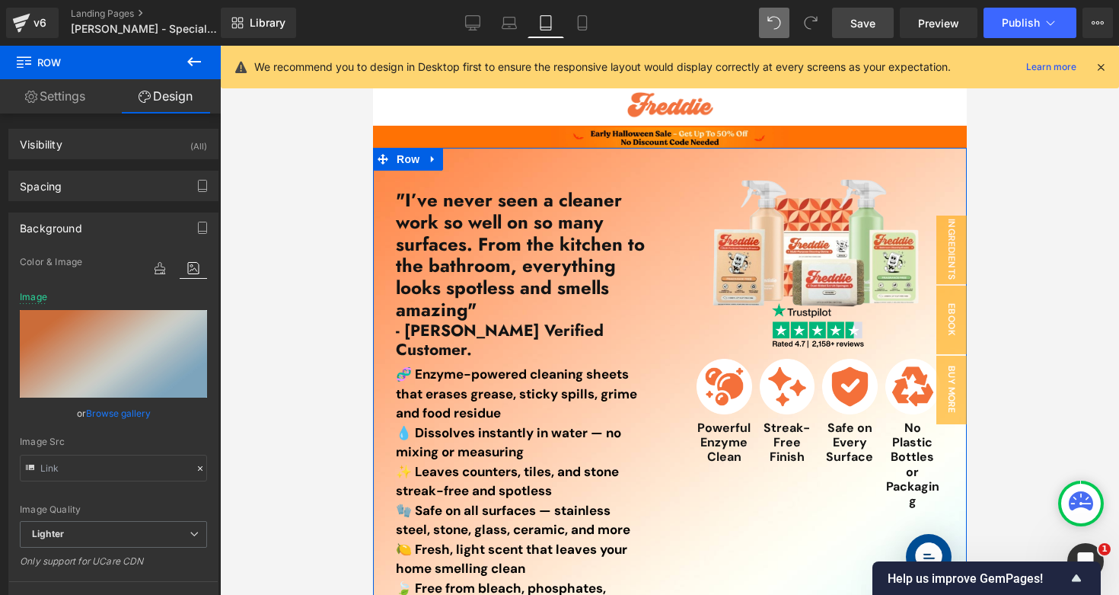
click at [110, 416] on link "Browse gallery" at bounding box center [118, 413] width 65 height 27
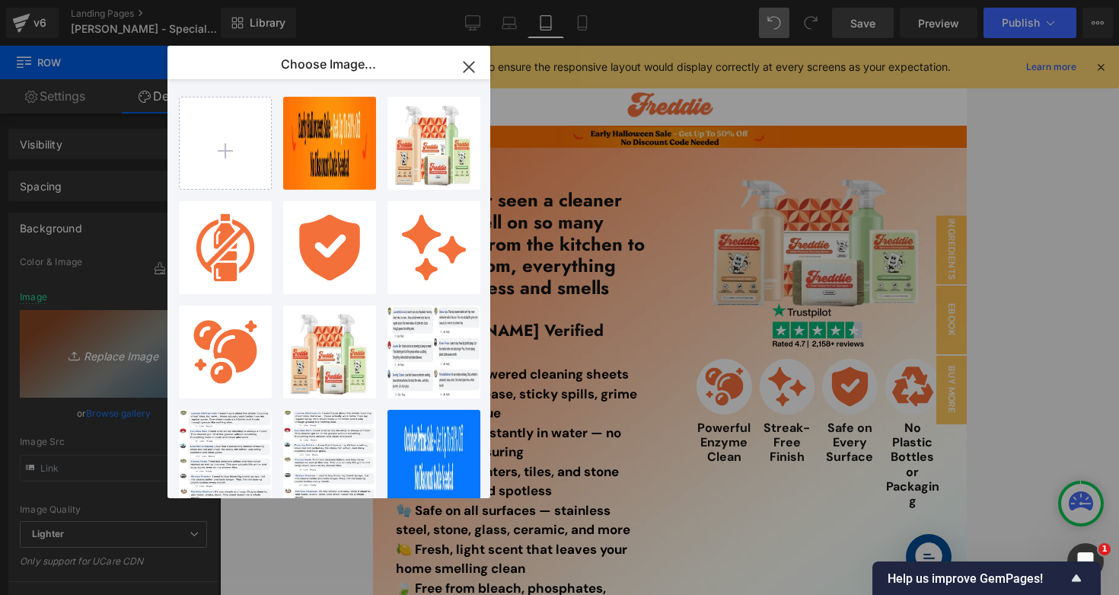
click at [97, 0] on div "Row You are previewing how the will restyle your page. You can not edit Element…" at bounding box center [559, 0] width 1119 height 0
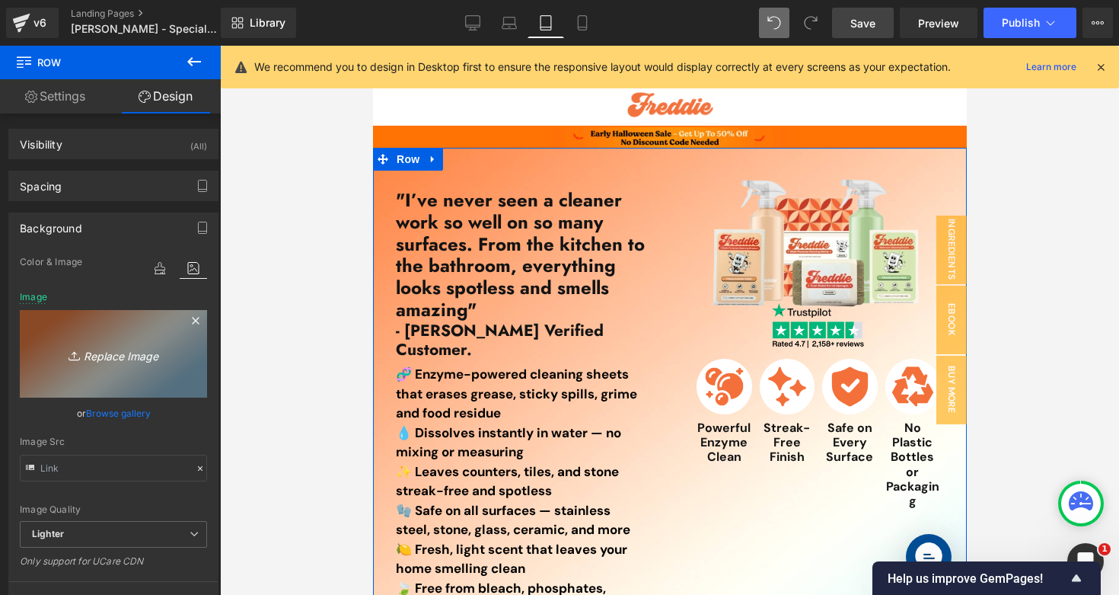
click at [116, 363] on link "Replace Image" at bounding box center [113, 354] width 187 height 88
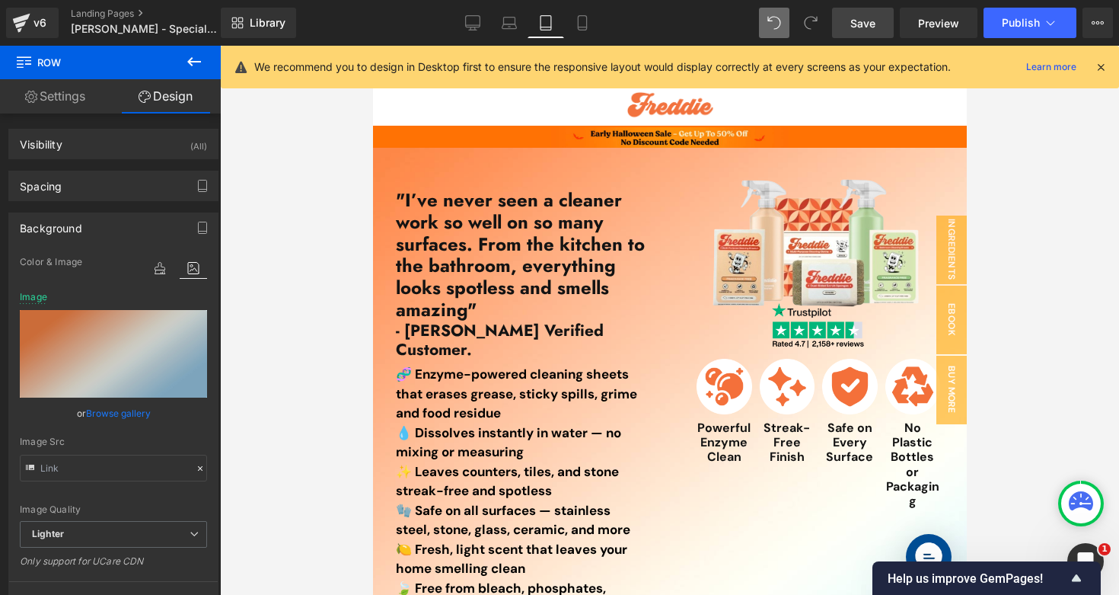
type input "C:\fakepath\Untitled design (7).png"
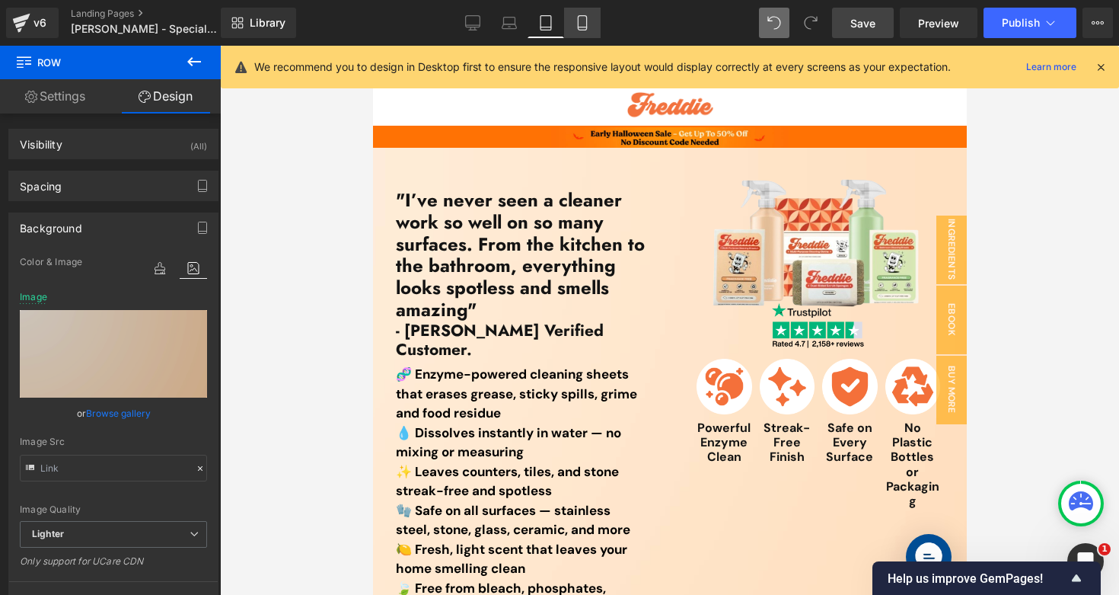
click at [582, 27] on icon at bounding box center [582, 27] width 8 height 0
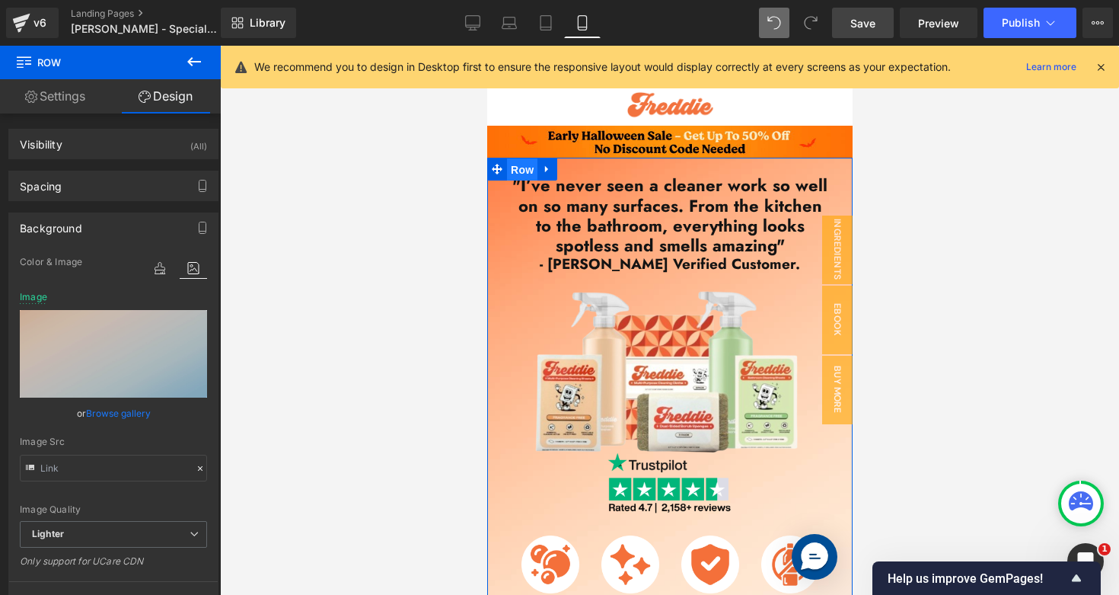
click at [522, 168] on span "Row" at bounding box center [521, 169] width 30 height 23
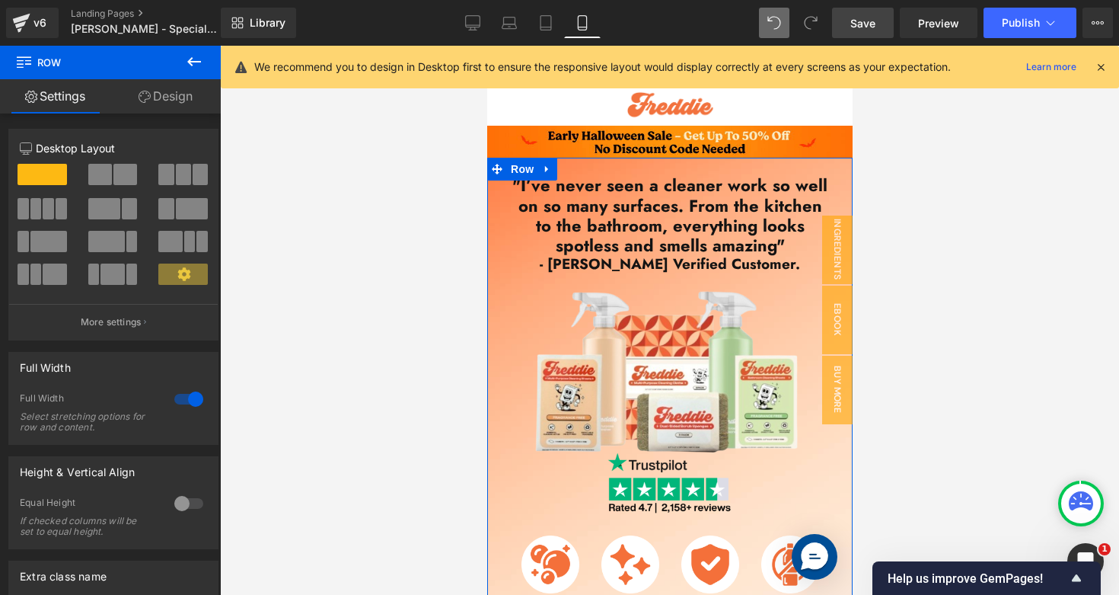
click at [187, 110] on link "Design" at bounding box center [165, 96] width 110 height 34
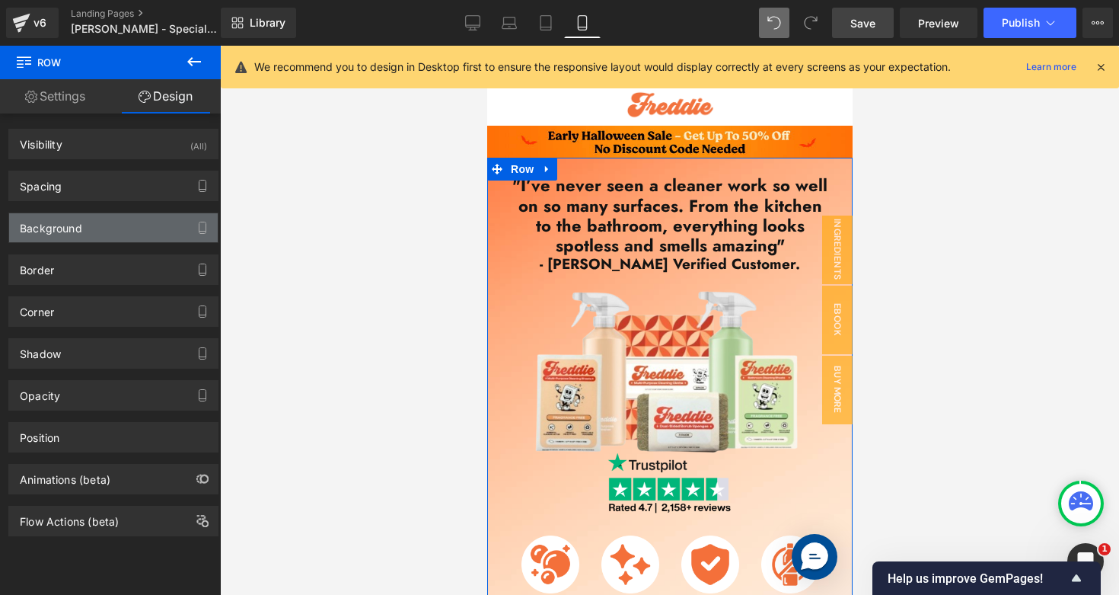
click at [107, 231] on div "Background" at bounding box center [113, 227] width 209 height 29
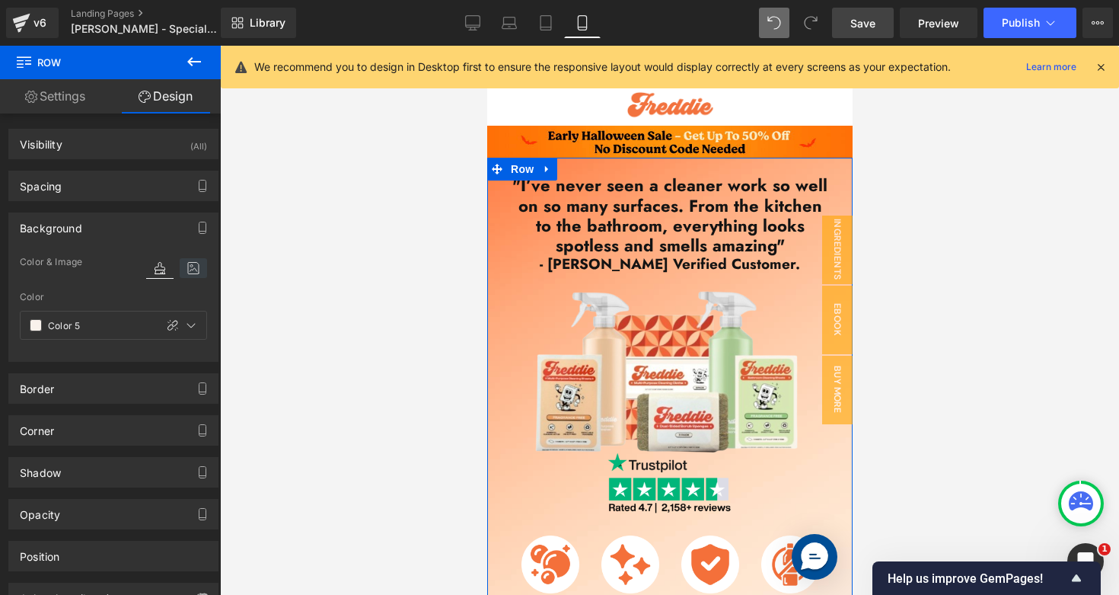
click at [188, 267] on icon at bounding box center [193, 268] width 27 height 20
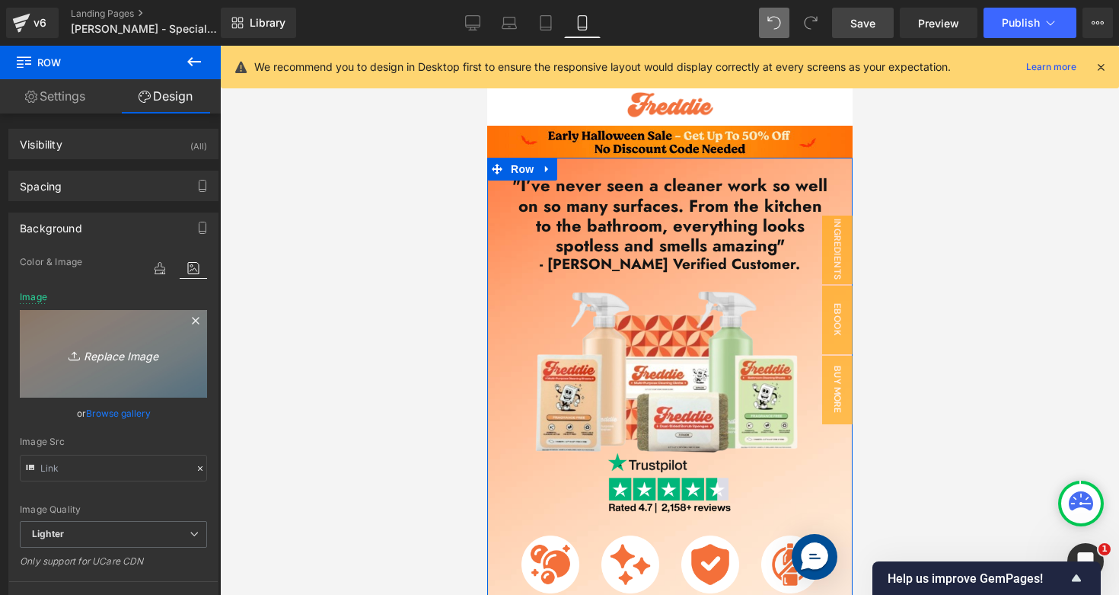
click at [113, 354] on icon "Replace Image" at bounding box center [114, 353] width 122 height 19
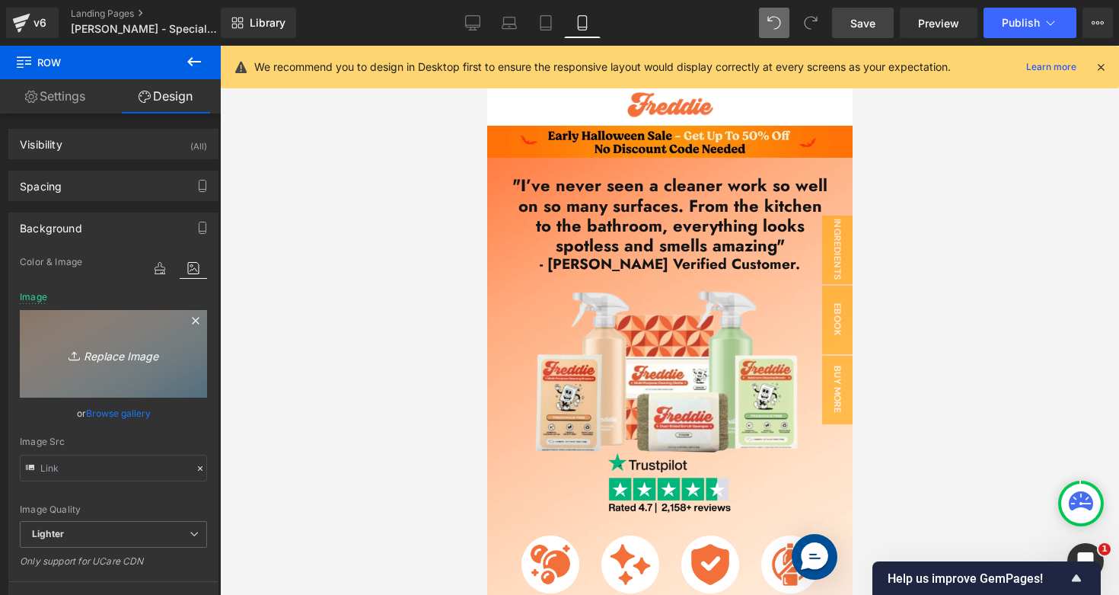
type input "C:\fakepath\Untitled design (7).png"
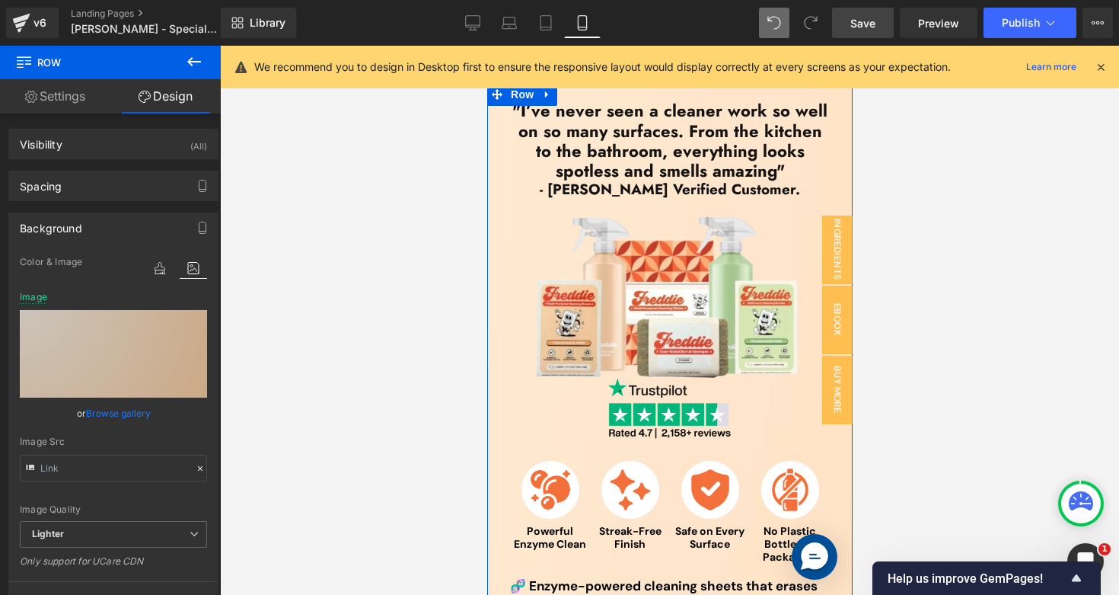
scroll to position [87, 0]
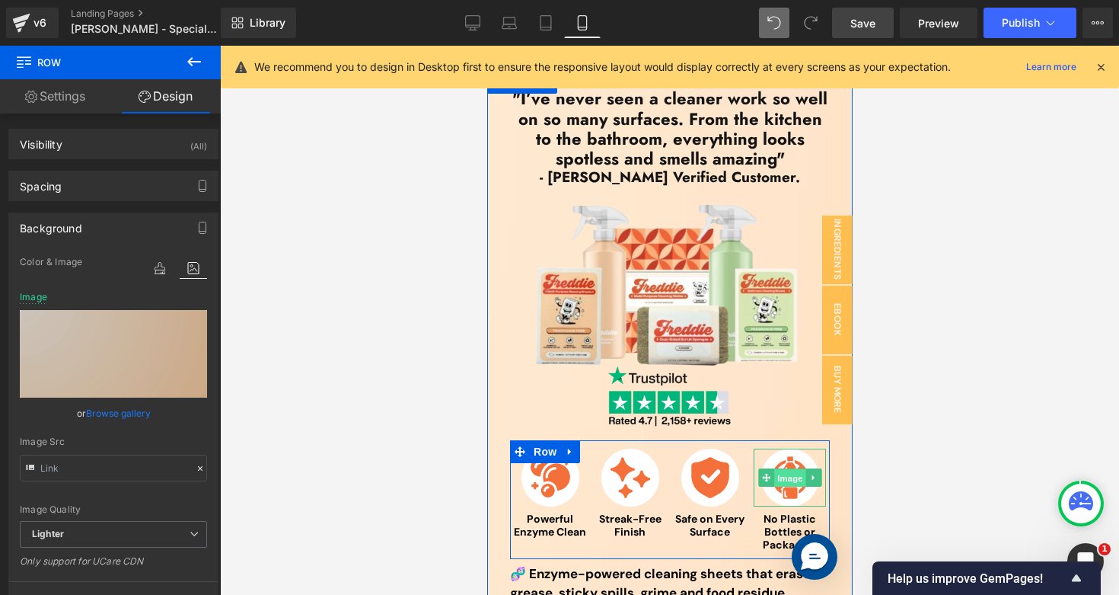
click at [783, 481] on span "Image" at bounding box center [790, 478] width 32 height 18
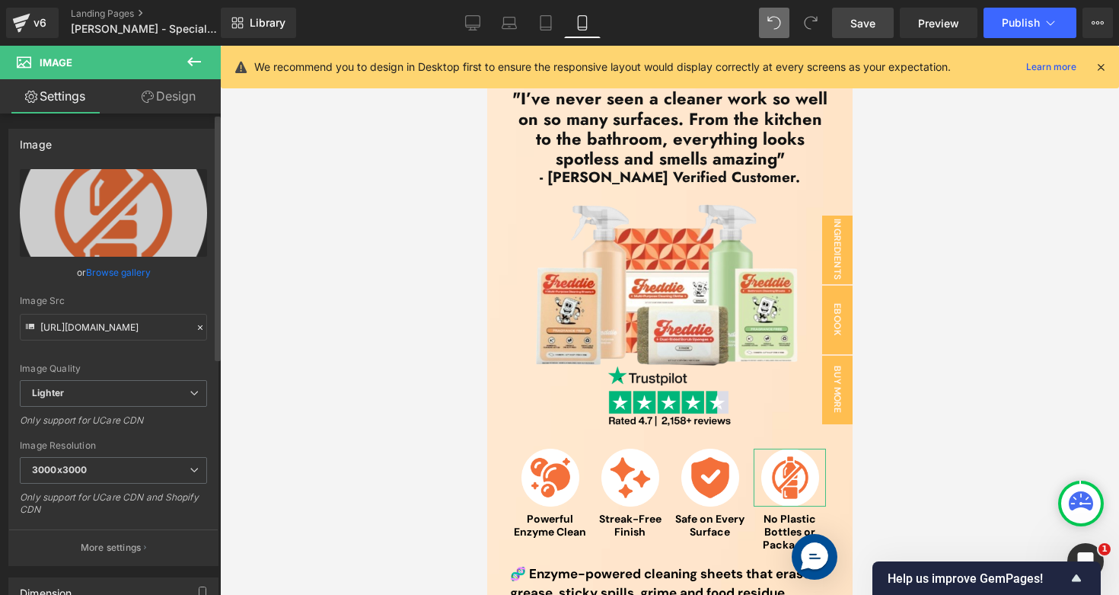
click at [126, 279] on link "Browse gallery" at bounding box center [118, 272] width 65 height 27
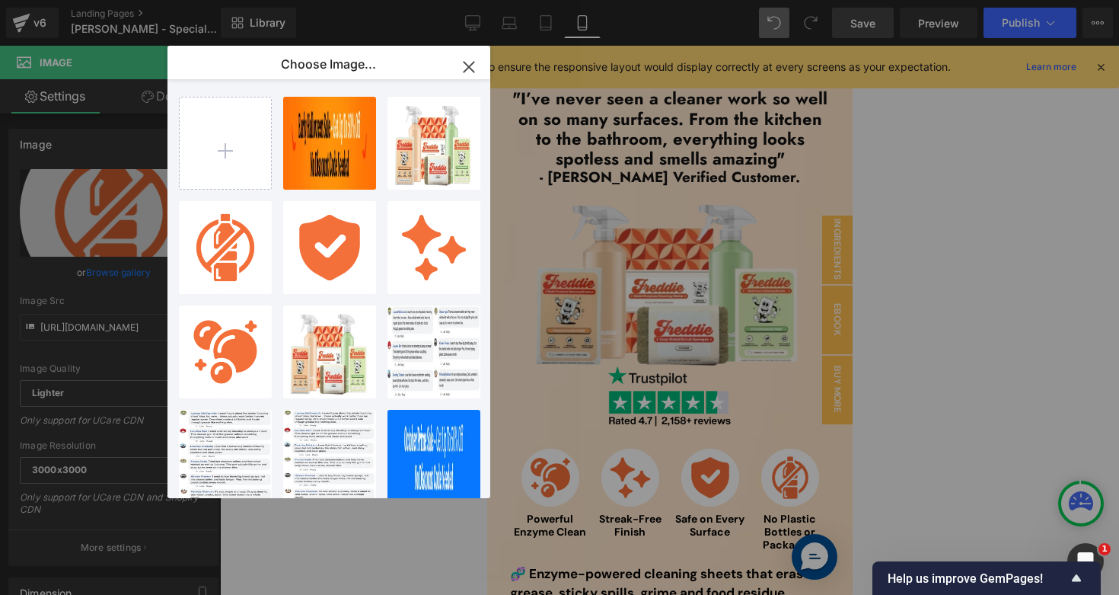
click at [476, 75] on icon "button" at bounding box center [469, 67] width 24 height 24
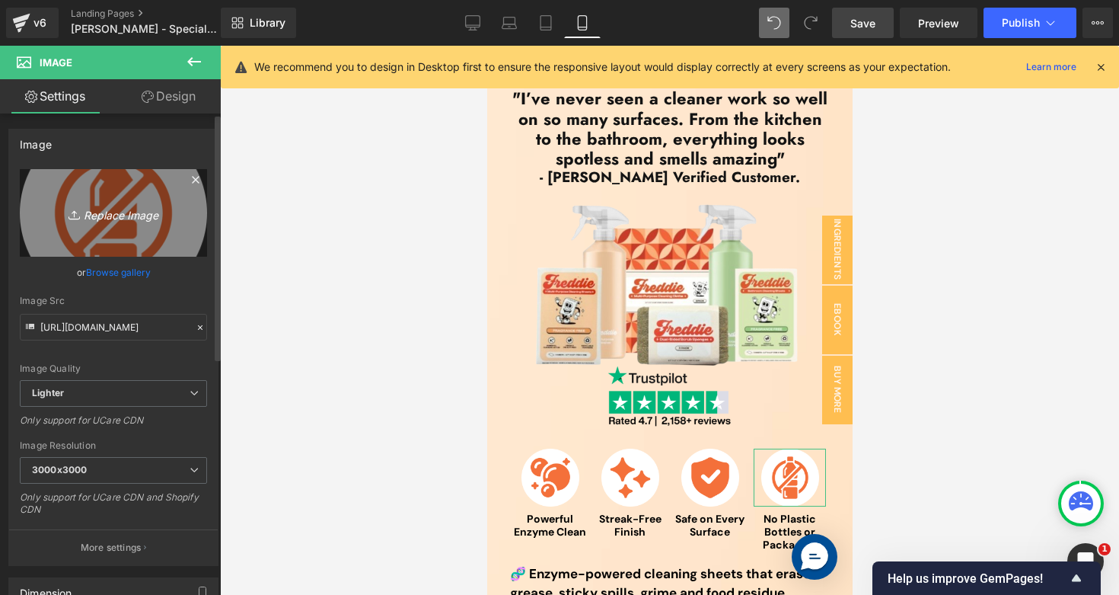
click at [104, 188] on link "Replace Image" at bounding box center [113, 213] width 187 height 88
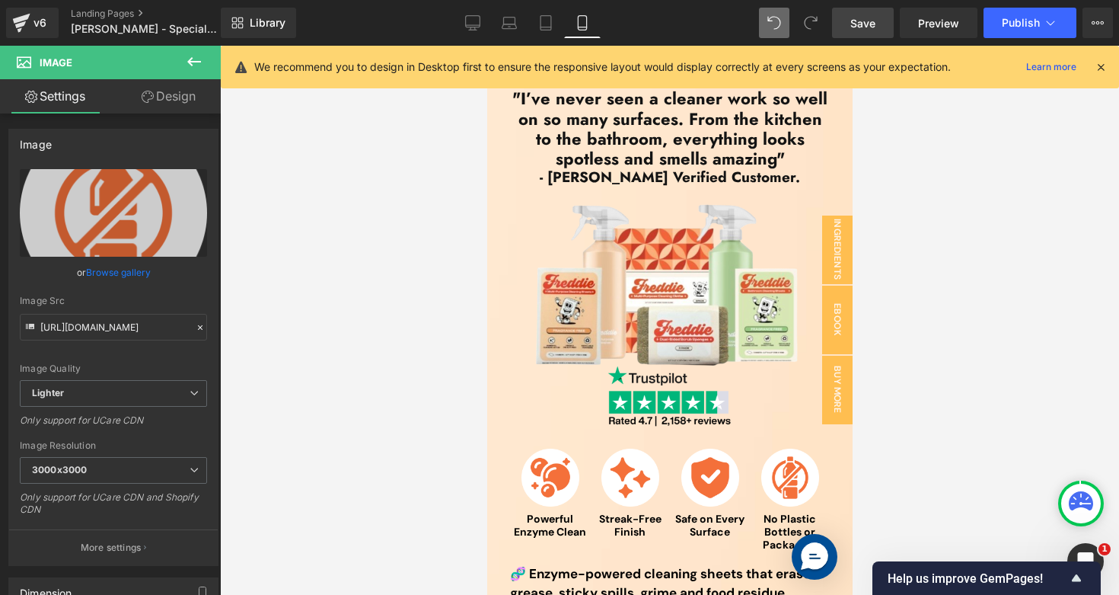
type input "C:\fakepath\spray cleaner icons.png"
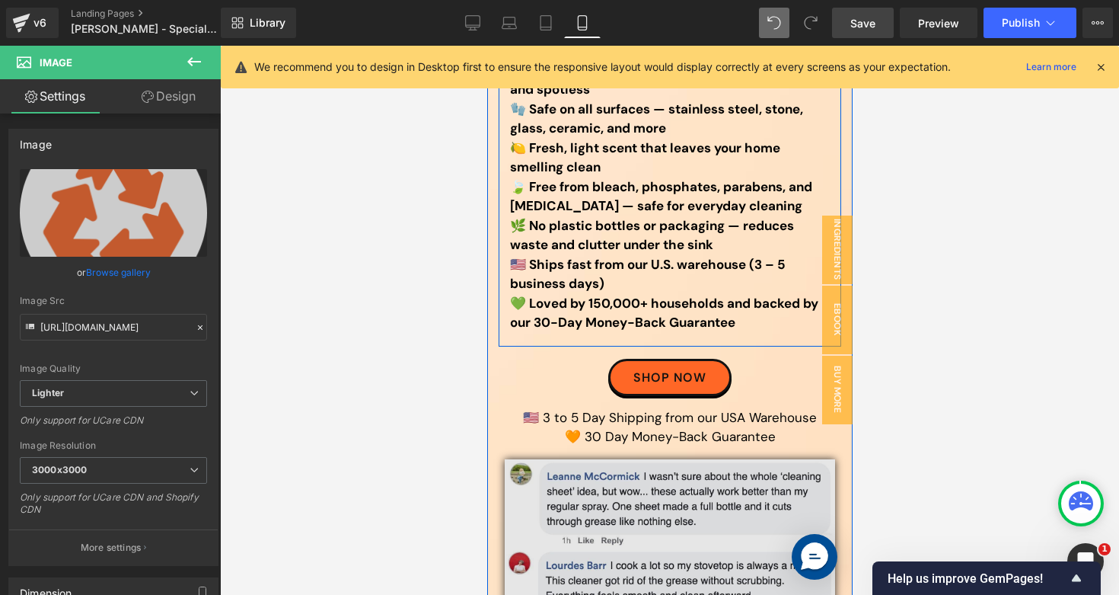
scroll to position [753, 0]
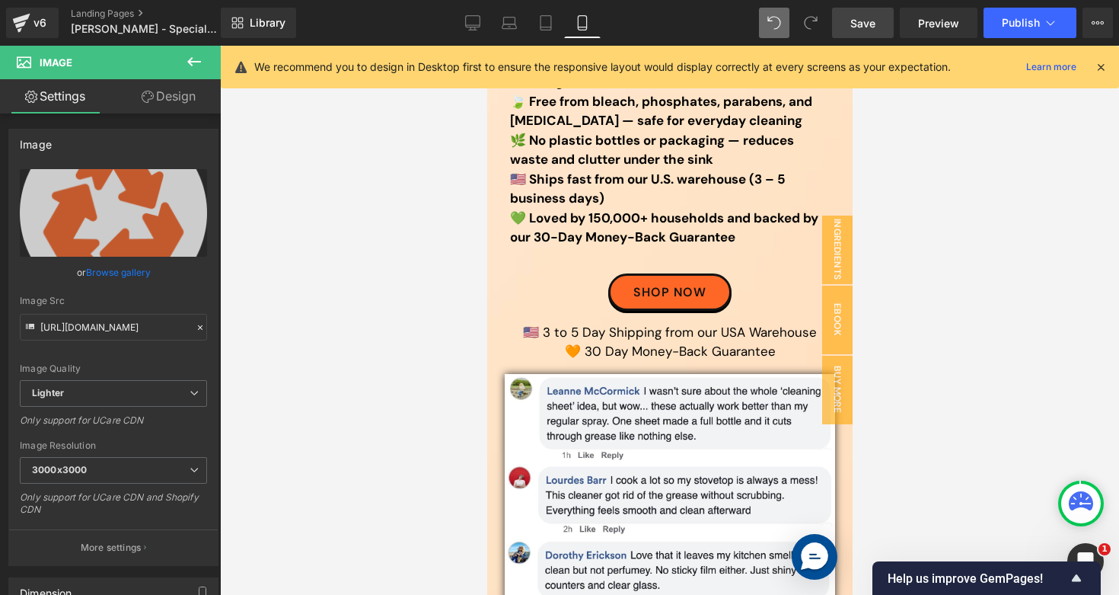
click at [872, 27] on span "Save" at bounding box center [862, 23] width 25 height 16
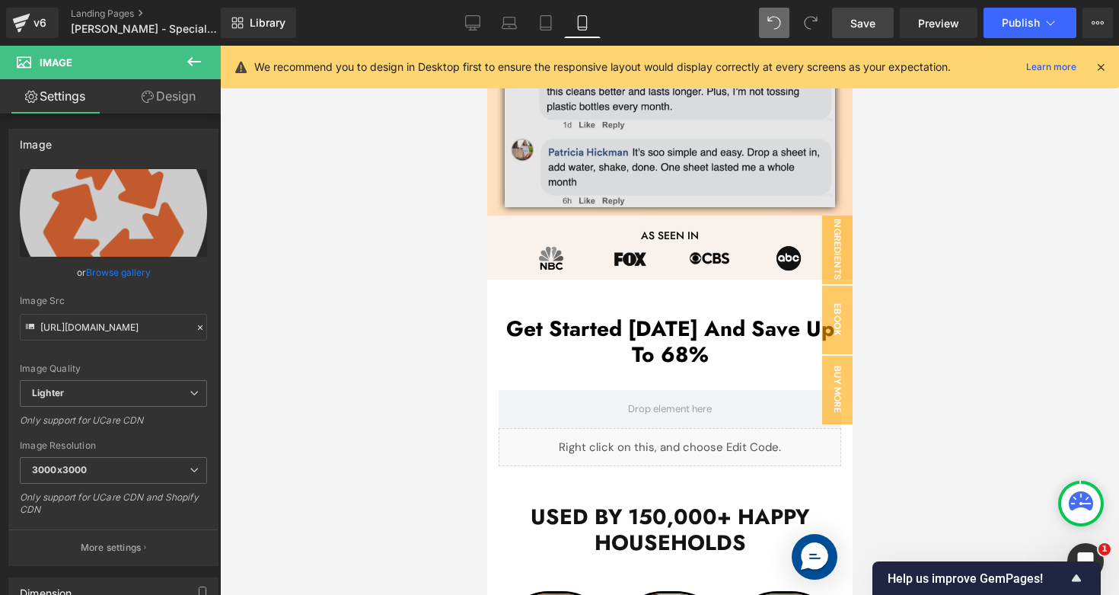
scroll to position [1380, 0]
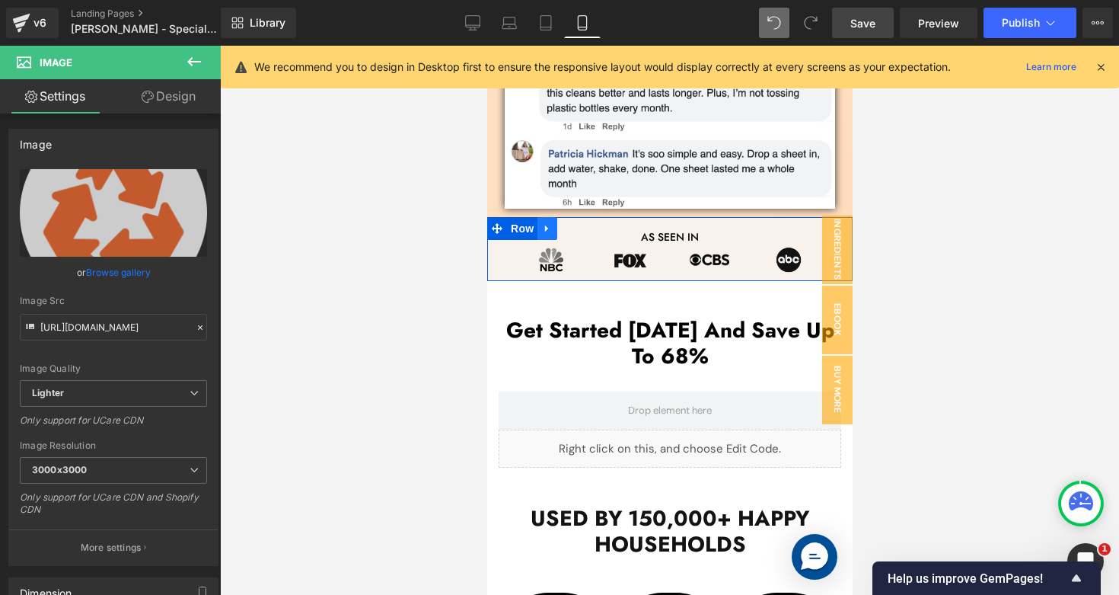
click at [541, 228] on icon at bounding box center [546, 228] width 11 height 11
click at [972, 206] on div at bounding box center [669, 320] width 899 height 549
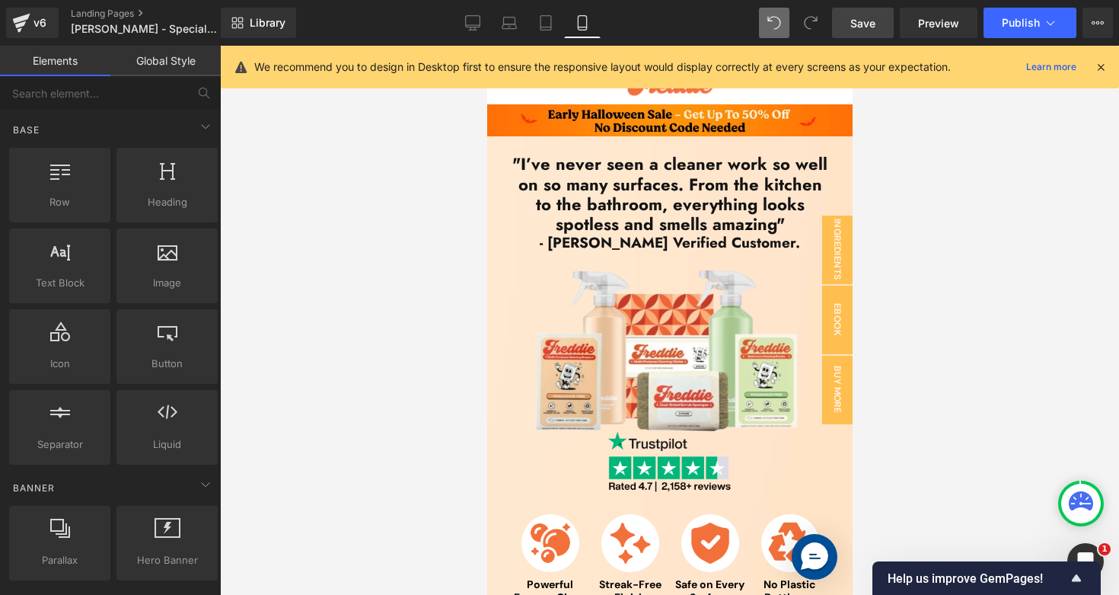
scroll to position [0, 0]
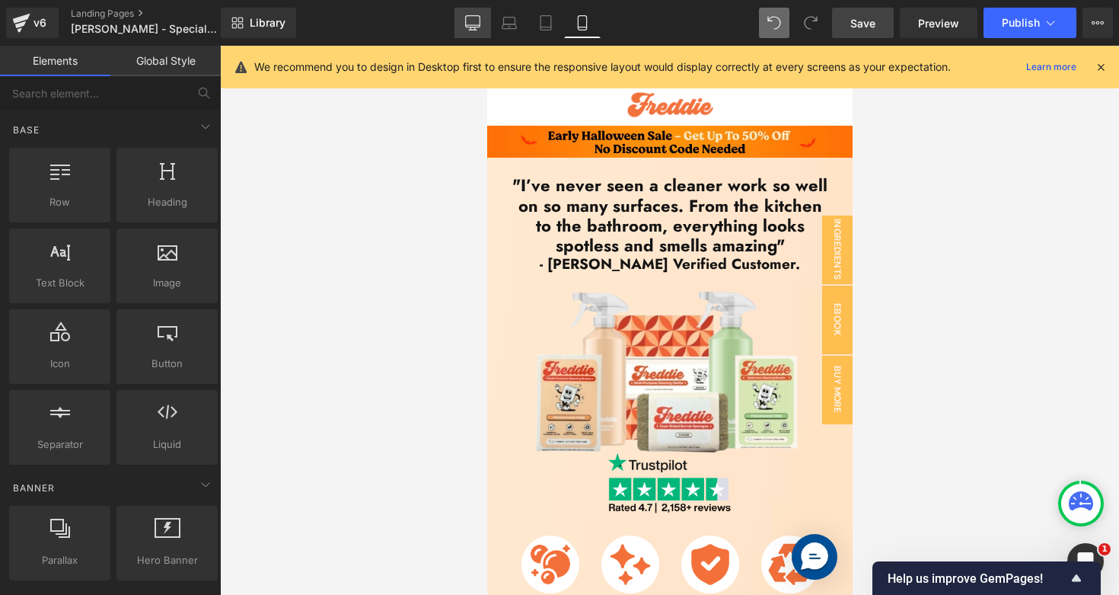
click at [469, 33] on link "Desktop" at bounding box center [473, 23] width 37 height 30
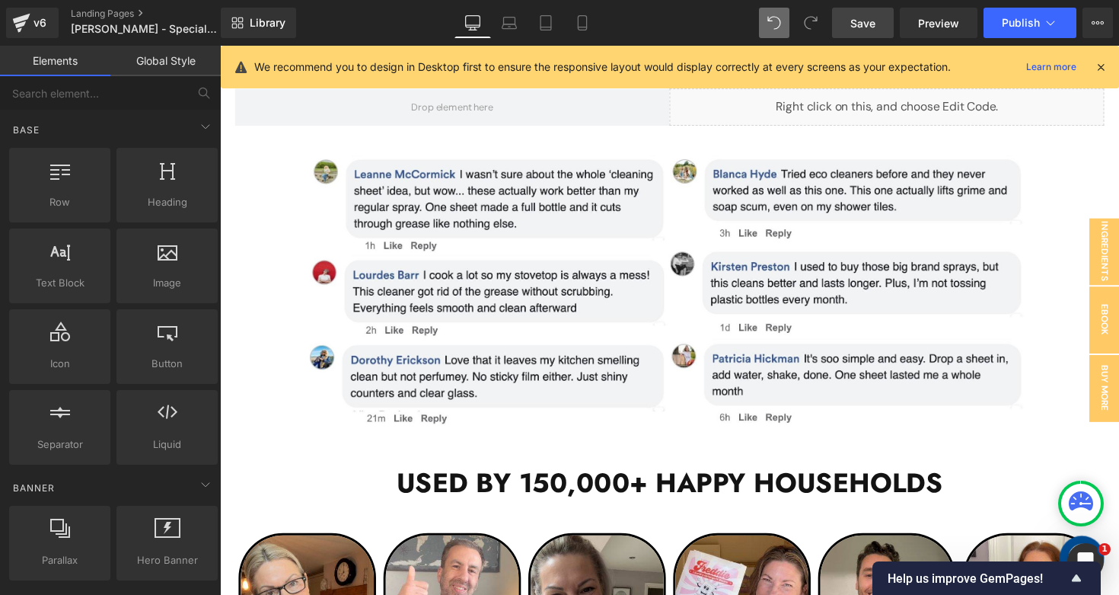
scroll to position [855, 0]
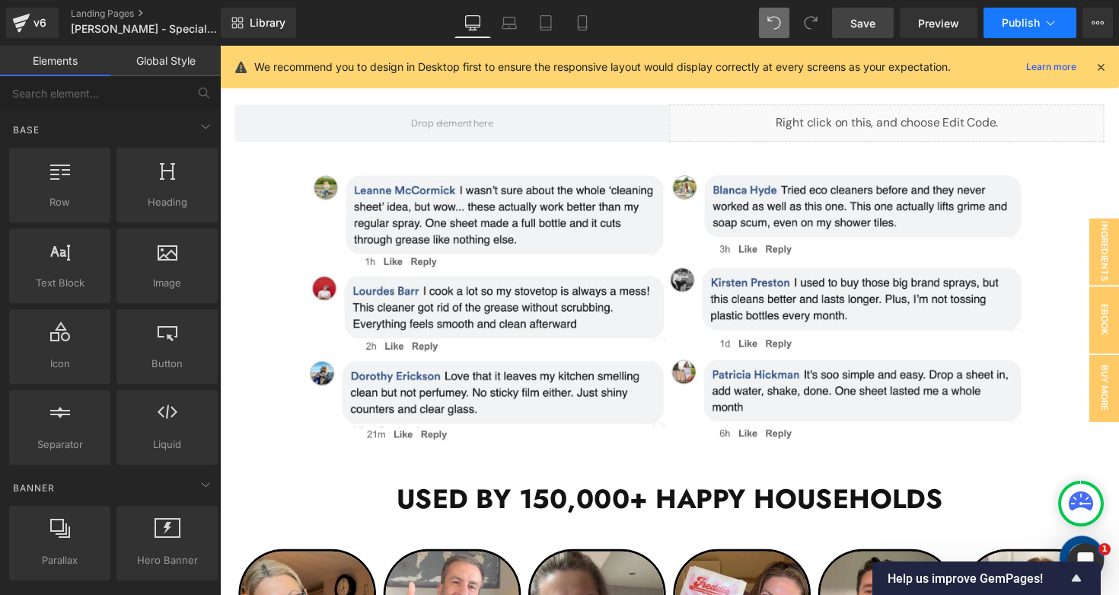
click at [1013, 20] on span "Publish" at bounding box center [1021, 23] width 38 height 12
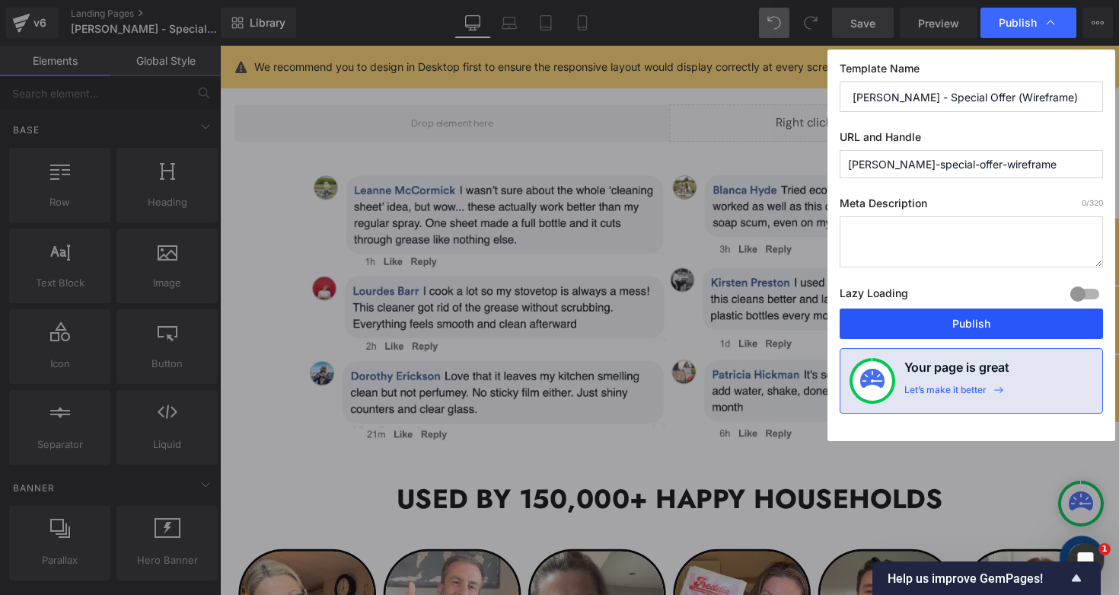
click at [850, 326] on button "Publish" at bounding box center [971, 323] width 263 height 30
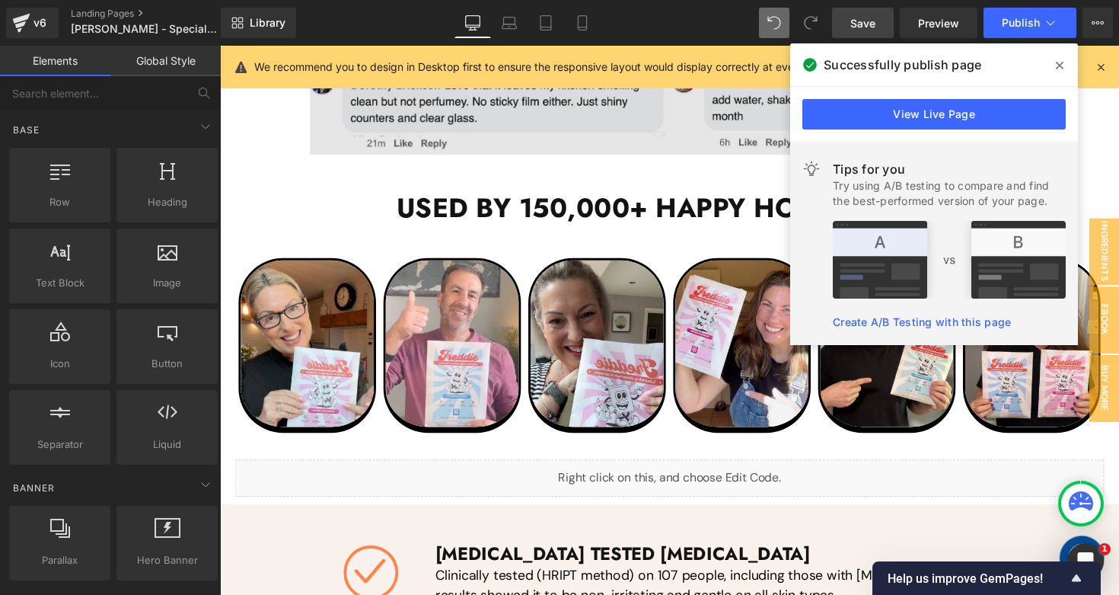
scroll to position [1164, 0]
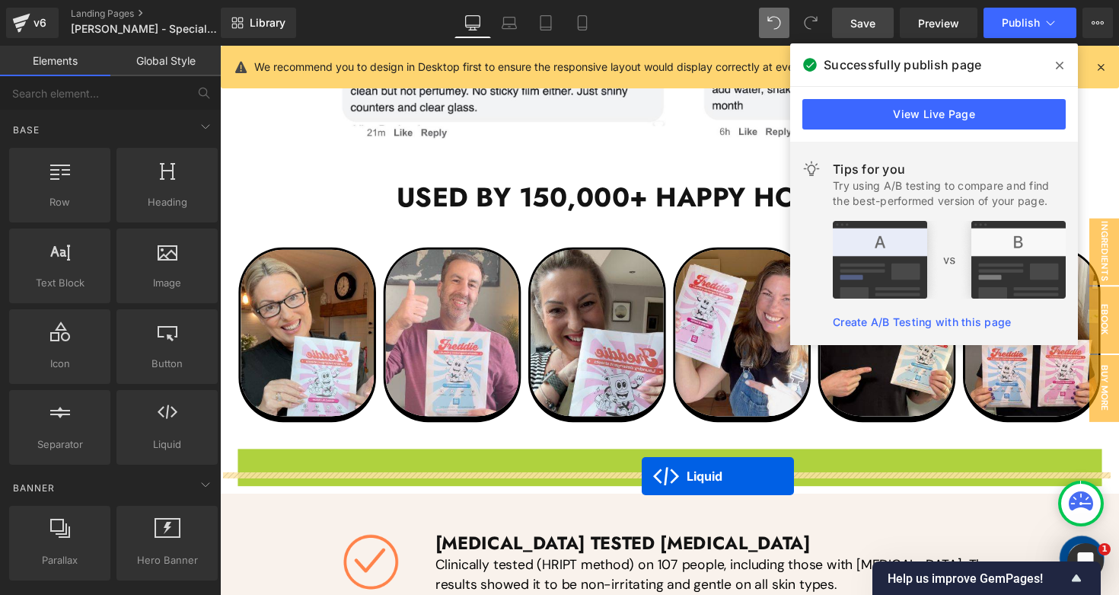
drag, startPoint x: 663, startPoint y: 445, endPoint x: 653, endPoint y: 487, distance: 43.2
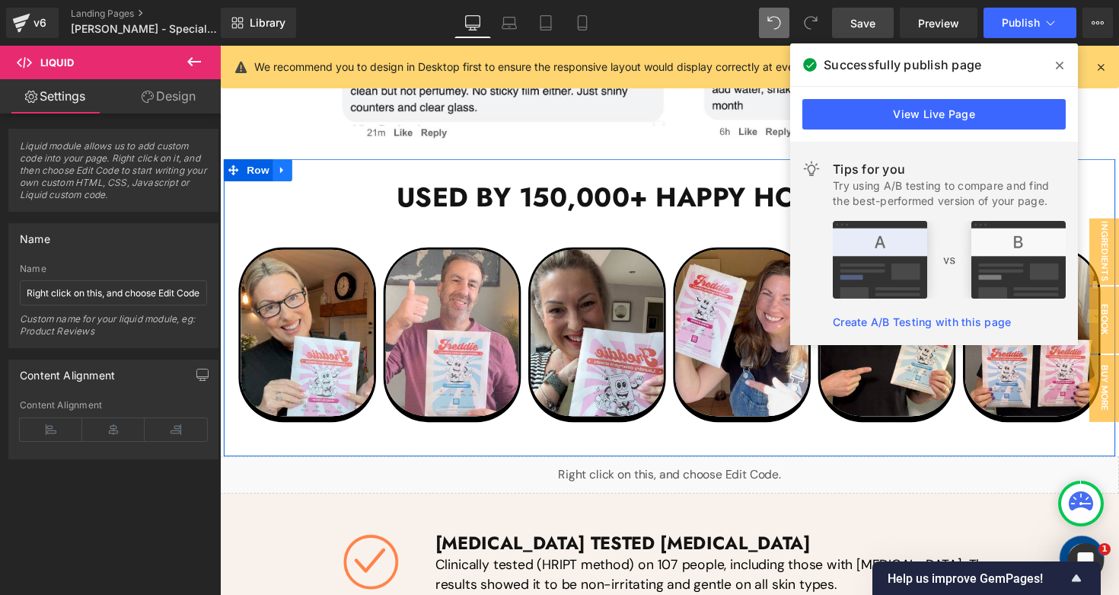
click at [280, 161] on link at bounding box center [284, 172] width 20 height 23
click at [318, 168] on icon at bounding box center [323, 173] width 11 height 11
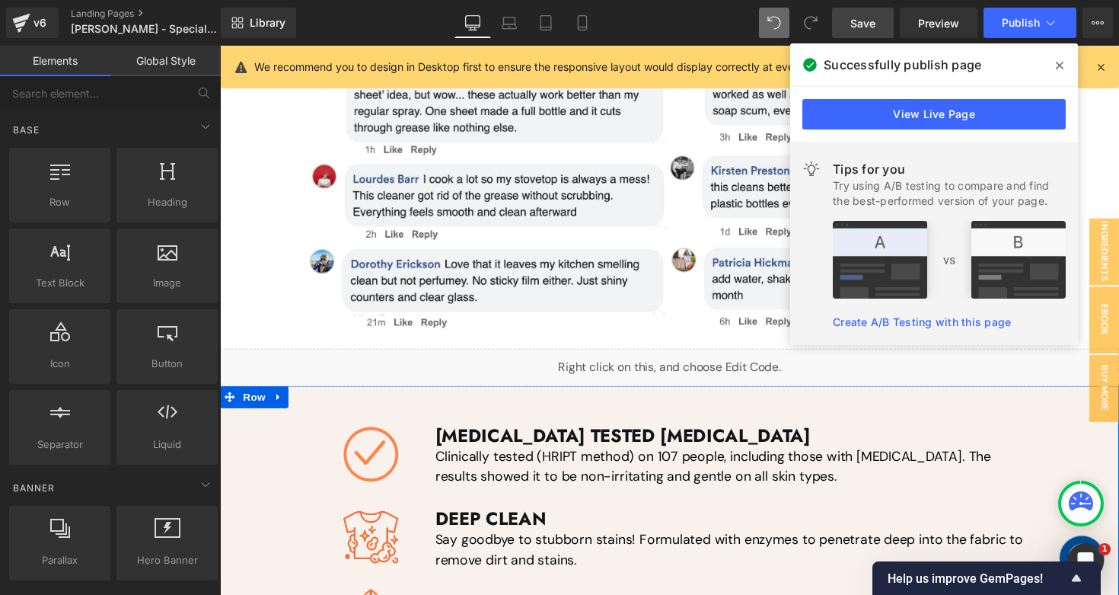
scroll to position [968, 0]
click at [515, 23] on icon at bounding box center [509, 21] width 11 height 7
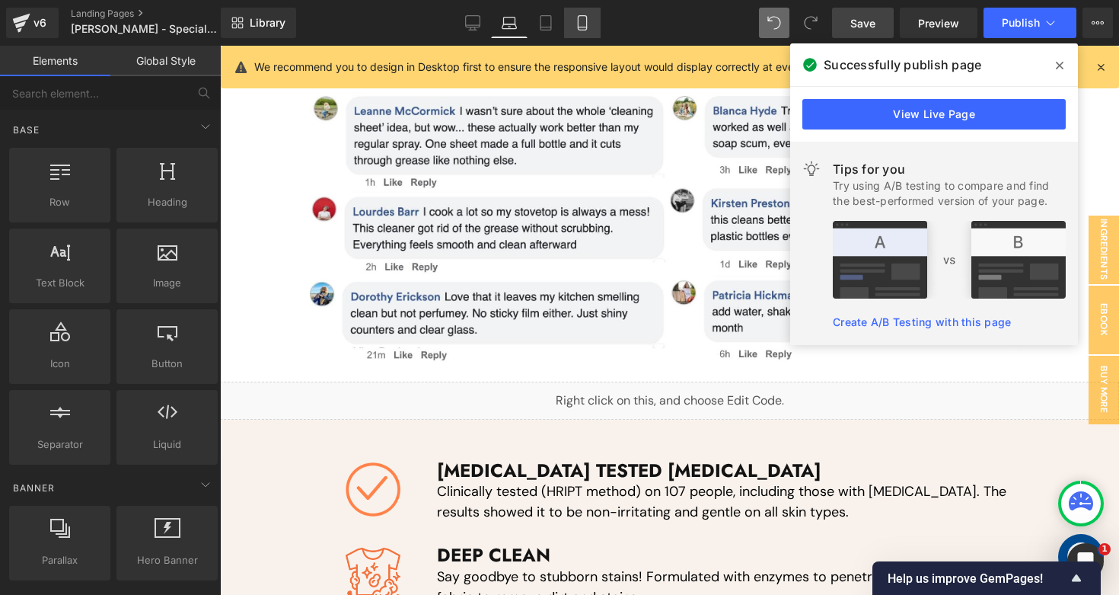
click at [582, 26] on icon at bounding box center [582, 22] width 15 height 15
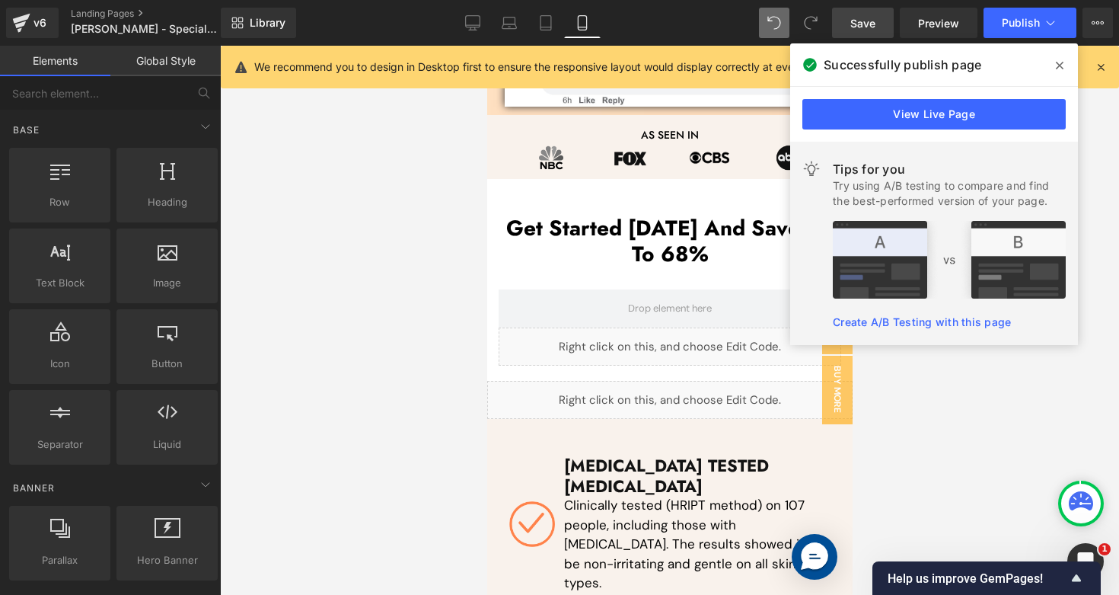
scroll to position [1476, 0]
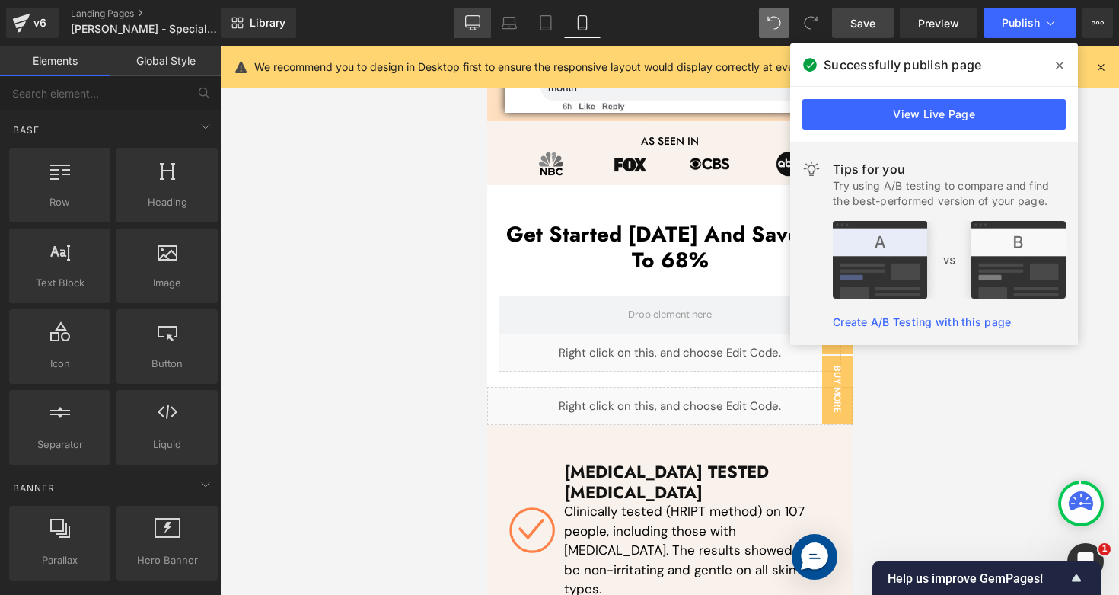
click at [475, 24] on icon at bounding box center [472, 22] width 15 height 15
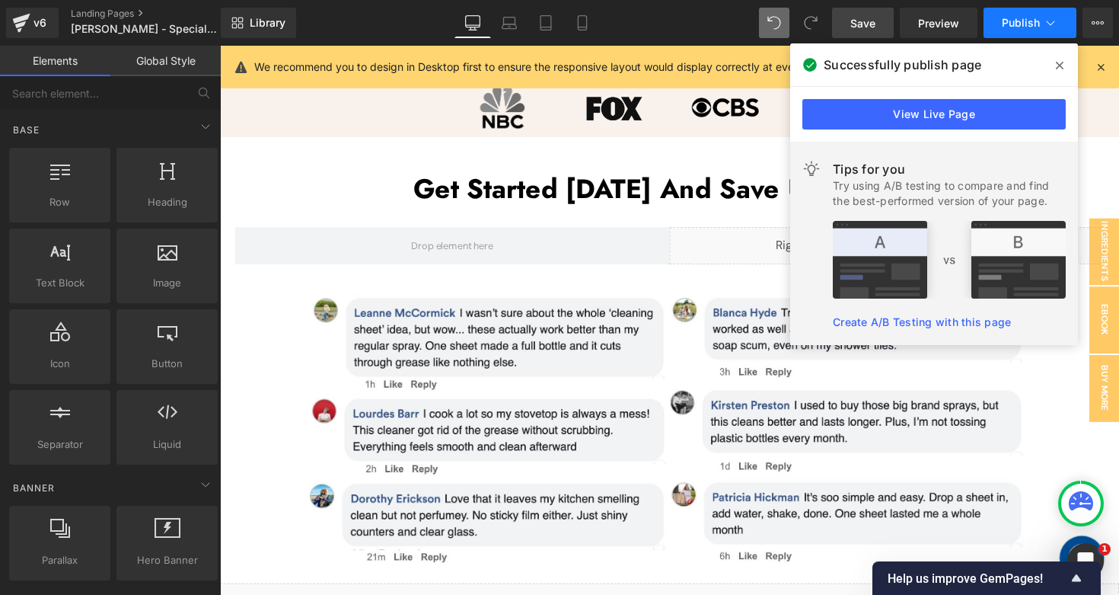
scroll to position [723, 0]
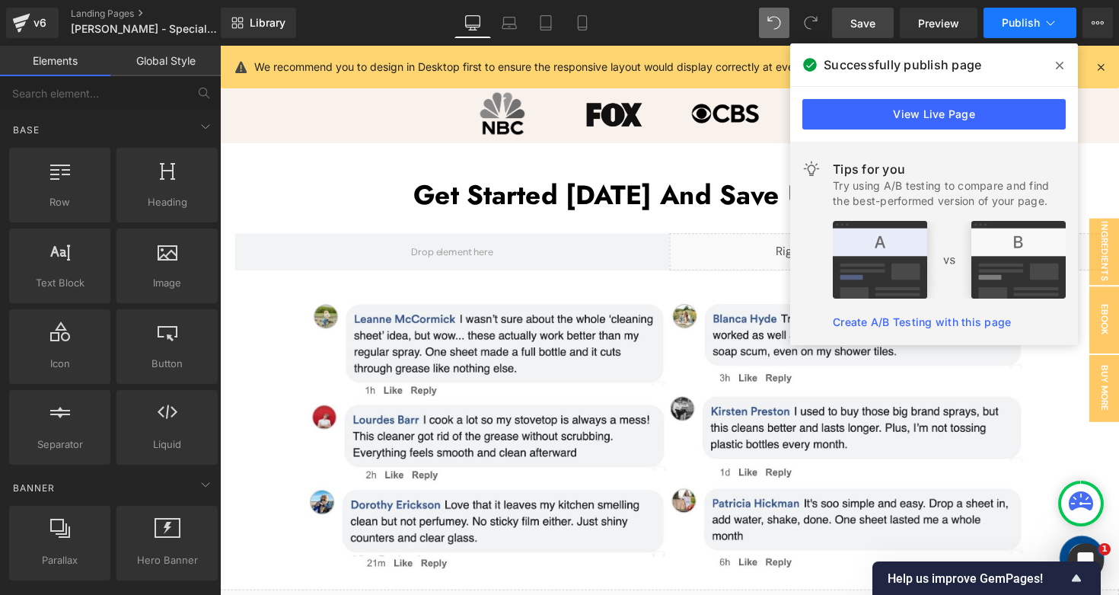
click at [1018, 27] on span "Publish" at bounding box center [1021, 23] width 38 height 12
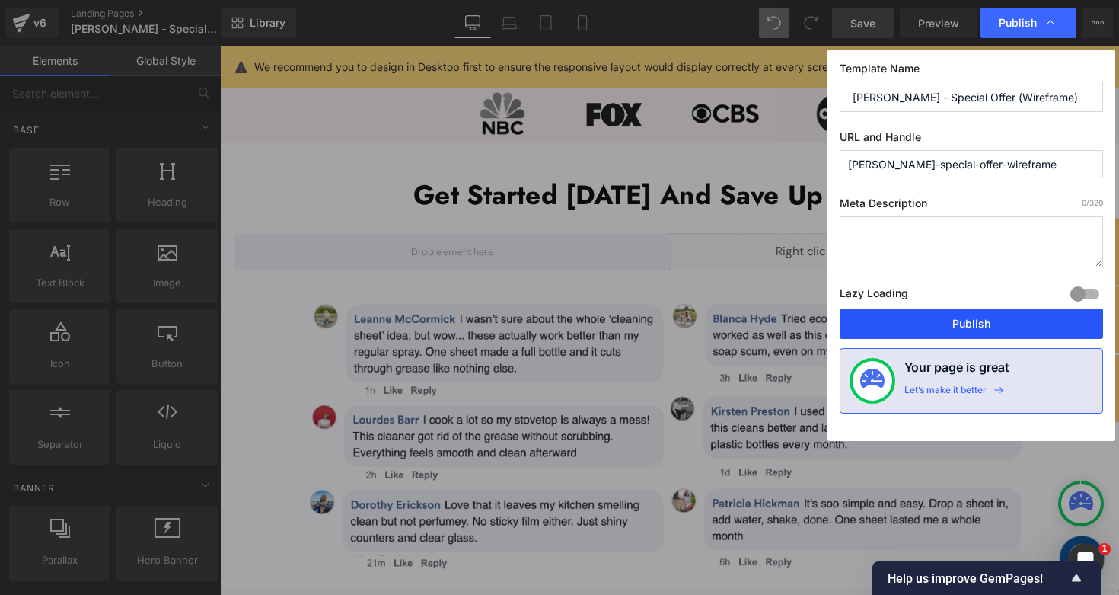
click at [905, 334] on button "Publish" at bounding box center [971, 323] width 263 height 30
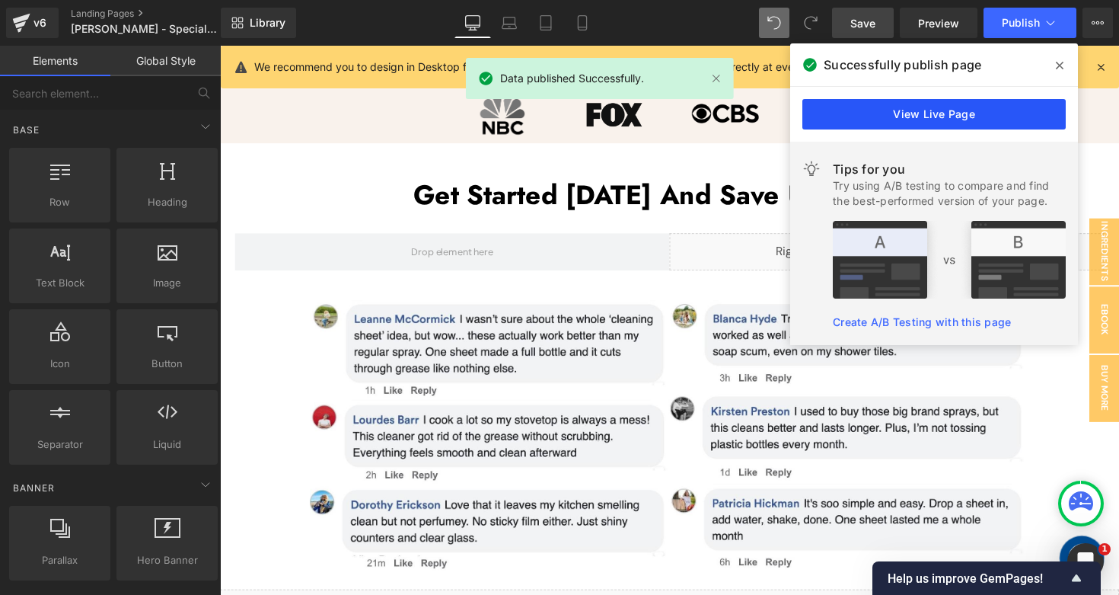
click at [869, 112] on link "View Live Page" at bounding box center [933, 114] width 263 height 30
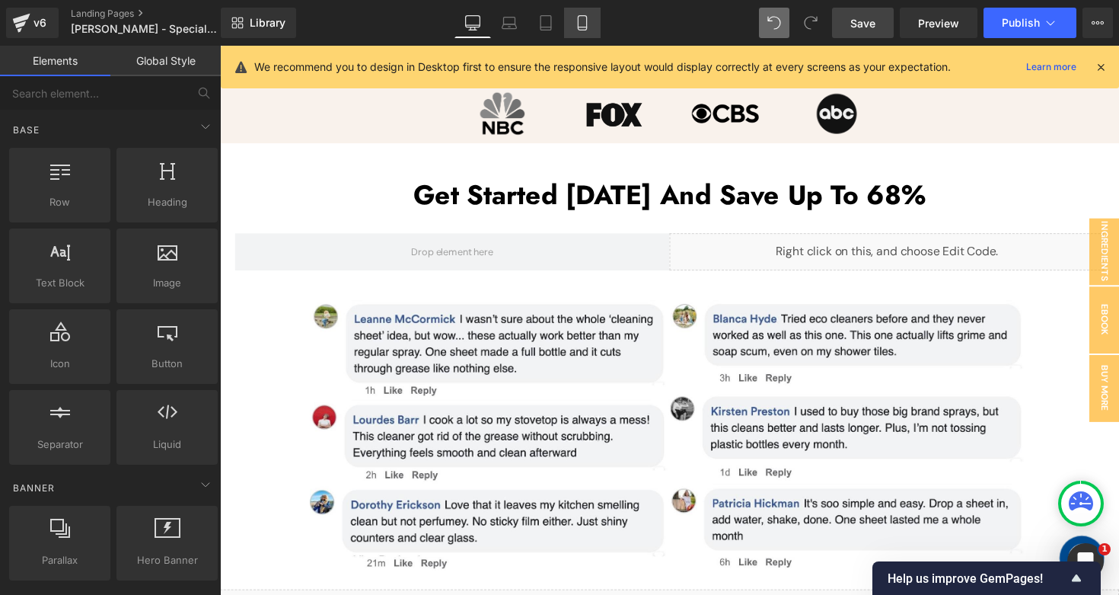
click at [583, 22] on icon at bounding box center [582, 22] width 15 height 15
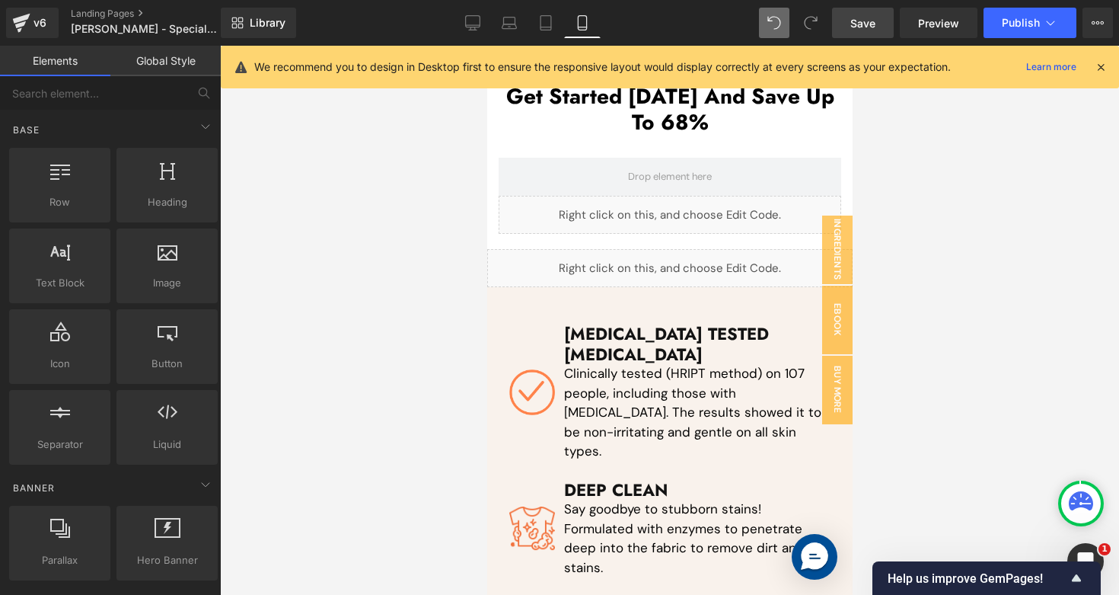
scroll to position [1615, 0]
click at [483, 18] on link "Desktop" at bounding box center [473, 23] width 37 height 30
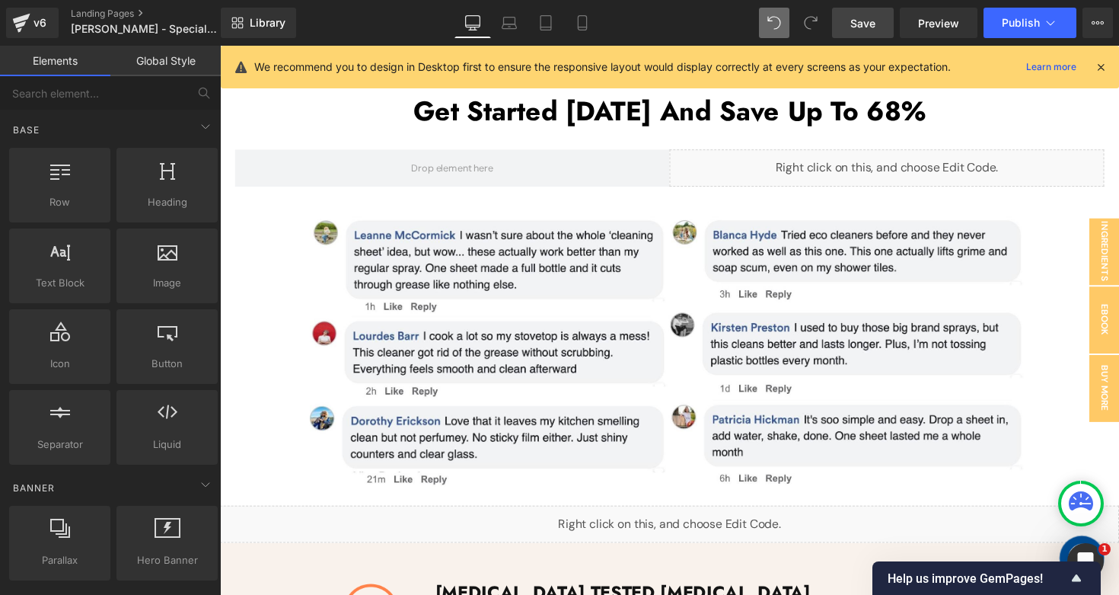
scroll to position [808, 0]
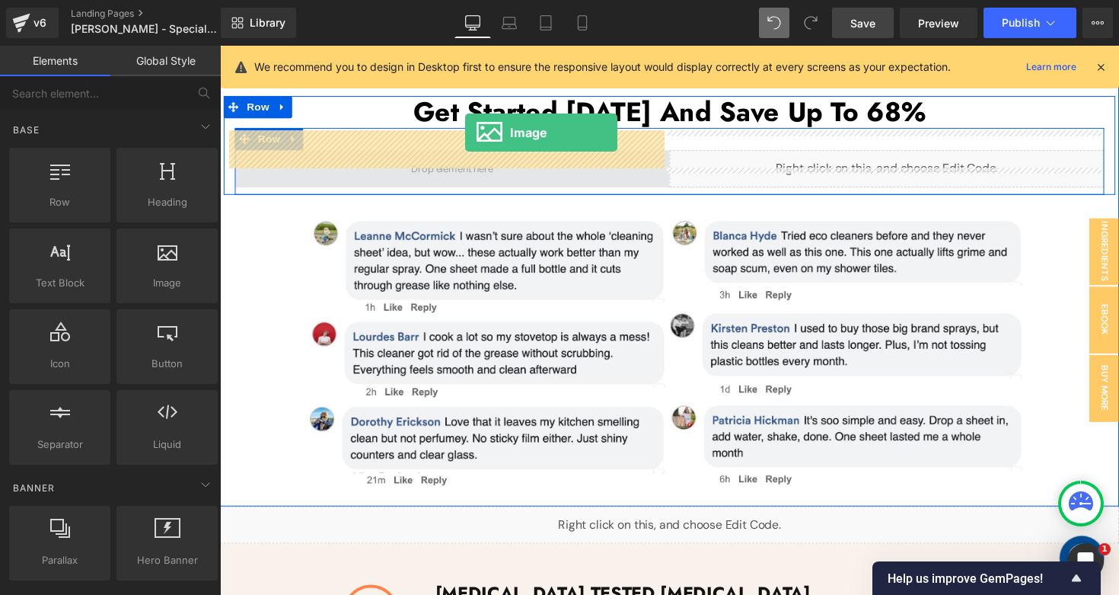
drag, startPoint x: 396, startPoint y: 323, endPoint x: 471, endPoint y: 135, distance: 202.6
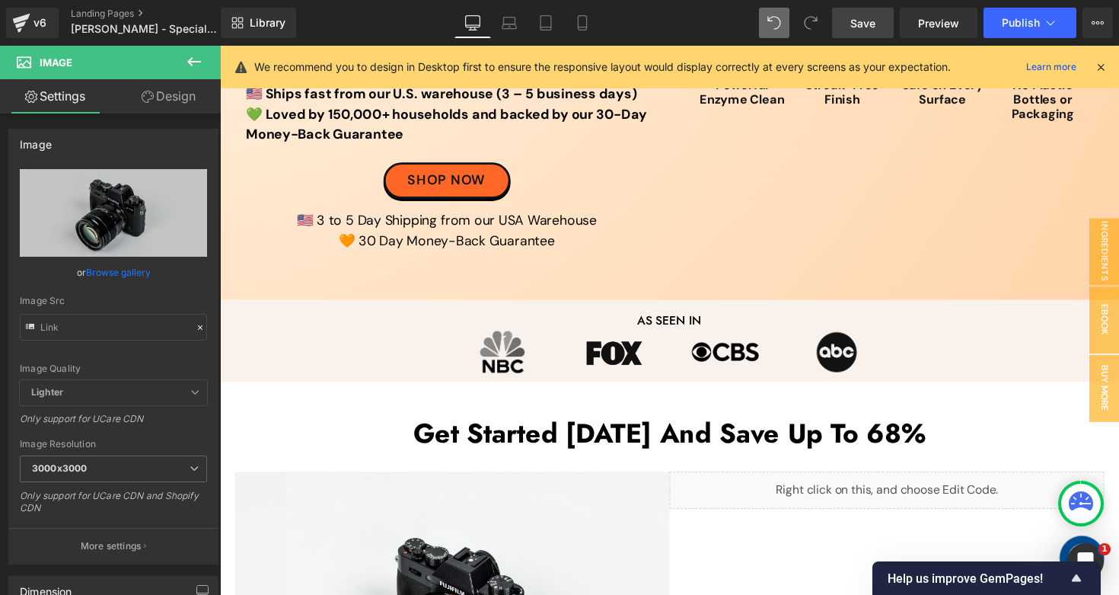
scroll to position [0, 0]
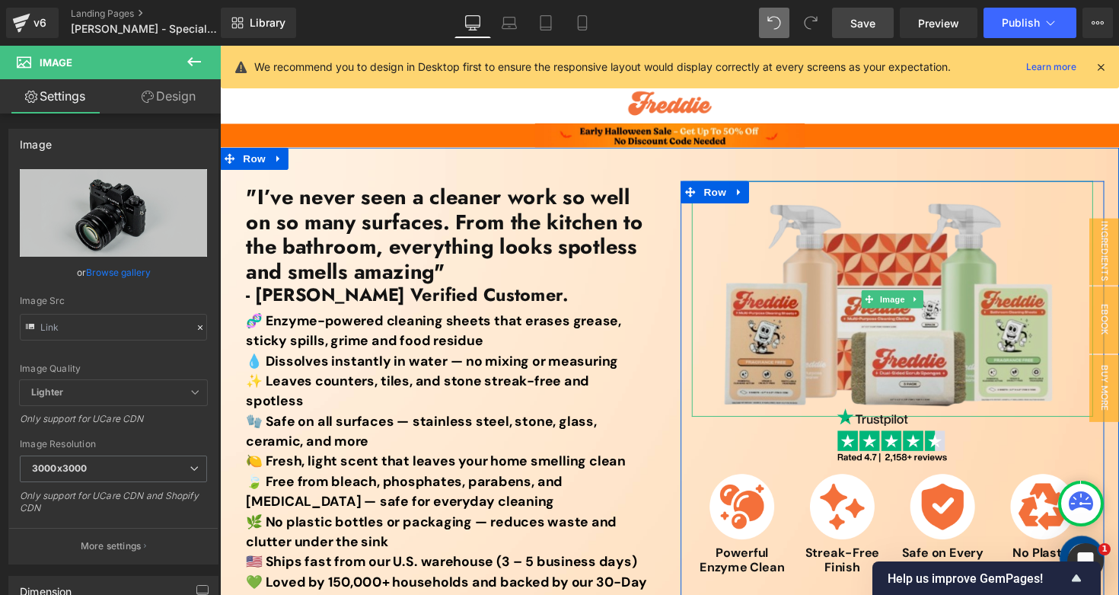
click at [936, 273] on img at bounding box center [909, 304] width 411 height 241
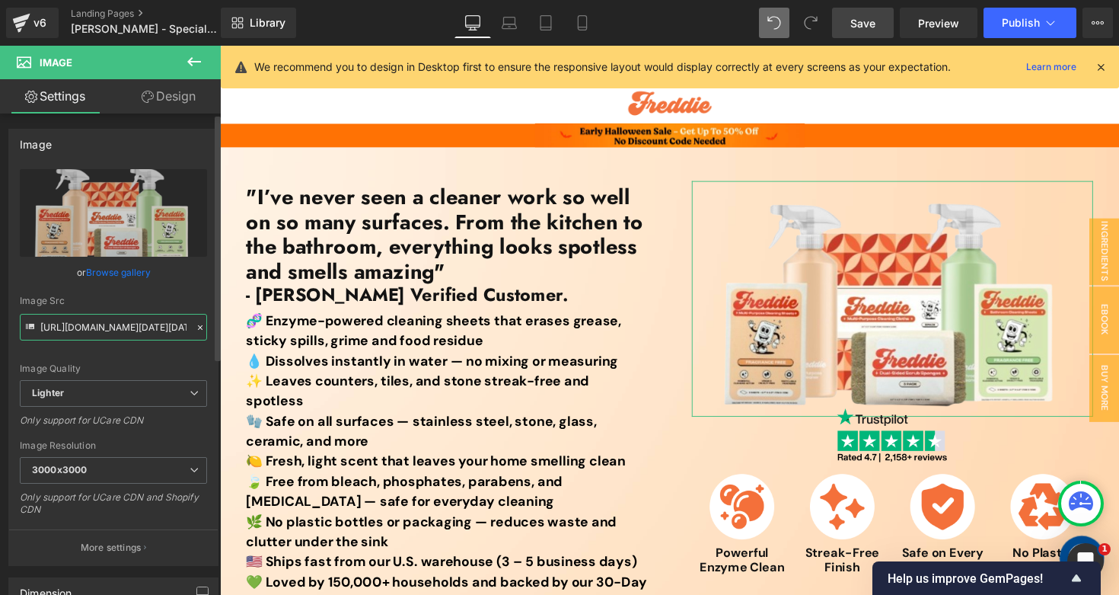
click at [91, 324] on input "https://ucarecdn.com/1b4fa8bf-d4c7-4755-bbc1-359d5c4545b8/-/format/auto/-/previ…" at bounding box center [113, 327] width 187 height 27
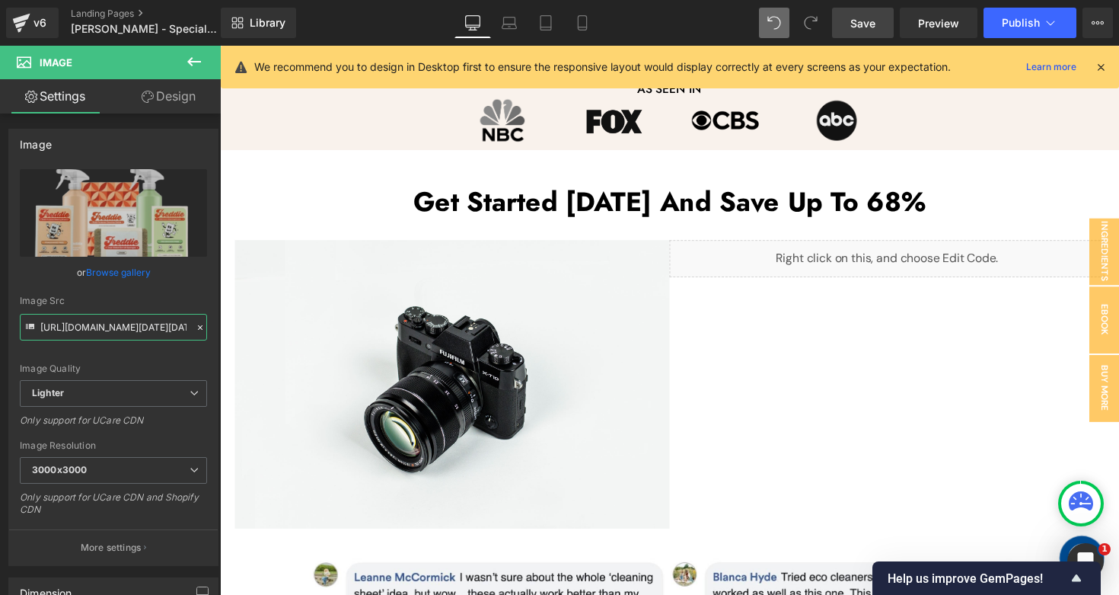
scroll to position [760, 0]
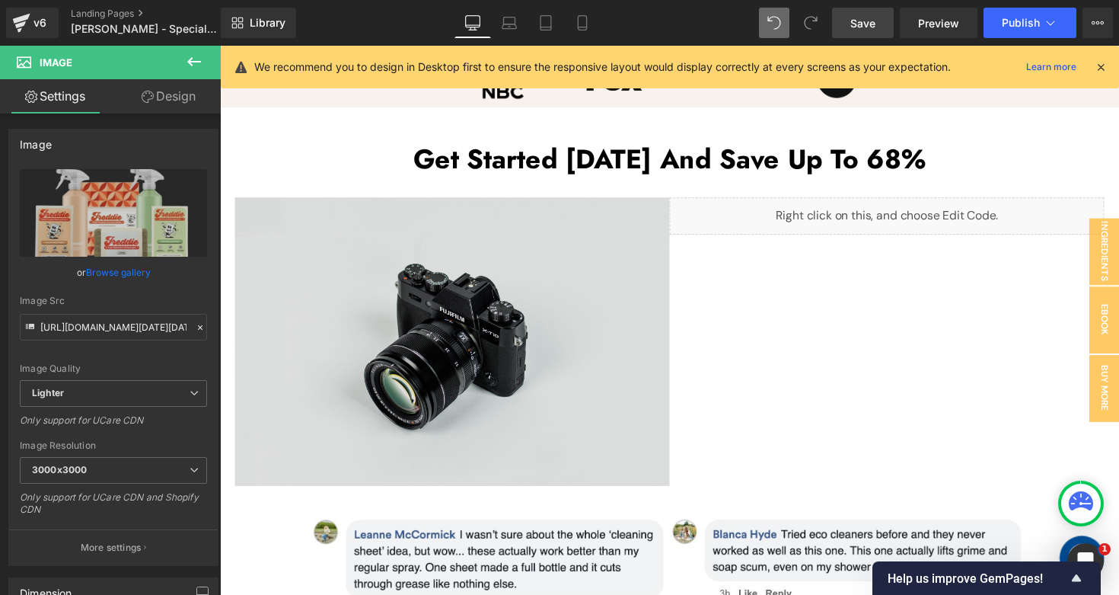
click at [439, 271] on img at bounding box center [457, 348] width 445 height 295
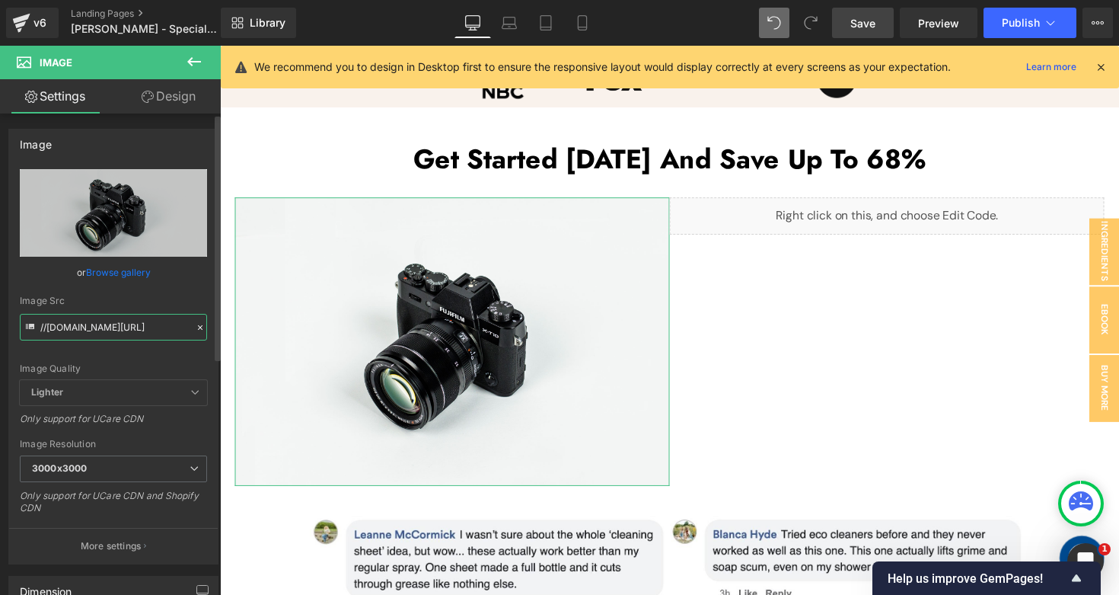
click at [117, 323] on input "//d1um8515vdn9kb.cloudfront.net/images/parallax.jpg" at bounding box center [113, 327] width 187 height 27
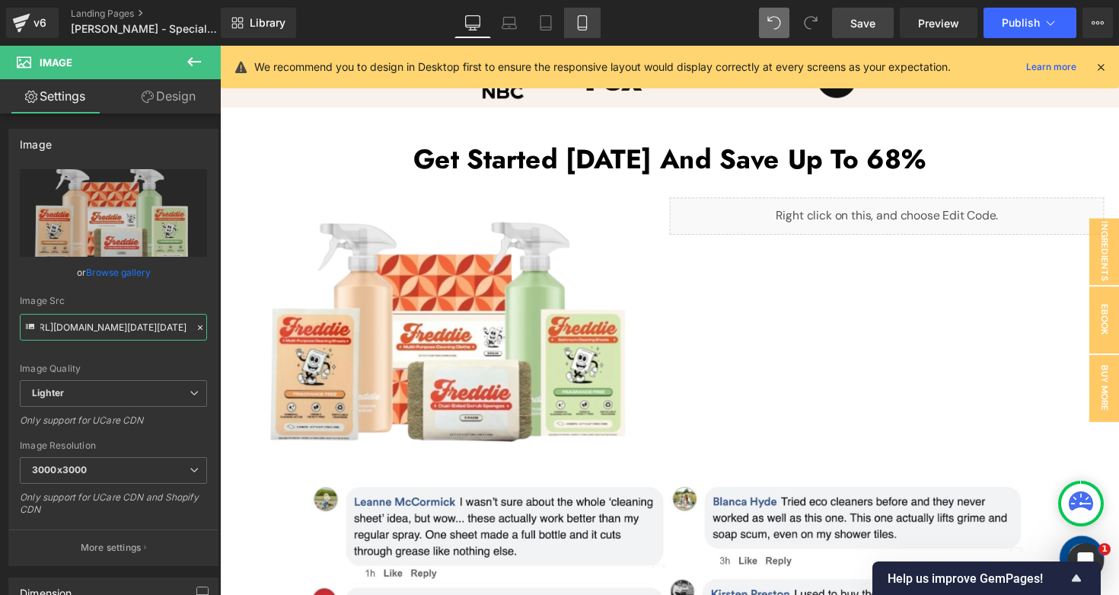
type input "https://ucarecdn.com/1b4fa8bf-d4c7-4755-bbc1-359d5c4545b8/-/format/auto/-/previ…"
click at [582, 21] on icon at bounding box center [582, 22] width 15 height 15
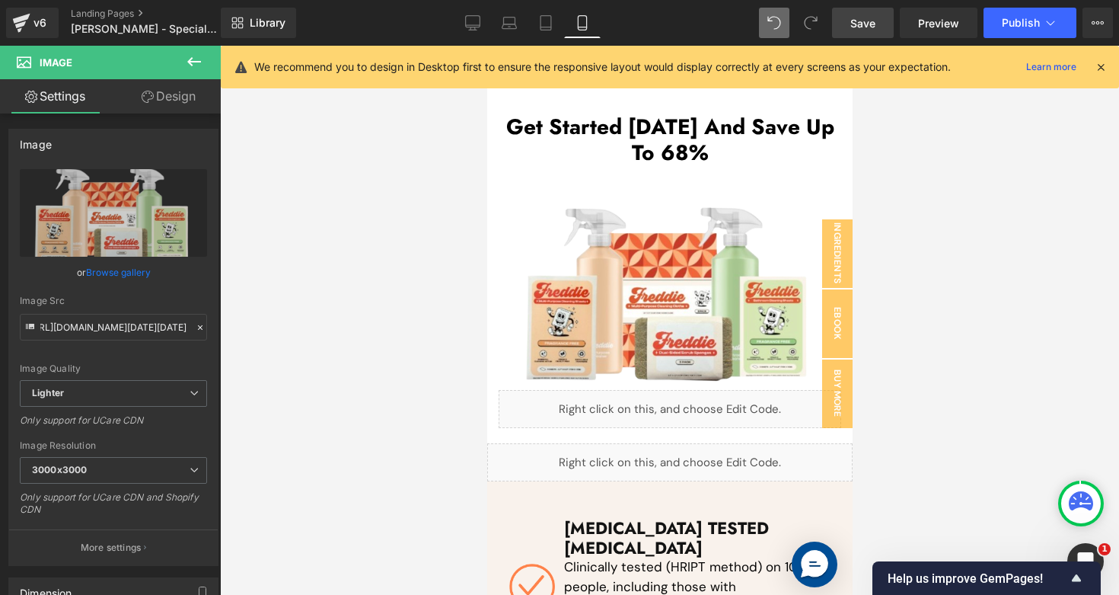
scroll to position [0, 0]
click at [1014, 35] on button "Publish" at bounding box center [1030, 23] width 93 height 30
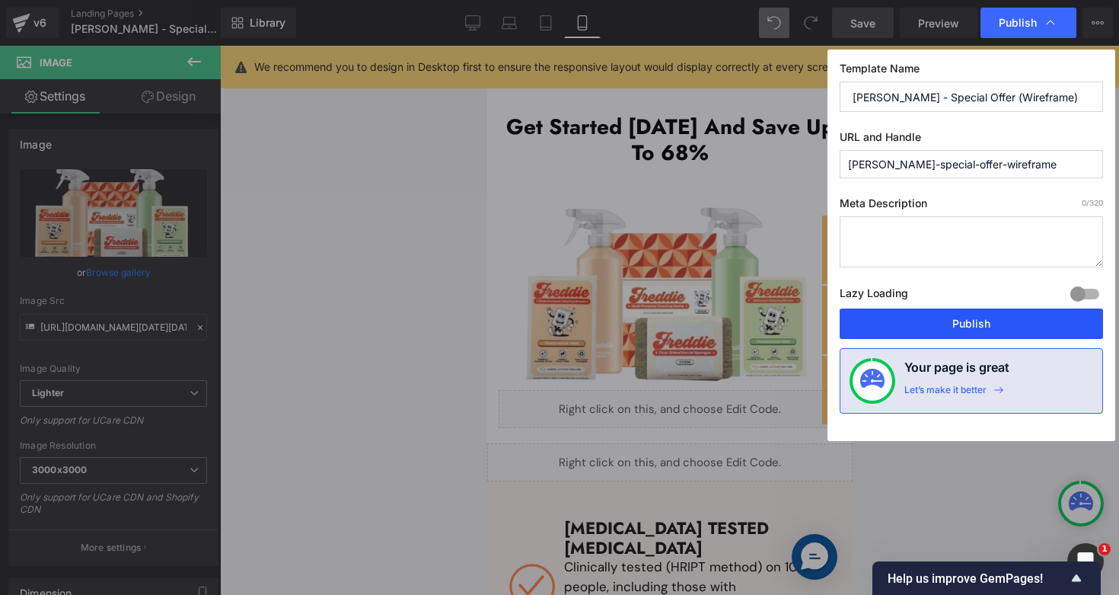
click at [869, 330] on button "Publish" at bounding box center [971, 323] width 263 height 30
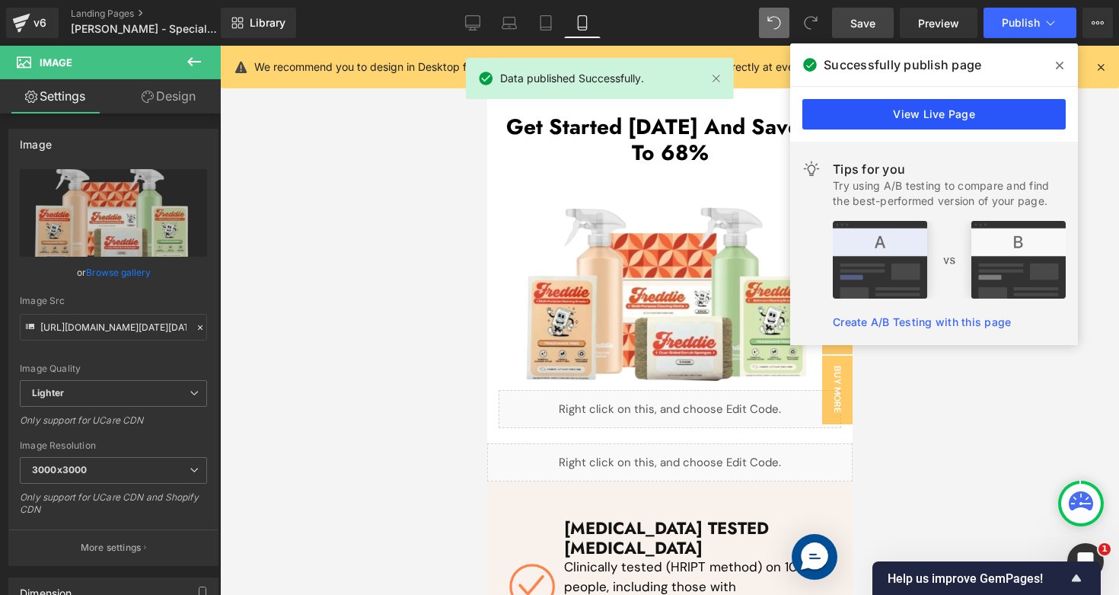
click at [910, 116] on link "View Live Page" at bounding box center [933, 114] width 263 height 30
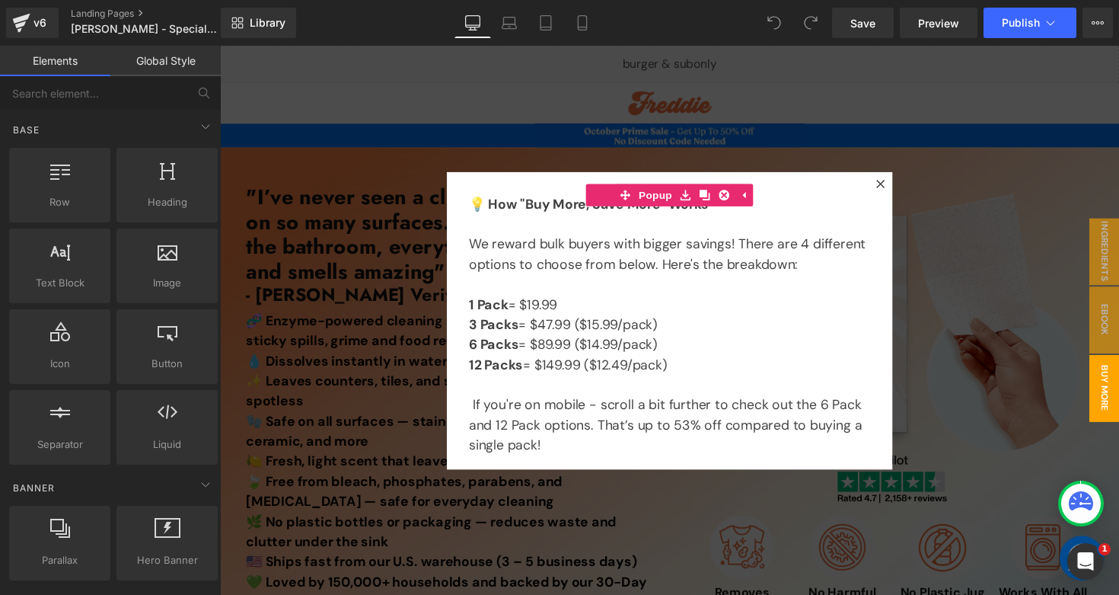
click at [966, 103] on div at bounding box center [680, 327] width 921 height 563
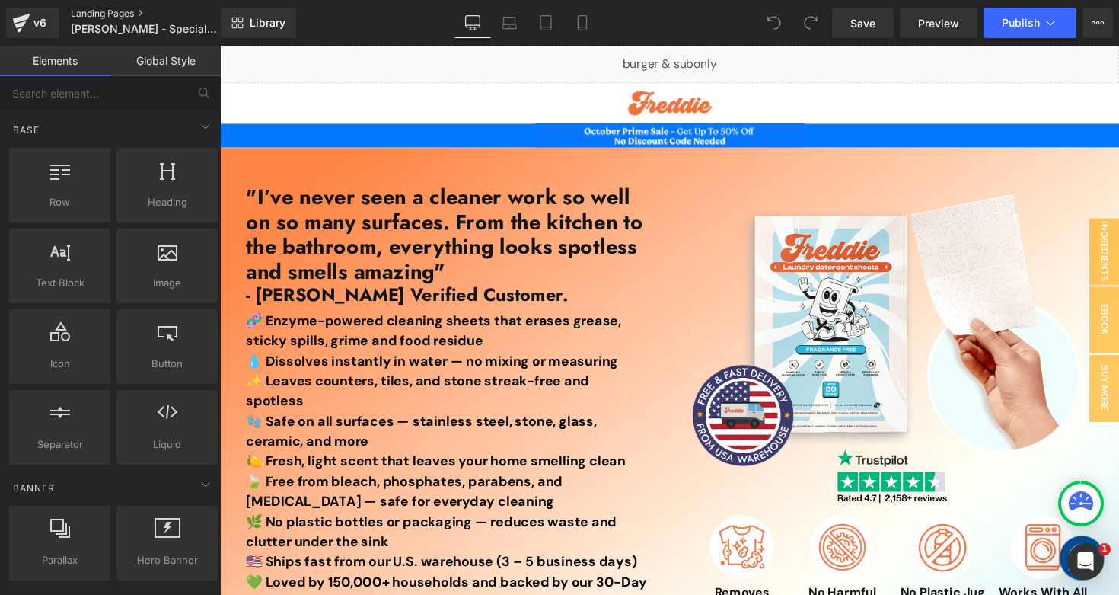
click at [108, 11] on link "Landing Pages" at bounding box center [158, 14] width 175 height 12
